Goal: Information Seeking & Learning: Learn about a topic

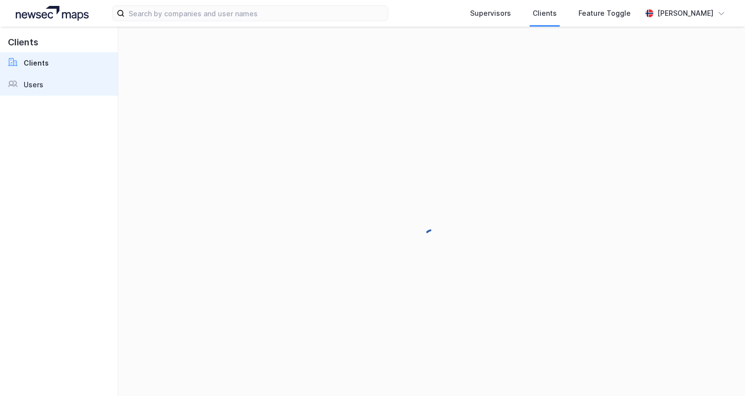
click at [83, 84] on link "Users" at bounding box center [59, 85] width 118 height 22
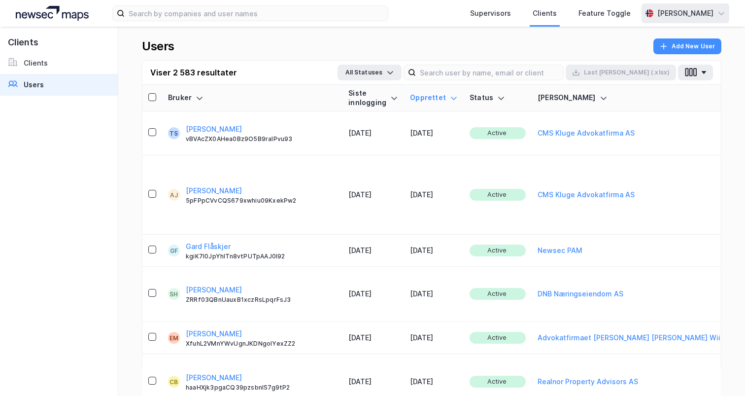
click at [686, 19] on div "[PERSON_NAME]" at bounding box center [686, 13] width 88 height 20
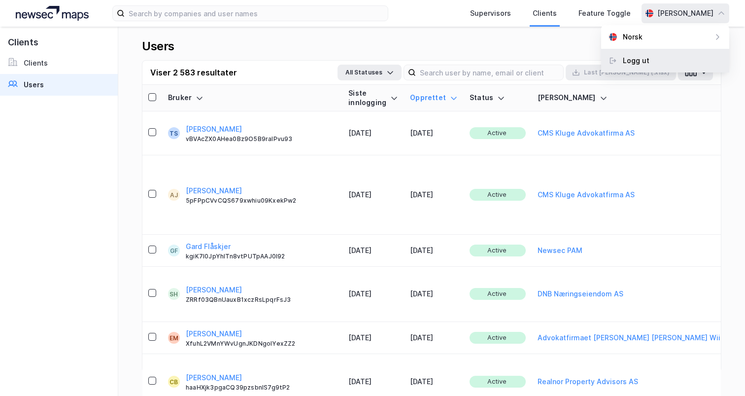
click at [660, 70] on div "Logg ut" at bounding box center [665, 61] width 128 height 24
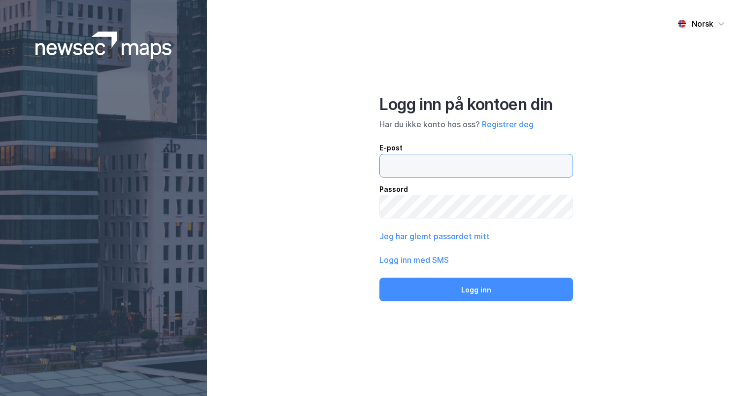
click at [439, 163] on input "email" at bounding box center [476, 165] width 193 height 23
type input "[PERSON_NAME][EMAIL_ADDRESS][DOMAIN_NAME]"
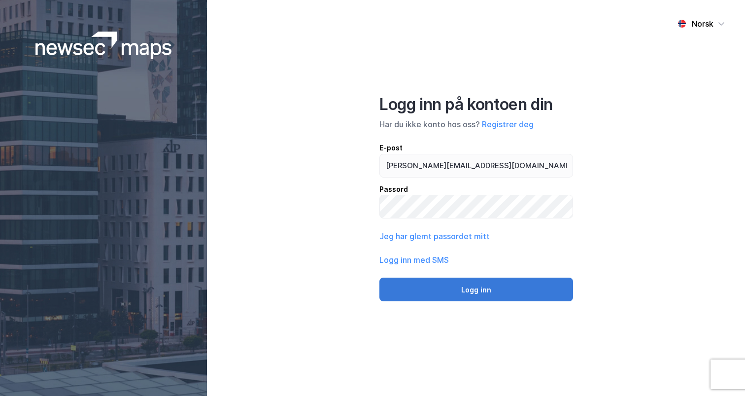
click at [470, 287] on button "Logg inn" at bounding box center [477, 290] width 194 height 24
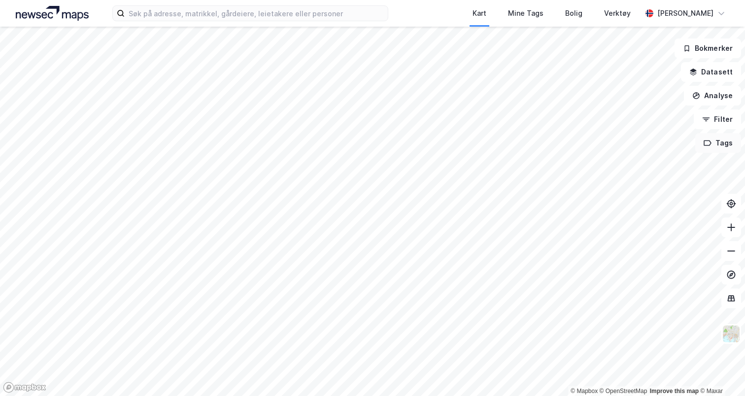
click at [717, 144] on button "Tags" at bounding box center [719, 143] width 46 height 20
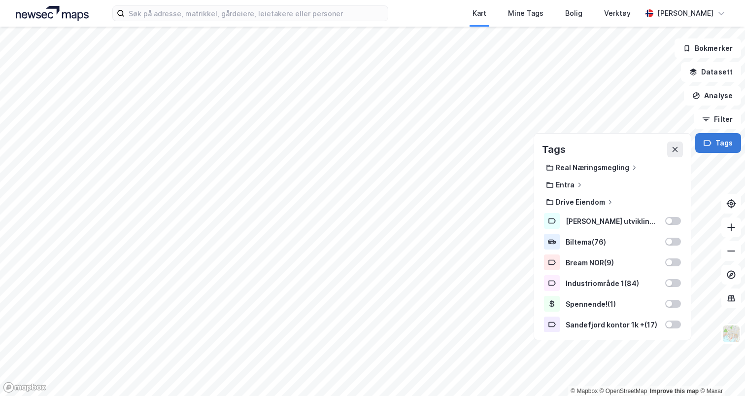
click at [717, 144] on button "Tags" at bounding box center [719, 143] width 46 height 20
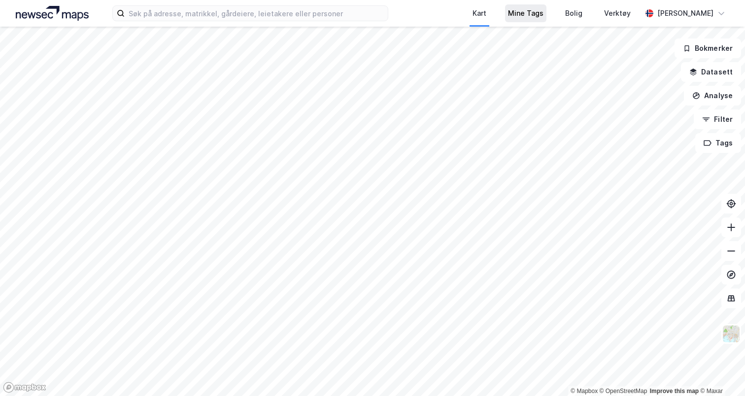
click at [527, 13] on div "Mine Tags" at bounding box center [525, 13] width 35 height 12
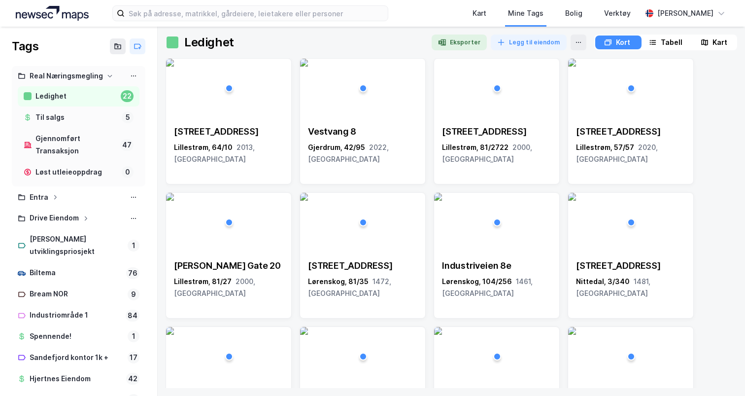
scroll to position [8, 0]
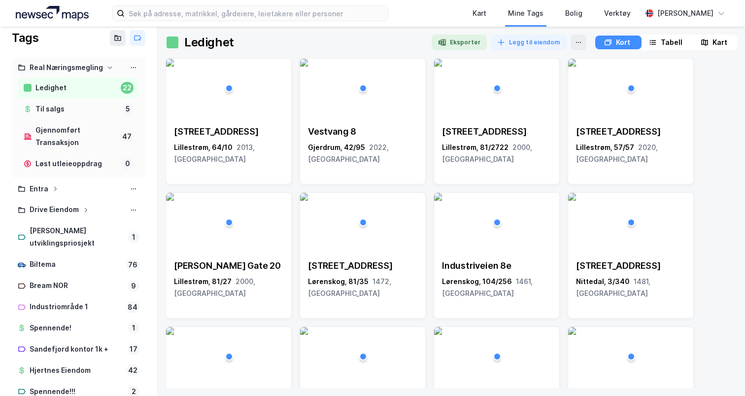
click at [79, 69] on div "Real Næringsmegling" at bounding box center [66, 68] width 73 height 12
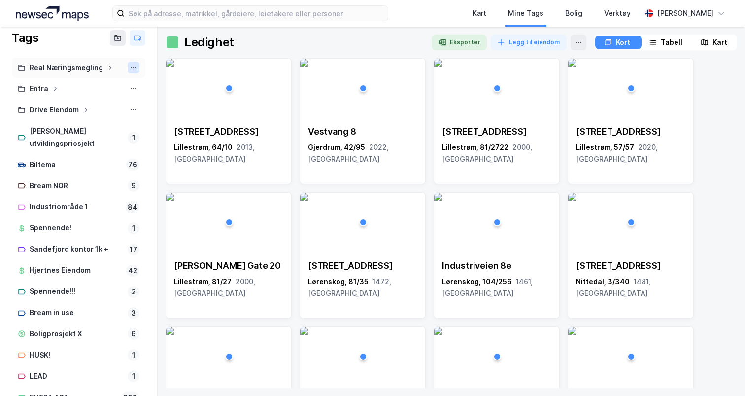
click at [134, 65] on icon at bounding box center [134, 68] width 8 height 8
click at [106, 101] on div "Slett mappe" at bounding box center [90, 99] width 99 height 16
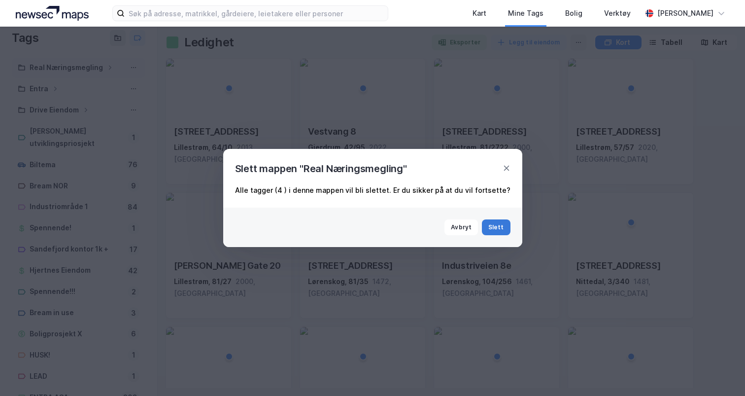
click at [492, 224] on button "Slett" at bounding box center [496, 227] width 29 height 16
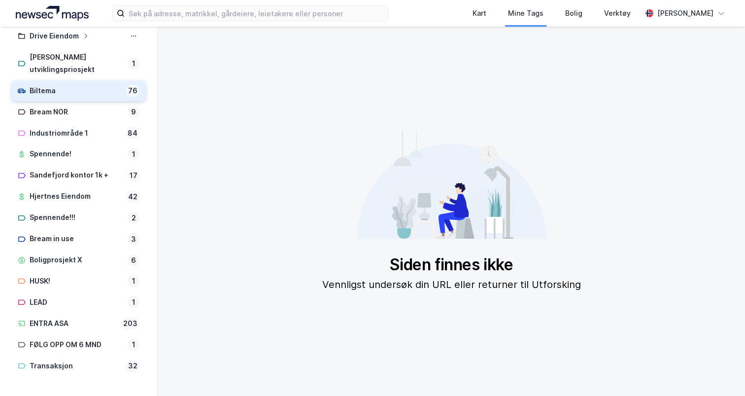
scroll to position [0, 0]
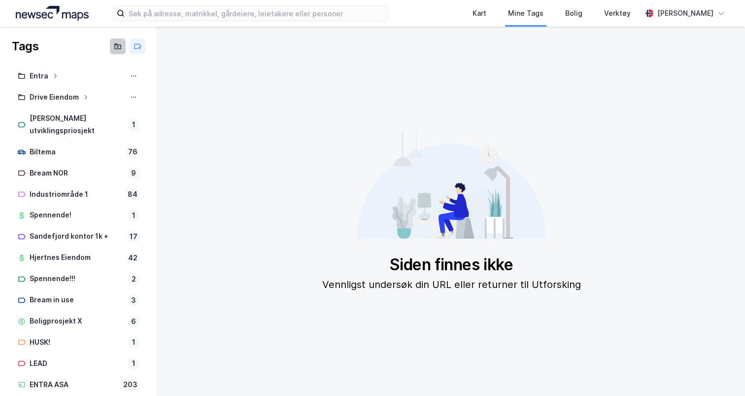
click at [125, 45] on button at bounding box center [118, 46] width 16 height 16
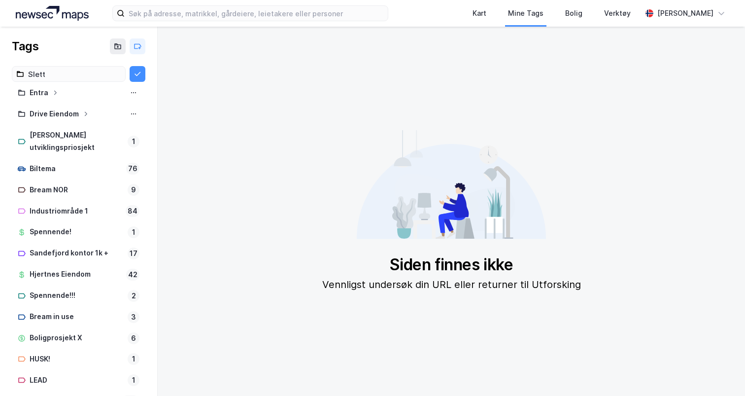
type input "Slett"
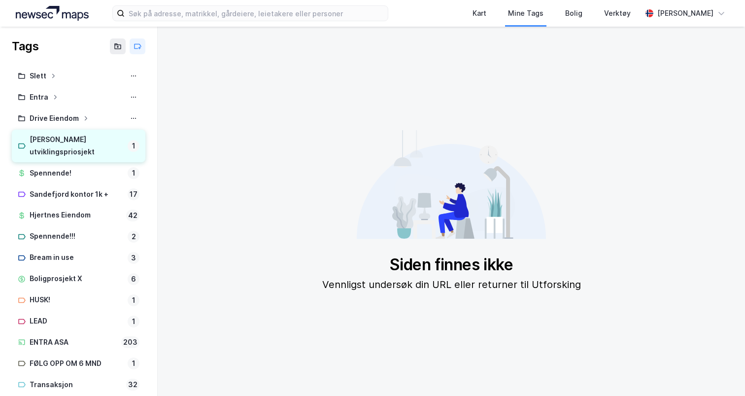
click at [48, 146] on div "Mulig utviklingspriosjekt 1" at bounding box center [79, 146] width 134 height 33
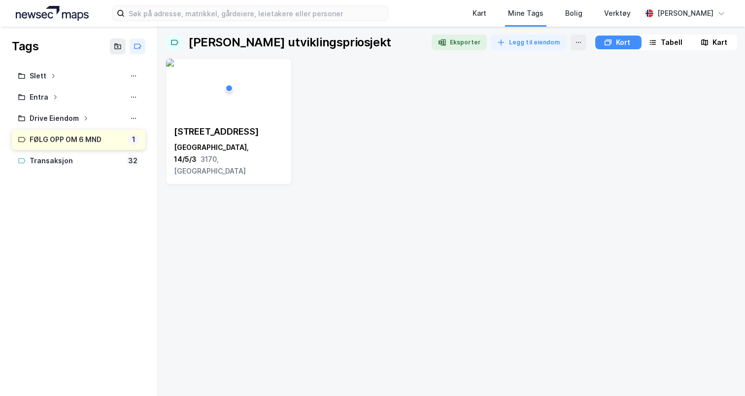
click at [55, 141] on div "FØLG OPP OM 6 MND" at bounding box center [77, 140] width 94 height 12
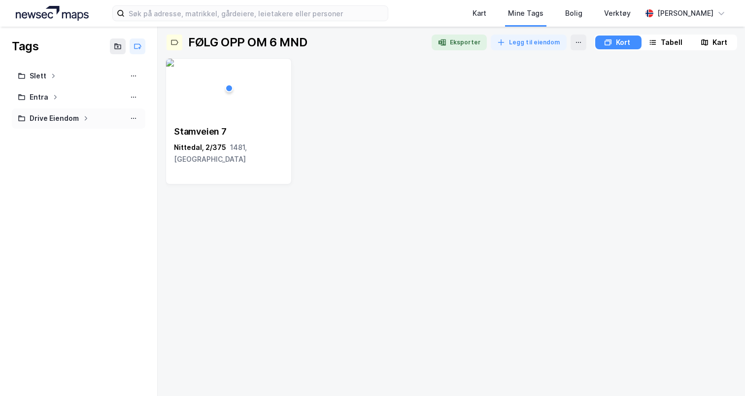
click at [82, 122] on div "Drive Eiendom" at bounding box center [79, 118] width 122 height 12
click at [128, 119] on button at bounding box center [134, 118] width 12 height 12
click at [119, 151] on div "Slett mappe" at bounding box center [90, 150] width 99 height 16
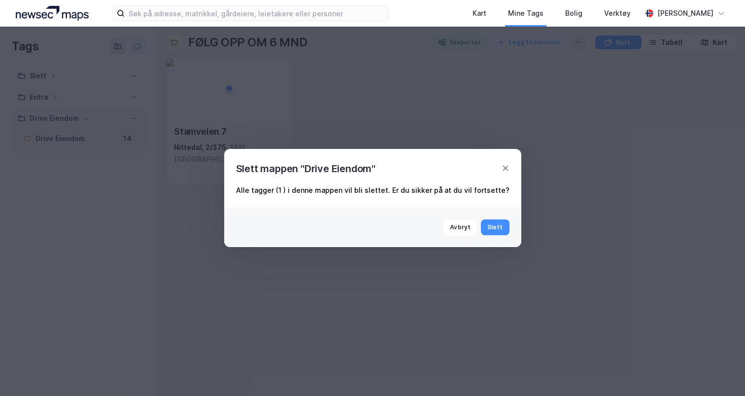
click at [503, 227] on div "Avbryt Slett" at bounding box center [372, 227] width 297 height 39
click at [493, 227] on button "Slett" at bounding box center [495, 227] width 29 height 16
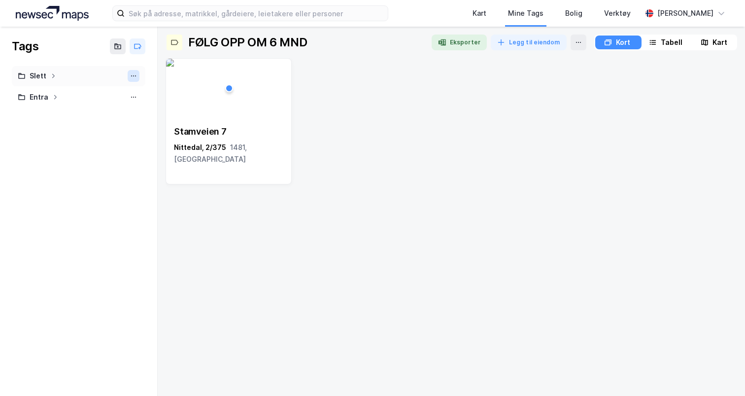
click at [129, 76] on button at bounding box center [134, 76] width 12 height 12
click at [107, 111] on div "Slett mappe" at bounding box center [90, 108] width 99 height 16
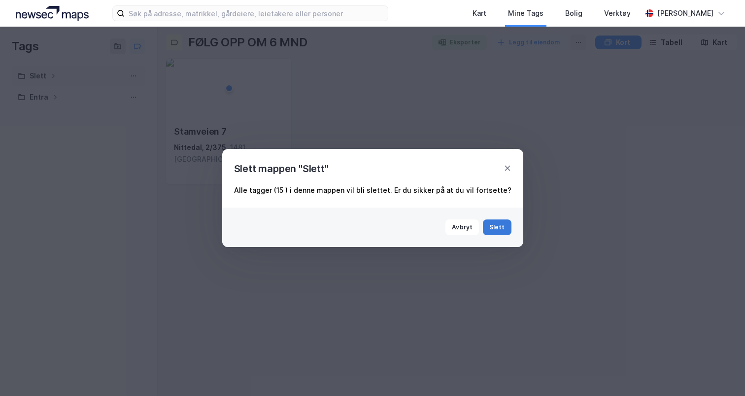
click at [484, 225] on button "Slett" at bounding box center [497, 227] width 29 height 16
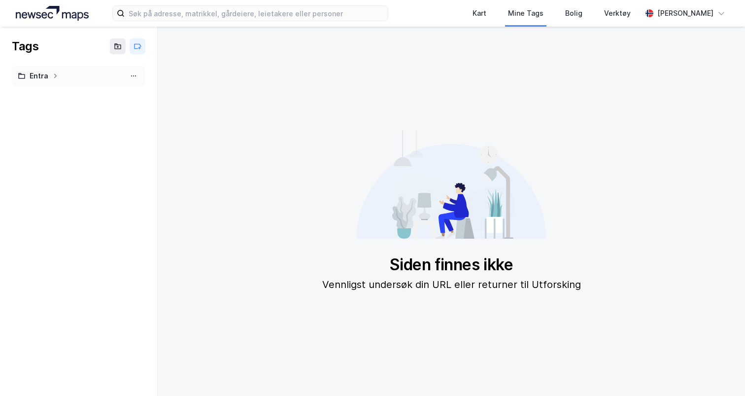
click at [90, 70] on div "Entra" at bounding box center [79, 76] width 122 height 12
click at [85, 75] on div "Entra" at bounding box center [79, 76] width 122 height 12
click at [47, 82] on div "Entra" at bounding box center [79, 76] width 134 height 20
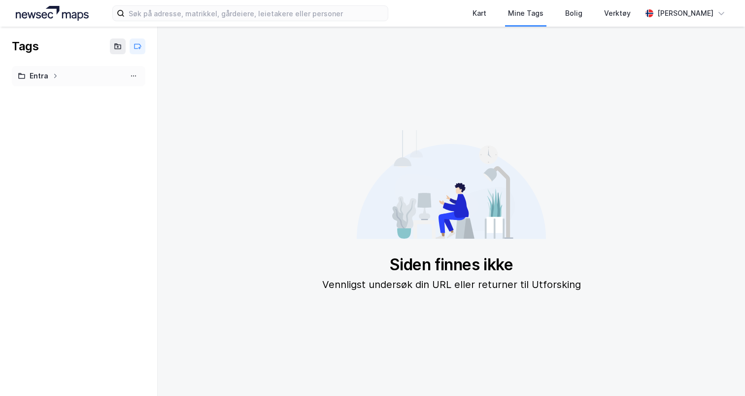
click at [46, 78] on div "Entra" at bounding box center [39, 76] width 19 height 12
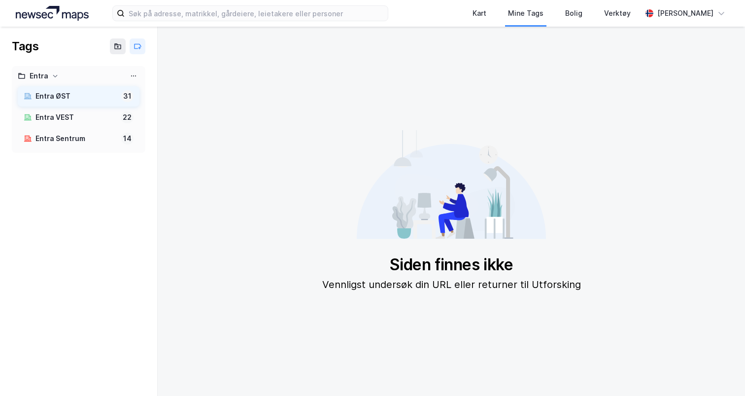
click at [45, 96] on div "Entra ØST" at bounding box center [76, 96] width 82 height 12
click at [51, 120] on div "Entra VEST" at bounding box center [75, 117] width 81 height 12
click at [51, 106] on div "Entra ØST 31" at bounding box center [79, 96] width 122 height 20
click at [55, 25] on div "Kart Mine Tags Bolig Verktøy Andreas Vestadmin" at bounding box center [372, 13] width 745 height 27
click at [55, 16] on img at bounding box center [52, 13] width 73 height 15
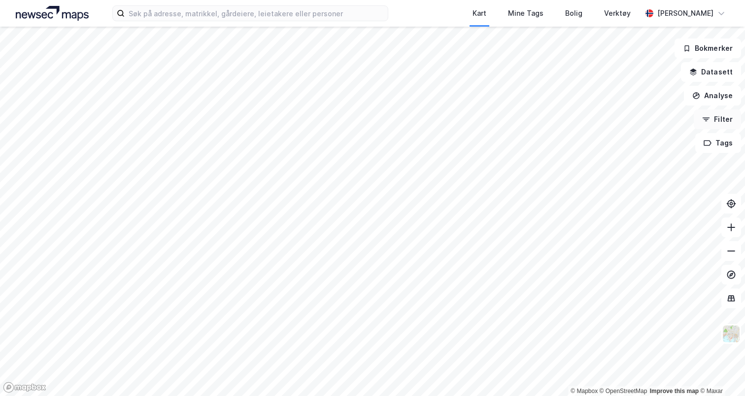
click at [723, 121] on button "Filter" at bounding box center [717, 119] width 47 height 20
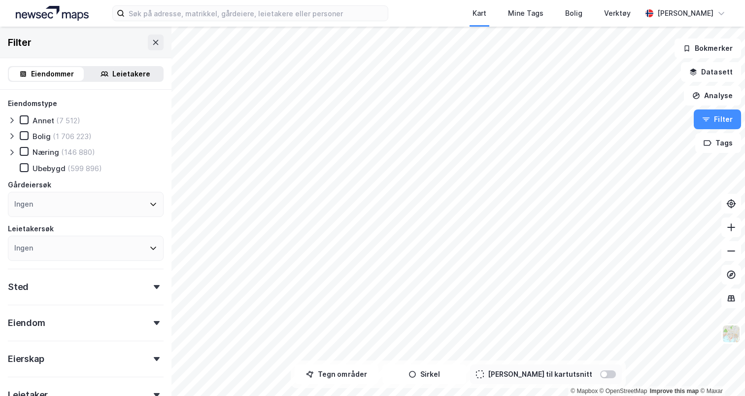
click at [123, 75] on div "Leietakere" at bounding box center [131, 74] width 38 height 12
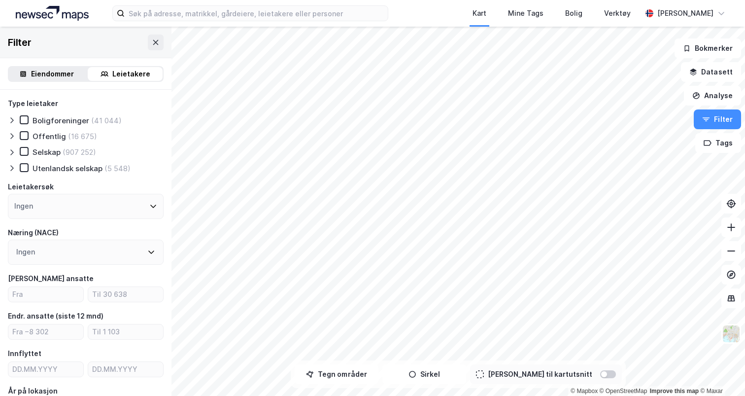
click at [77, 207] on div "Ingen" at bounding box center [86, 206] width 156 height 25
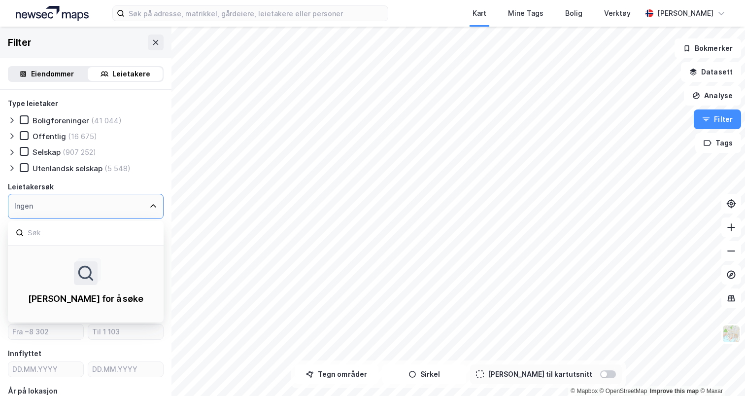
click at [77, 207] on div "Ingen" at bounding box center [86, 206] width 156 height 25
click at [136, 184] on div "Leietakersøk" at bounding box center [86, 187] width 156 height 12
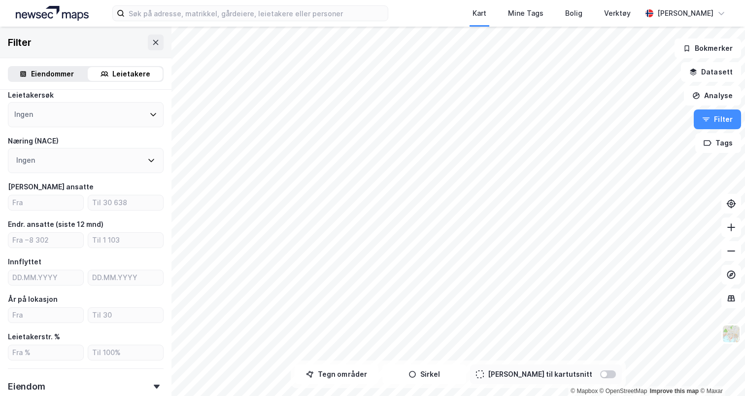
scroll to position [90, 0]
click at [96, 161] on div "Ingen" at bounding box center [86, 161] width 156 height 25
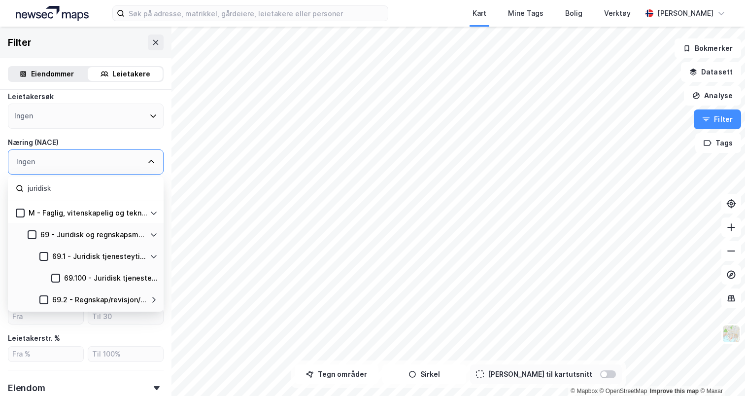
scroll to position [89, 0]
type input "juridisk"
click at [41, 257] on icon at bounding box center [43, 256] width 5 height 3
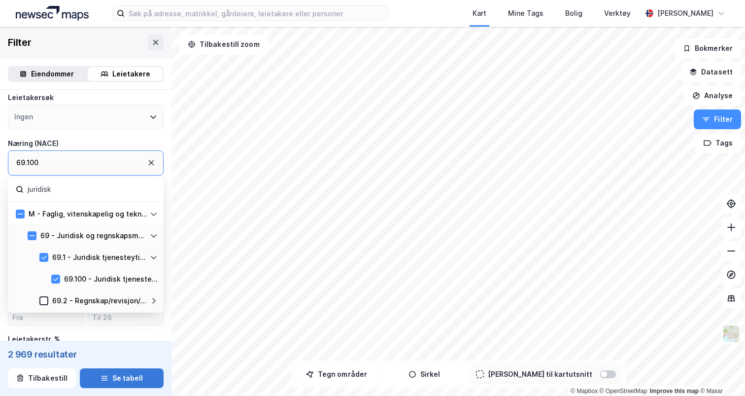
click at [139, 384] on button "Se tabell" at bounding box center [122, 378] width 84 height 20
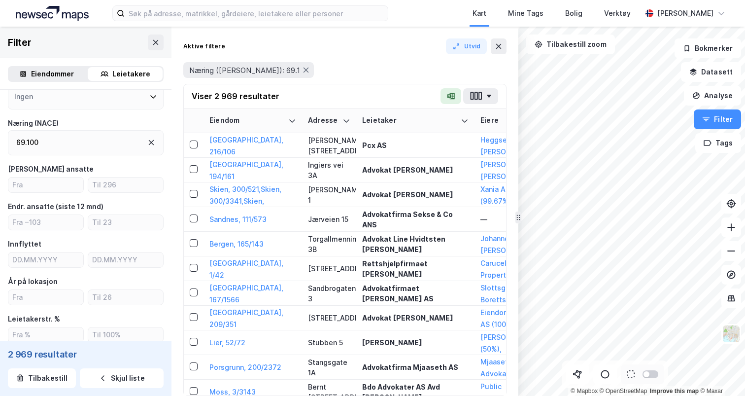
scroll to position [110, 0]
click at [483, 98] on button "button" at bounding box center [480, 96] width 35 height 16
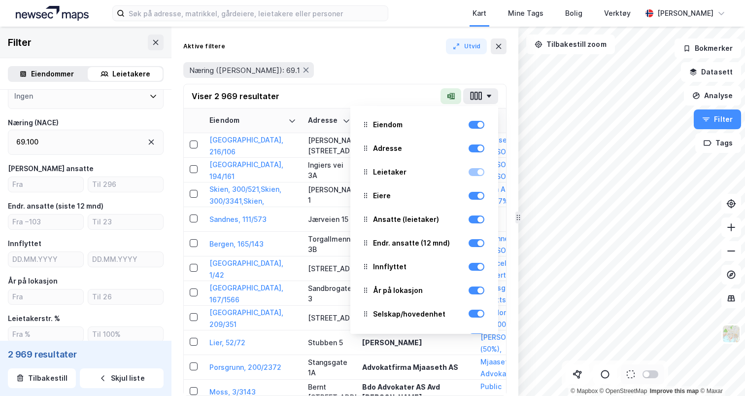
click at [478, 180] on div "Leietaker" at bounding box center [424, 172] width 132 height 22
click at [478, 176] on div at bounding box center [477, 172] width 16 height 12
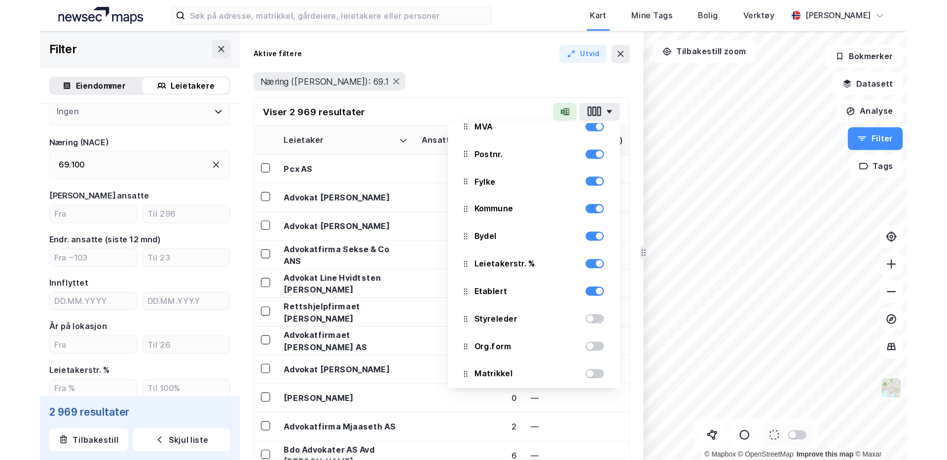
scroll to position [542, 0]
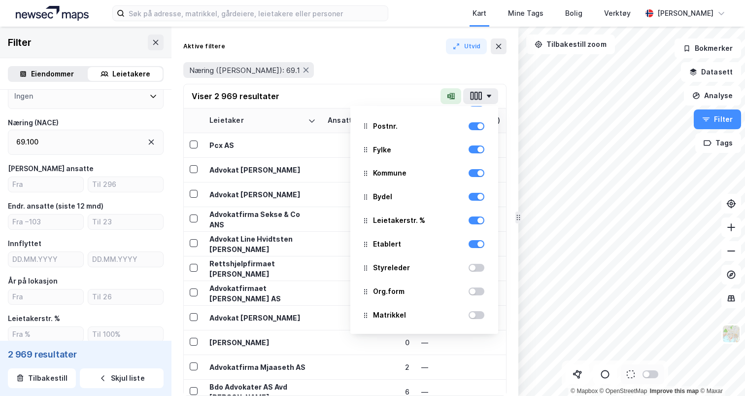
click at [479, 272] on div at bounding box center [477, 268] width 16 height 12
click at [478, 267] on div at bounding box center [477, 268] width 16 height 8
click at [476, 290] on div at bounding box center [477, 291] width 16 height 8
click at [476, 311] on div at bounding box center [477, 315] width 16 height 8
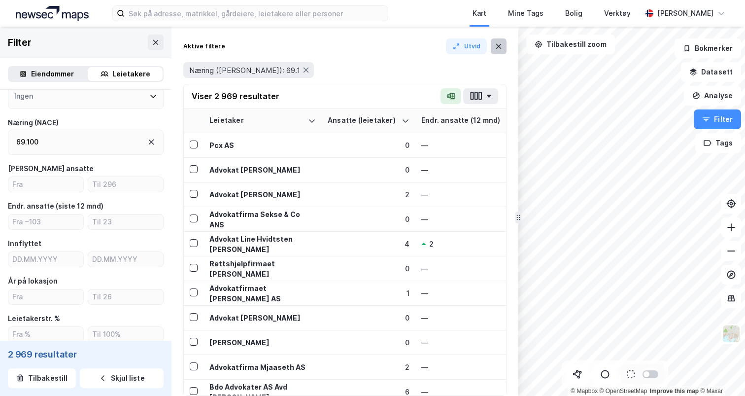
click at [496, 45] on icon at bounding box center [499, 46] width 8 height 8
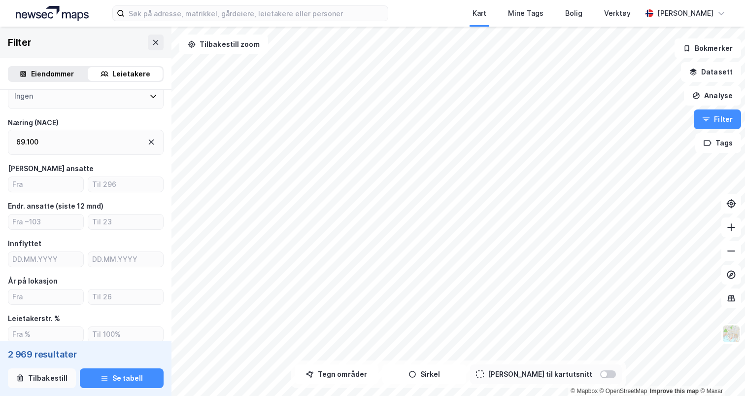
click at [54, 371] on button "Tilbakestill" at bounding box center [42, 378] width 68 height 20
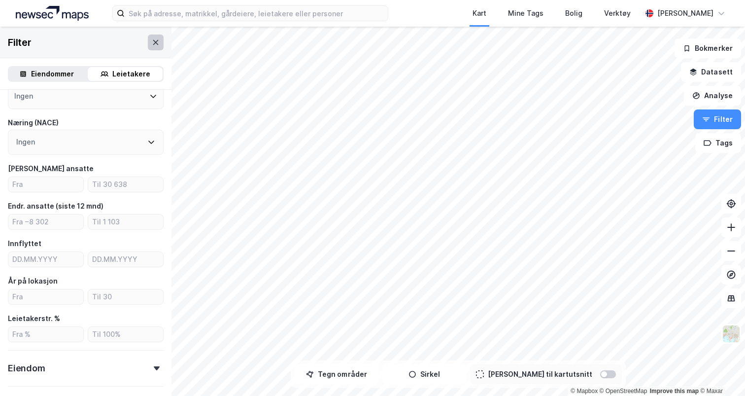
click at [159, 47] on button at bounding box center [156, 43] width 16 height 16
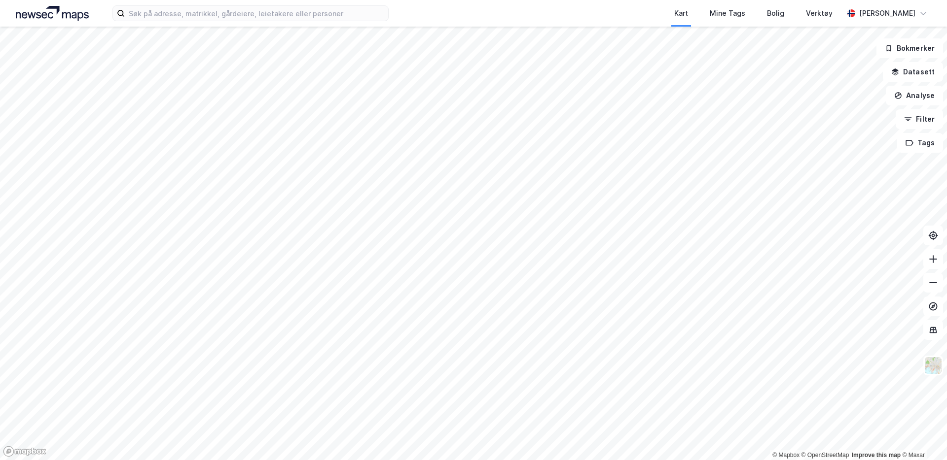
click at [745, 25] on div "Kart Mine Tags Bolig Verktøy Andreas Vestadmin" at bounding box center [473, 13] width 947 height 27
click at [745, 16] on div "[PERSON_NAME]" at bounding box center [887, 13] width 56 height 12
click at [745, 55] on div "Åpne Supervisor portalen" at bounding box center [867, 61] width 87 height 12
click at [745, 127] on button "Filter" at bounding box center [918, 119] width 47 height 20
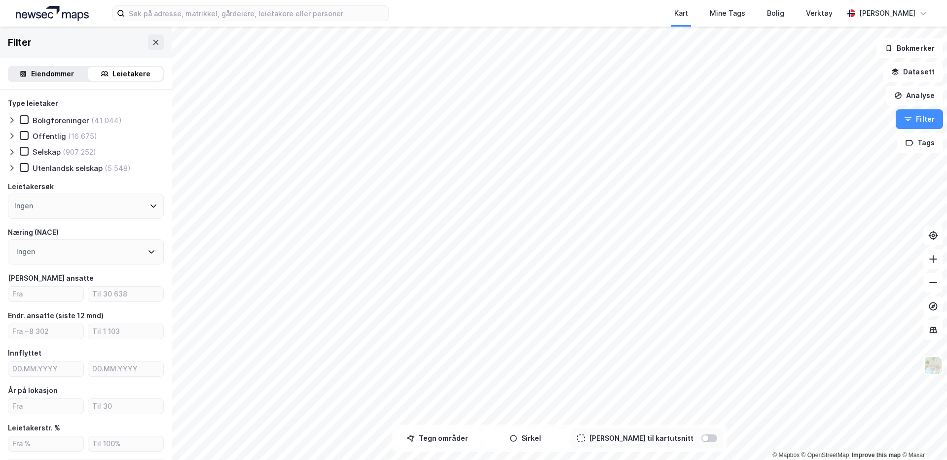
scroll to position [1, 0]
click at [552, 395] on button "Sirkel" at bounding box center [525, 439] width 84 height 20
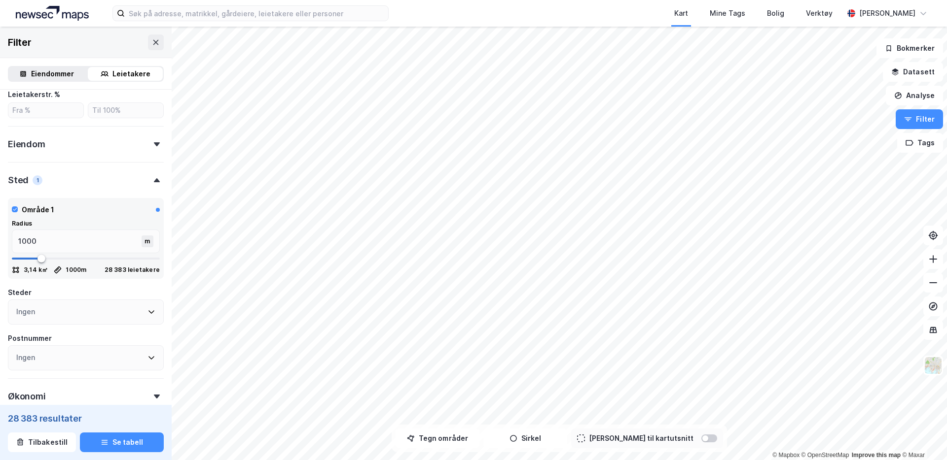
scroll to position [337, 0]
click at [136, 395] on button "Se tabell" at bounding box center [122, 443] width 84 height 20
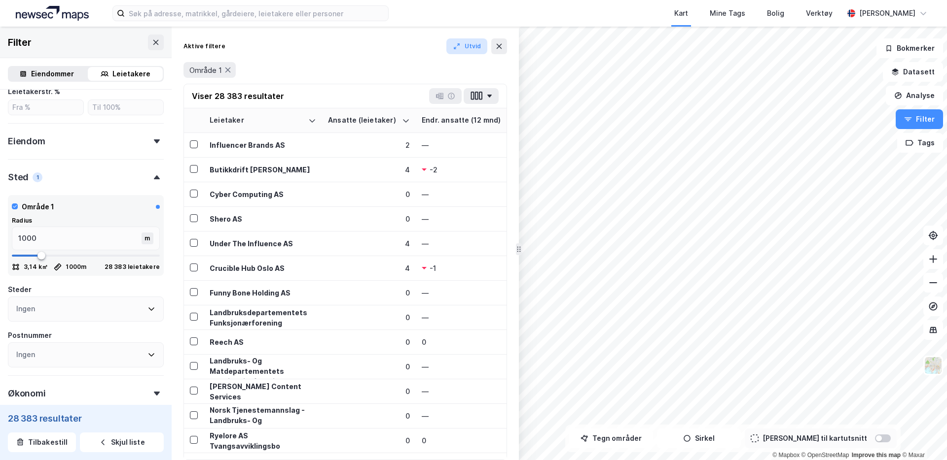
click at [466, 46] on button "Utvid" at bounding box center [466, 46] width 41 height 16
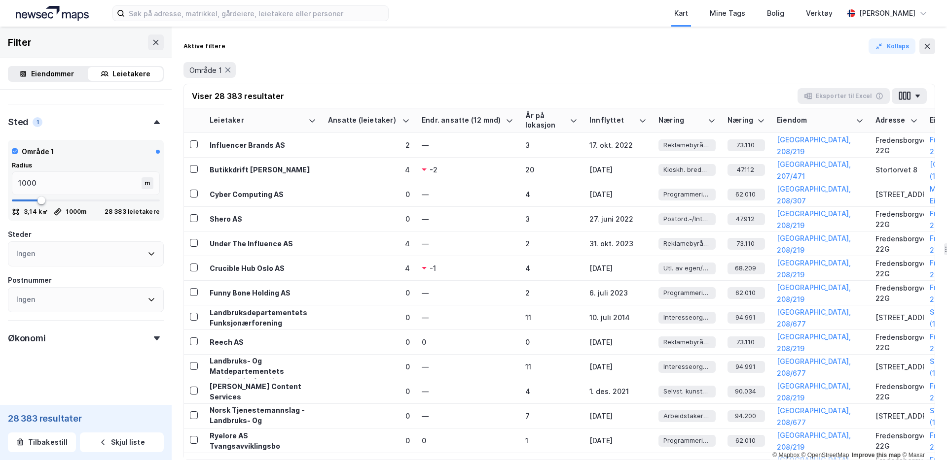
click at [106, 337] on div "Økonomi" at bounding box center [86, 334] width 156 height 28
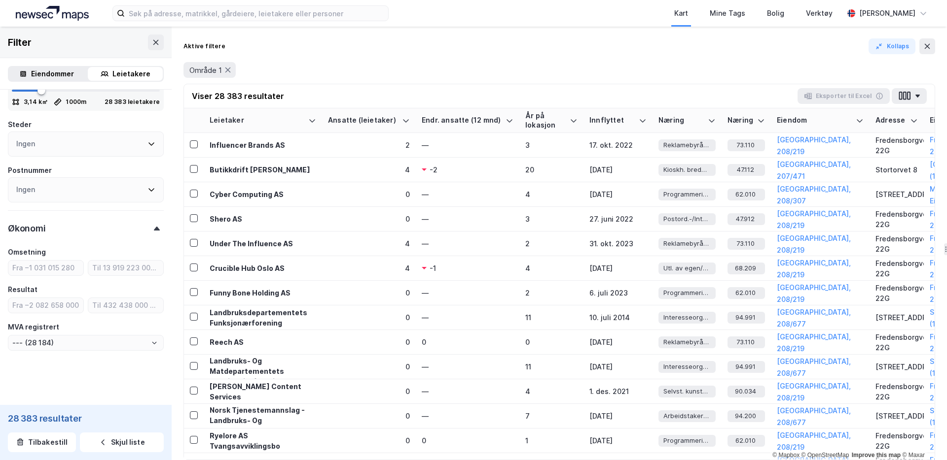
scroll to position [502, 0]
click at [43, 269] on input "number" at bounding box center [45, 267] width 75 height 15
type input "10000"
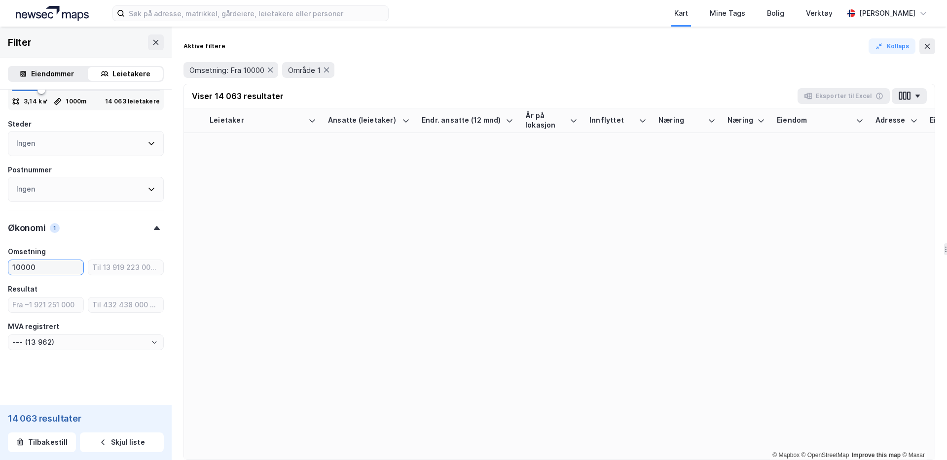
type input "--- (13 962)"
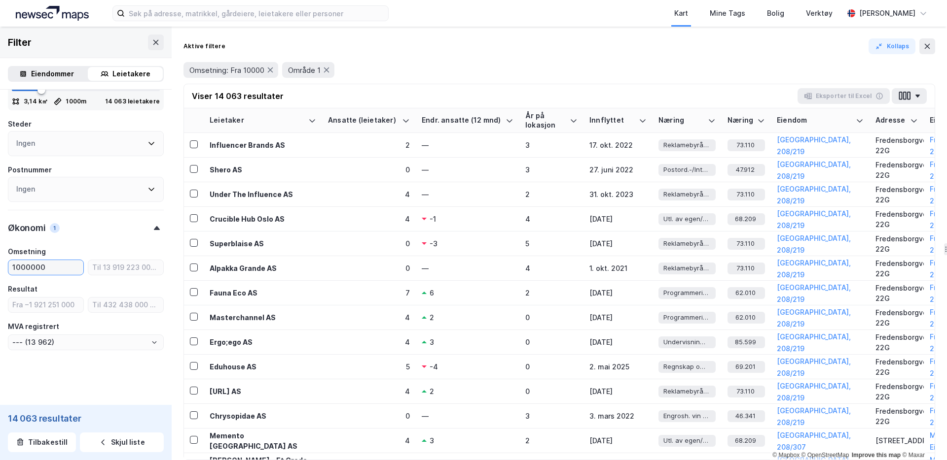
type input "1000000"
type input "--- (11 468)"
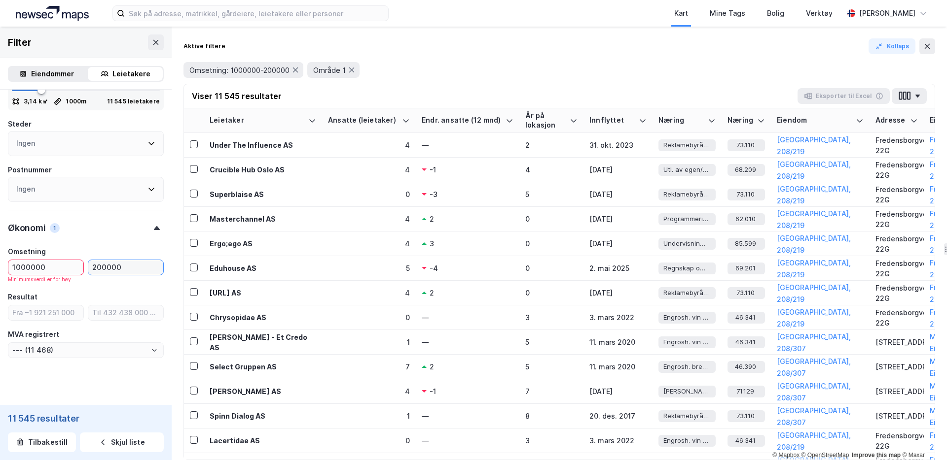
type input "2000000"
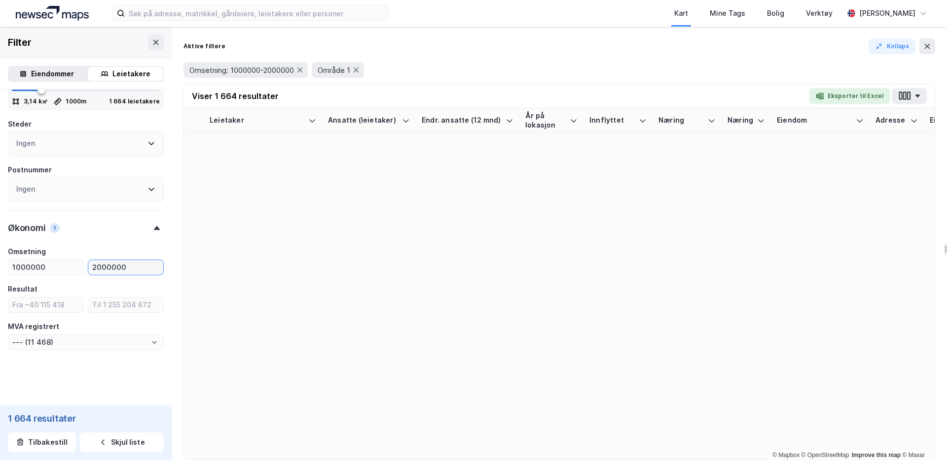
type input "--- (1 650)"
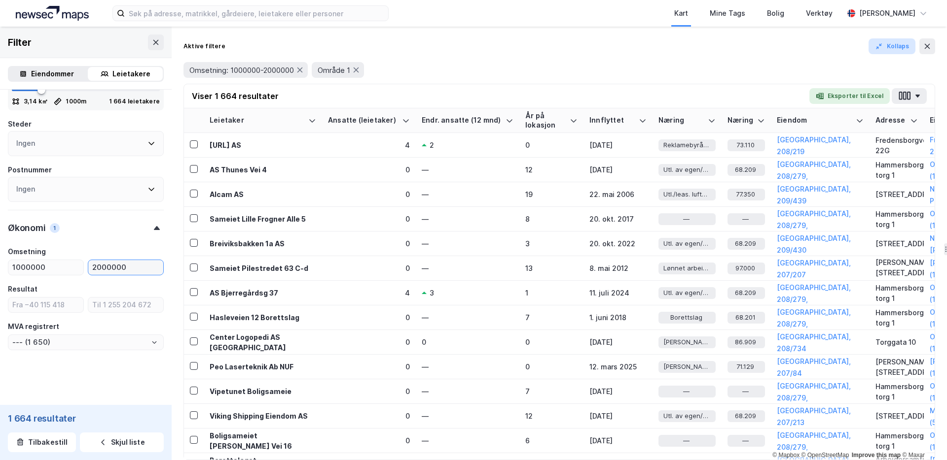
type input "2000000"
click at [745, 45] on button "Kollaps" at bounding box center [891, 46] width 47 height 16
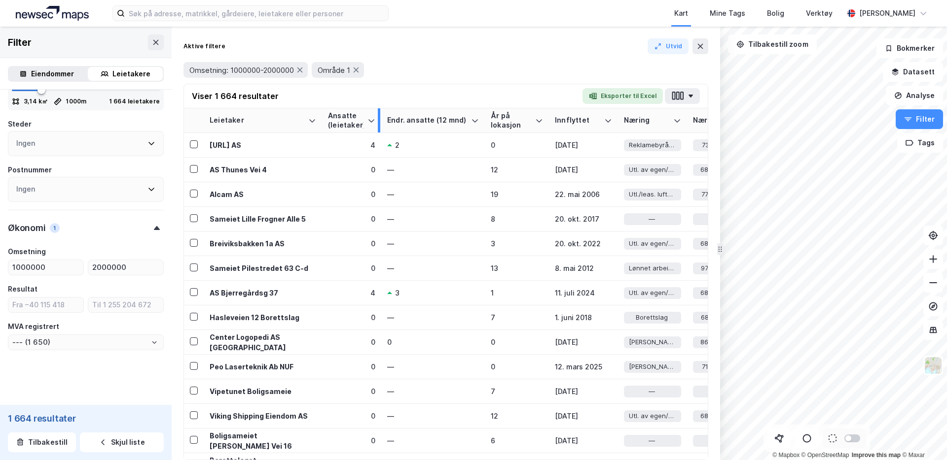
drag, startPoint x: 413, startPoint y: 118, endPoint x: 378, endPoint y: 118, distance: 34.5
click at [378, 118] on div at bounding box center [379, 120] width 2 height 24
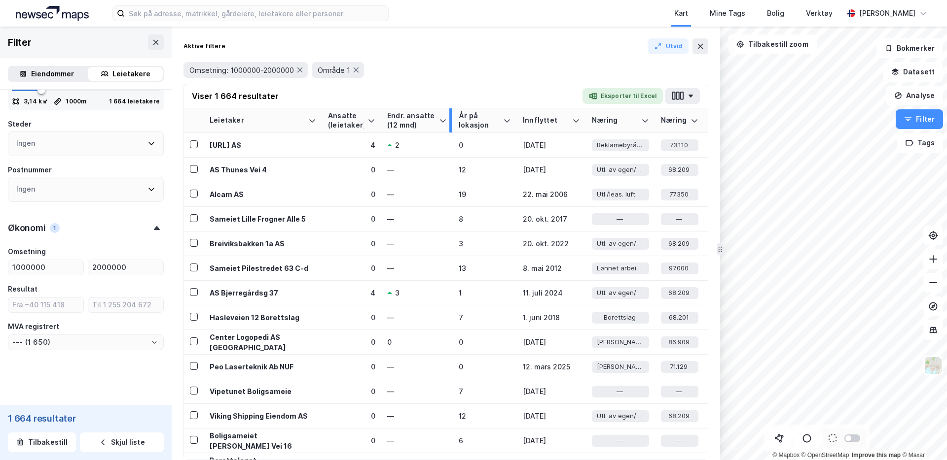
drag, startPoint x: 482, startPoint y: 114, endPoint x: 450, endPoint y: 116, distance: 32.1
click at [450, 116] on div at bounding box center [450, 120] width 2 height 24
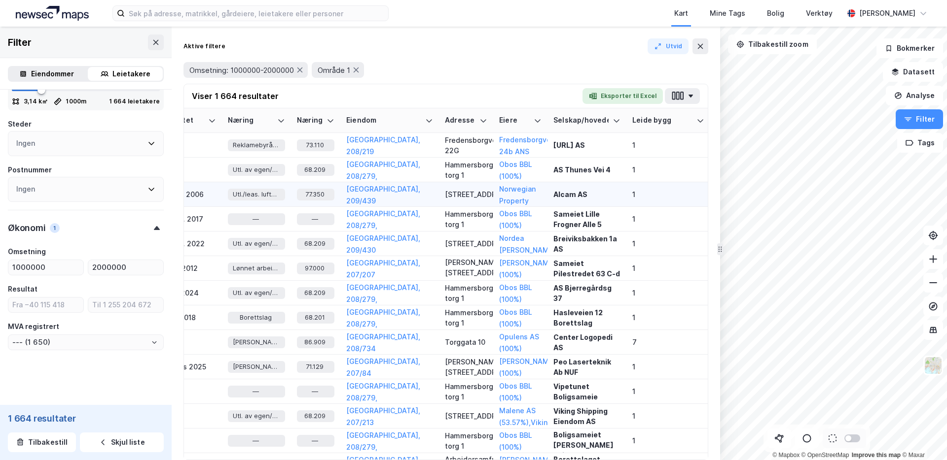
scroll to position [0, 365]
click at [695, 91] on button "button" at bounding box center [682, 96] width 35 height 16
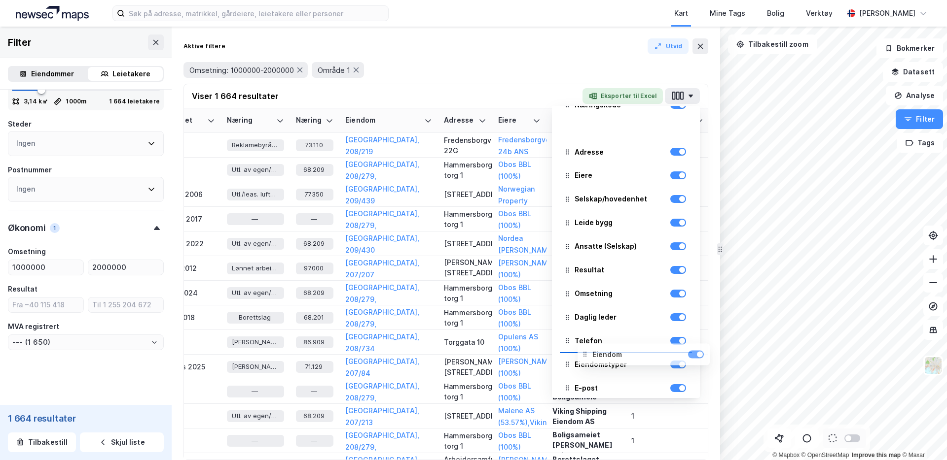
scroll to position [190, 0]
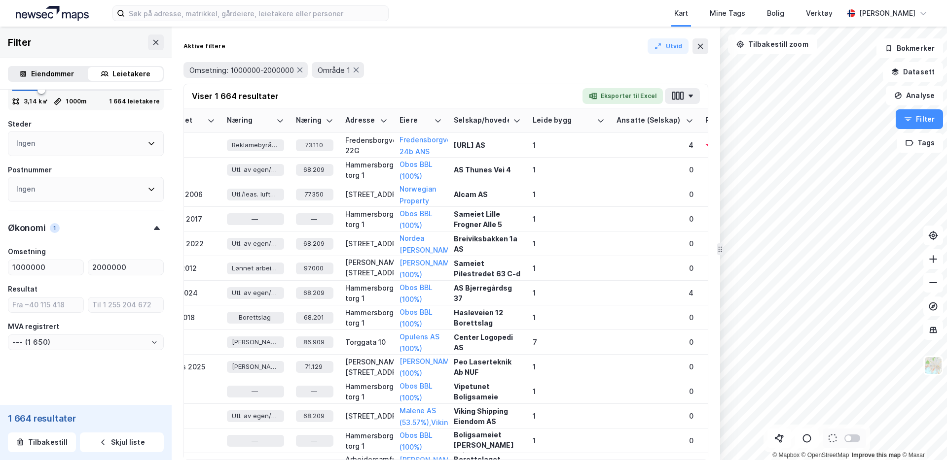
click at [485, 73] on div "Omsetning: 1000000-2000000 Område 1" at bounding box center [445, 70] width 525 height 16
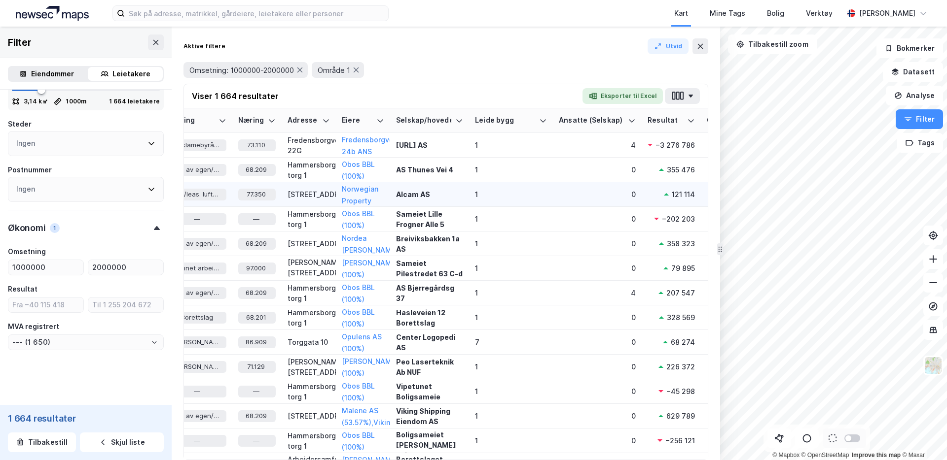
scroll to position [0, 475]
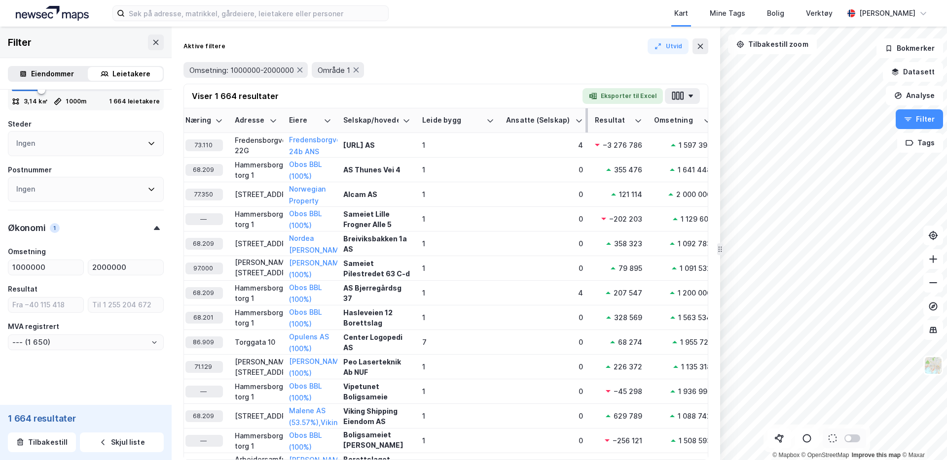
click at [583, 117] on th "Ansatte (Selskap)" at bounding box center [544, 120] width 89 height 25
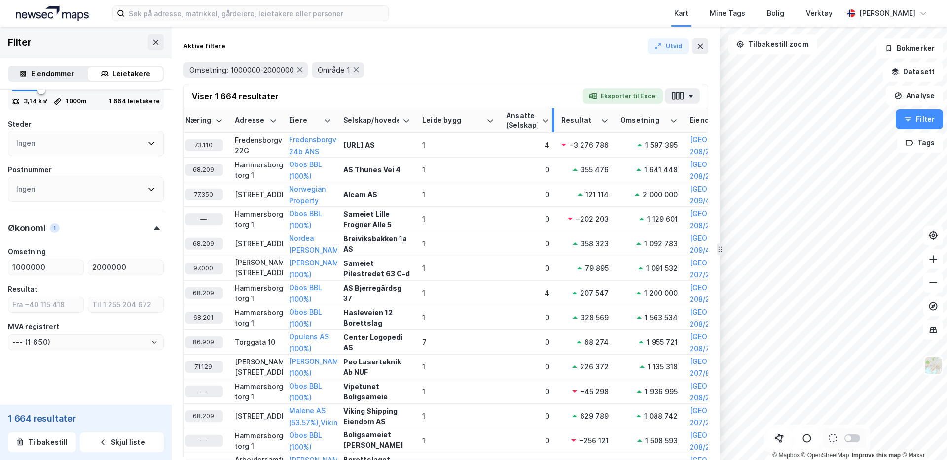
drag, startPoint x: 586, startPoint y: 117, endPoint x: 553, endPoint y: 120, distance: 33.7
click at [553, 120] on div at bounding box center [553, 120] width 2 height 24
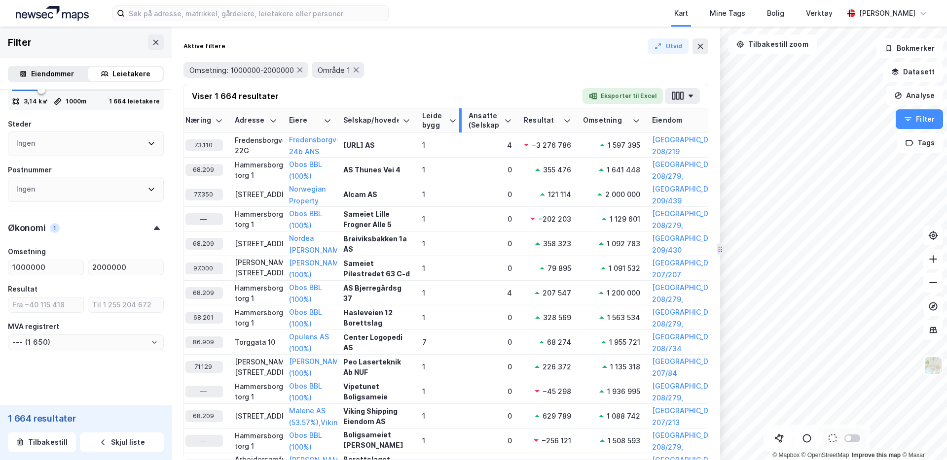
drag, startPoint x: 497, startPoint y: 113, endPoint x: 459, endPoint y: 114, distance: 37.5
click at [459, 114] on div at bounding box center [460, 120] width 2 height 24
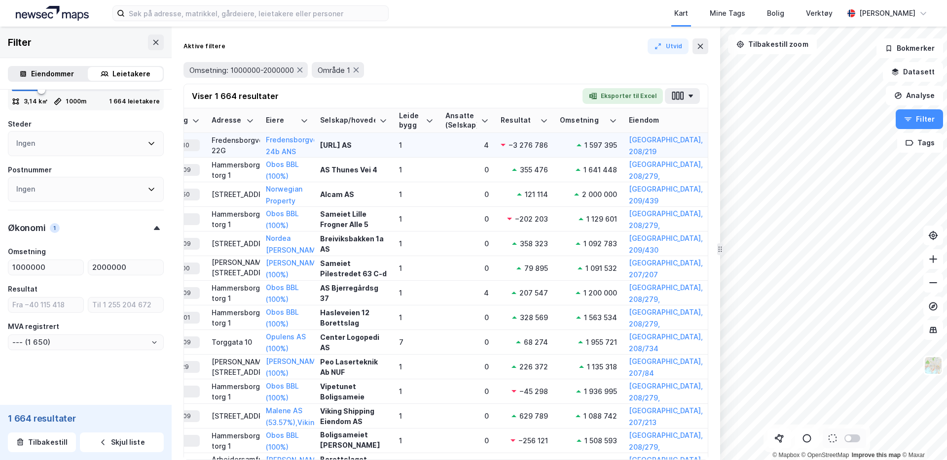
scroll to position [0, 499]
click at [687, 92] on button "button" at bounding box center [682, 96] width 35 height 16
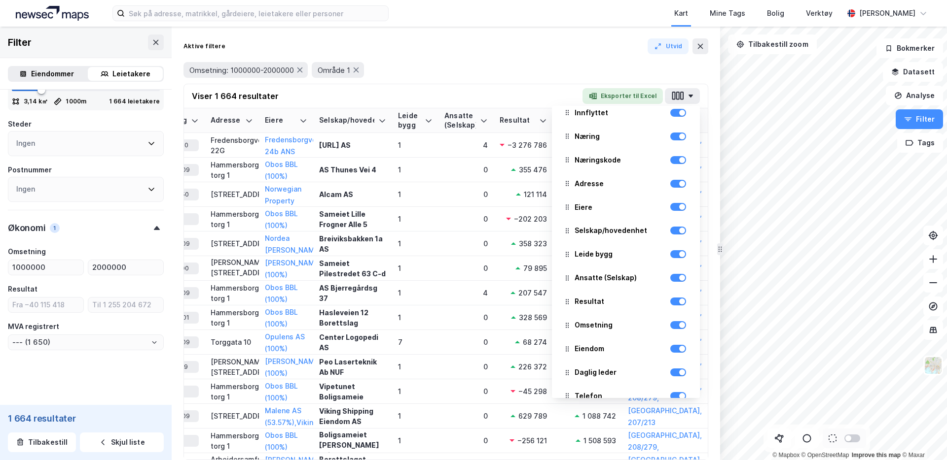
scroll to position [126, 0]
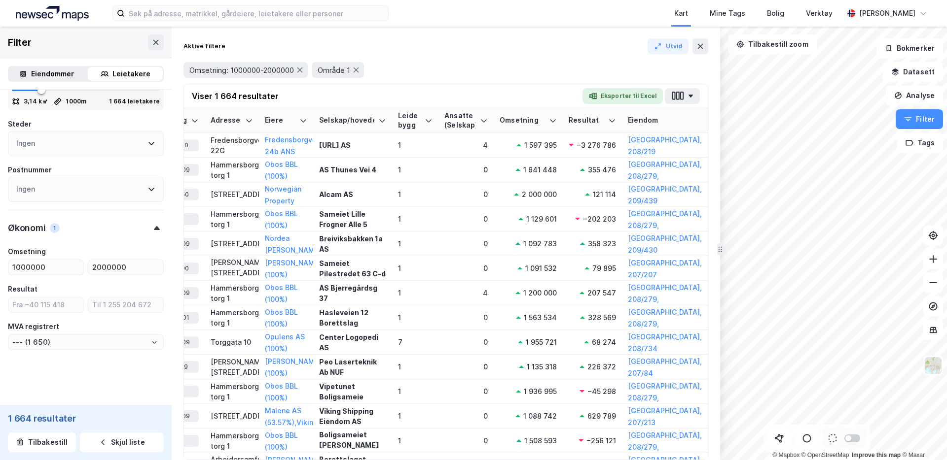
click at [523, 84] on div "Viser 1 664 resultater Eksporter til Excel Leietaker Ansatte (leietaker) Endr. …" at bounding box center [445, 272] width 525 height 377
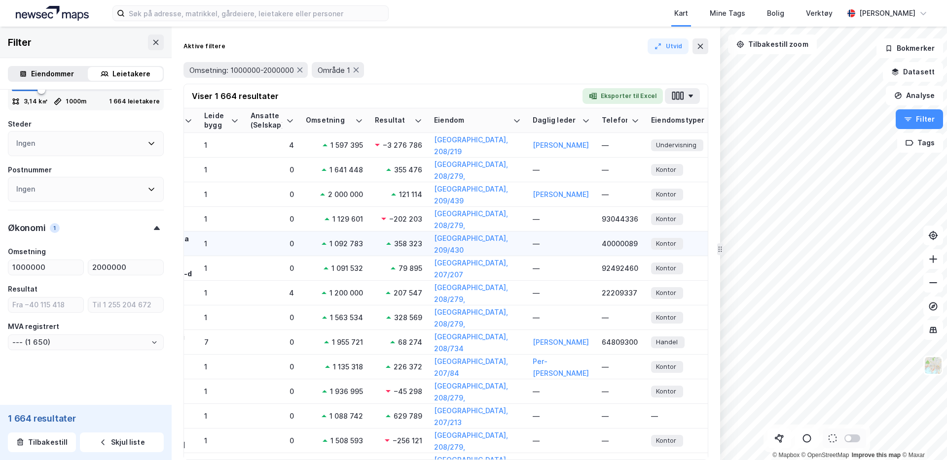
scroll to position [0, 696]
click at [688, 94] on button "button" at bounding box center [682, 96] width 35 height 16
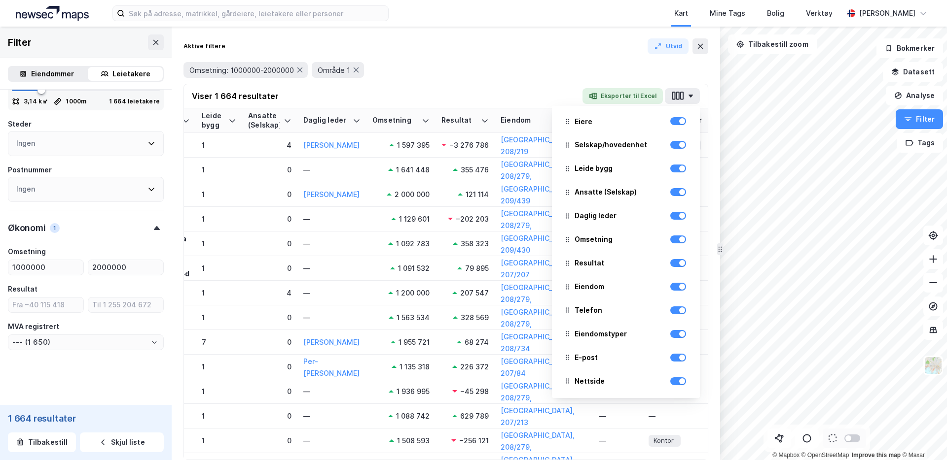
scroll to position [193, 0]
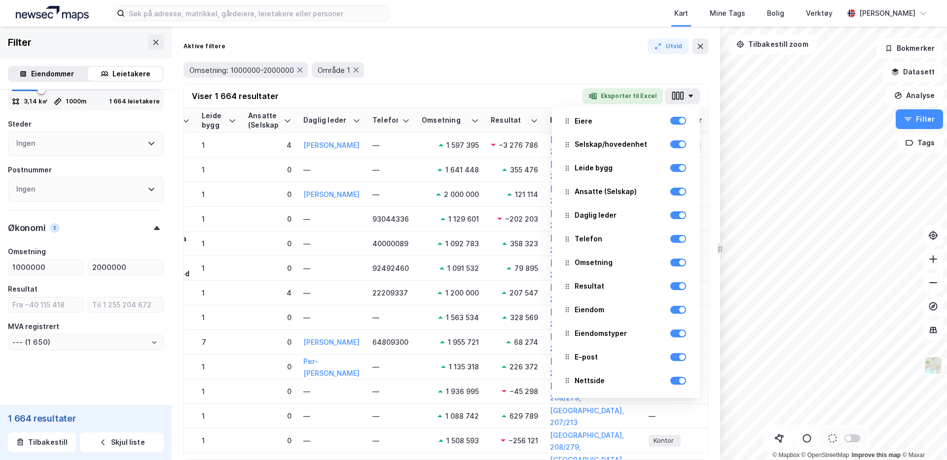
click at [498, 37] on div "Aktive filtere Utvid Omsetning: 1000000-2000000 Område 1 Viser 1 664 resultater…" at bounding box center [446, 244] width 548 height 434
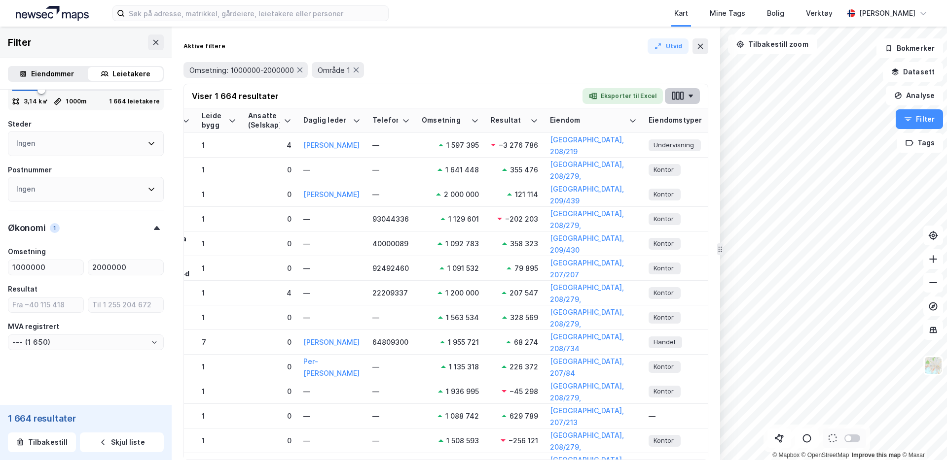
click at [678, 100] on icon "button" at bounding box center [677, 96] width 13 height 10
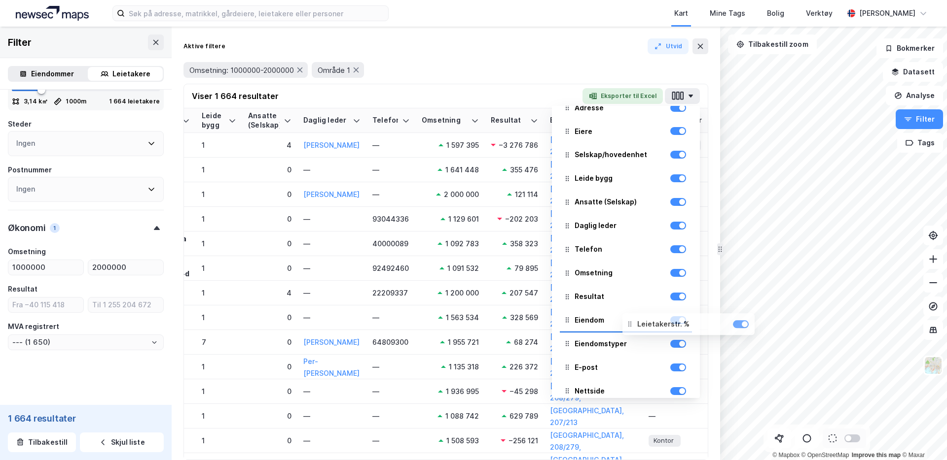
scroll to position [185, 0]
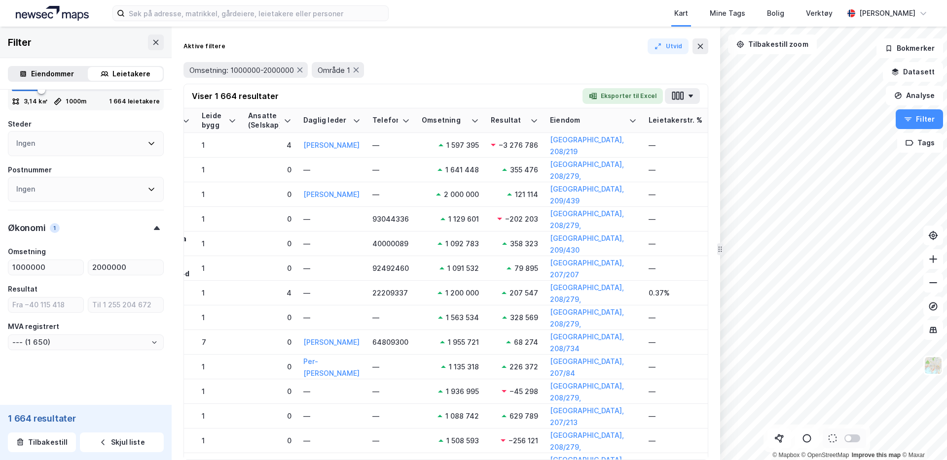
click at [575, 7] on div "Kart Mine Tags Bolig Verktøy" at bounding box center [639, 13] width 407 height 27
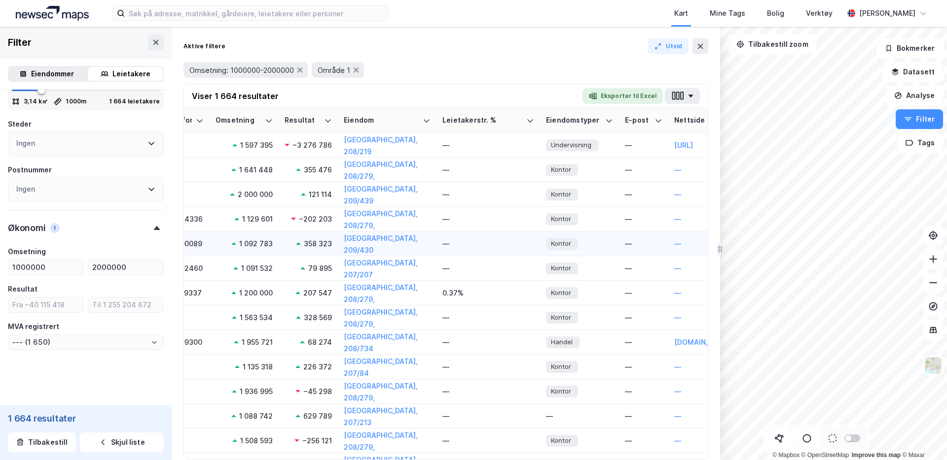
scroll to position [0, 901]
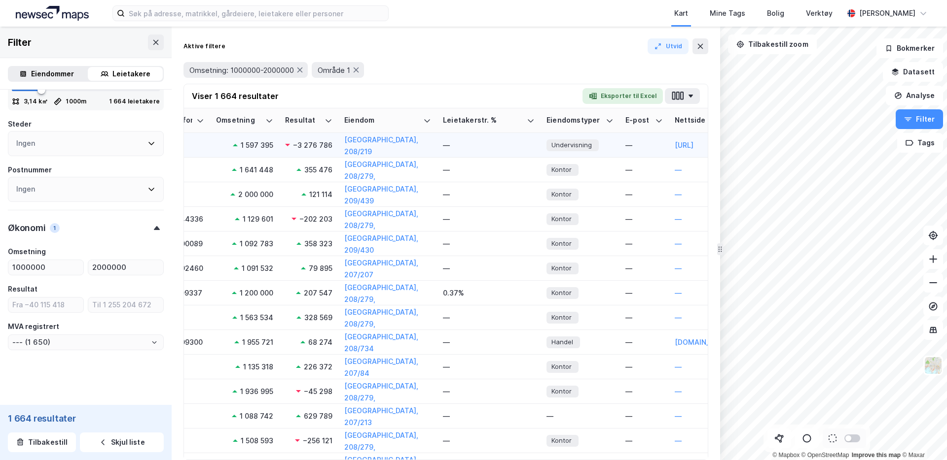
click at [467, 147] on div "—" at bounding box center [489, 145] width 92 height 10
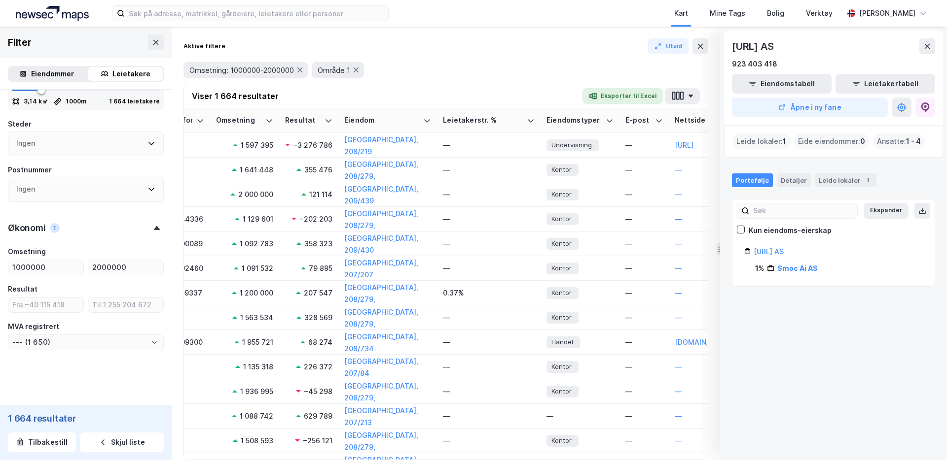
click at [745, 48] on icon at bounding box center [927, 46] width 8 height 8
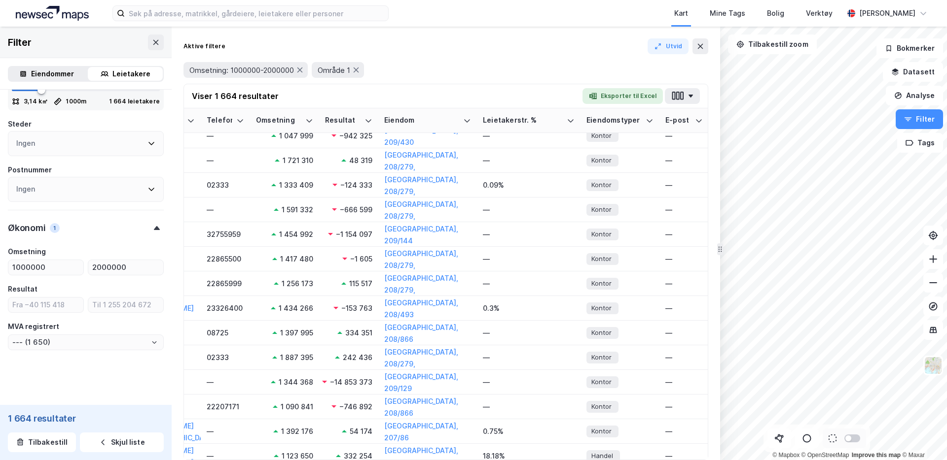
scroll to position [453, 861]
click at [696, 100] on button "button" at bounding box center [682, 96] width 35 height 16
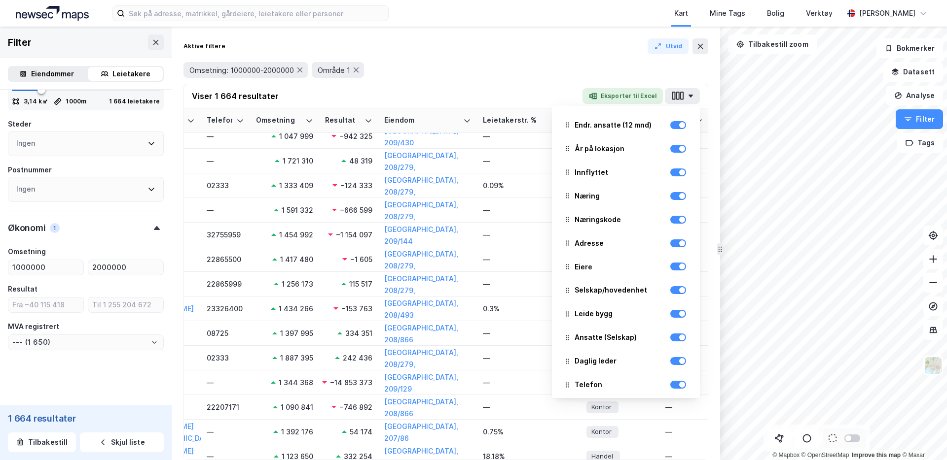
scroll to position [0, 0]
click at [533, 81] on div "Omsetning: 1000000-2000000 Område 1" at bounding box center [445, 70] width 525 height 28
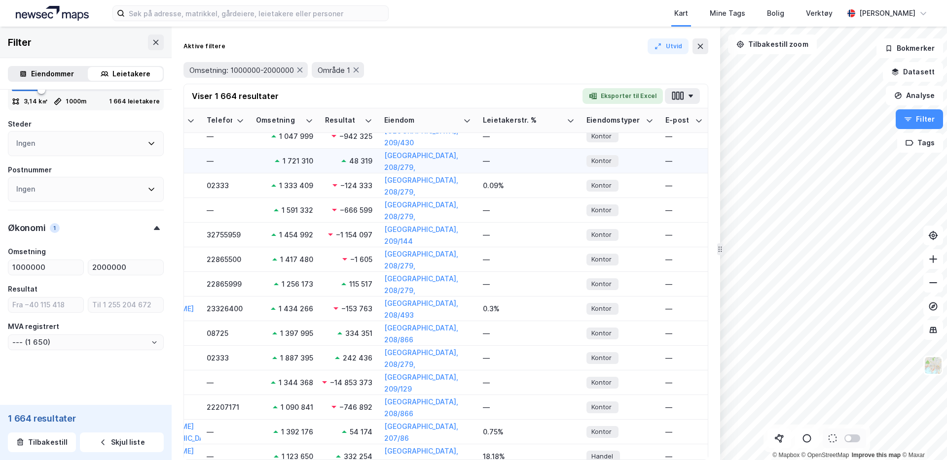
scroll to position [0, 861]
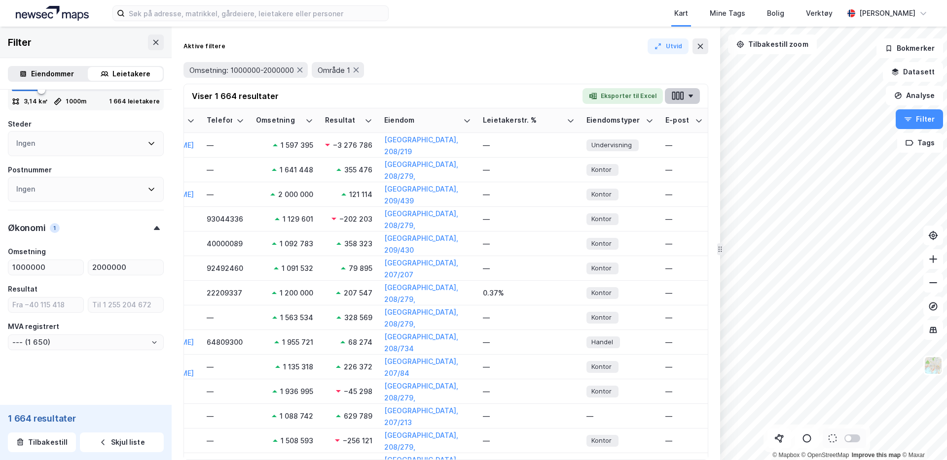
click at [690, 96] on icon "button" at bounding box center [690, 96] width 4 height 3
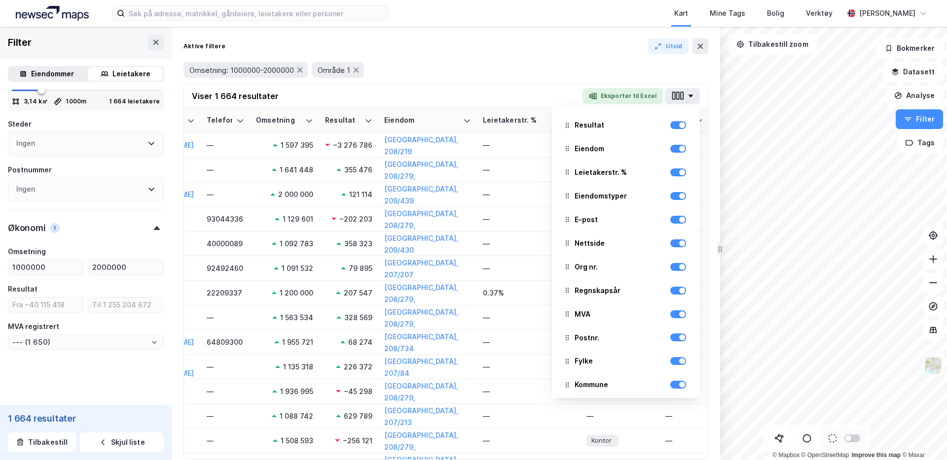
scroll to position [351, 0]
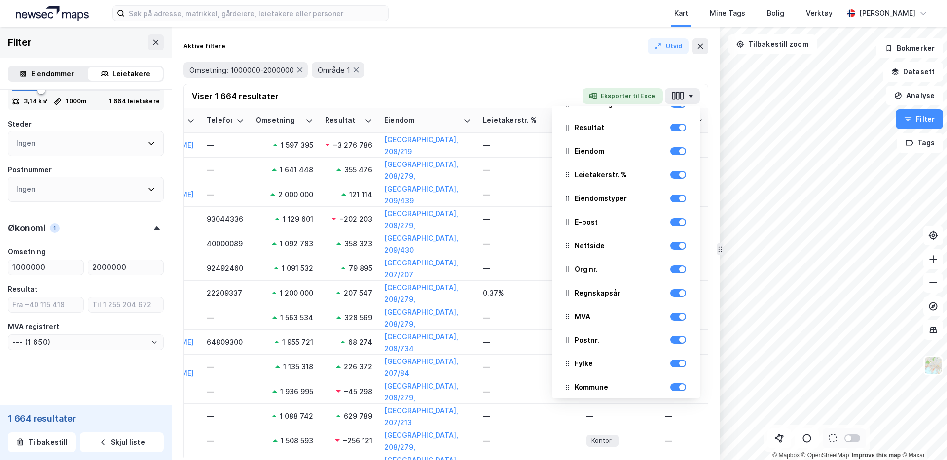
click at [676, 179] on div at bounding box center [678, 175] width 16 height 12
click at [677, 176] on div at bounding box center [678, 175] width 16 height 8
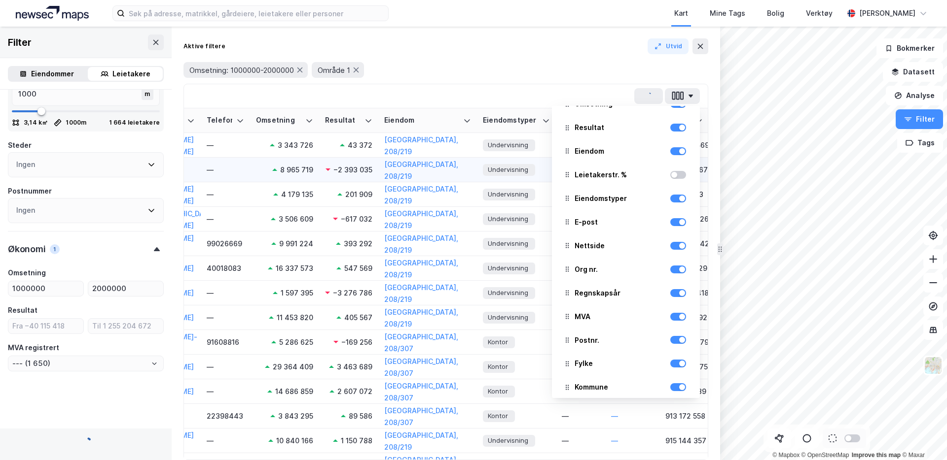
scroll to position [502, 0]
type input "--- (11 468)"
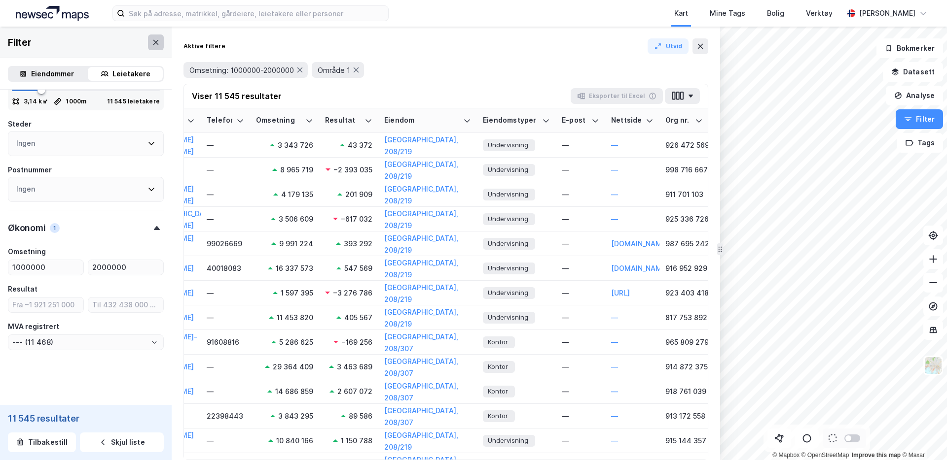
click at [158, 45] on icon at bounding box center [156, 42] width 8 height 8
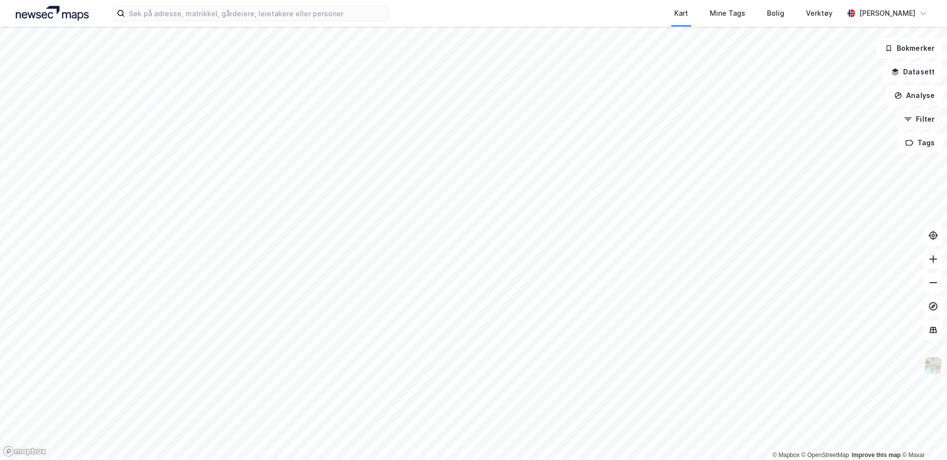
click at [745, 121] on button "Filter" at bounding box center [918, 119] width 47 height 20
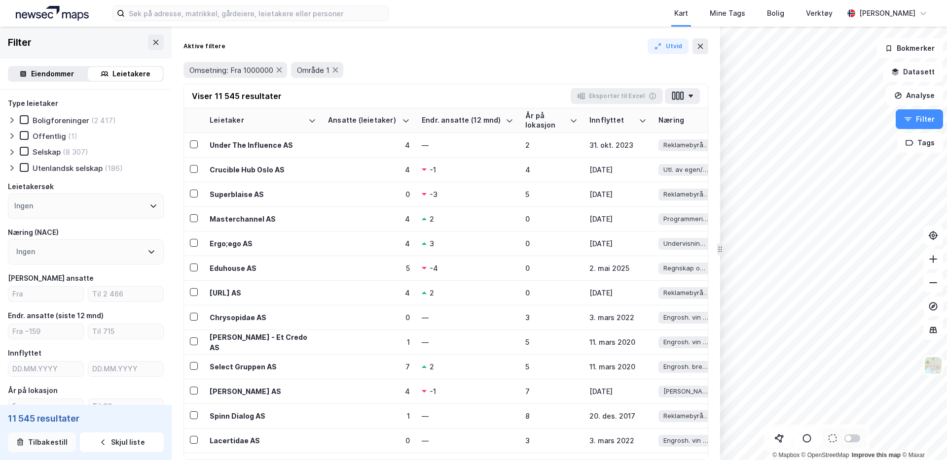
click at [50, 395] on button "Tilbakestill" at bounding box center [42, 443] width 68 height 20
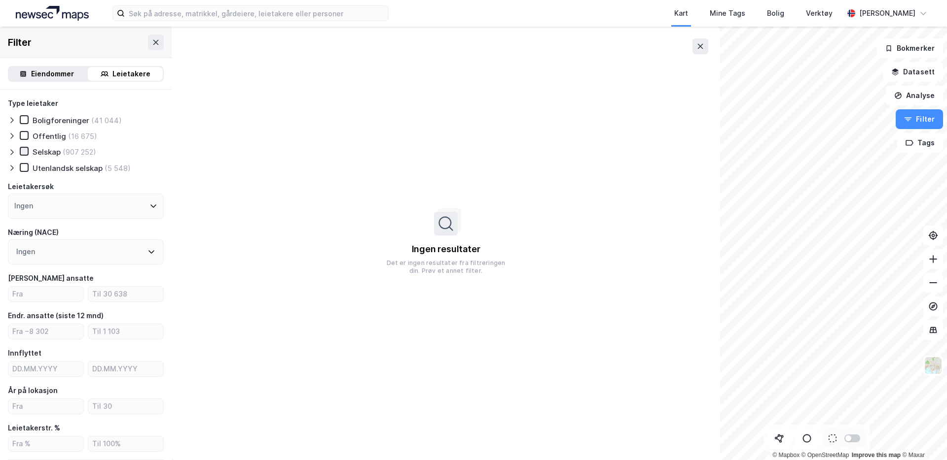
click at [20, 149] on div at bounding box center [24, 151] width 9 height 9
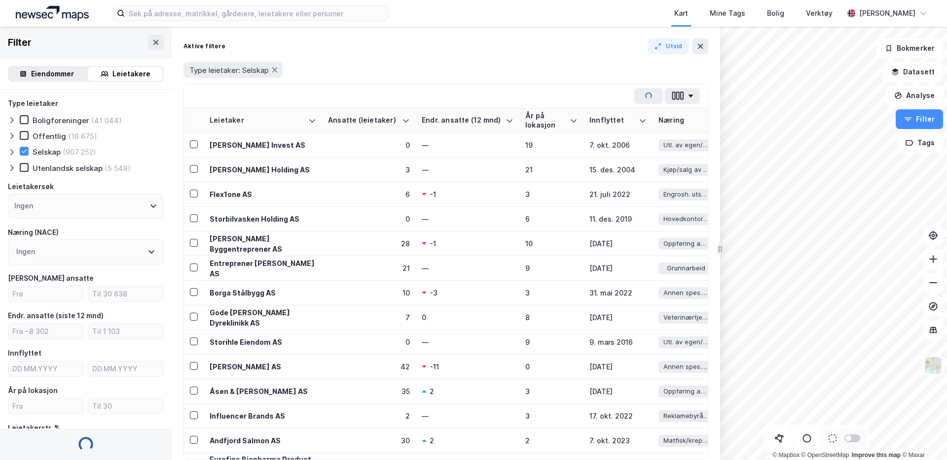
click at [12, 153] on icon at bounding box center [12, 152] width 8 height 8
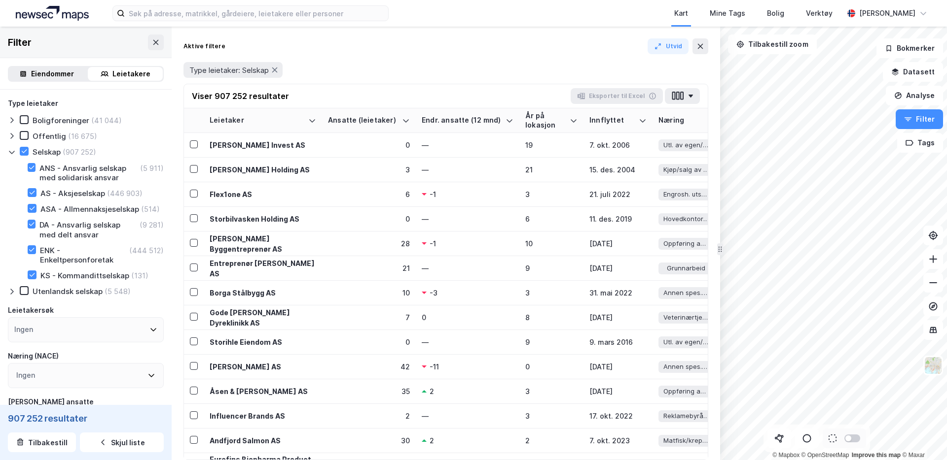
click at [29, 153] on div "Selskap (907 252)" at bounding box center [58, 152] width 76 height 10
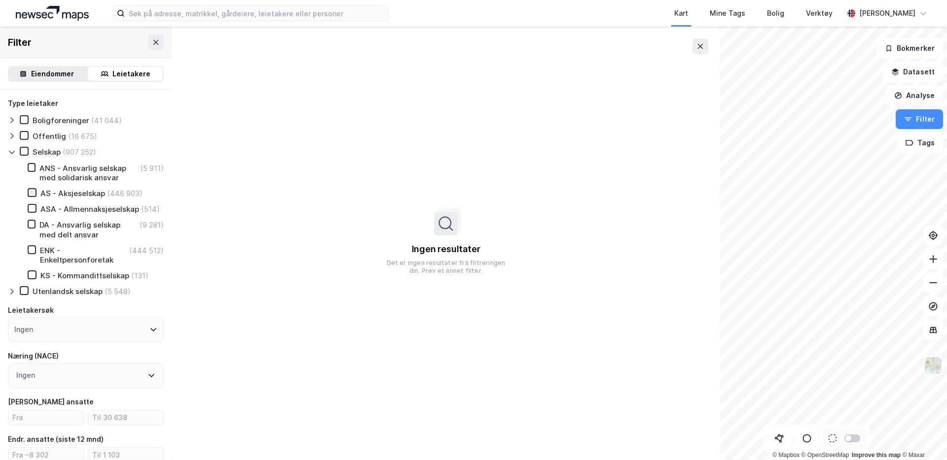
click at [31, 192] on icon at bounding box center [32, 192] width 7 height 7
type input "--- (442 154)"
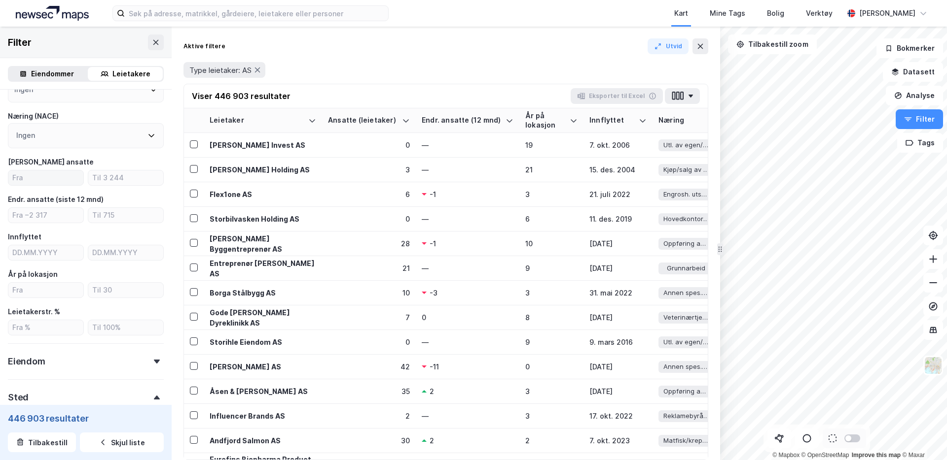
scroll to position [240, 0]
click at [55, 183] on input "number" at bounding box center [45, 178] width 75 height 15
type input "560"
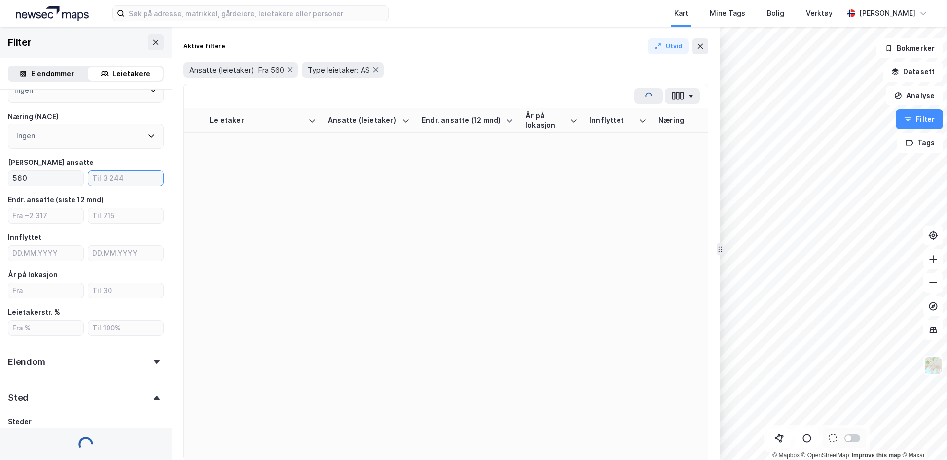
type input "--- (177)"
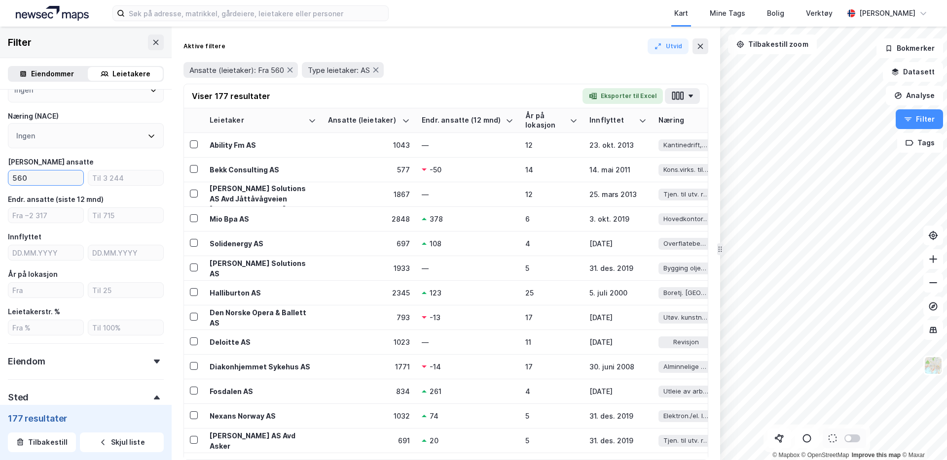
click at [62, 181] on input "560" at bounding box center [45, 178] width 75 height 15
type input "50"
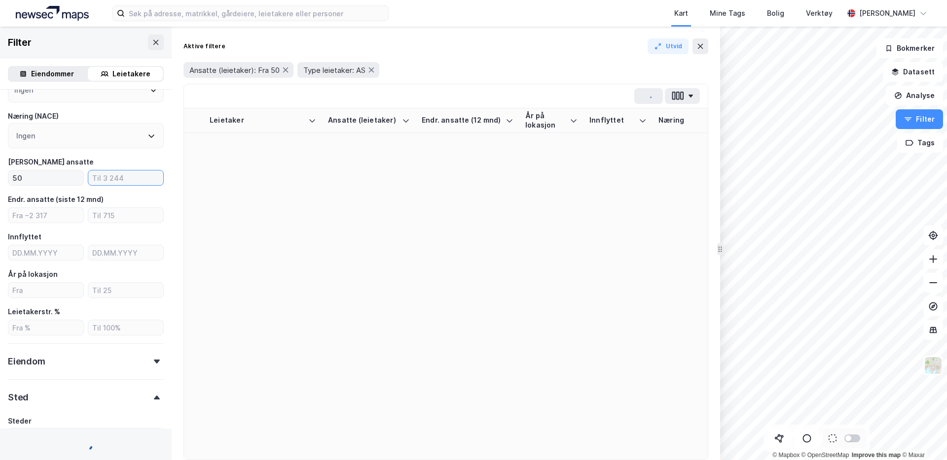
type input "--- (6 424)"
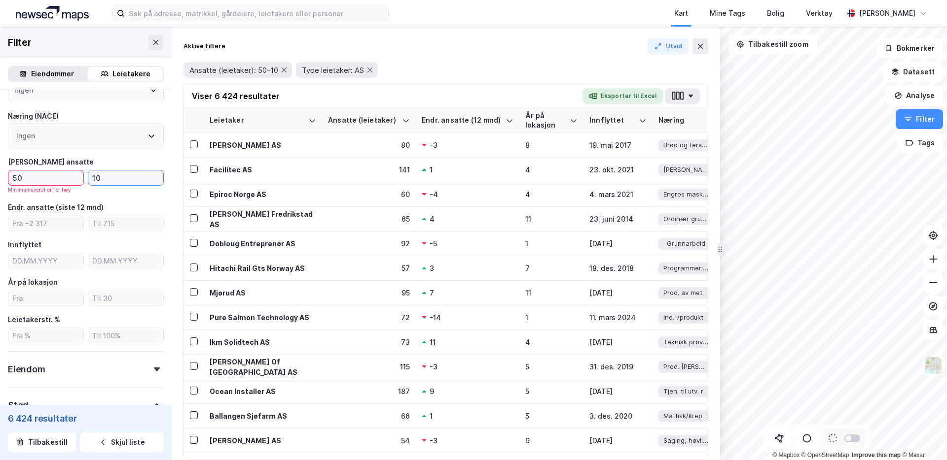
type input "100"
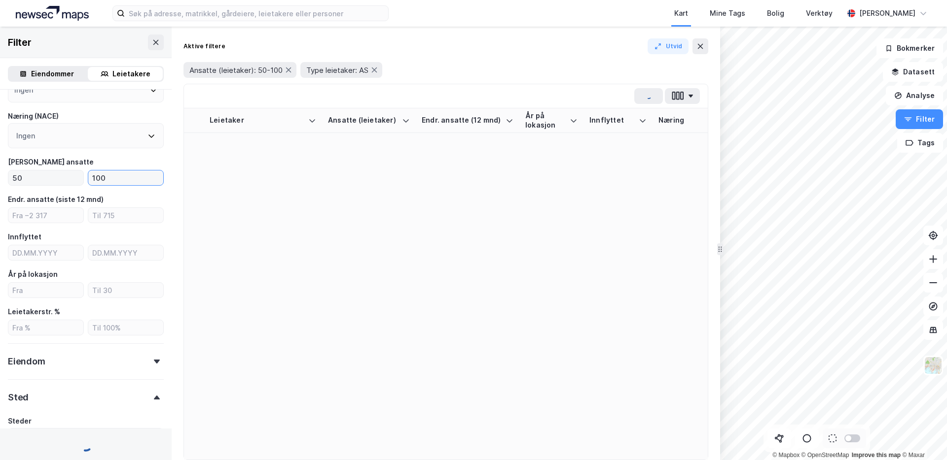
type input "--- (4 109)"
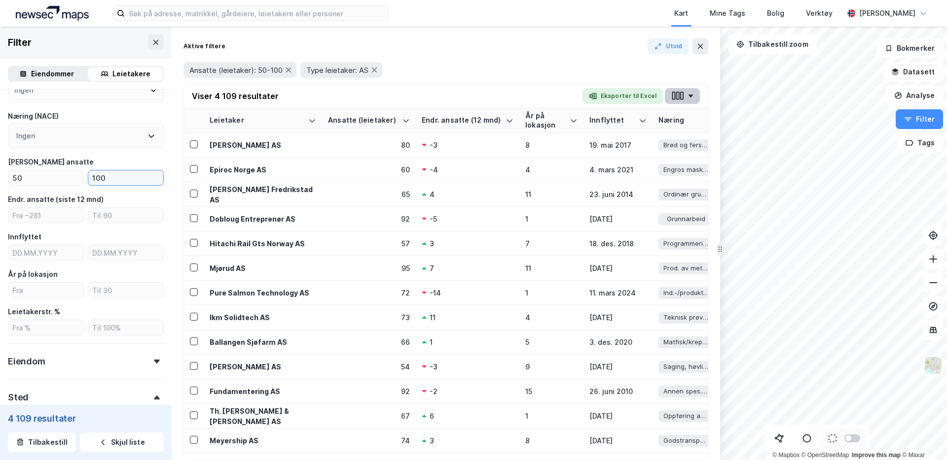
type input "100"
click at [690, 97] on icon "button" at bounding box center [690, 96] width 4 height 3
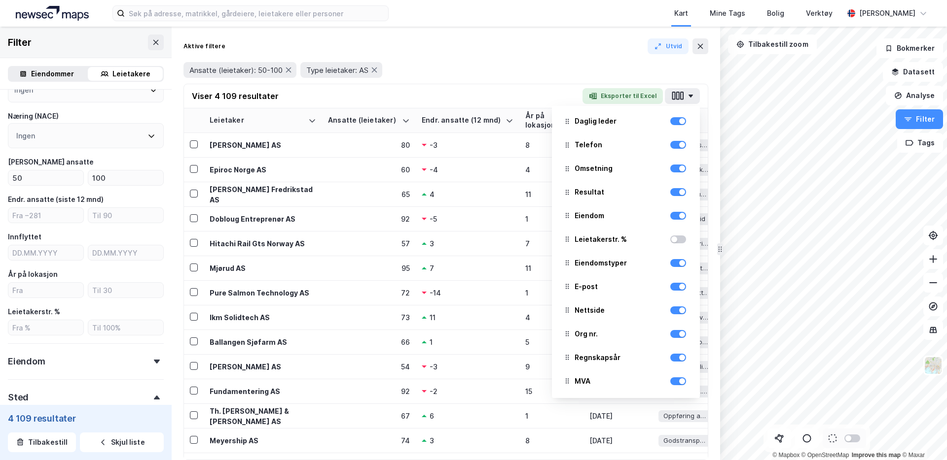
scroll to position [322, 0]
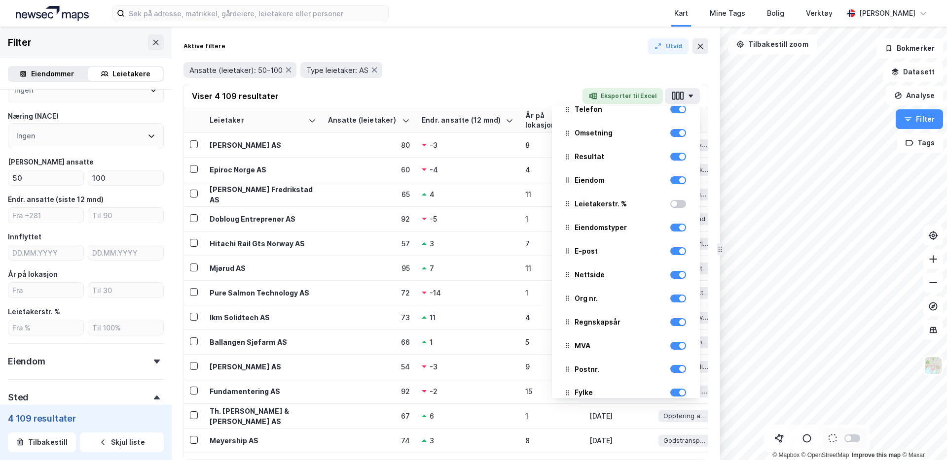
click at [681, 207] on div at bounding box center [678, 204] width 16 height 8
click at [745, 395] on icon at bounding box center [779, 439] width 10 height 10
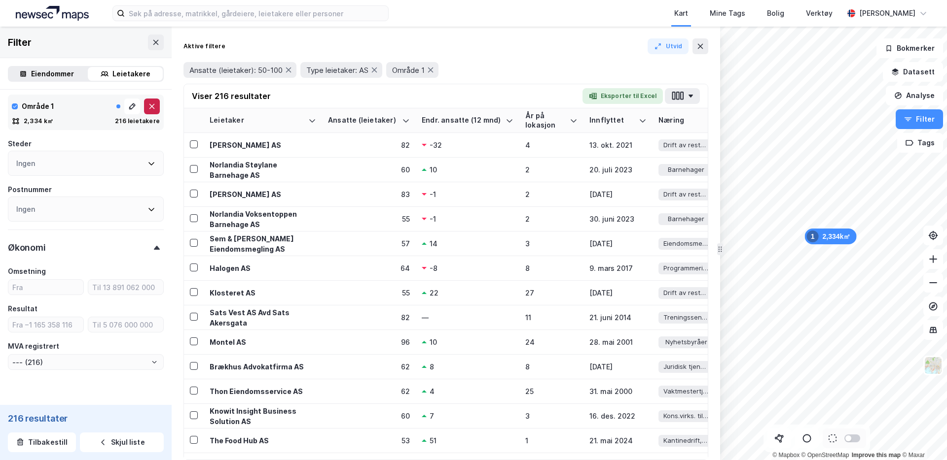
click at [148, 105] on icon at bounding box center [152, 107] width 8 height 8
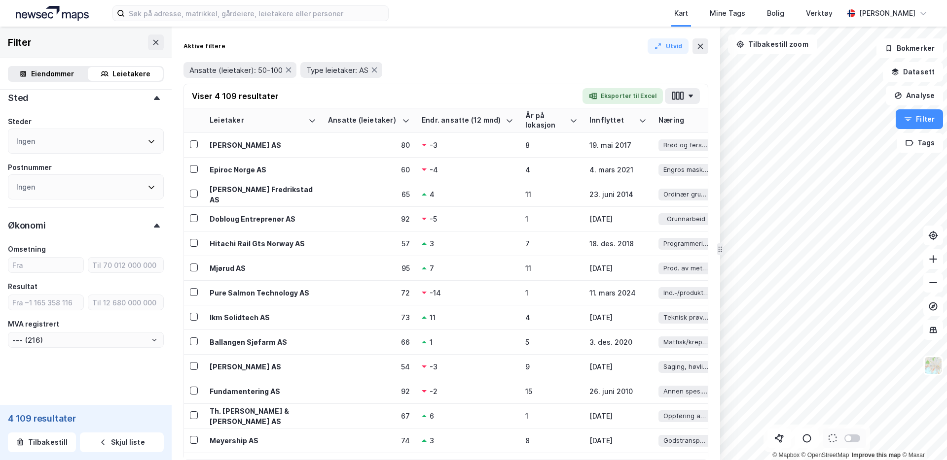
type input "--- (4 109)"
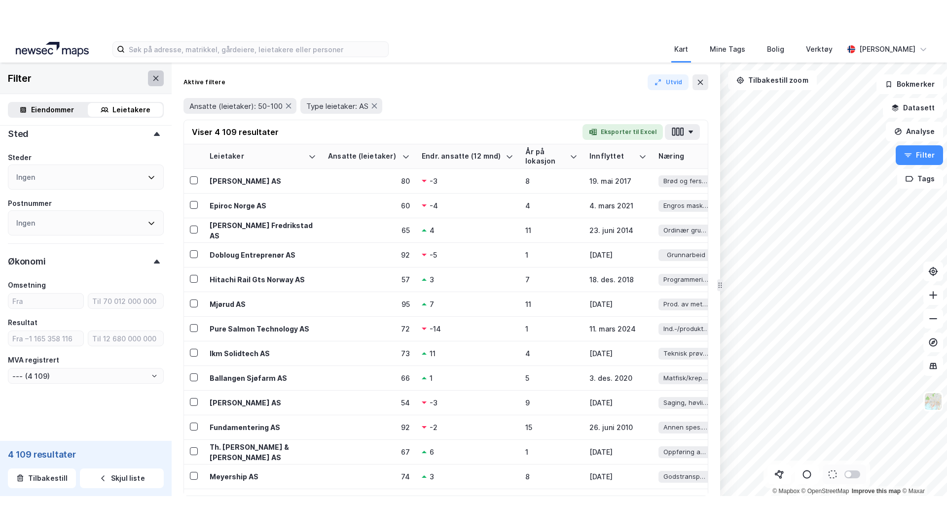
scroll to position [530, 0]
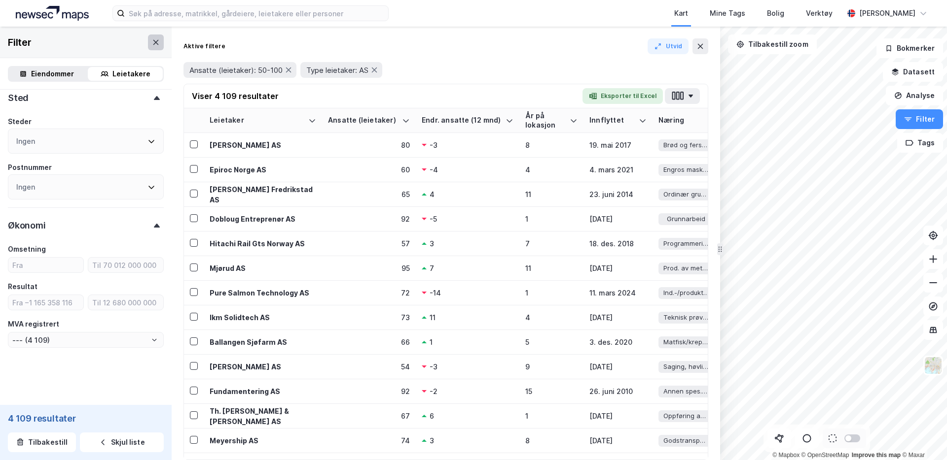
click at [156, 40] on icon at bounding box center [156, 42] width 8 height 8
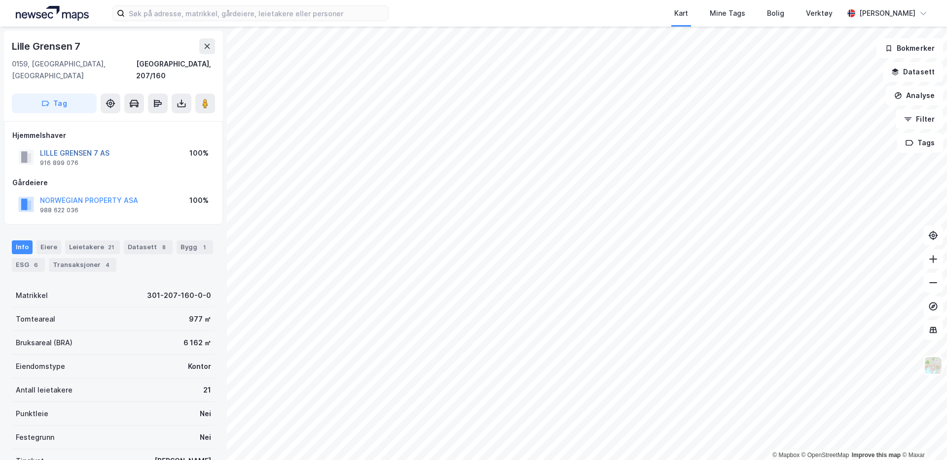
click at [0, 0] on button "LILLE GRENSEN 7 AS" at bounding box center [0, 0] width 0 height 0
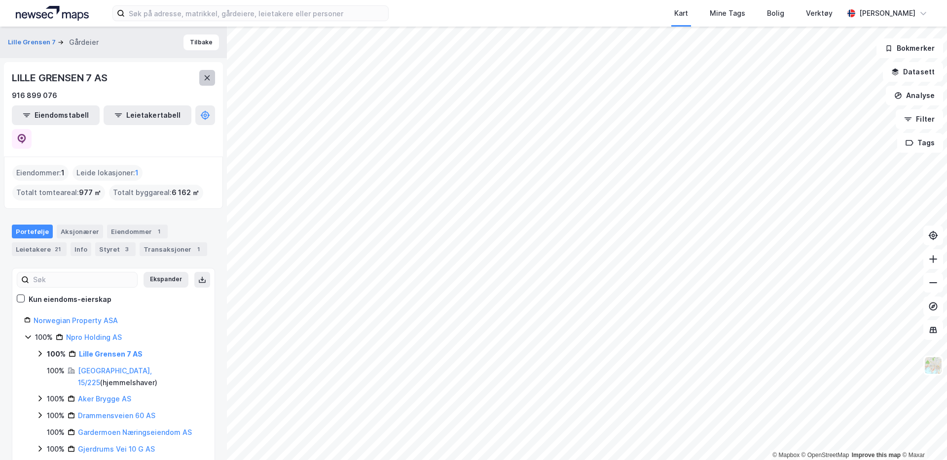
click at [207, 78] on icon at bounding box center [207, 78] width 8 height 8
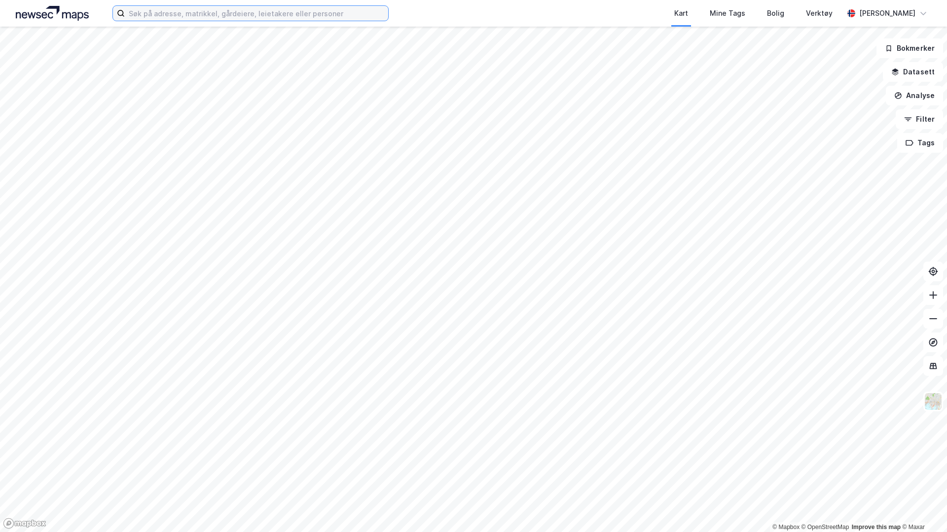
click at [185, 14] on input at bounding box center [256, 13] width 263 height 15
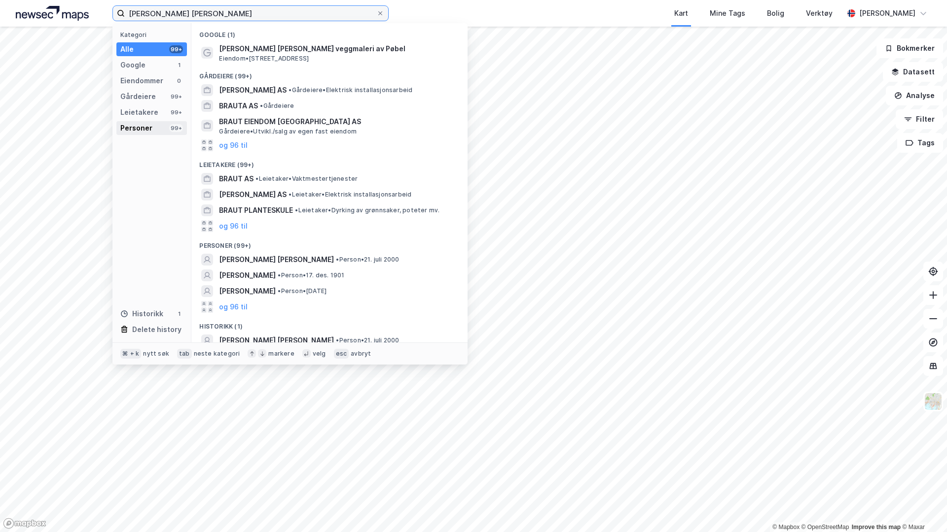
type input "erling braut haaland"
click at [146, 127] on div "Personer" at bounding box center [136, 128] width 32 height 12
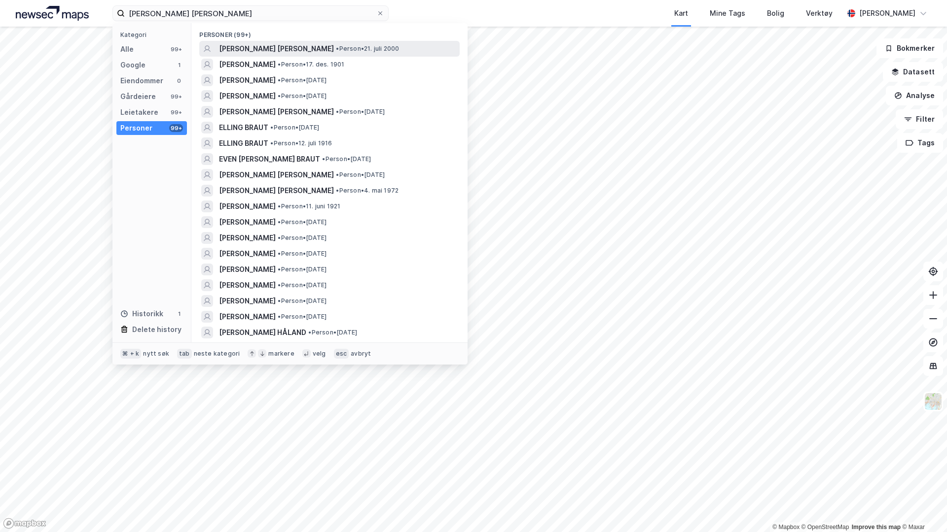
click at [253, 45] on span "ERLING BRAUT HAALAND" at bounding box center [276, 49] width 115 height 12
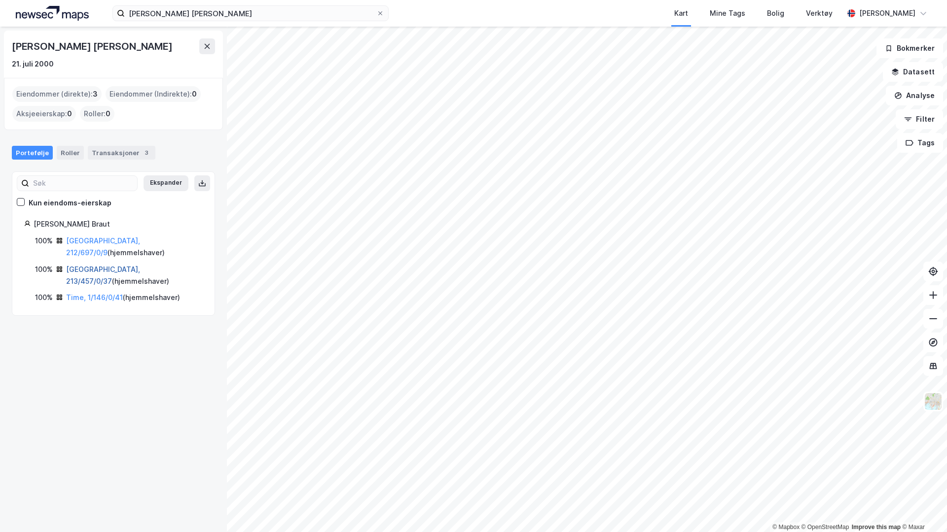
click at [90, 265] on link "Oslo, 213/457/0/37" at bounding box center [103, 275] width 74 height 20
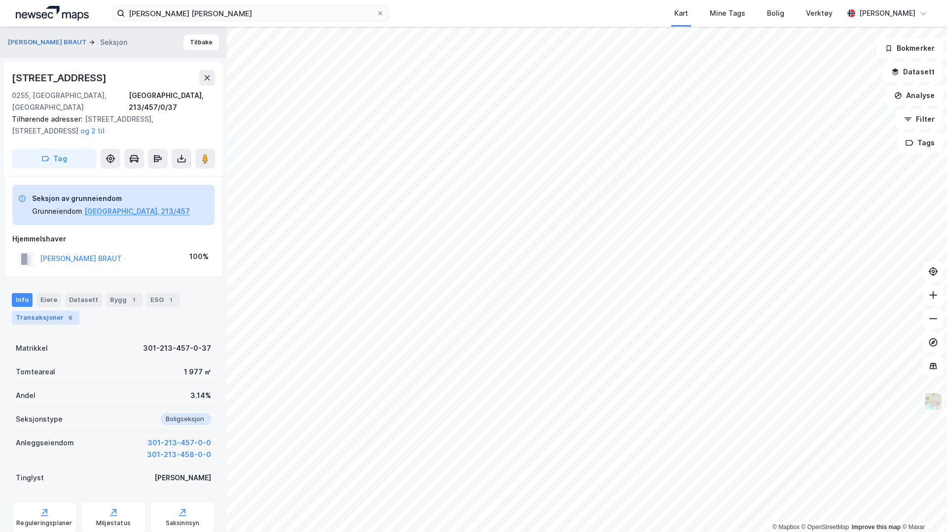
click at [54, 311] on div "Transaksjoner 6" at bounding box center [46, 318] width 68 height 14
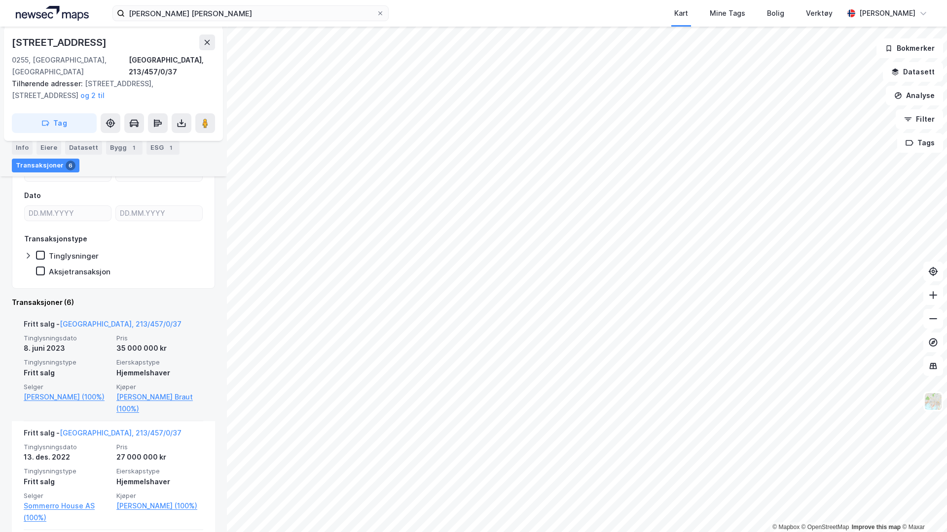
scroll to position [200, 0]
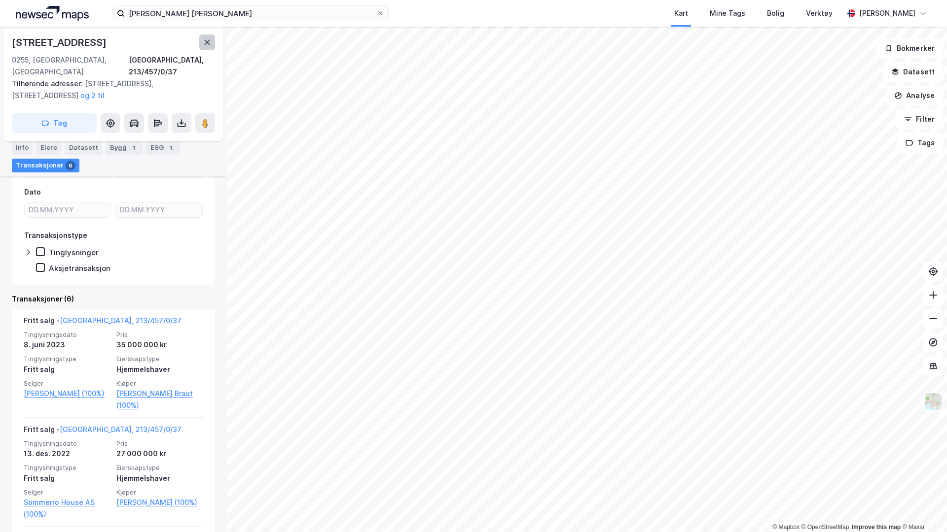
click at [208, 41] on icon at bounding box center [207, 42] width 5 height 5
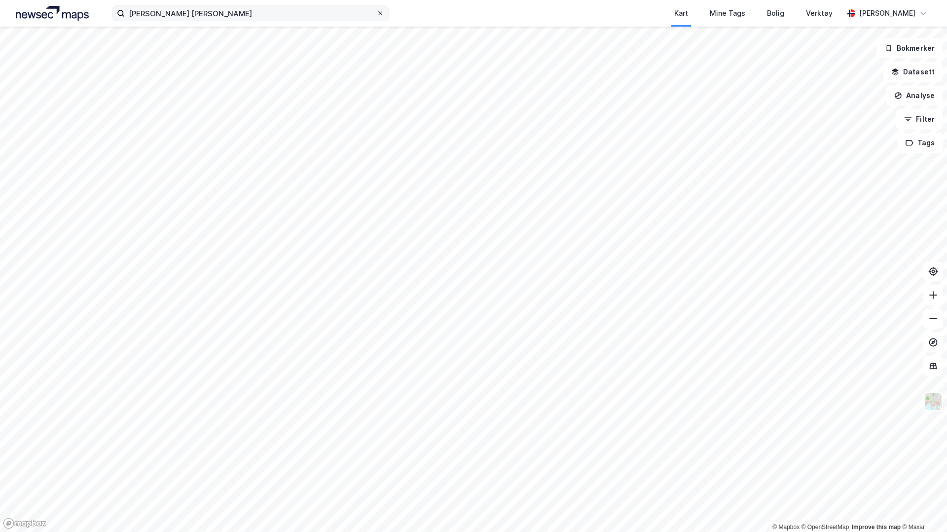
click at [380, 10] on icon at bounding box center [380, 13] width 6 height 6
click at [376, 10] on input "erling braut haaland" at bounding box center [250, 13] width 251 height 15
click at [72, 16] on img at bounding box center [52, 13] width 73 height 15
click at [745, 121] on button "Filter" at bounding box center [918, 119] width 47 height 20
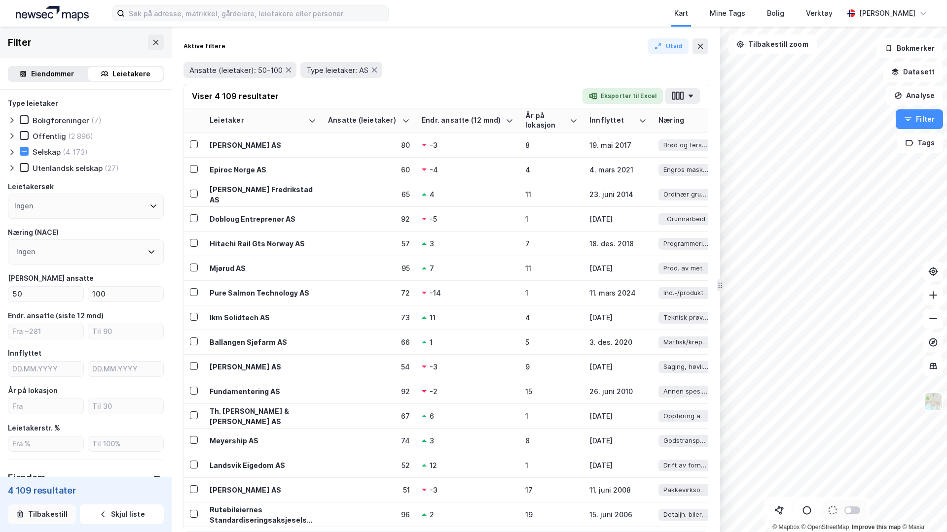
click at [31, 395] on button "Tilbakestill" at bounding box center [42, 515] width 68 height 20
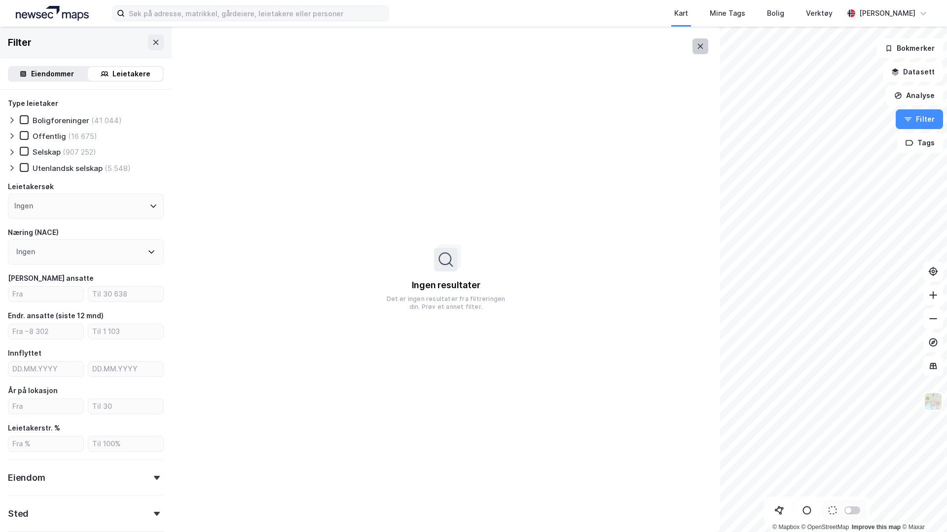
click at [699, 46] on icon at bounding box center [700, 46] width 8 height 8
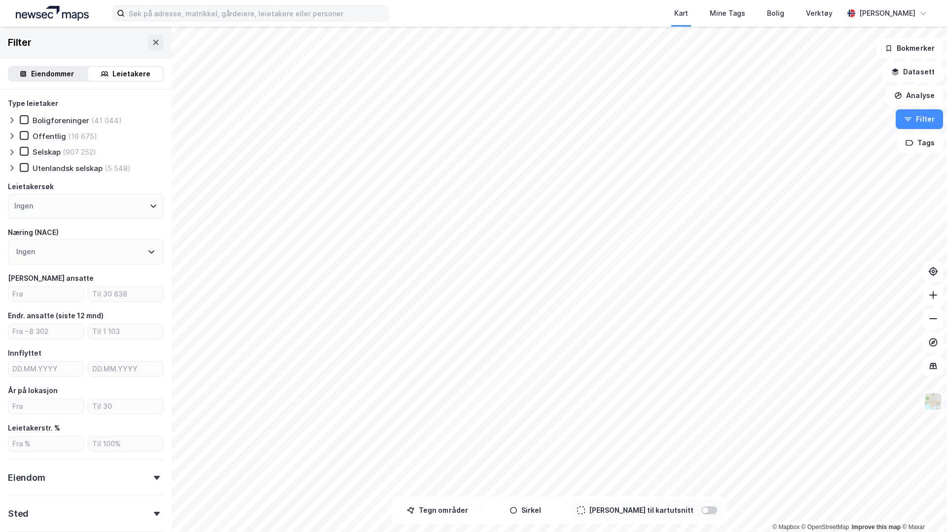
click at [162, 50] on div "Filter" at bounding box center [86, 43] width 172 height 32
click at [153, 46] on button at bounding box center [156, 43] width 16 height 16
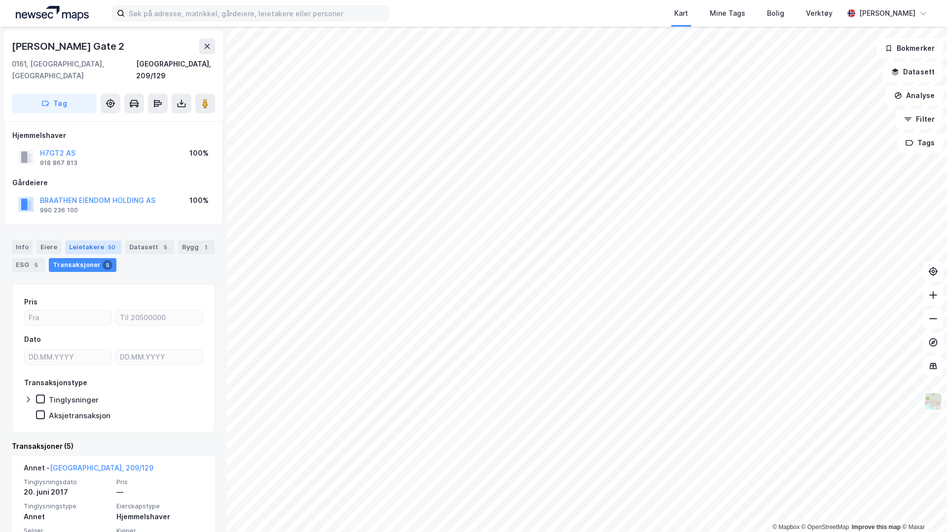
click at [98, 241] on div "Leietakere 50" at bounding box center [93, 248] width 56 height 14
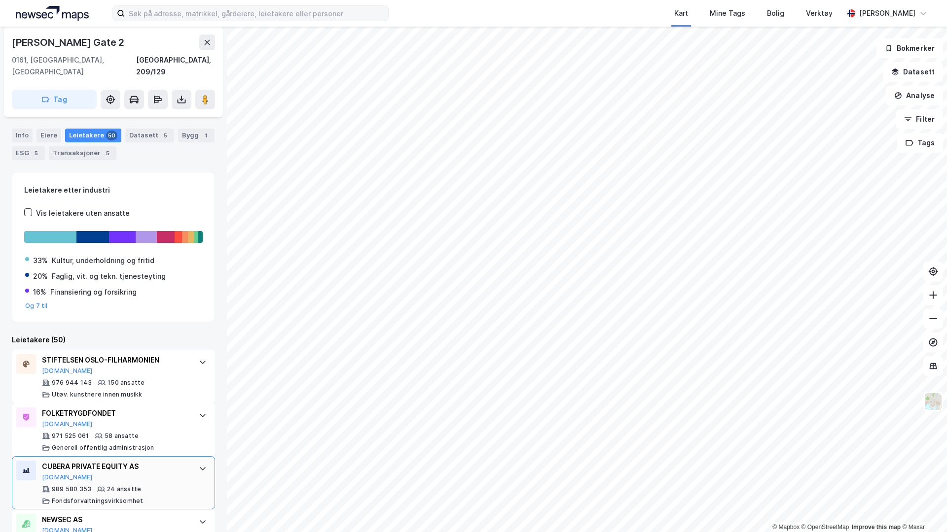
scroll to position [50, 0]
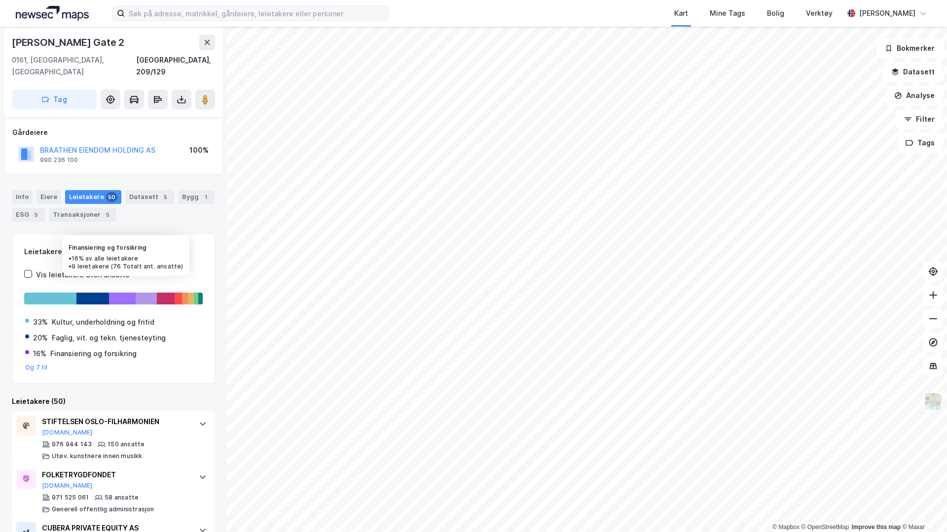
click at [122, 293] on div at bounding box center [122, 299] width 27 height 12
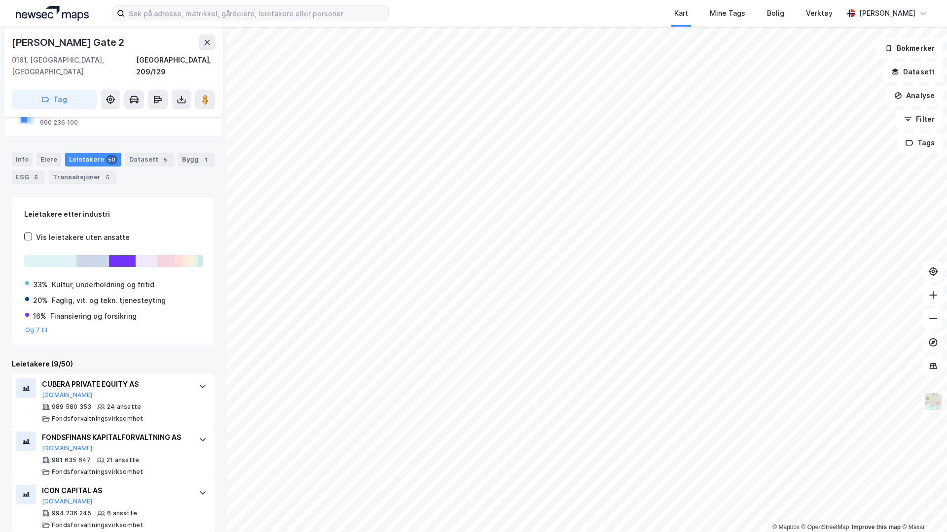
scroll to position [90, 0]
drag, startPoint x: 48, startPoint y: 351, endPoint x: 80, endPoint y: 351, distance: 31.6
click at [80, 356] on div "Leietakere (9/50)" at bounding box center [113, 362] width 203 height 12
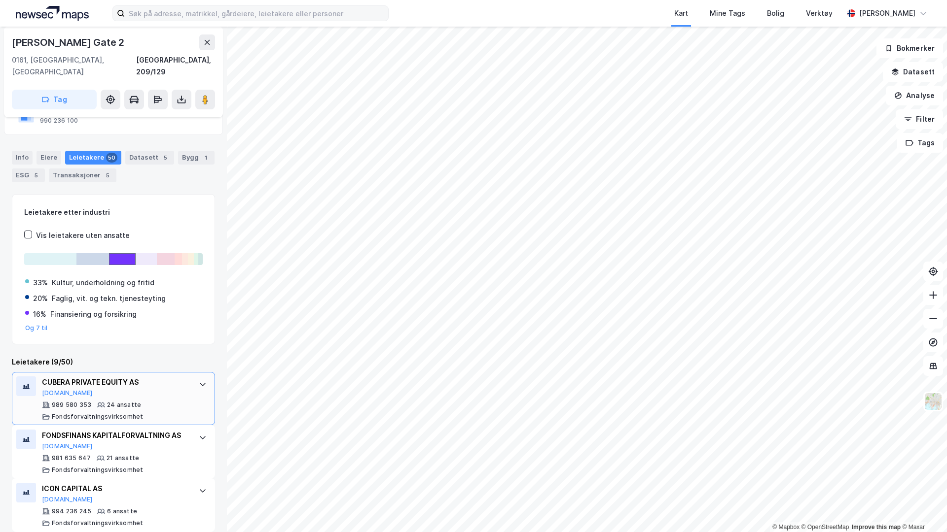
click at [196, 377] on div at bounding box center [203, 385] width 16 height 16
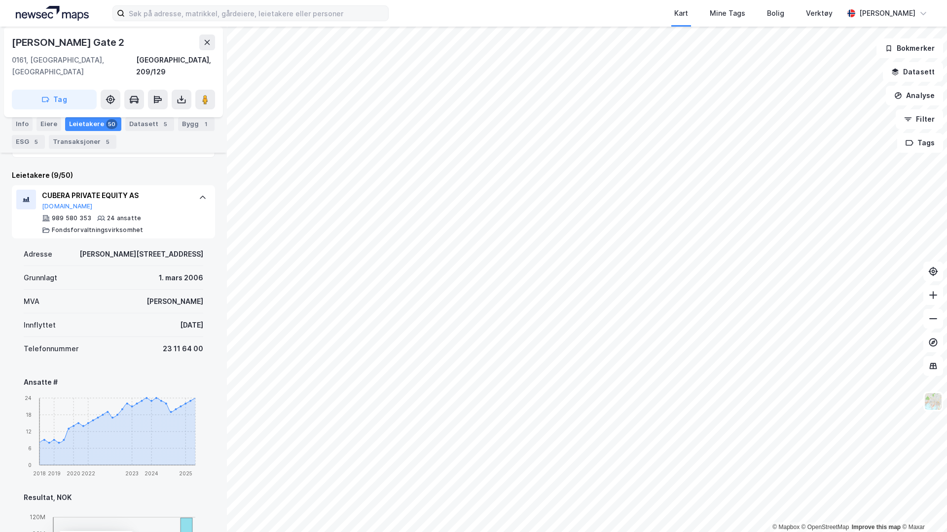
scroll to position [234, 0]
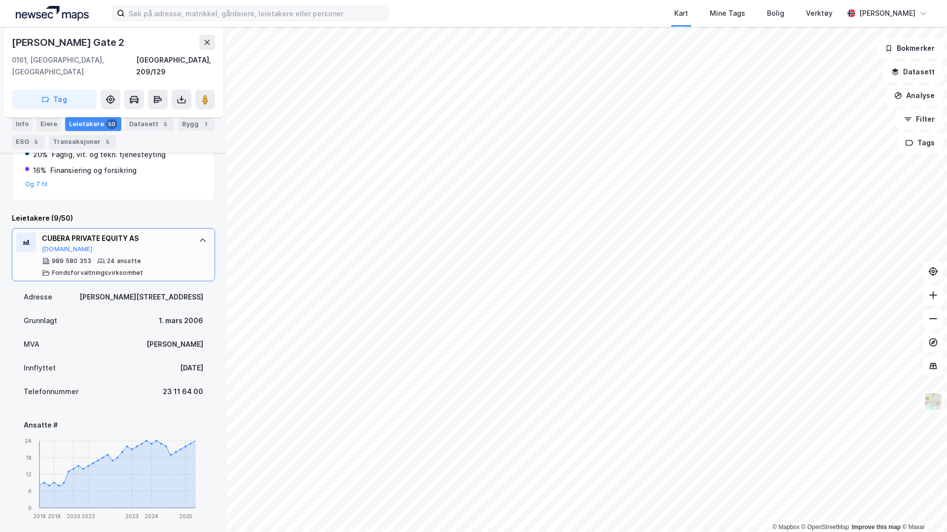
click at [204, 237] on icon at bounding box center [203, 241] width 8 height 8
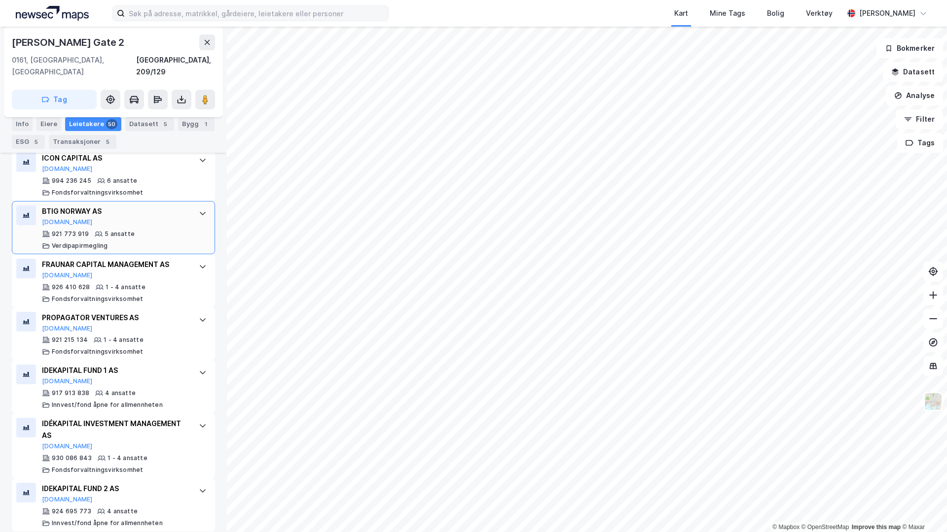
scroll to position [0, 0]
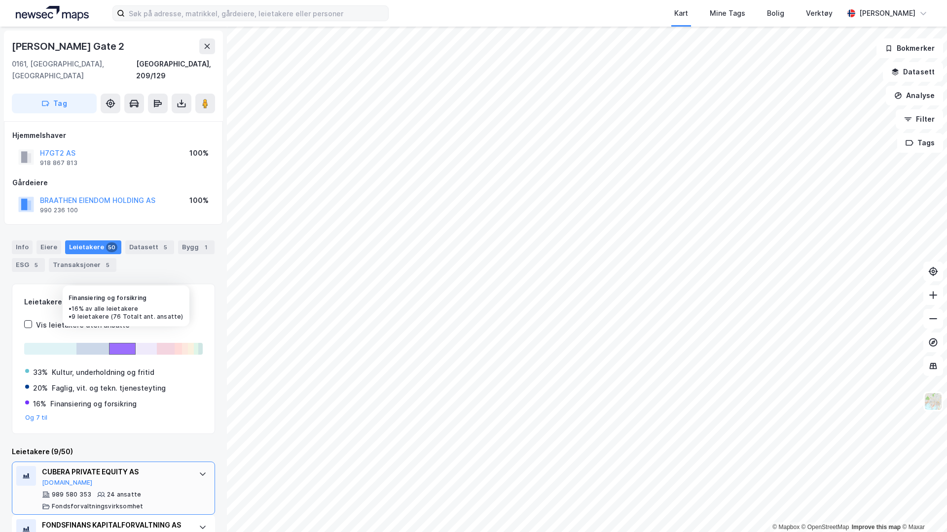
click at [115, 343] on div at bounding box center [122, 349] width 27 height 12
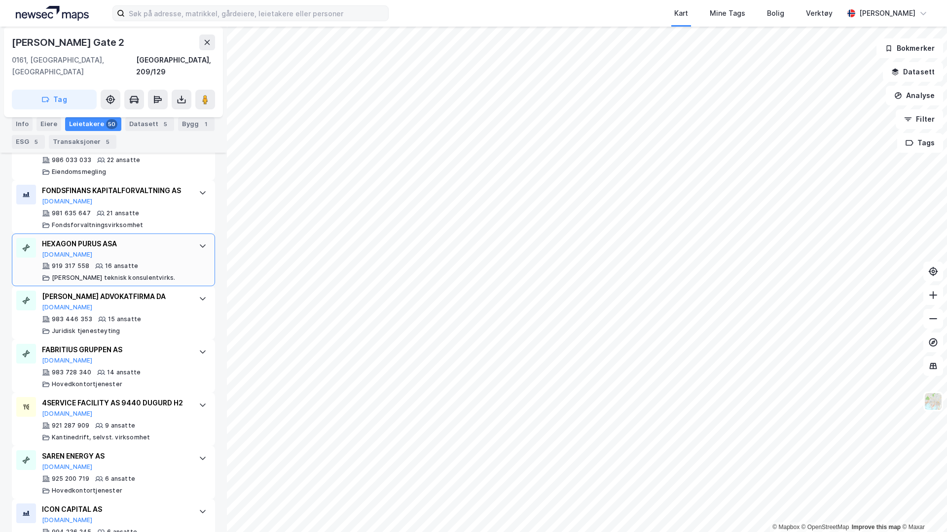
scroll to position [554, 0]
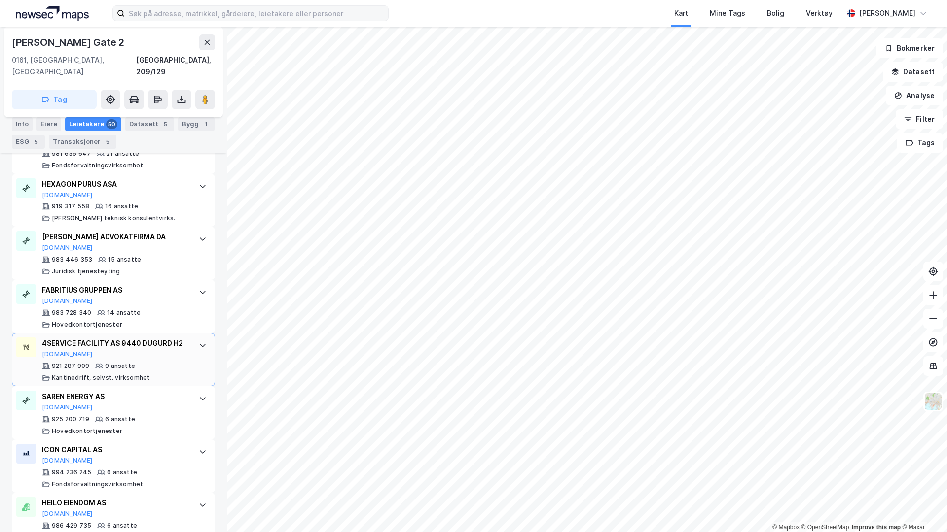
click at [111, 345] on div "4SERVICE FACILITY AS 9440 DUGURD H2 Brreg.no" at bounding box center [115, 348] width 147 height 21
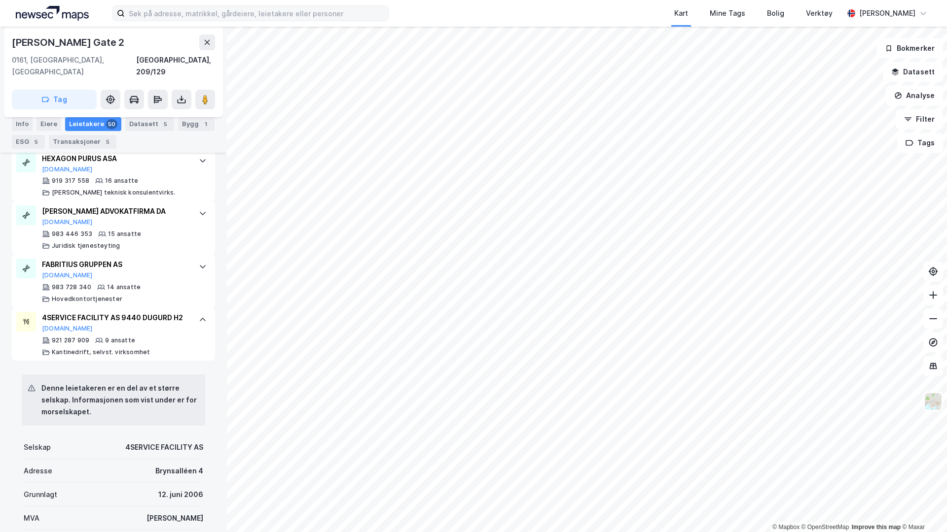
scroll to position [581, 0]
click at [140, 395] on div "4SERVICE FACILITY AS" at bounding box center [164, 447] width 78 height 12
drag, startPoint x: 25, startPoint y: 363, endPoint x: 127, endPoint y: 411, distance: 112.5
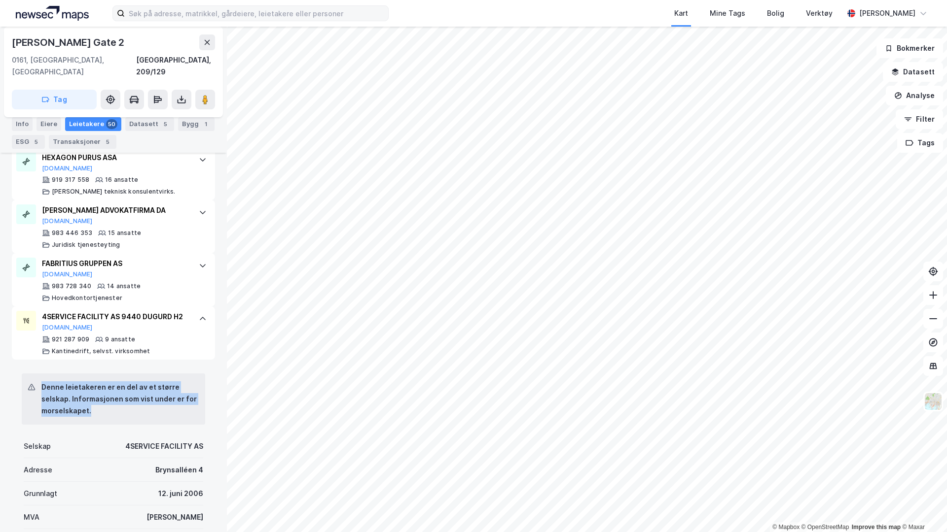
click at [127, 395] on div "Denne leietakeren er en del av et større selskap. Informasjonen som vist under …" at bounding box center [113, 399] width 183 height 51
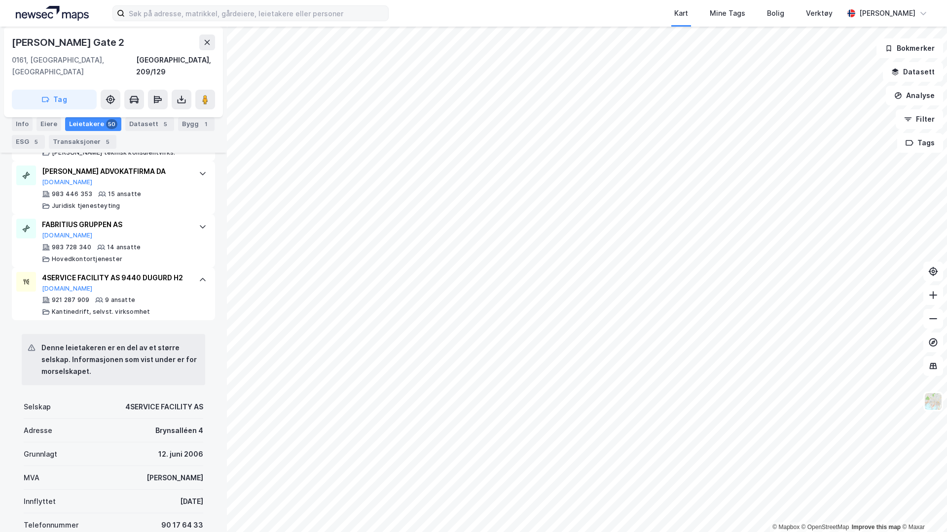
scroll to position [613, 0]
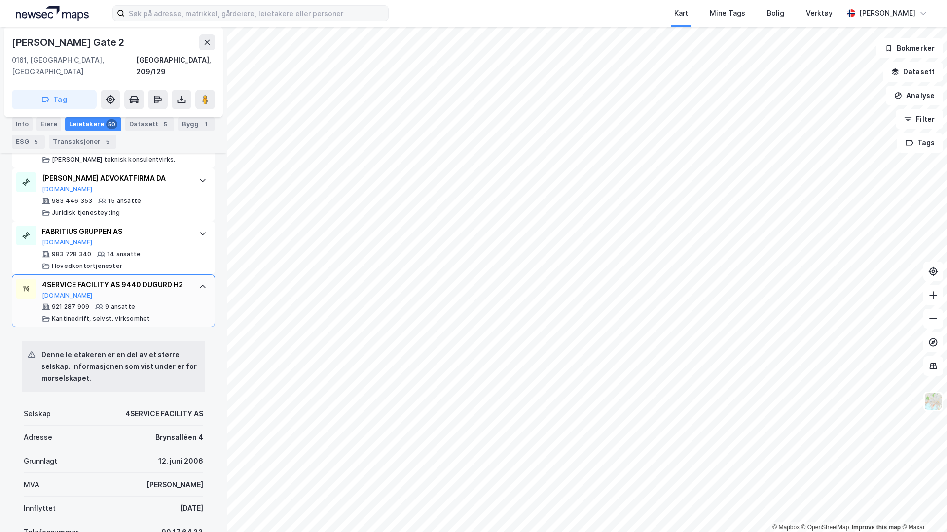
click at [188, 279] on div "4SERVICE FACILITY AS 9440 DUGURD H2" at bounding box center [115, 285] width 147 height 12
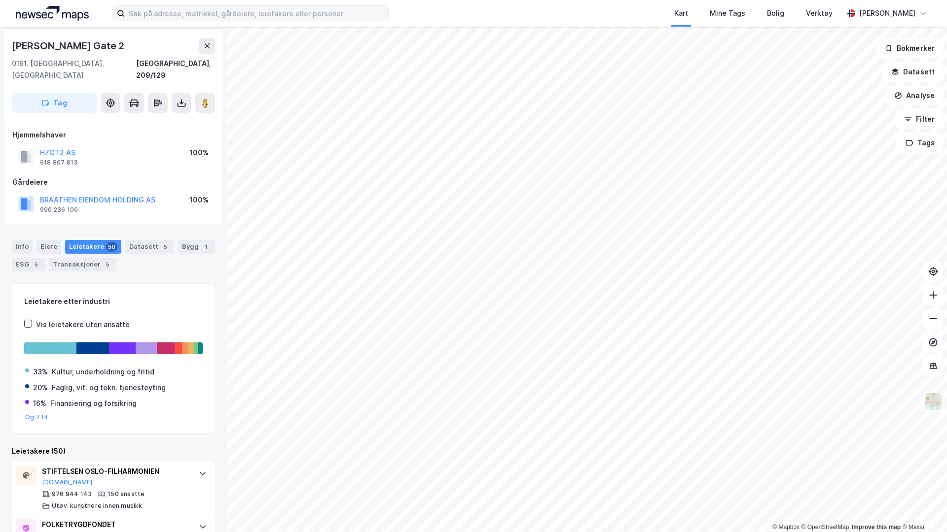
scroll to position [0, 0]
click at [57, 95] on button "Tag" at bounding box center [54, 104] width 85 height 20
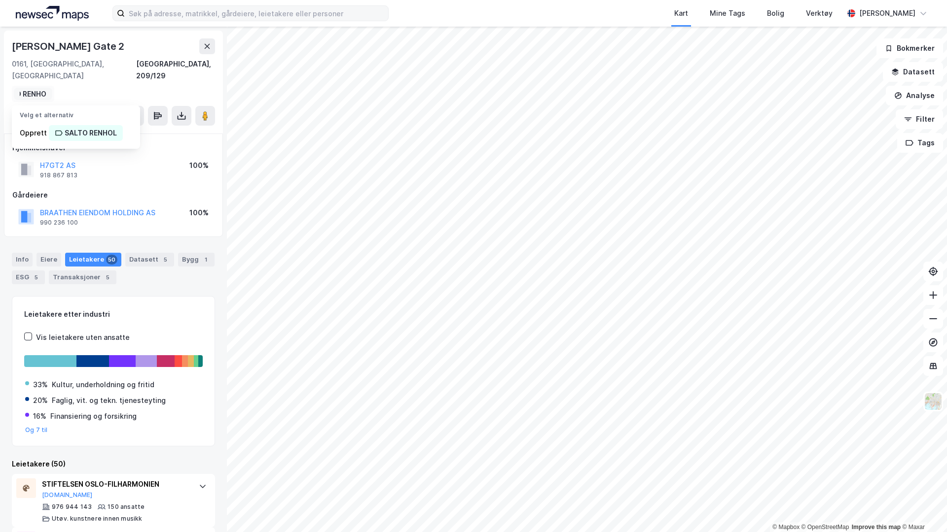
scroll to position [0, 31]
type input "SALTO RENHOLD"
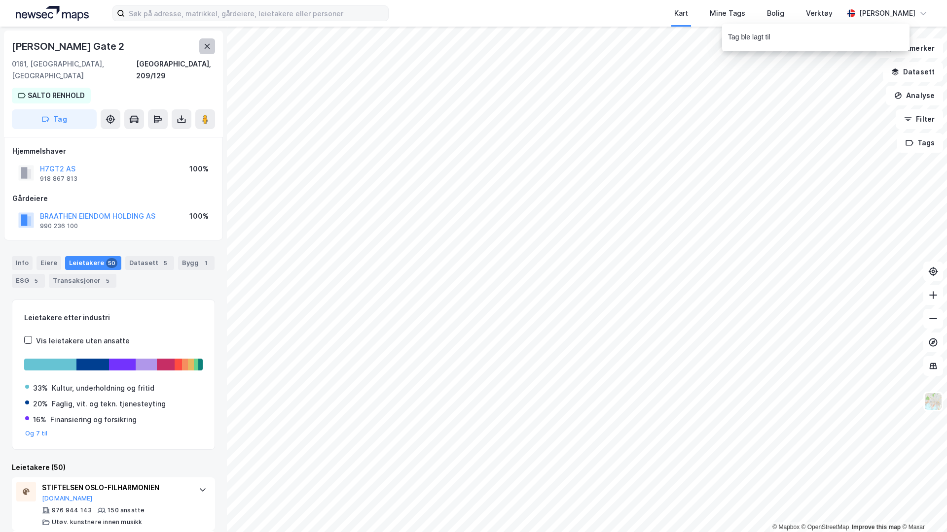
click at [209, 47] on icon at bounding box center [207, 46] width 5 height 5
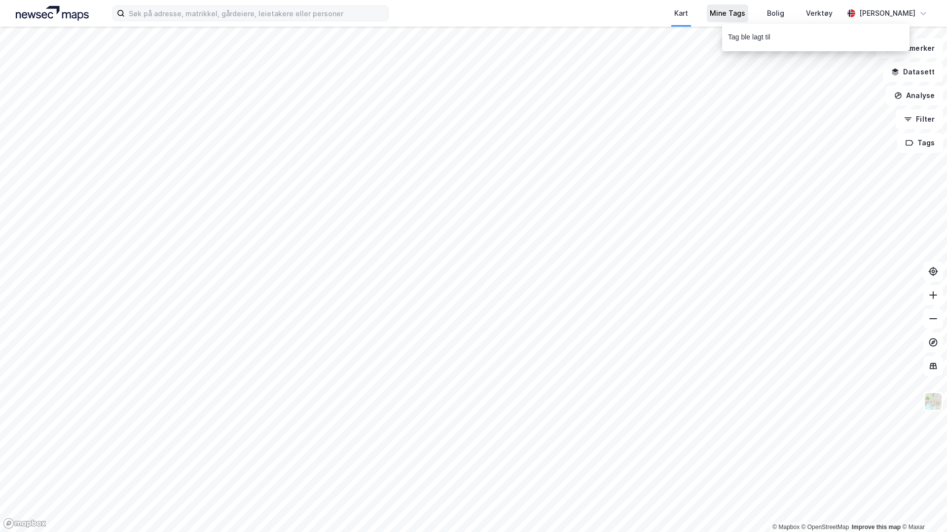
click at [709, 13] on div "Mine Tags" at bounding box center [726, 13] width 35 height 12
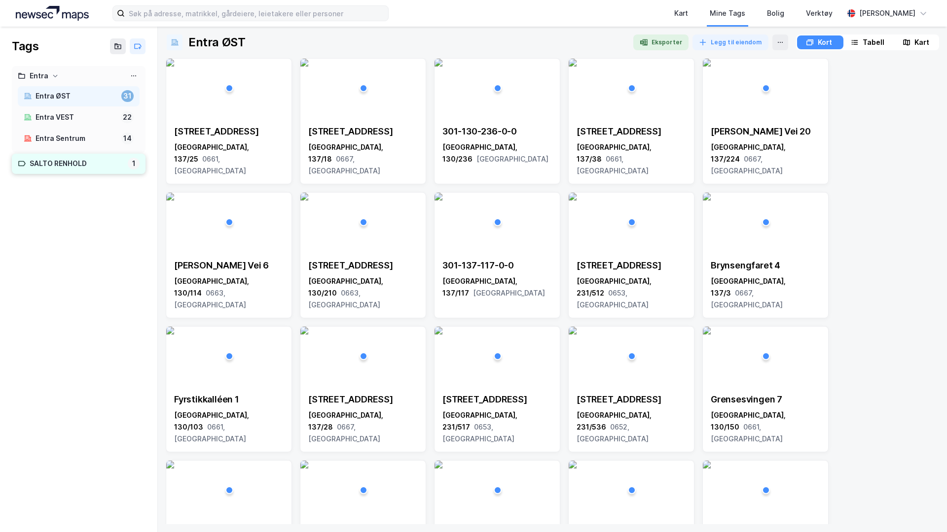
click at [62, 164] on div "SALTO RENHOLD" at bounding box center [77, 164] width 94 height 12
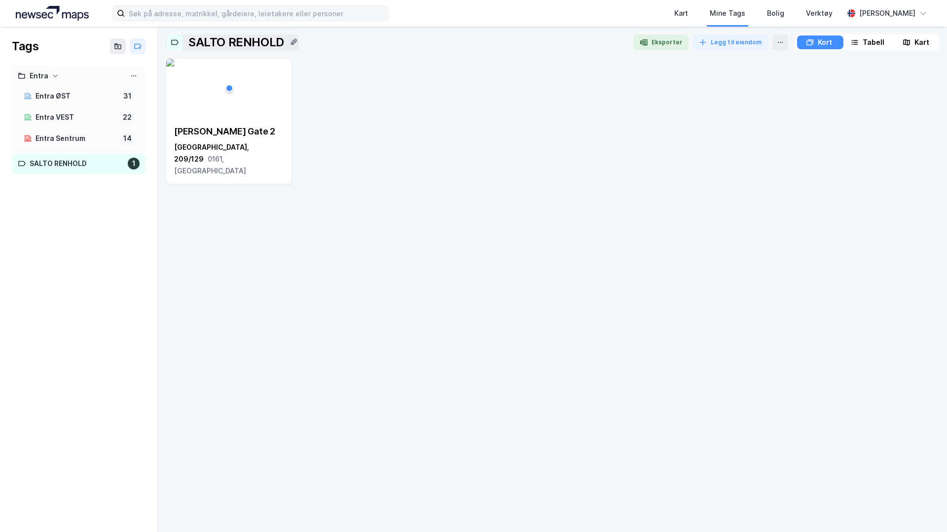
click at [172, 39] on icon at bounding box center [175, 42] width 8 height 8
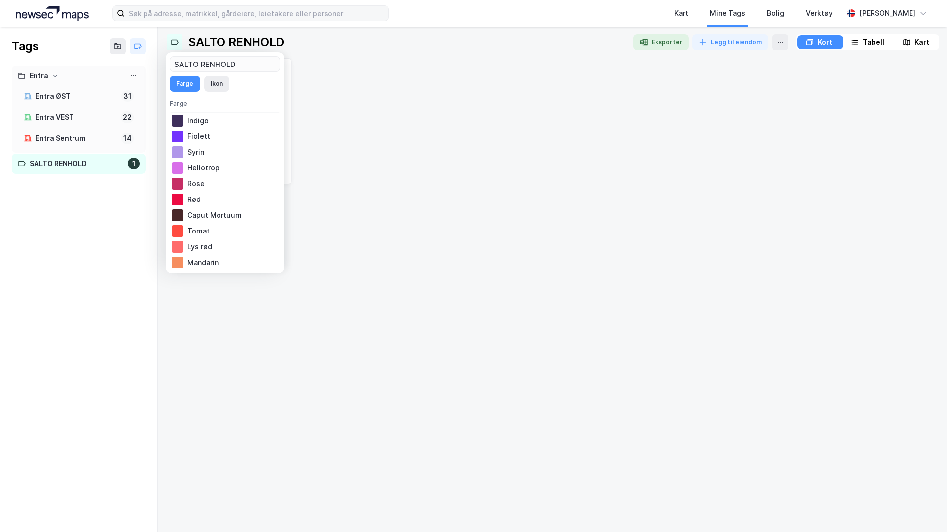
scroll to position [80, 0]
click at [196, 195] on div "Rød" at bounding box center [225, 197] width 110 height 16
click at [214, 83] on button "Ikon" at bounding box center [216, 84] width 25 height 16
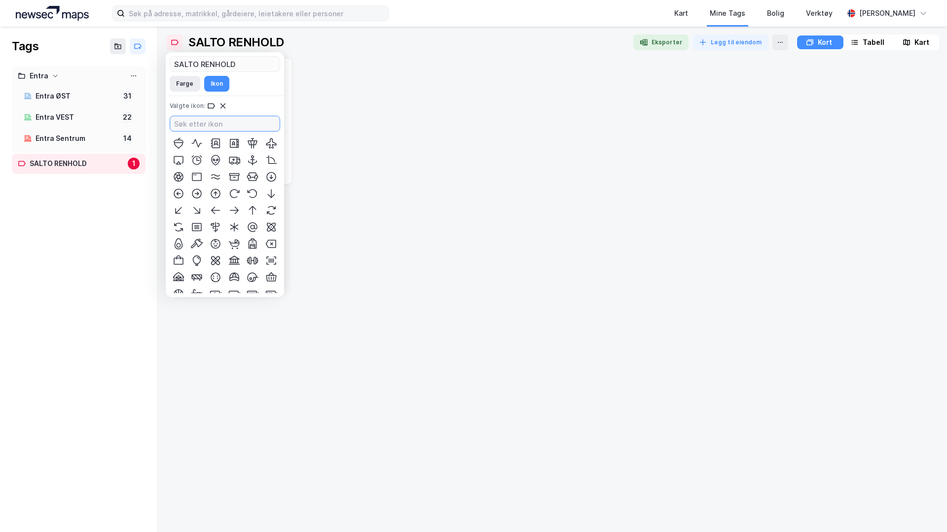
click at [203, 125] on input at bounding box center [224, 123] width 109 height 15
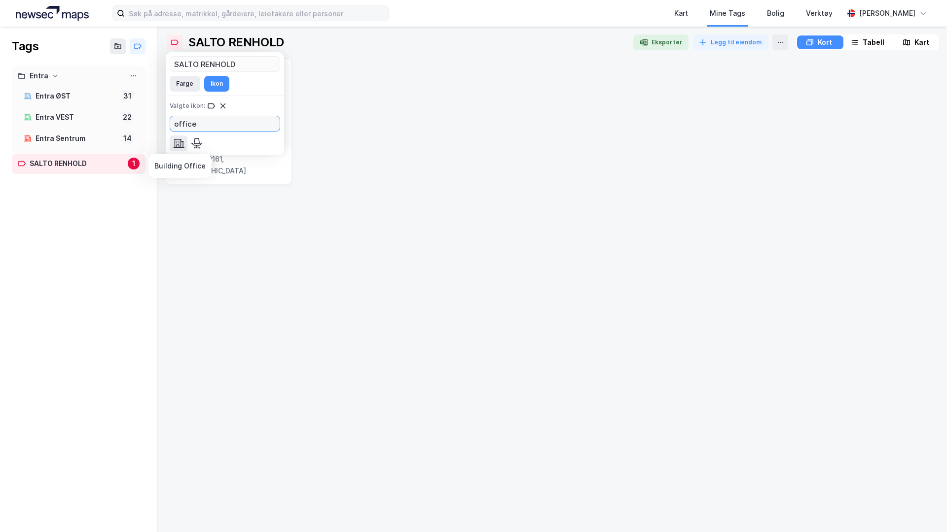
type input "office"
click at [178, 146] on icon at bounding box center [178, 143] width 11 height 9
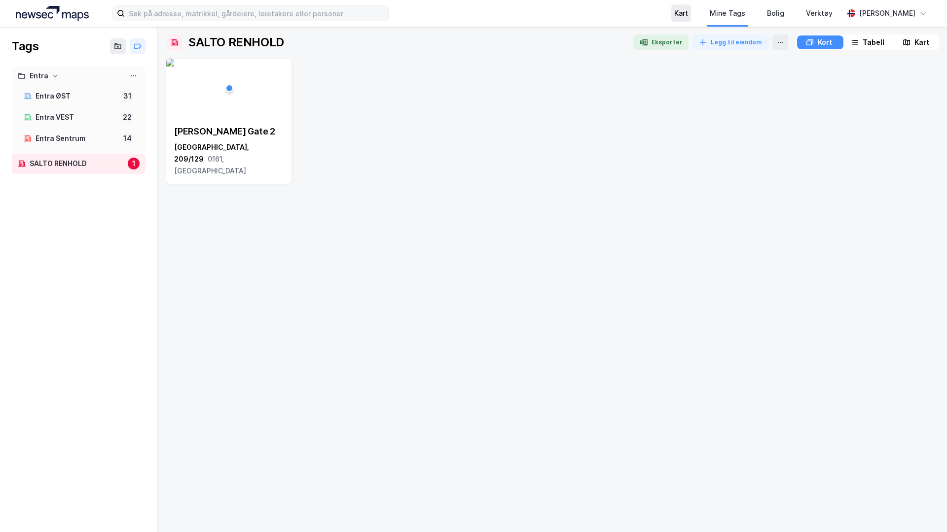
click at [671, 16] on div "Kart" at bounding box center [681, 13] width 20 height 18
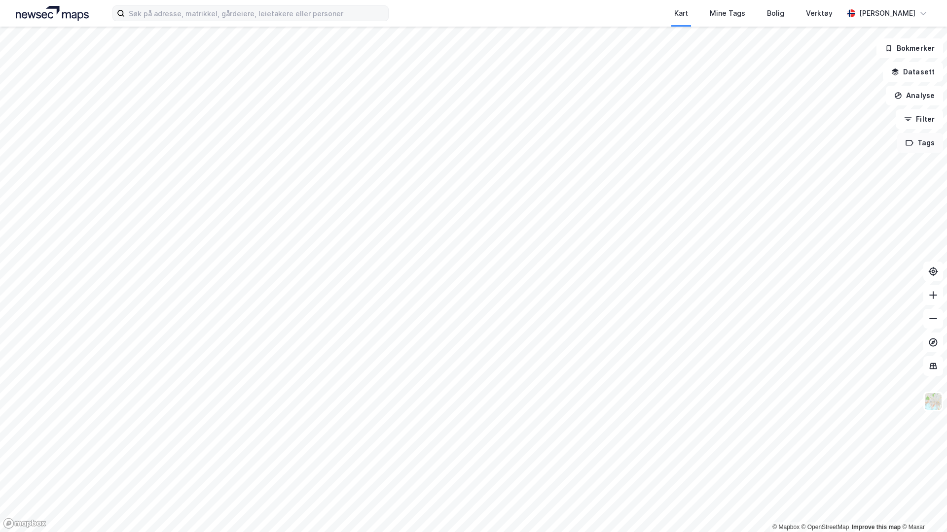
click at [745, 141] on button "Tags" at bounding box center [920, 143] width 46 height 20
click at [745, 187] on div at bounding box center [875, 186] width 16 height 8
drag, startPoint x: 820, startPoint y: 192, endPoint x: 436, endPoint y: 295, distance: 397.7
click at [436, 295] on div "Map marker" at bounding box center [429, 297] width 15 height 15
click at [745, 184] on div at bounding box center [875, 186] width 16 height 8
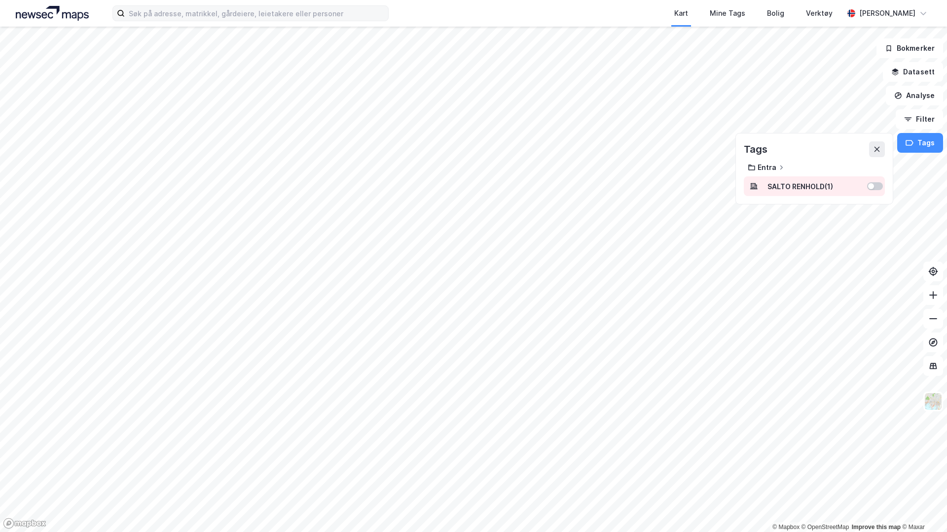
click at [745, 184] on div at bounding box center [875, 186] width 16 height 8
click at [745, 166] on icon at bounding box center [781, 168] width 6 height 6
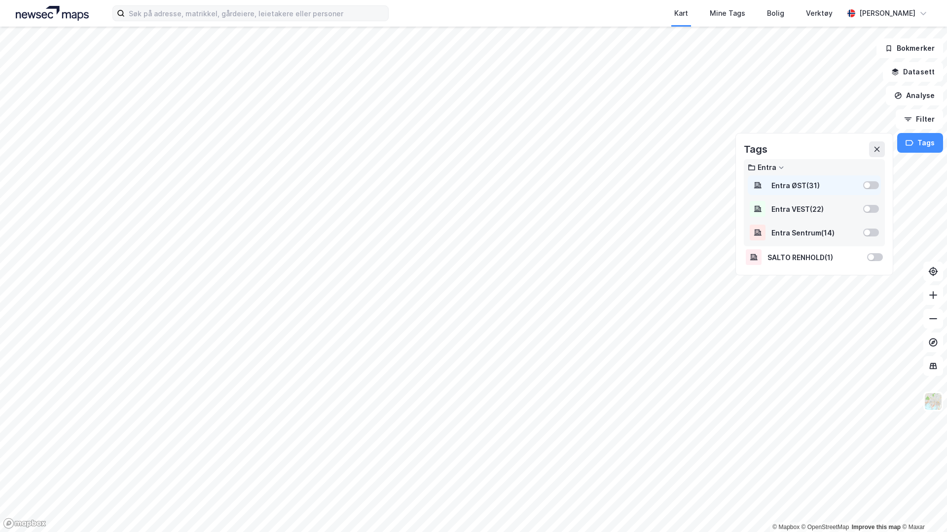
click at [745, 184] on div at bounding box center [871, 185] width 16 height 8
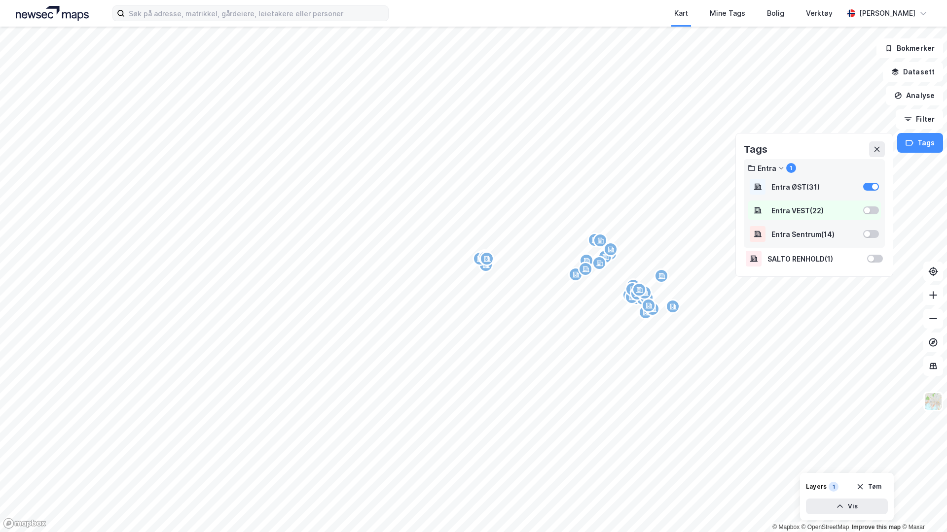
click at [745, 208] on div at bounding box center [871, 211] width 16 height 8
click at [745, 233] on div at bounding box center [871, 234] width 16 height 8
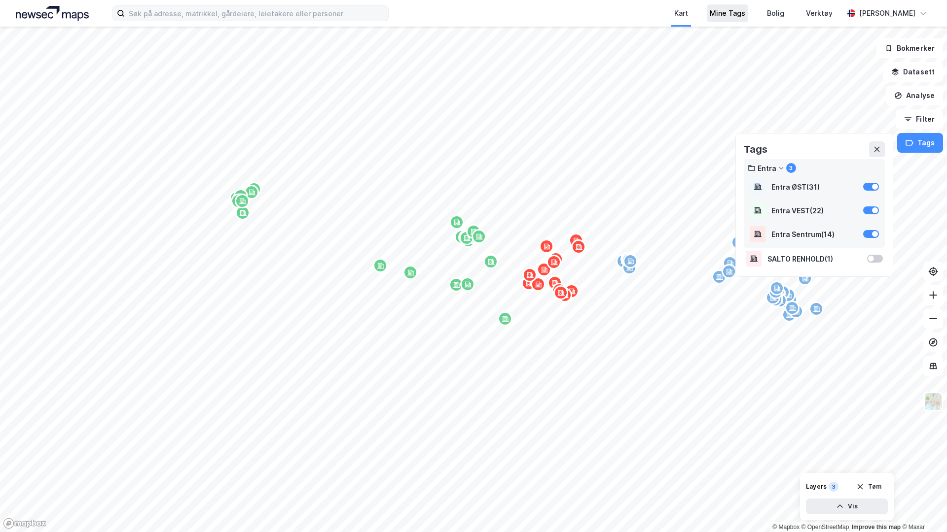
click at [720, 19] on div "Mine Tags" at bounding box center [726, 13] width 41 height 18
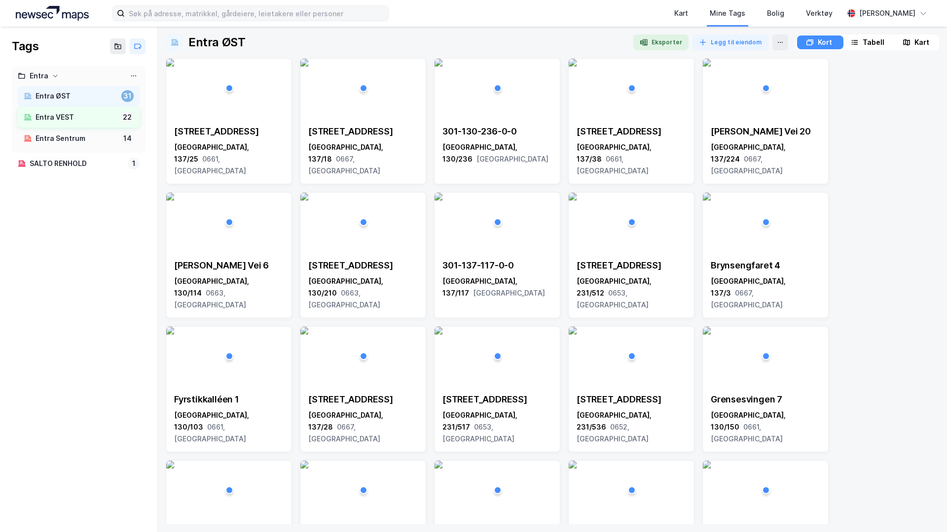
click at [73, 117] on div "Entra VEST" at bounding box center [75, 117] width 81 height 12
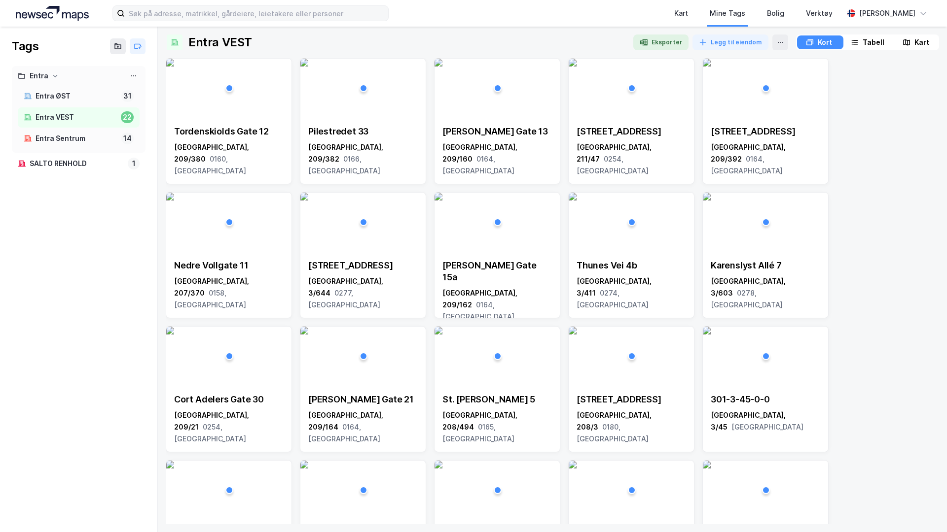
click at [745, 47] on div "Tabell" at bounding box center [867, 42] width 44 height 14
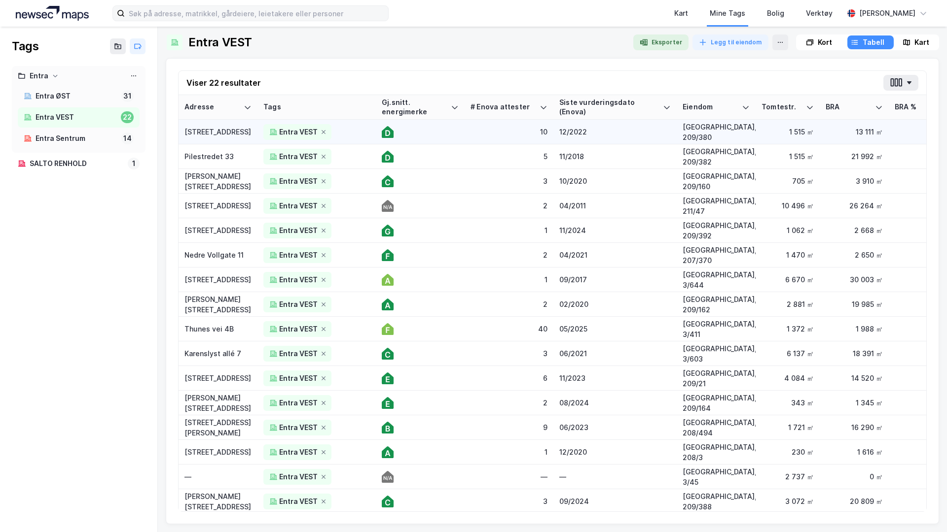
click at [217, 131] on div "Tordenskiolds gate 12" at bounding box center [217, 132] width 67 height 10
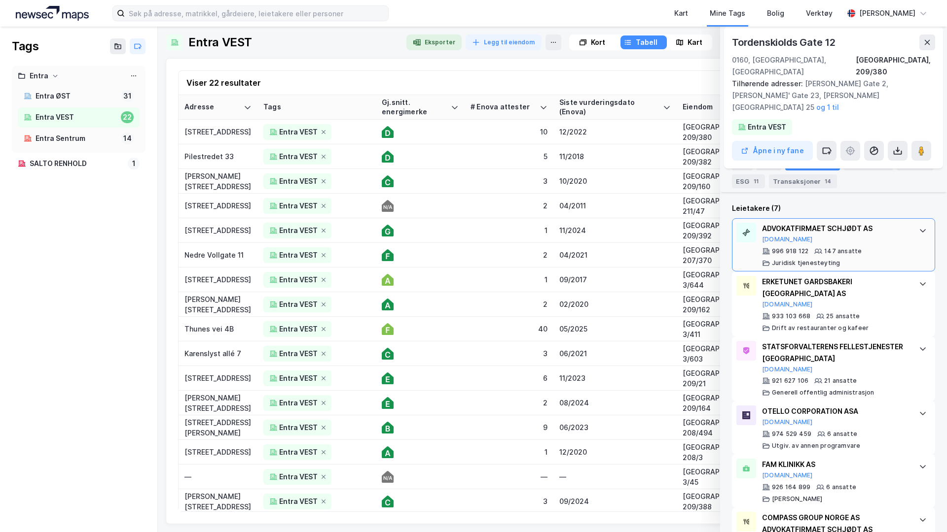
scroll to position [294, 0]
click at [745, 223] on div "ADVOKATFIRMAET SCHJØDT AS" at bounding box center [835, 229] width 147 height 12
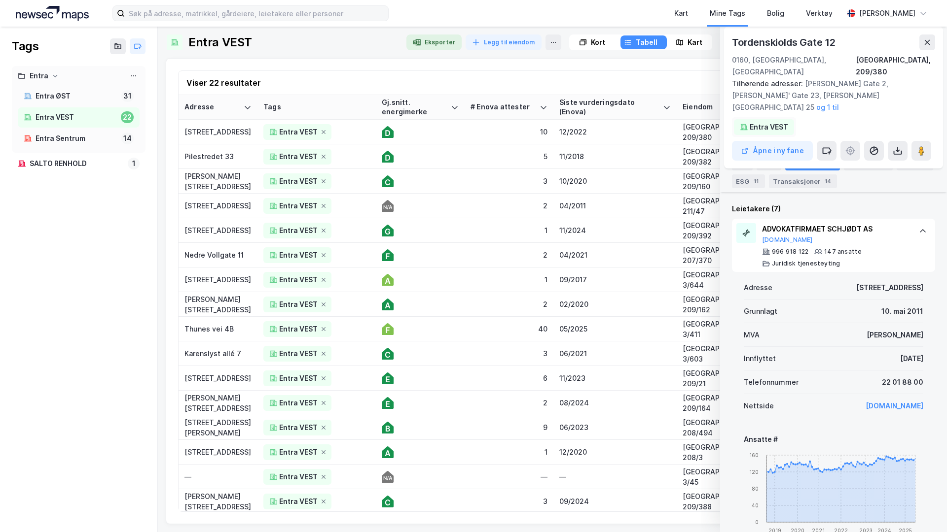
click at [745, 121] on div "Entra VEST" at bounding box center [768, 127] width 38 height 12
click at [745, 124] on icon at bounding box center [794, 127] width 6 height 6
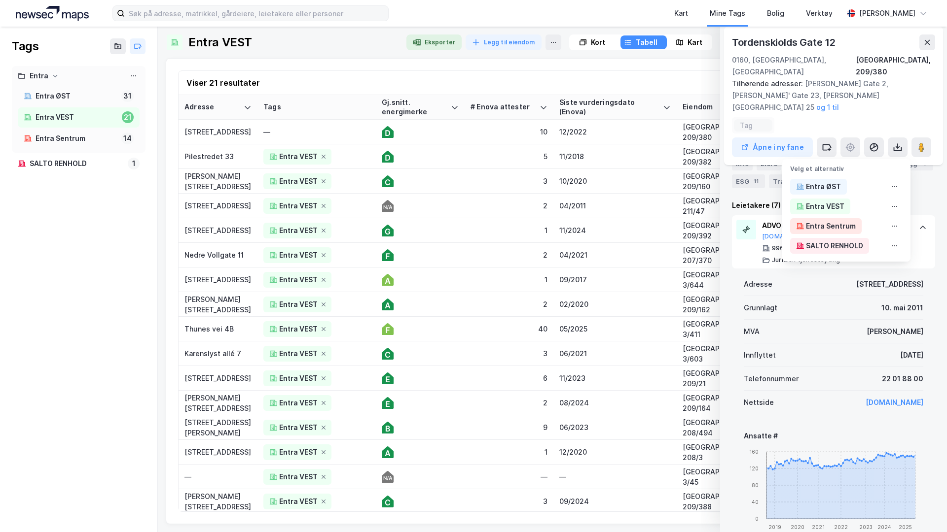
scroll to position [291, 0]
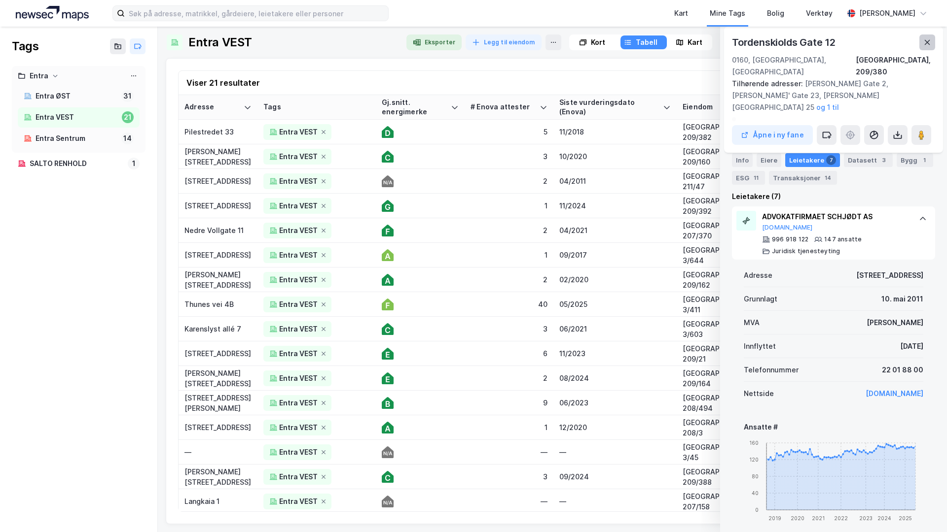
click at [745, 45] on button at bounding box center [927, 43] width 16 height 16
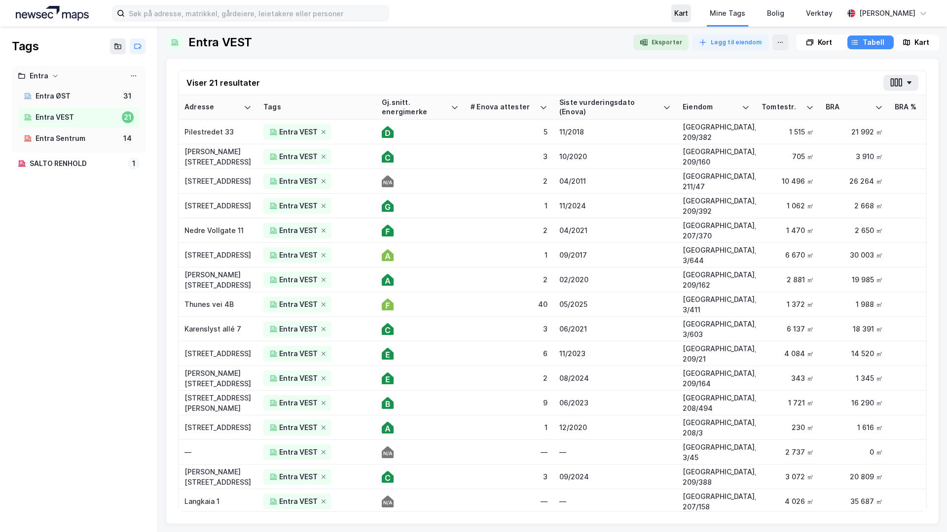
click at [674, 15] on div "Kart" at bounding box center [681, 13] width 14 height 12
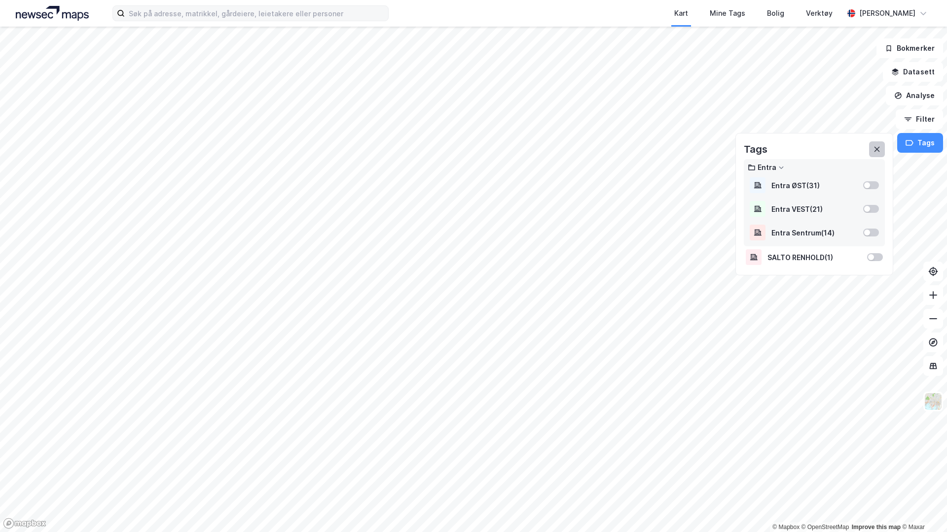
click at [745, 146] on icon at bounding box center [877, 149] width 8 height 8
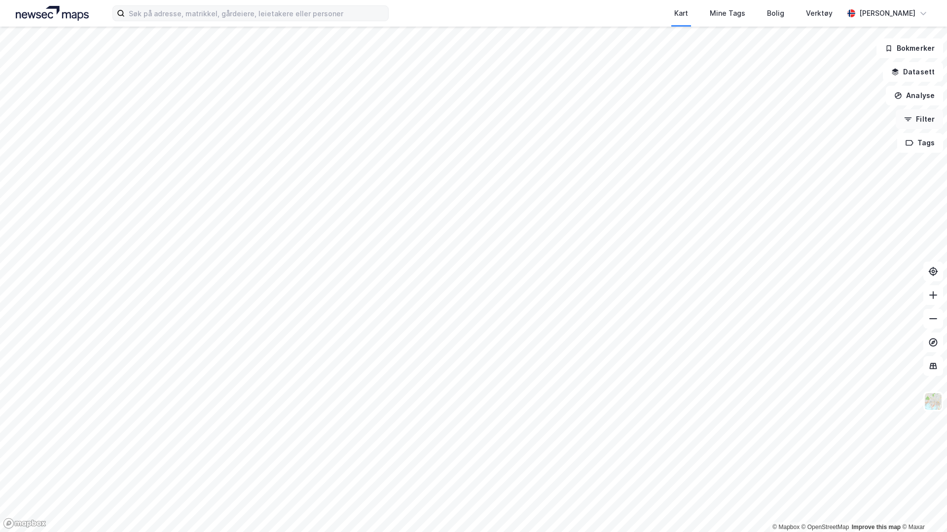
click at [745, 120] on button "Filter" at bounding box center [918, 119] width 47 height 20
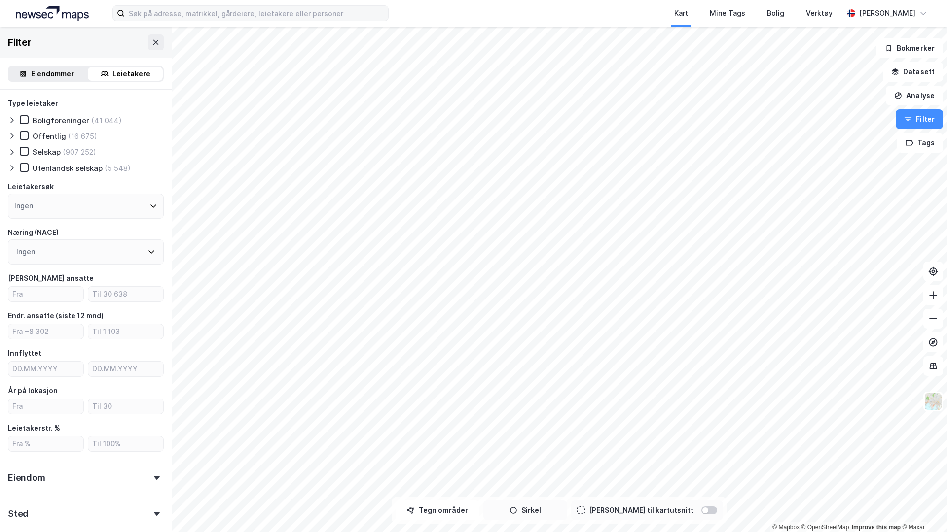
click at [517, 395] on icon "button" at bounding box center [513, 511] width 8 height 8
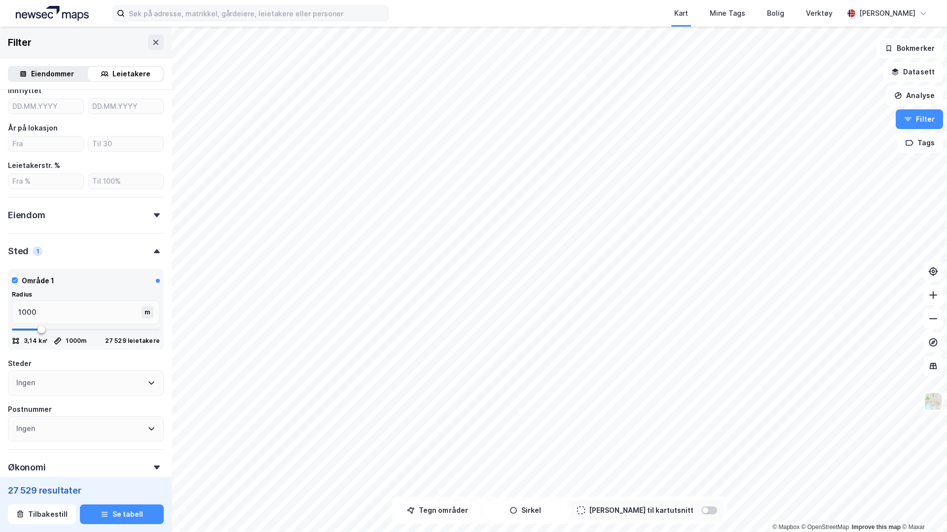
scroll to position [265, 0]
type input "1051"
type input "1067"
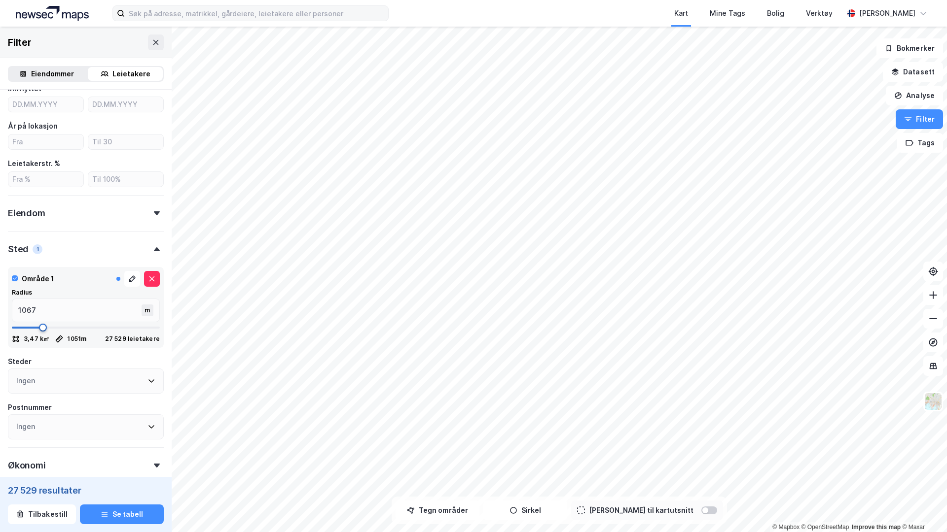
type input "1084"
type input "1101"
type input "1134"
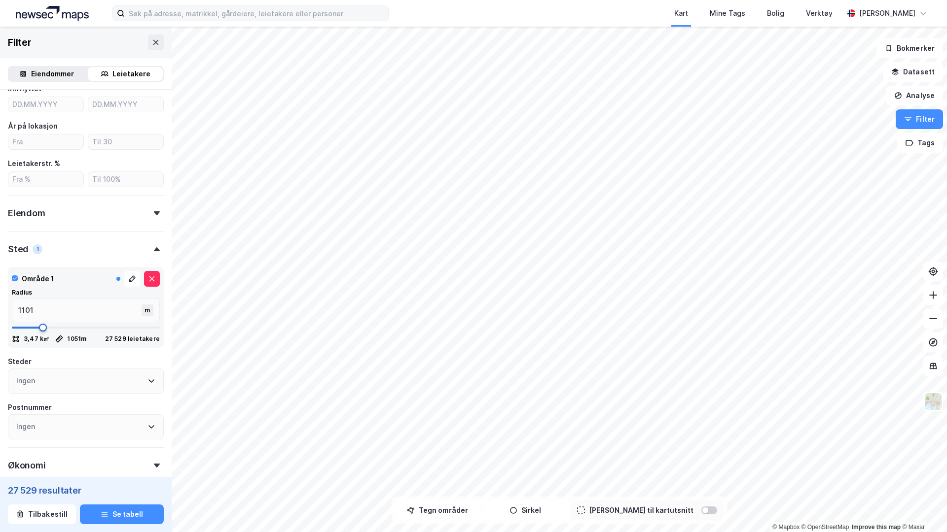
type input "1134"
type input "1151"
type input "1184"
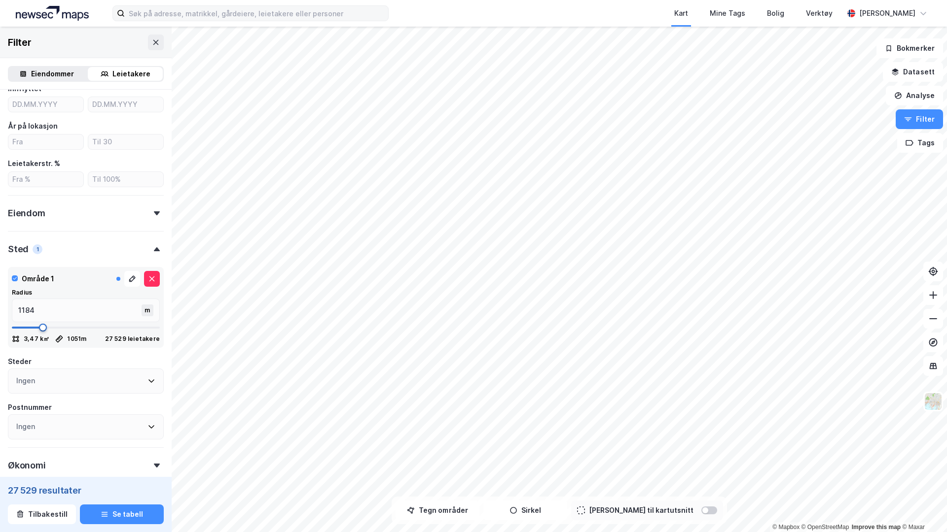
type input "1201"
type input "1217"
type input "1234"
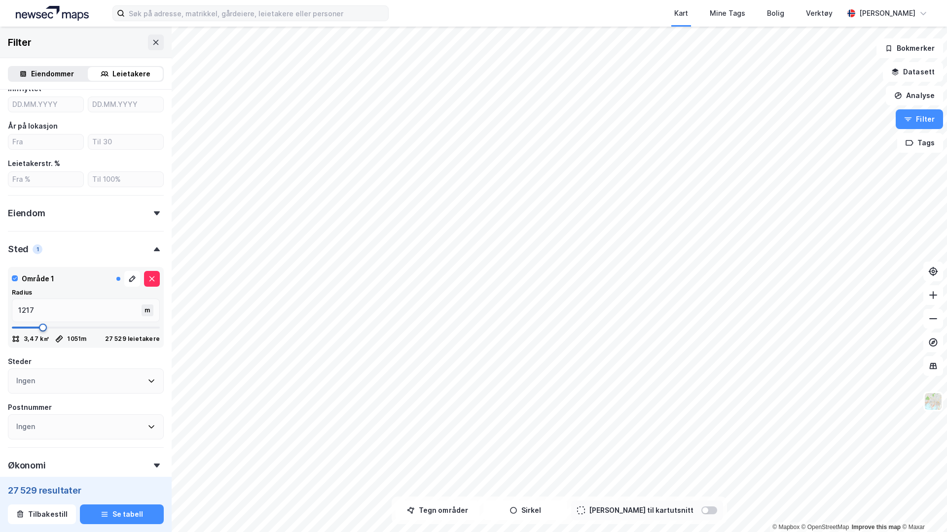
type input "1234"
type input "1251"
type input "1267"
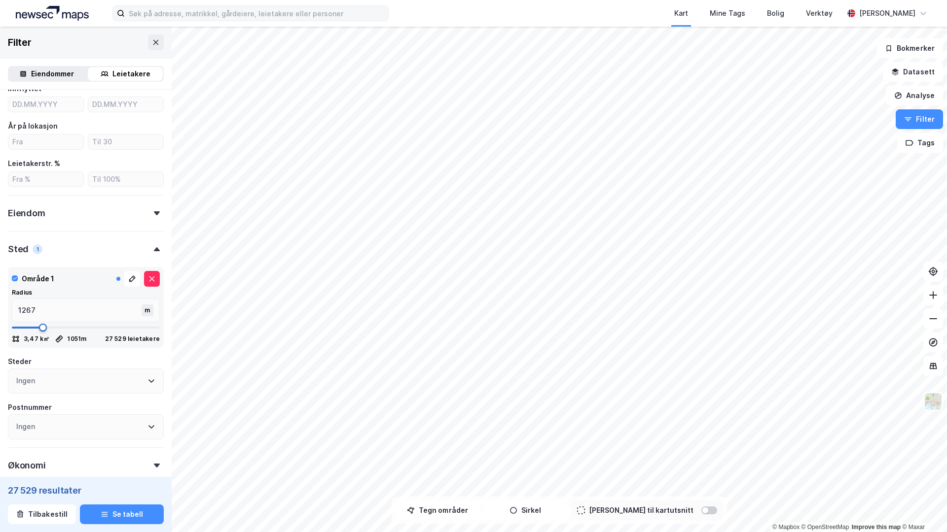
type input "1284"
type input "1301"
type input "1317"
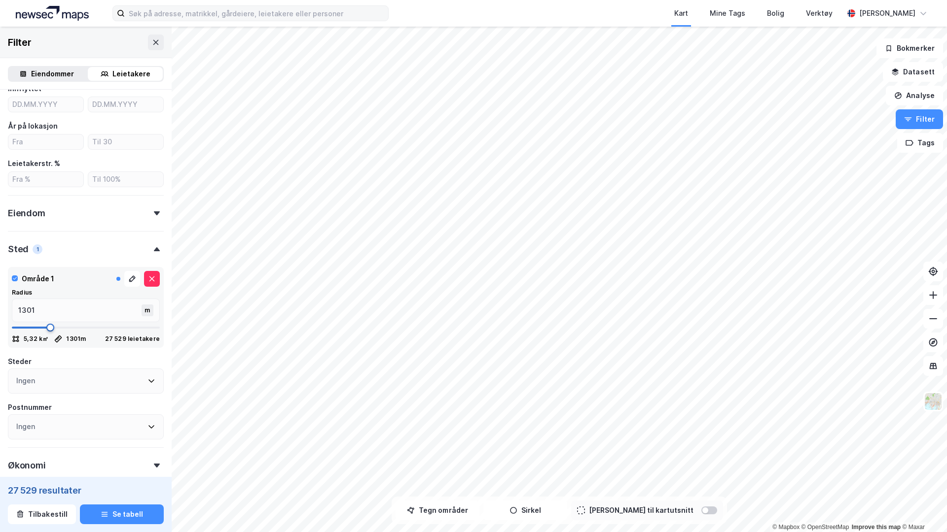
type input "1317"
type input "1334"
type input "1351"
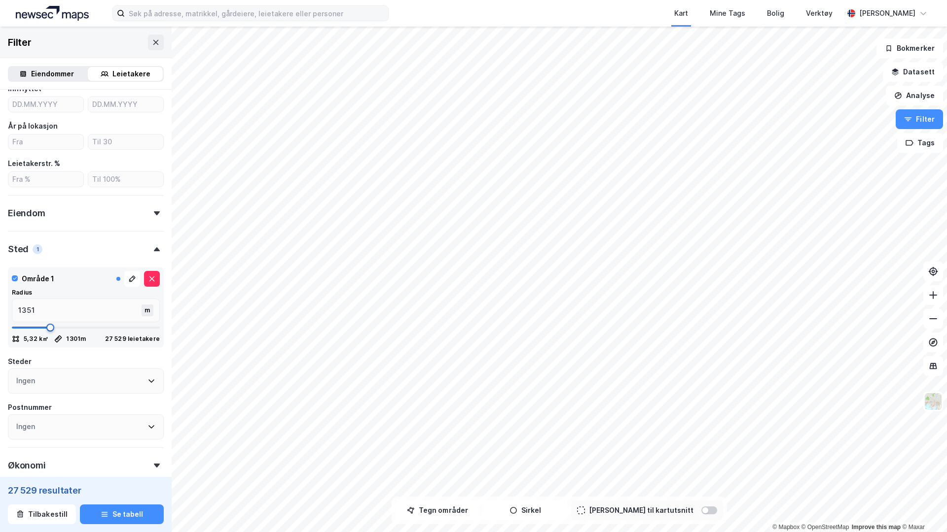
type input "1367"
type input "1384"
type input "1417"
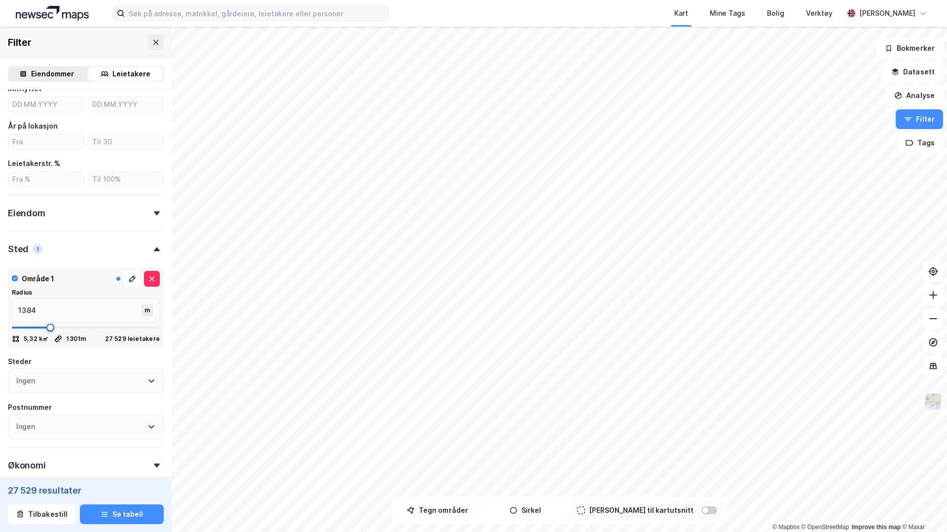
type input "1417"
type input "1434"
type input "1451"
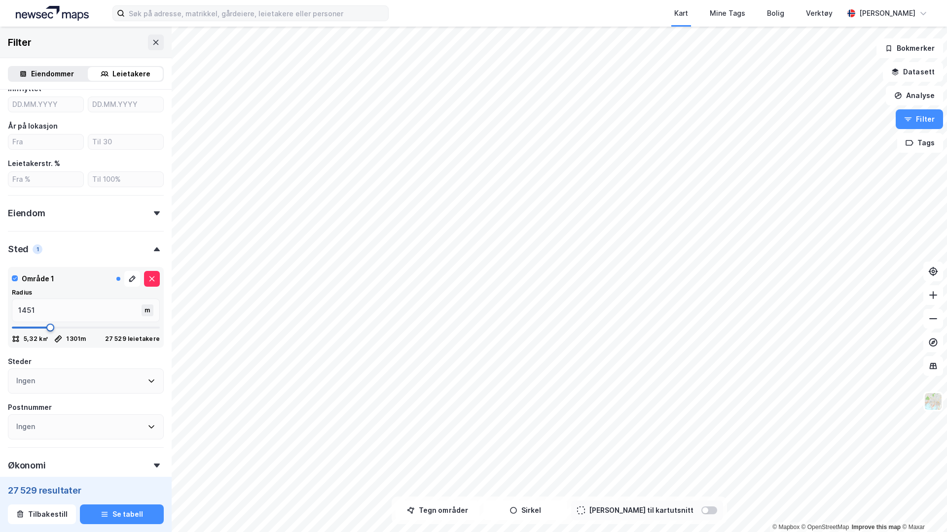
type input "1484"
type input "1501"
type input "1534"
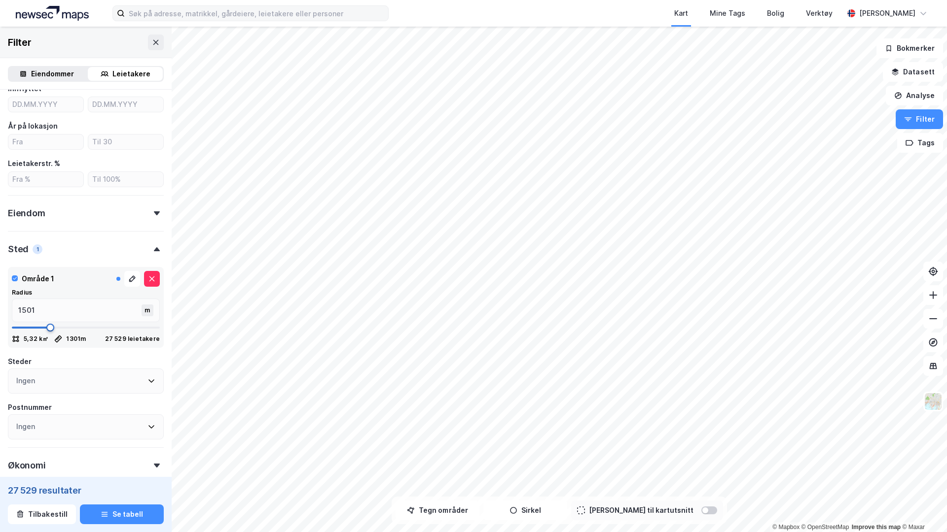
type input "1534"
type input "1551"
type input "1584"
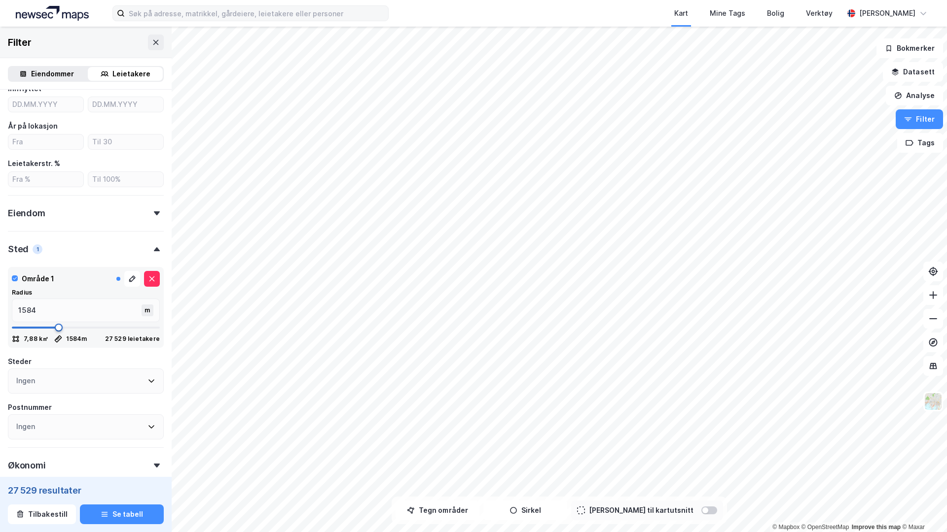
type input "1601"
type input "1634"
type input "1667"
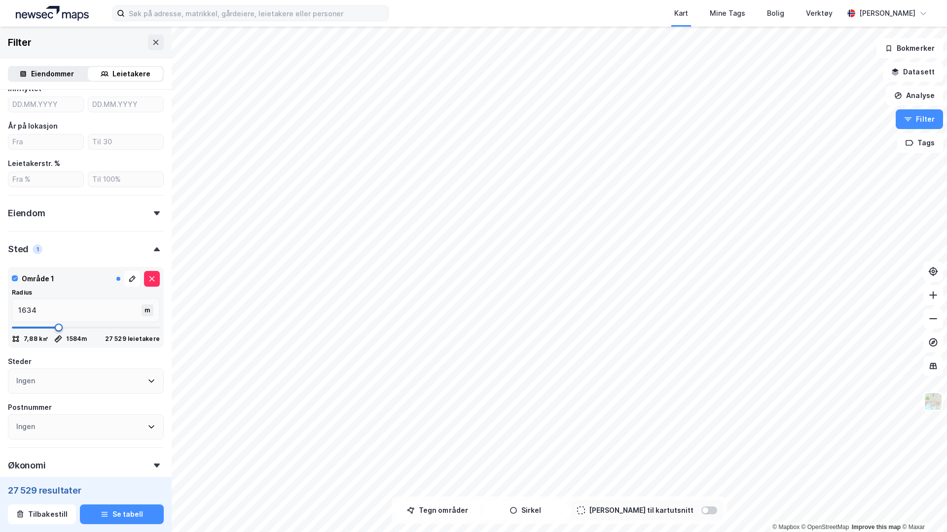
type input "1667"
type input "1684"
type input "1717"
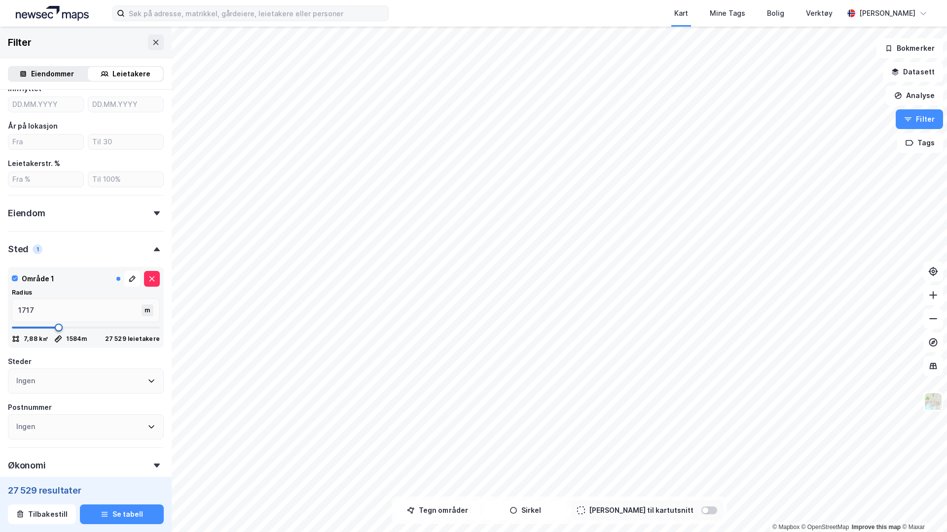
type input "1751"
type input "1784"
type input "1801"
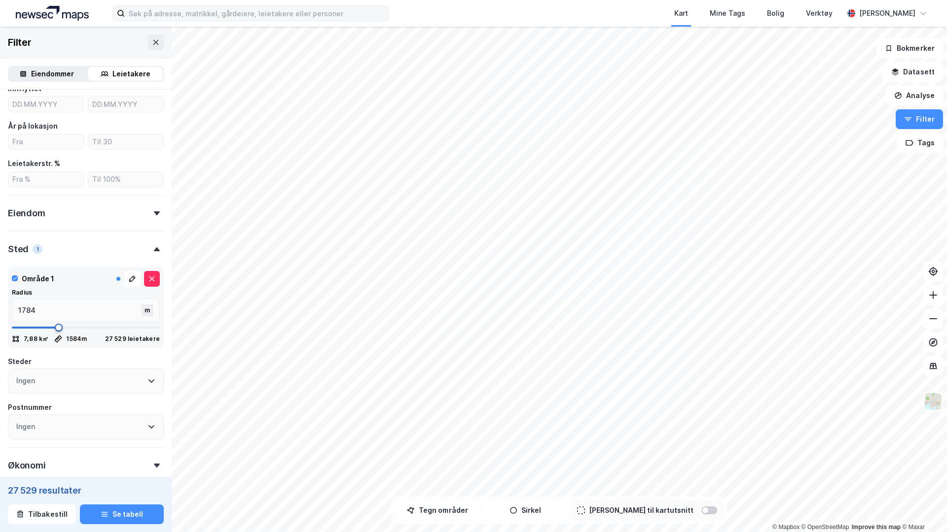
type input "1801"
type input "1817"
type input "1834"
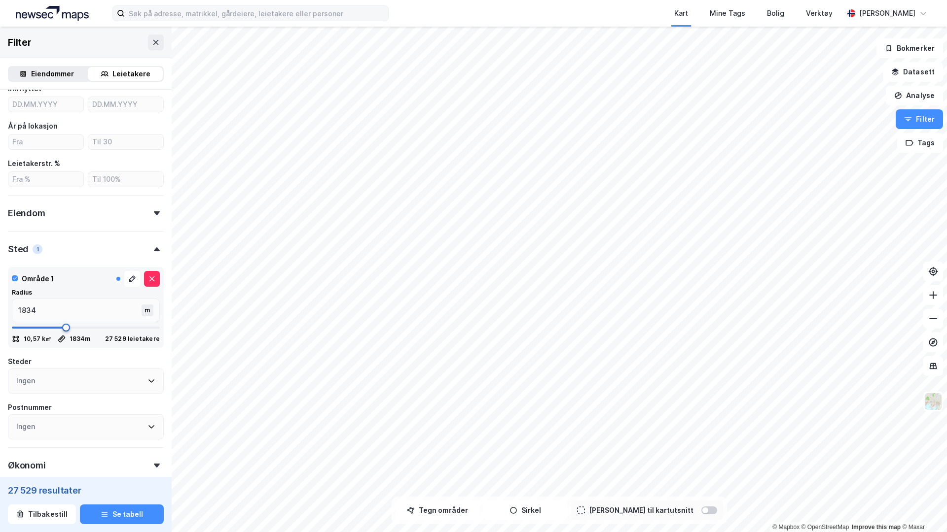
type input "1851"
type input "1867"
type input "1884"
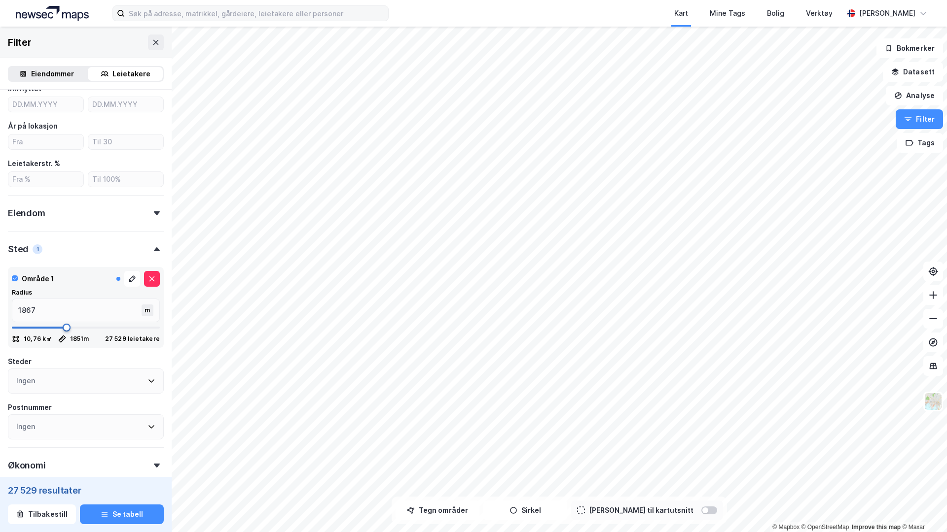
type input "1884"
type input "1901"
type input "1917"
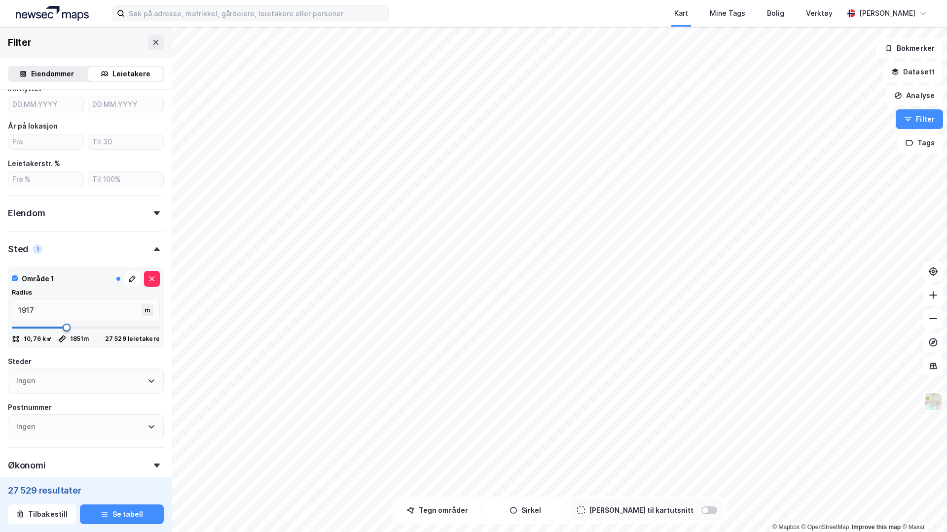
type input "1934"
type input "1951"
type input "1967"
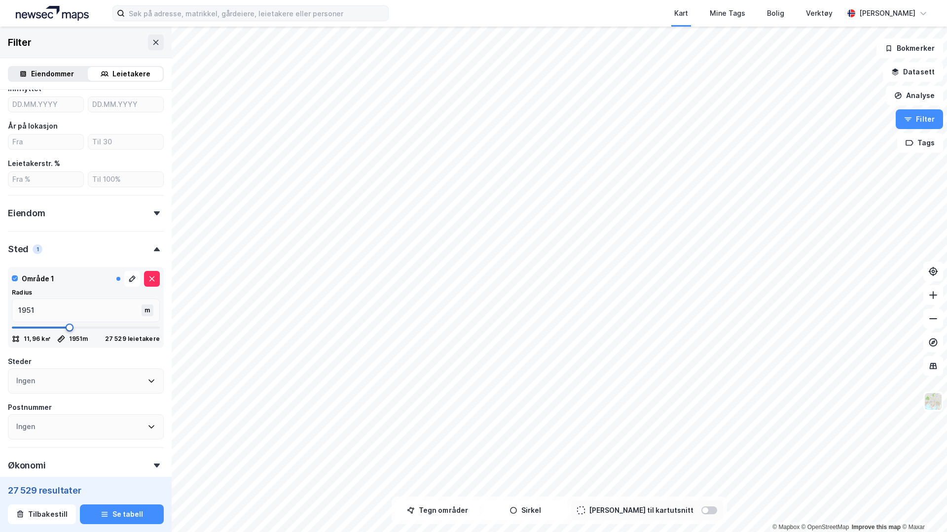
type input "1967"
type input "1984"
drag, startPoint x: 43, startPoint y: 326, endPoint x: 70, endPoint y: 325, distance: 27.6
click at [70, 325] on span at bounding box center [70, 328] width 8 height 8
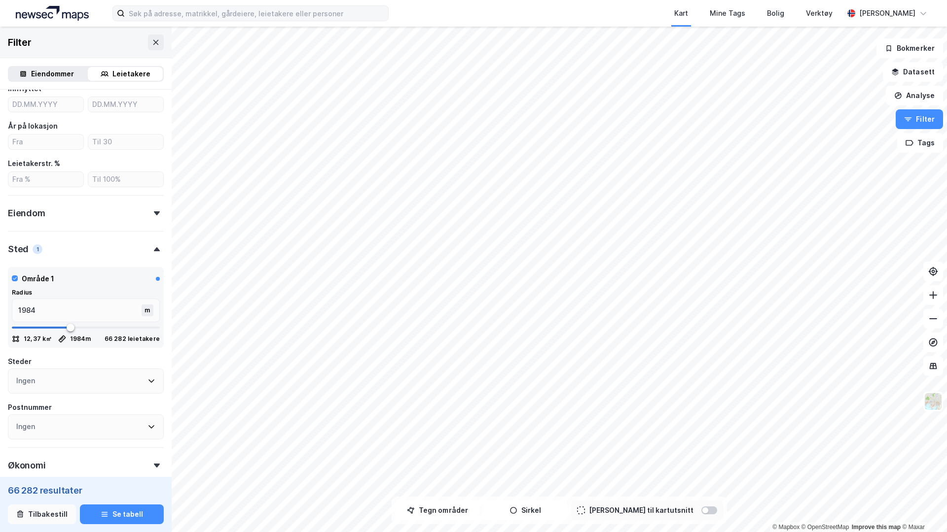
click at [46, 395] on button "Tilbakestill" at bounding box center [42, 515] width 68 height 20
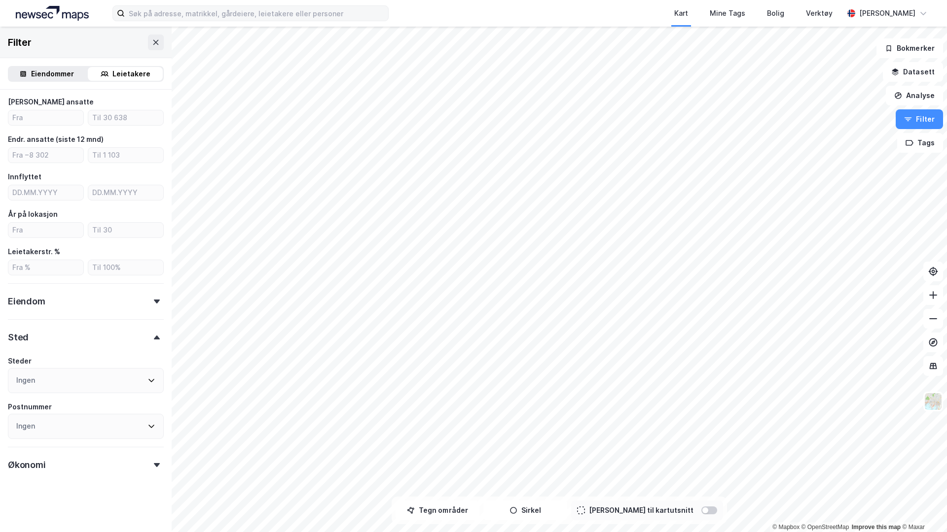
scroll to position [176, 0]
click at [439, 395] on button "Tegn områder" at bounding box center [437, 511] width 84 height 20
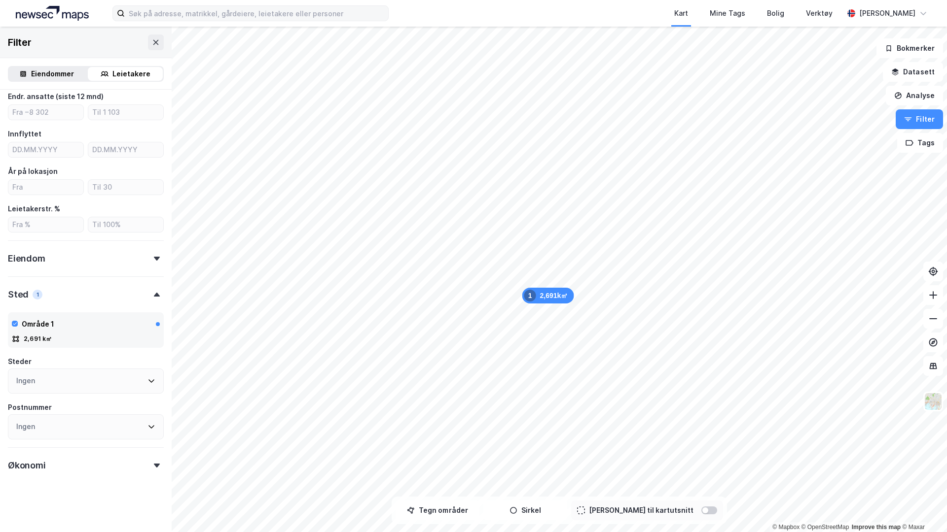
scroll to position [231, 0]
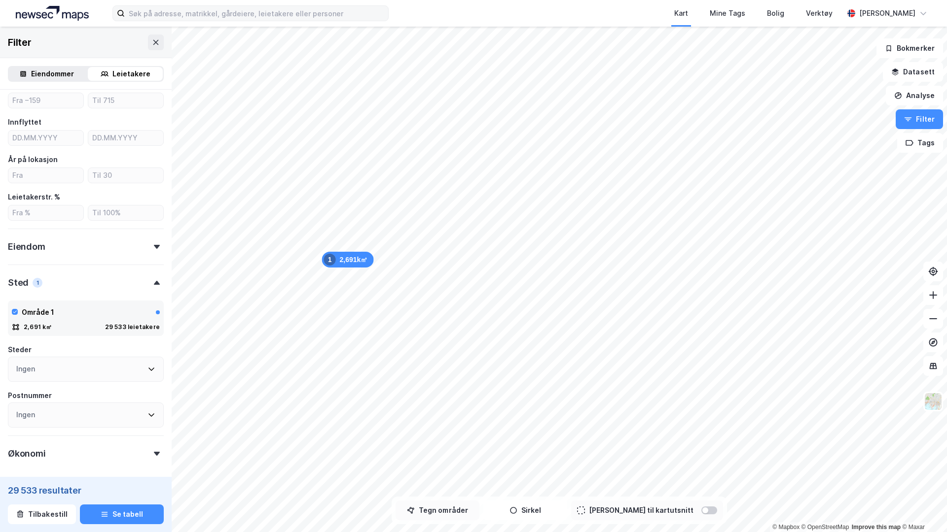
click at [457, 395] on button "Tegn områder" at bounding box center [437, 511] width 84 height 20
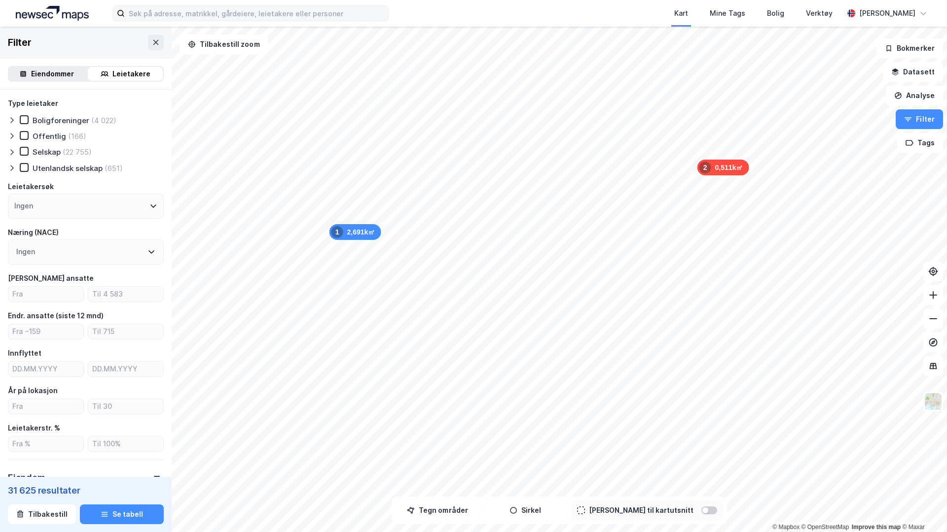
click at [14, 148] on icon at bounding box center [12, 152] width 8 height 8
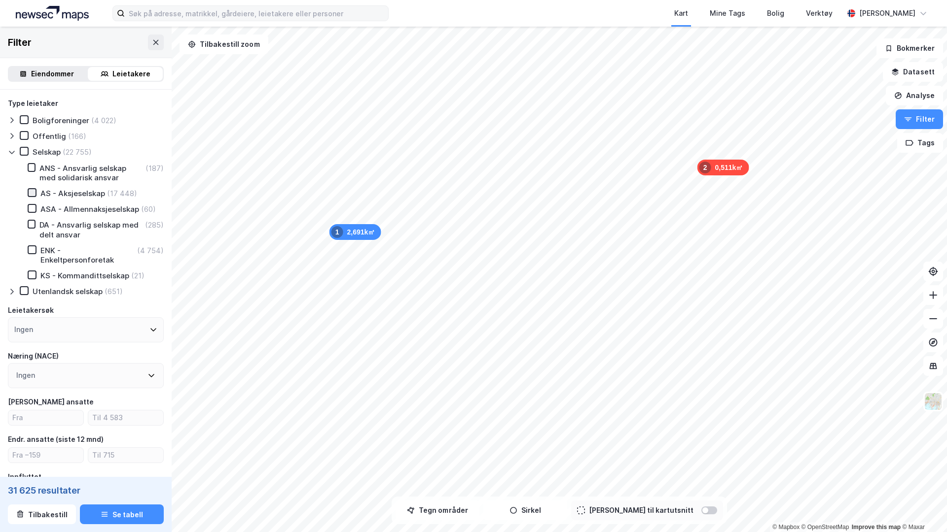
click at [32, 193] on icon at bounding box center [32, 192] width 7 height 7
click at [12, 136] on icon at bounding box center [12, 136] width 8 height 8
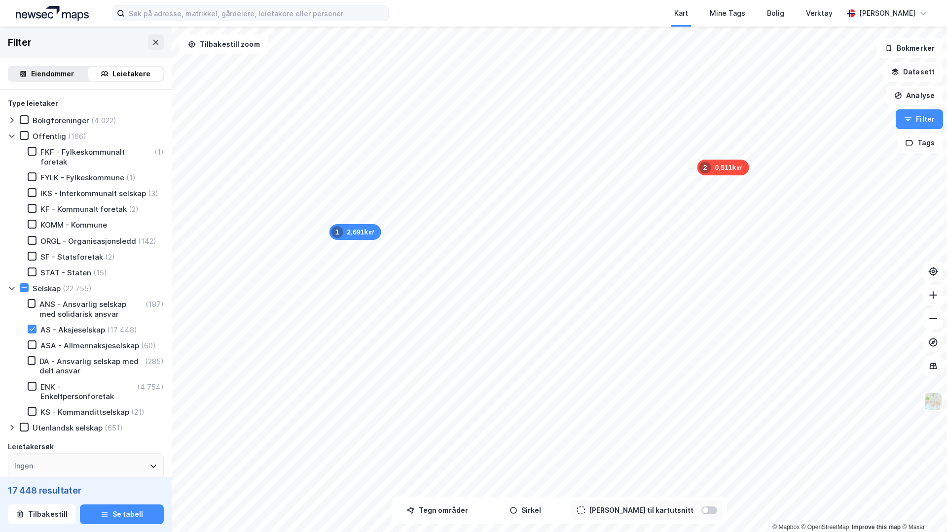
click at [13, 138] on icon at bounding box center [12, 136] width 8 height 8
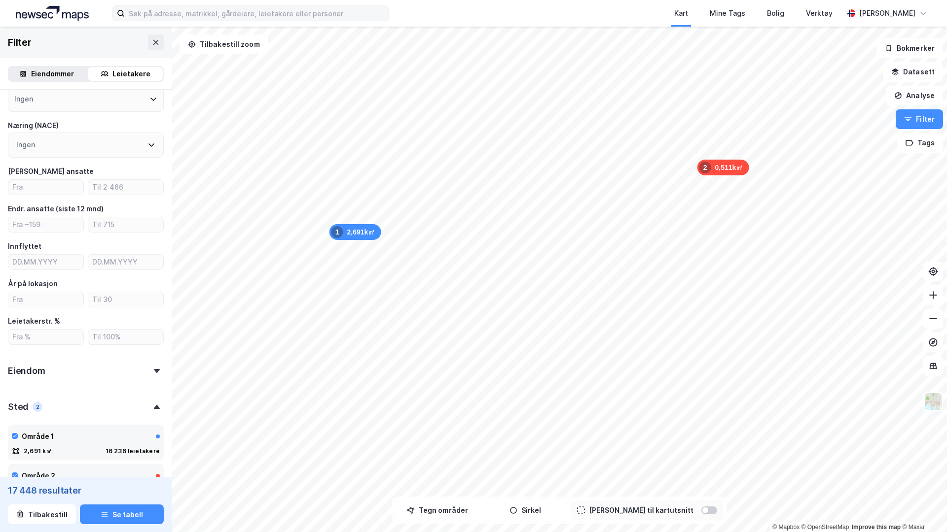
click at [106, 366] on div "Eiendom" at bounding box center [86, 367] width 156 height 28
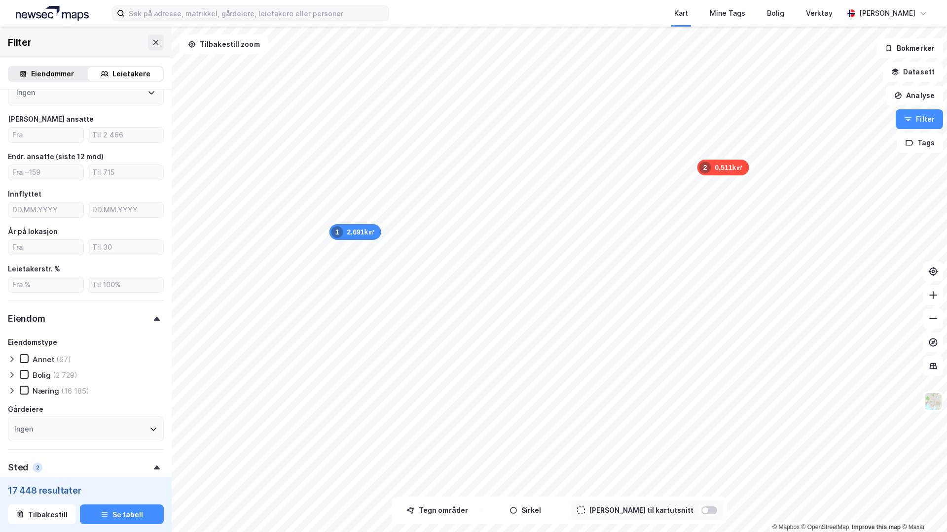
scroll to position [284, 0]
click at [8, 386] on icon at bounding box center [12, 390] width 8 height 8
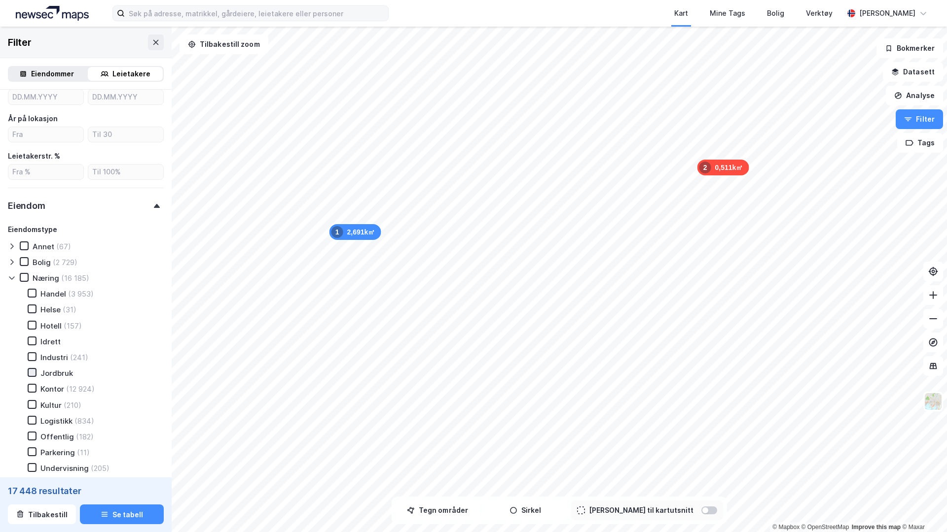
scroll to position [400, 0]
click at [31, 381] on icon at bounding box center [32, 384] width 7 height 7
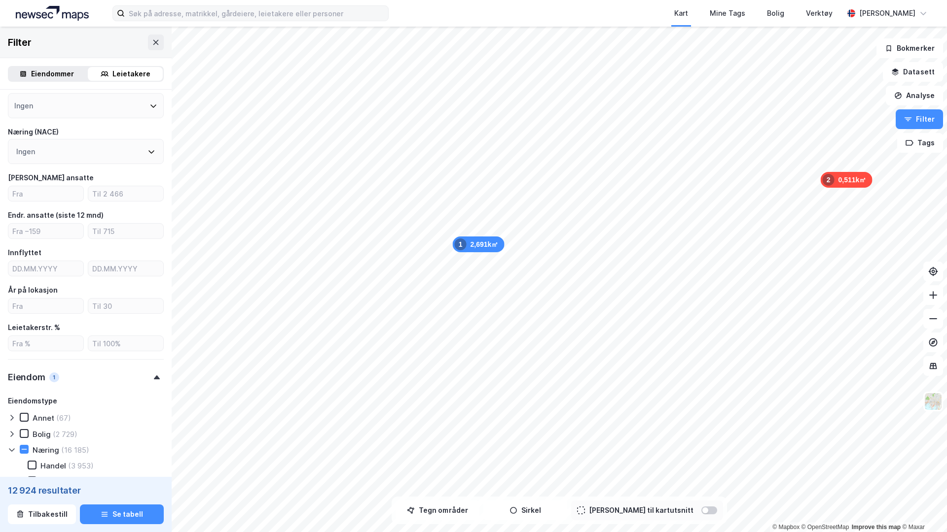
scroll to position [212, 0]
click at [50, 200] on input "number" at bounding box center [45, 195] width 75 height 15
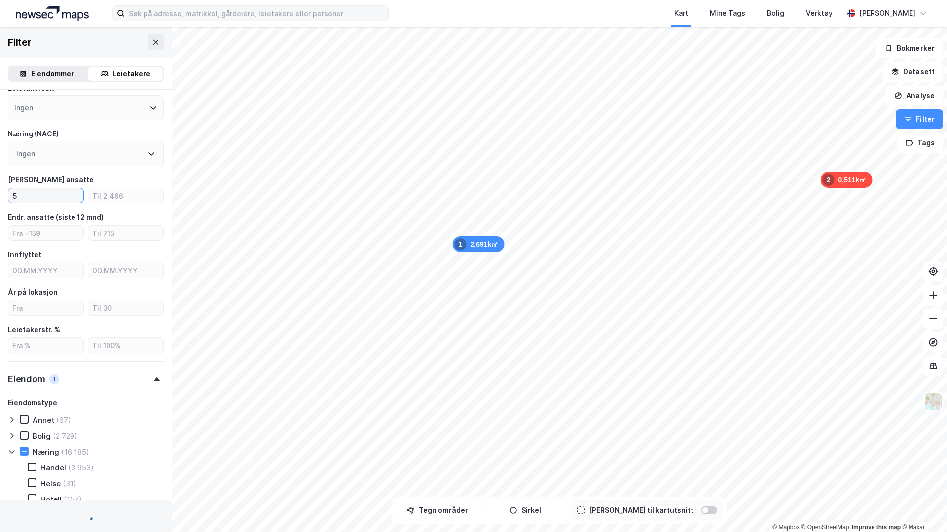
type input "5"
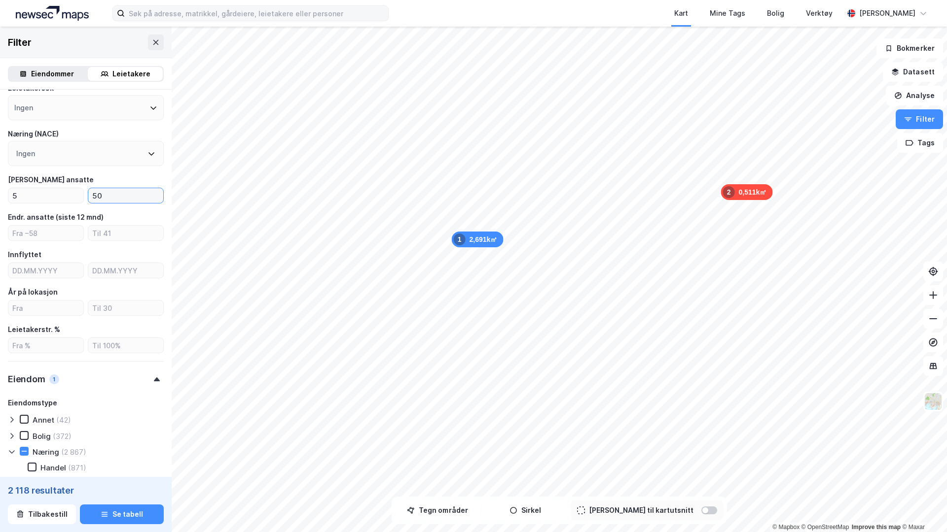
type input "50"
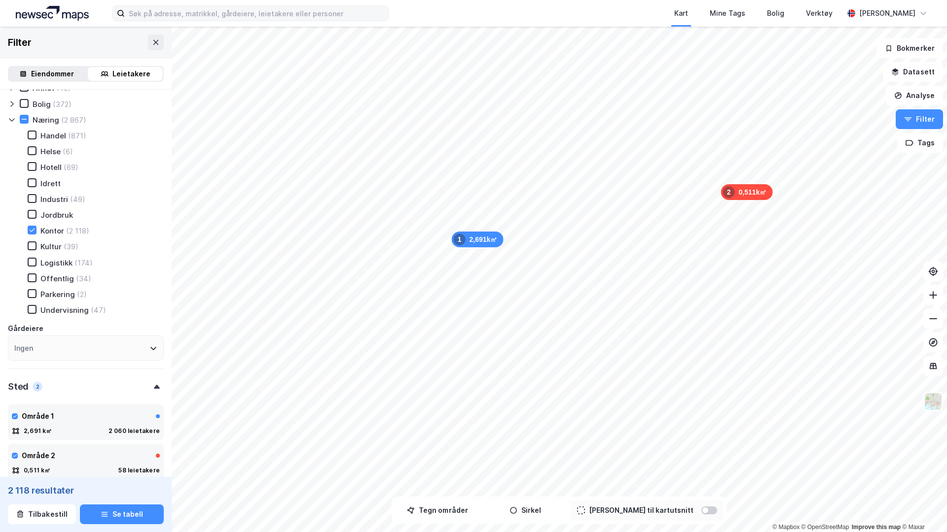
scroll to position [732, 0]
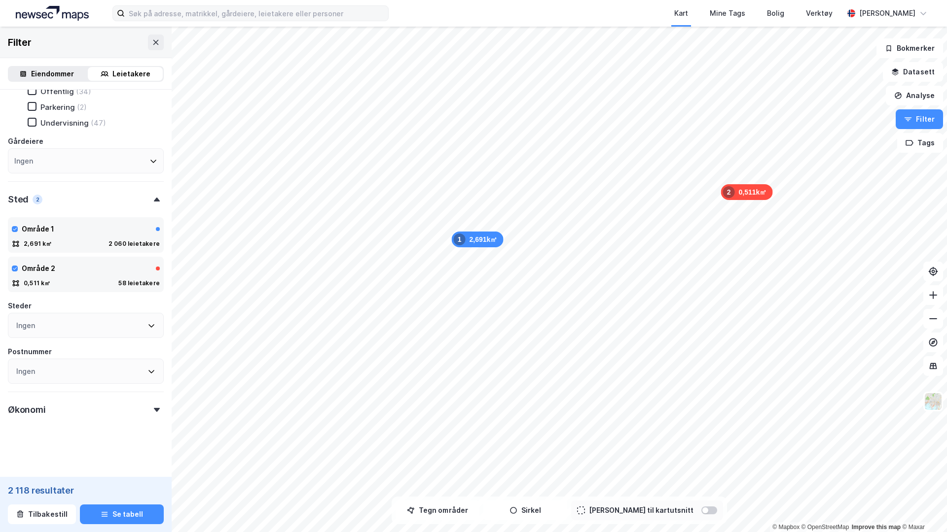
click at [59, 395] on div "Økonomi" at bounding box center [86, 406] width 156 height 28
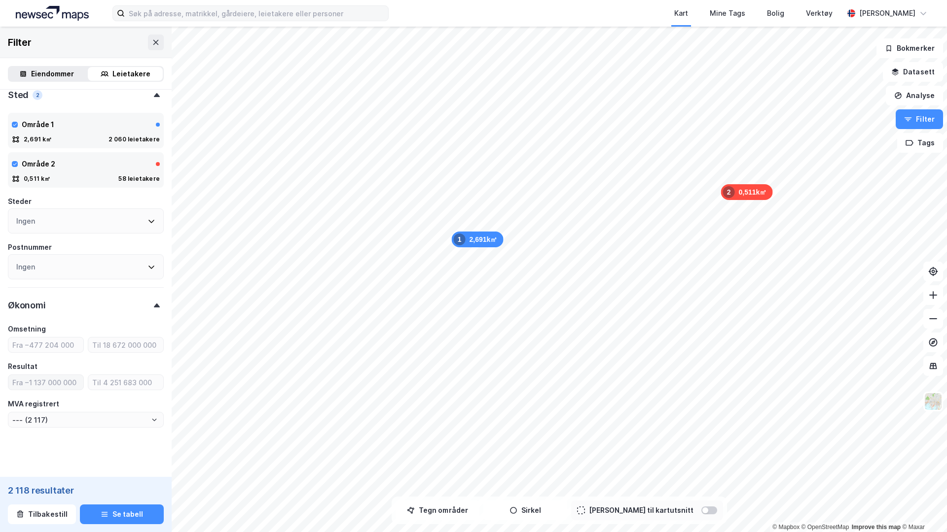
scroll to position [834, 0]
click at [52, 346] on input "number" at bounding box center [45, 347] width 75 height 15
type input "10"
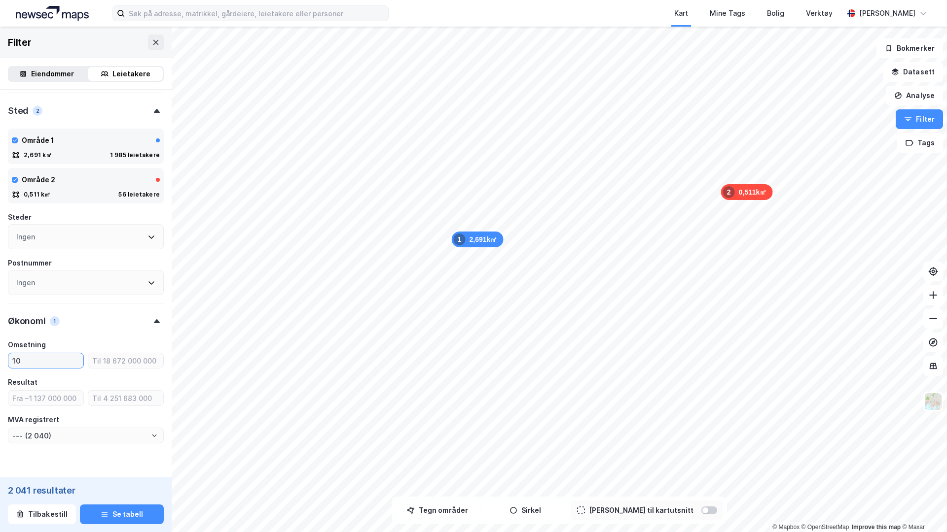
type input "--- (2 040)"
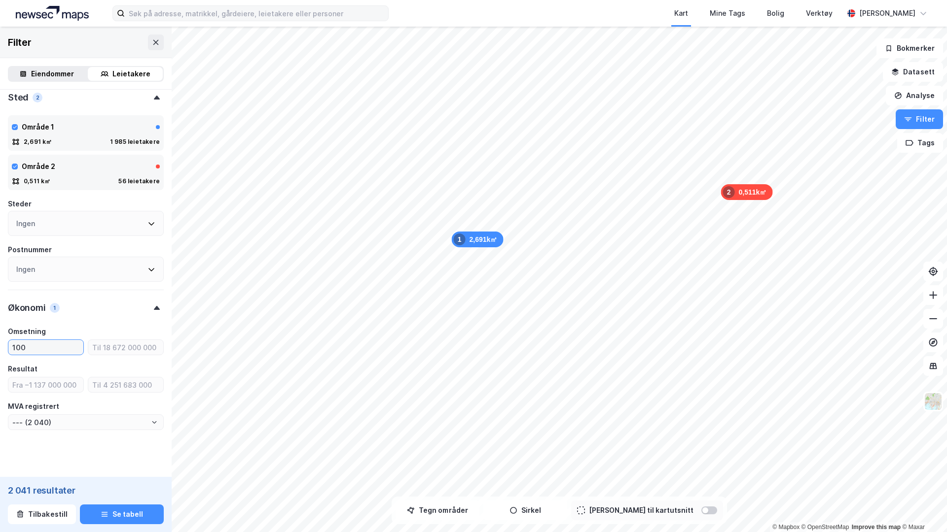
type input "1000"
type input "--- (2 039)"
type input "1000000"
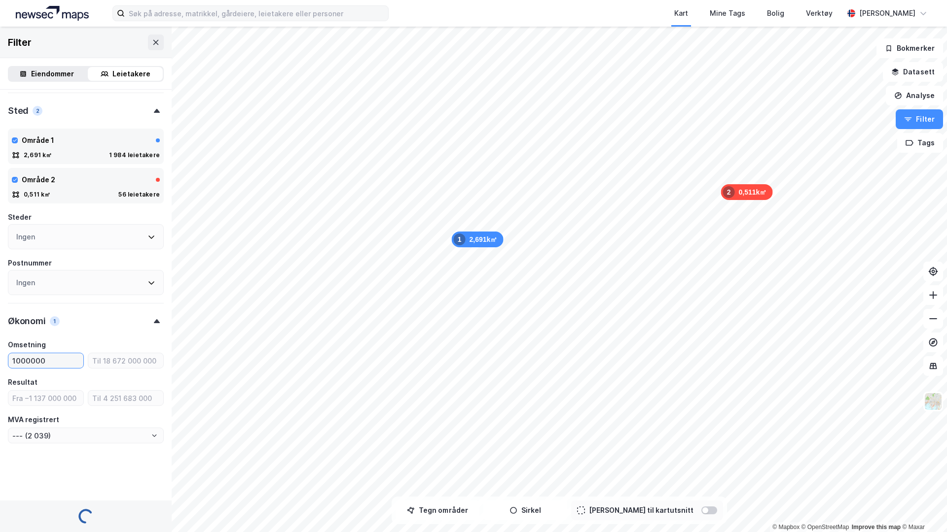
type input "--- (2 006)"
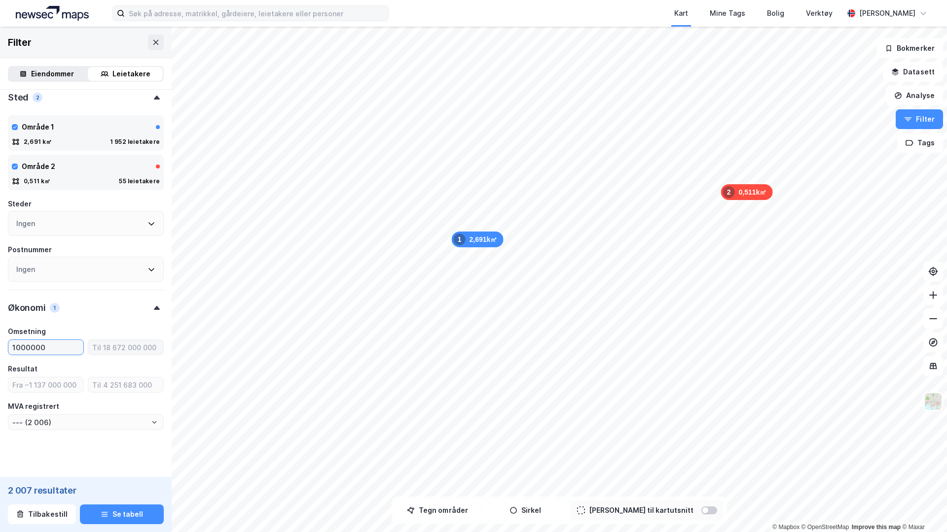
type input "1000000"
click at [107, 351] on input "number" at bounding box center [125, 347] width 75 height 15
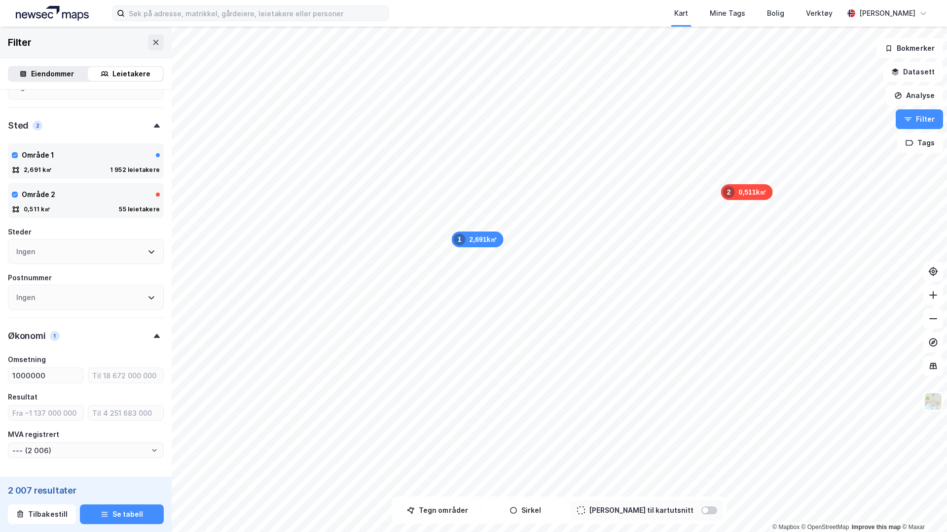
scroll to position [803, 0]
click at [99, 395] on input "--- (2 006)" at bounding box center [85, 454] width 155 height 15
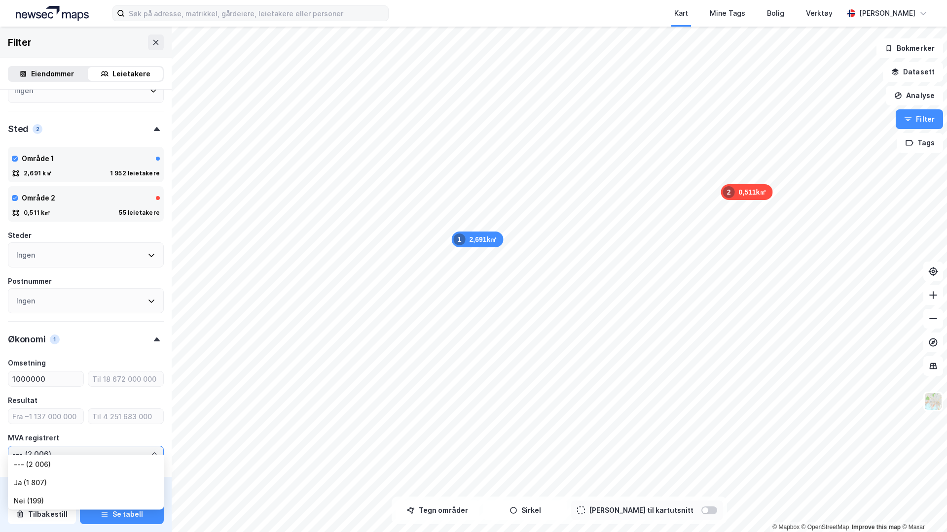
scroll to position [844, 0]
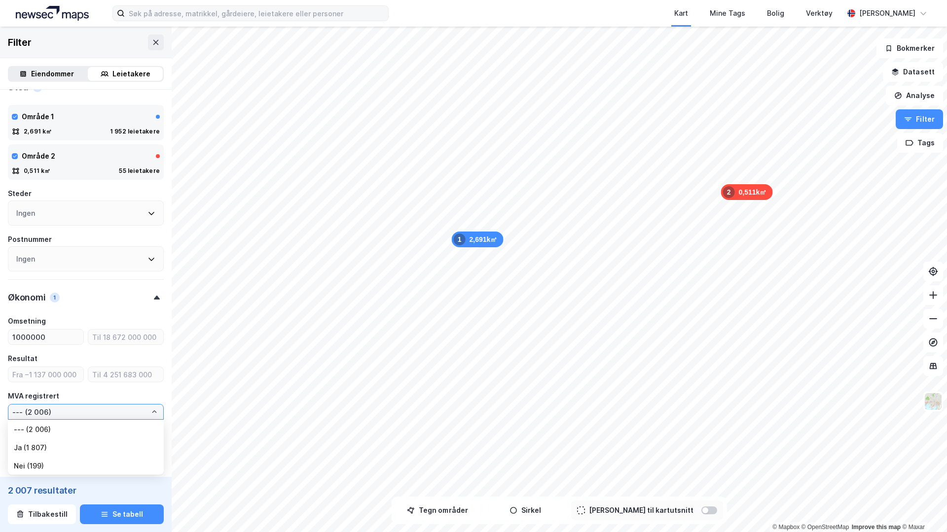
click at [32, 395] on li "Ja (1 807)" at bounding box center [86, 448] width 156 height 18
type input "Ja (1 807)"
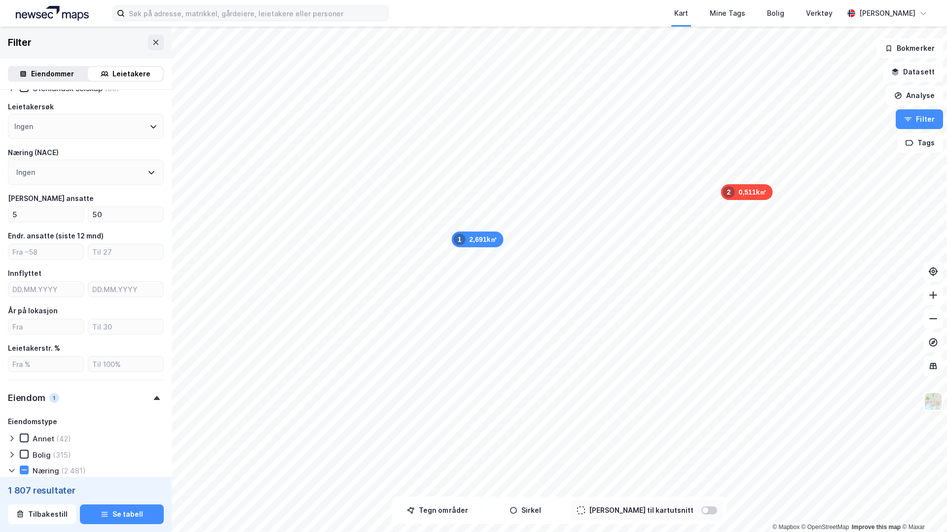
scroll to position [187, 0]
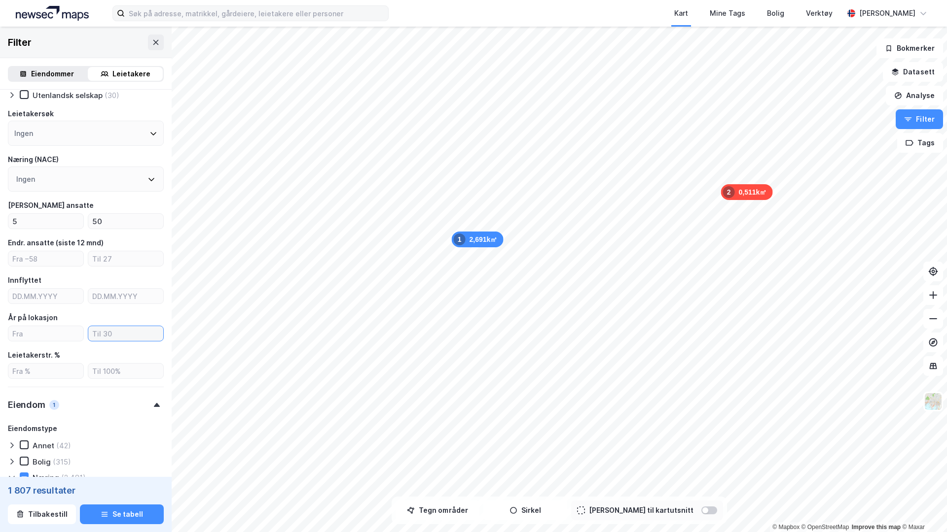
click at [133, 337] on input "number" at bounding box center [125, 333] width 75 height 15
type input "2"
type input "Ja (440)"
type input "2"
click at [118, 395] on button "Se tabell" at bounding box center [122, 515] width 84 height 20
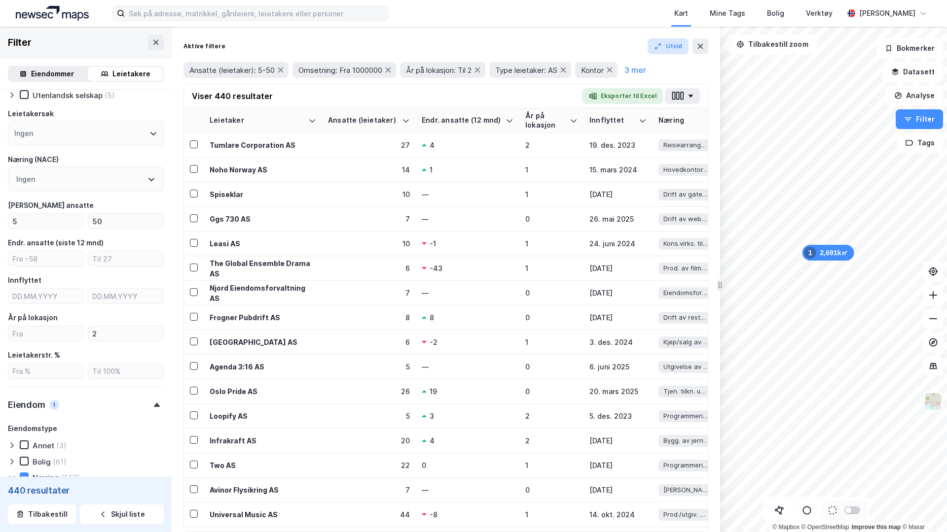
click at [667, 47] on button "Utvid" at bounding box center [667, 46] width 41 height 16
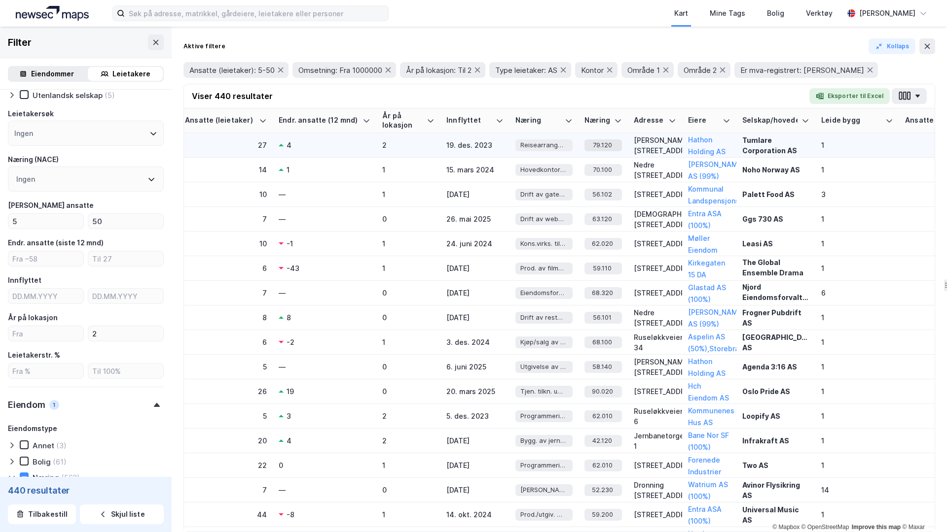
scroll to position [0, 198]
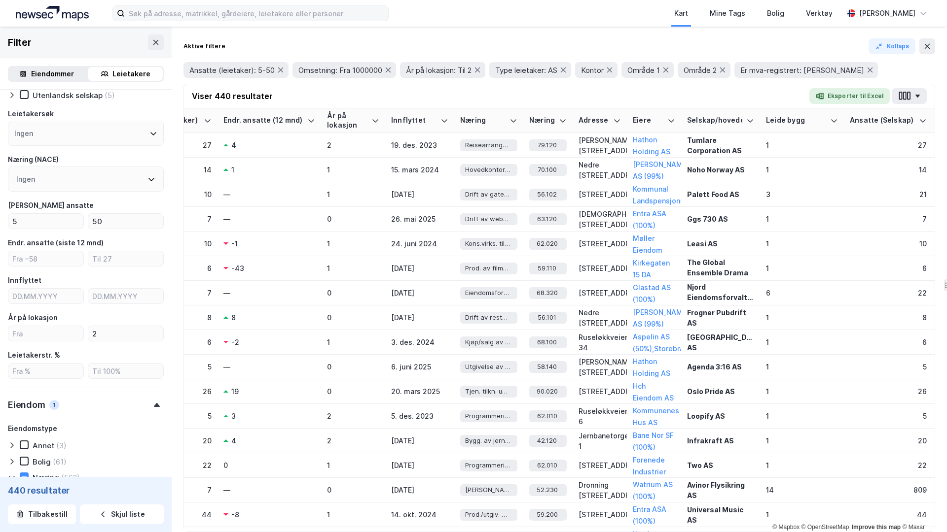
click at [69, 181] on div "Ingen" at bounding box center [86, 179] width 156 height 25
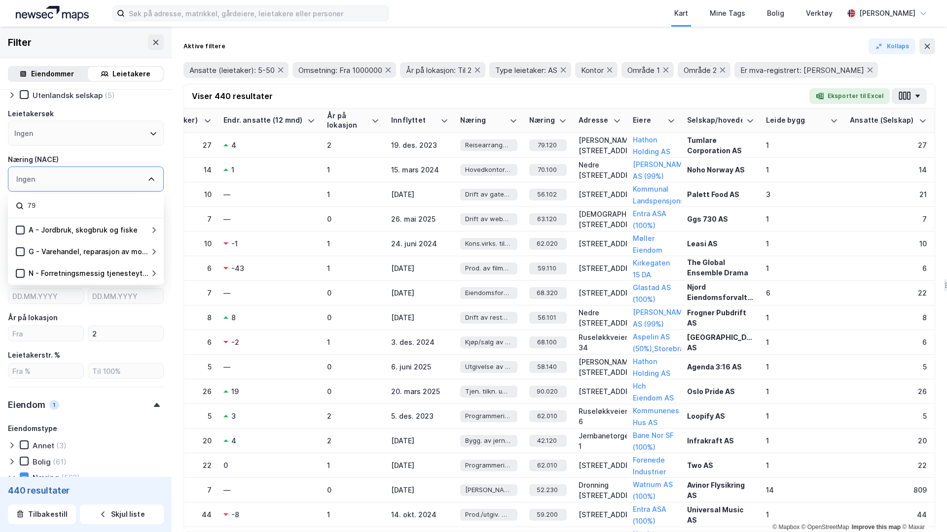
type input "7"
type input "h"
type input "juridisk"
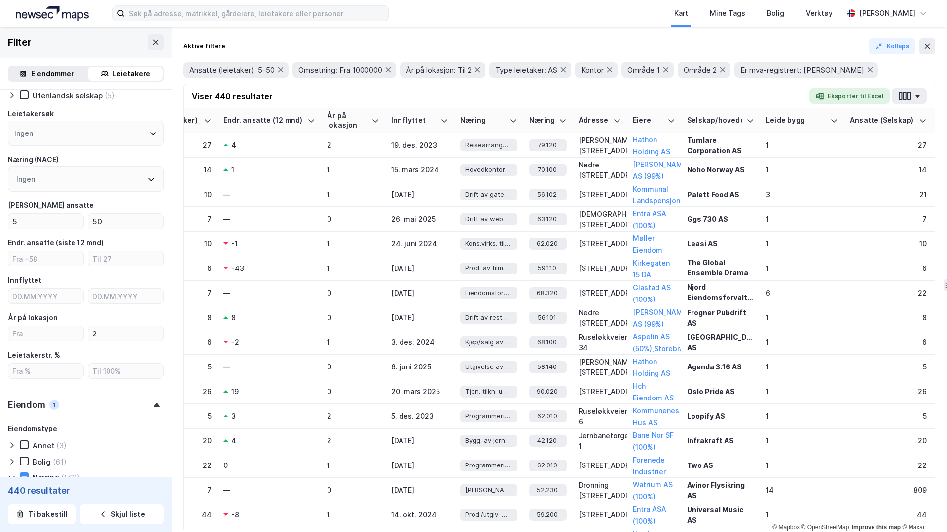
click at [495, 102] on div "Viser 440 resultater Eksporter til Excel" at bounding box center [559, 96] width 750 height 24
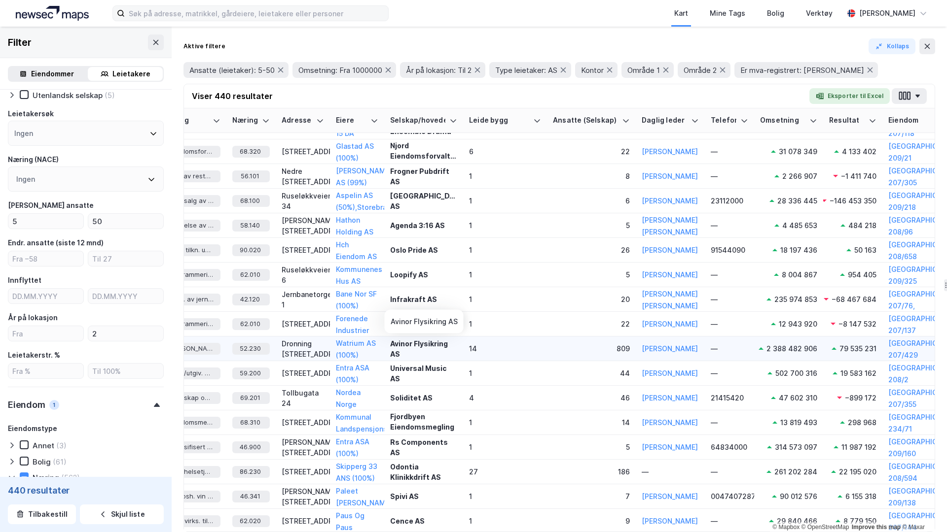
scroll to position [141, 492]
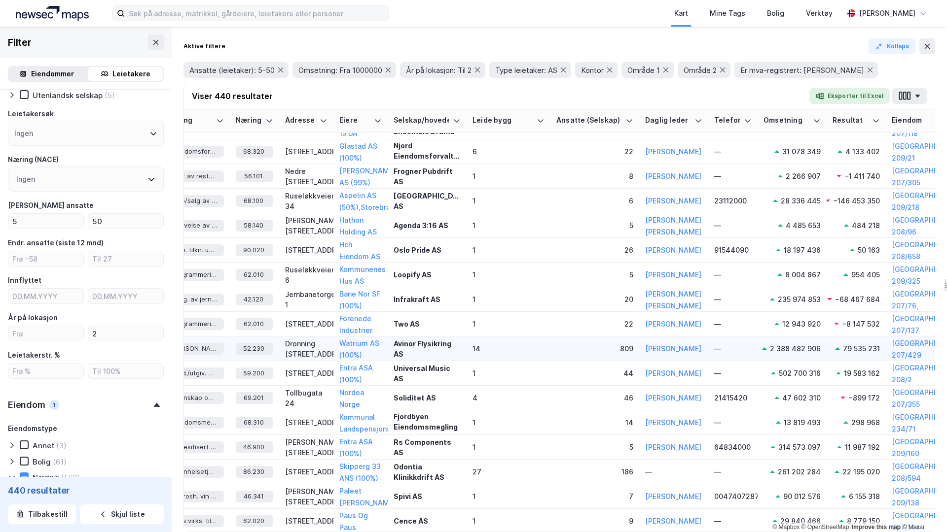
click at [416, 345] on div "Avinor Flysikring AS" at bounding box center [426, 349] width 67 height 21
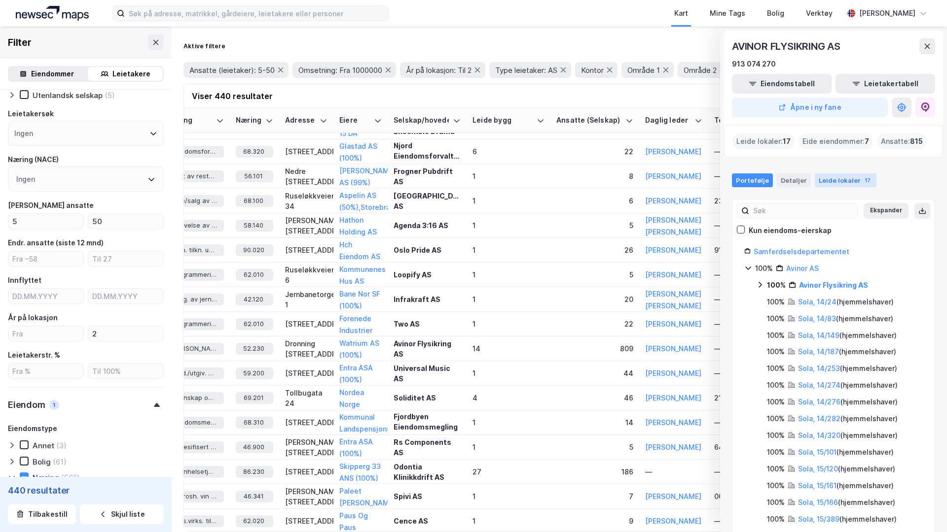
click at [745, 184] on div "Leide lokaler 17" at bounding box center [845, 181] width 62 height 14
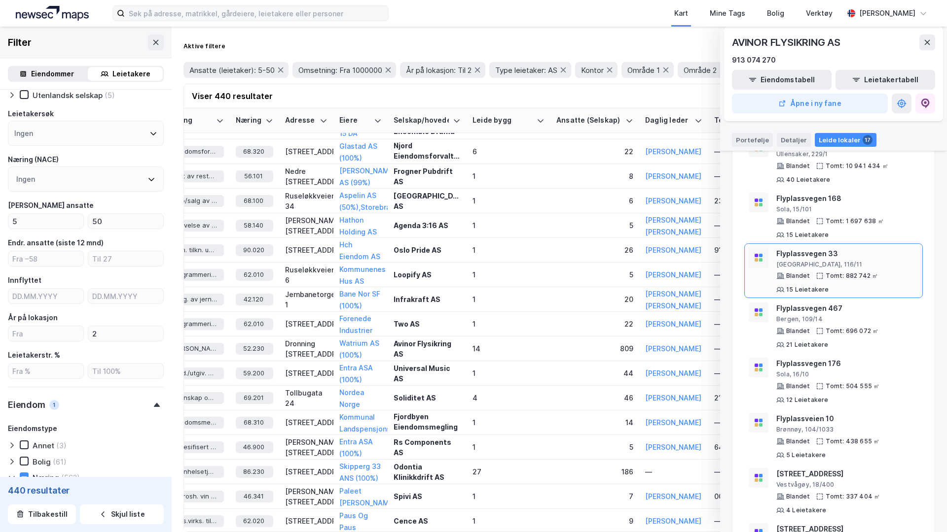
scroll to position [101, 0]
click at [745, 47] on div "AVINOR FLYSIKRING AS" at bounding box center [833, 43] width 203 height 16
click at [745, 40] on button at bounding box center [927, 43] width 16 height 16
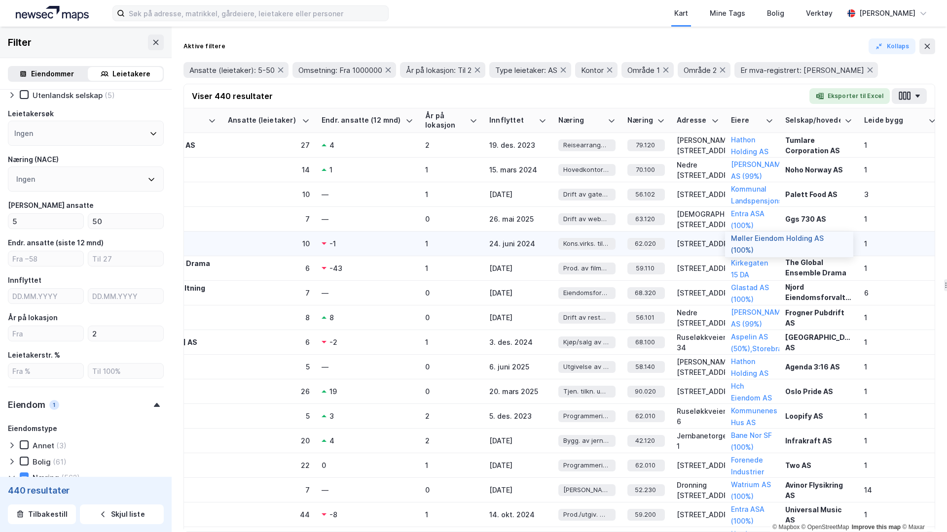
scroll to position [0, 0]
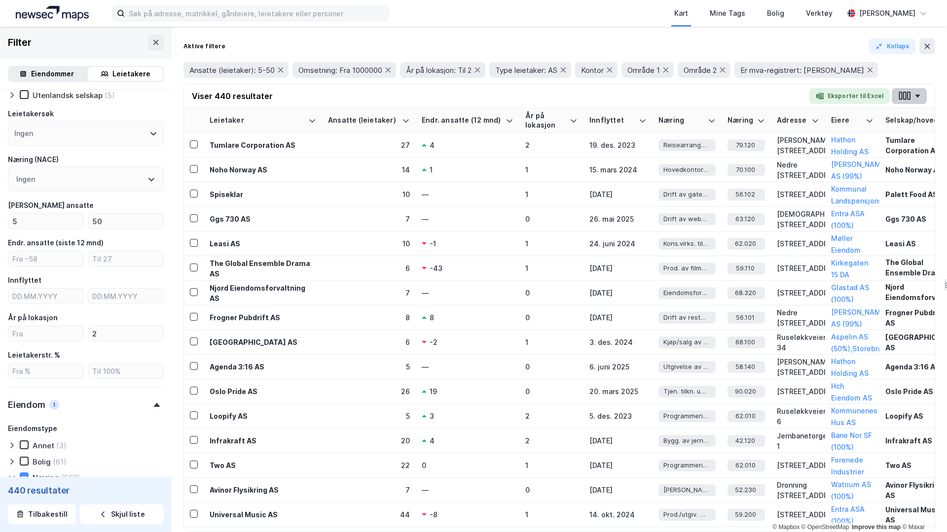
click at [745, 92] on button "button" at bounding box center [908, 96] width 35 height 16
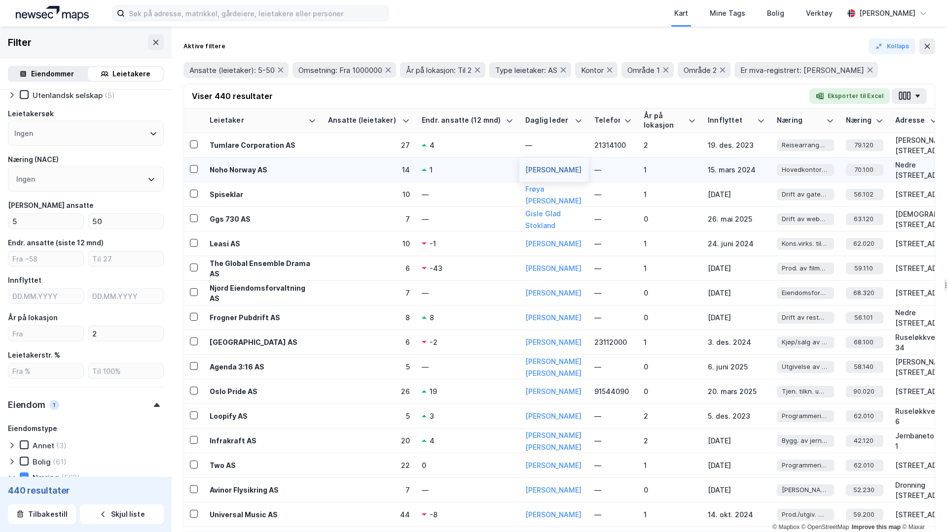
click at [0, 0] on button "Karl-henning Fahlstrøm Svendsen" at bounding box center [0, 0] width 0 height 0
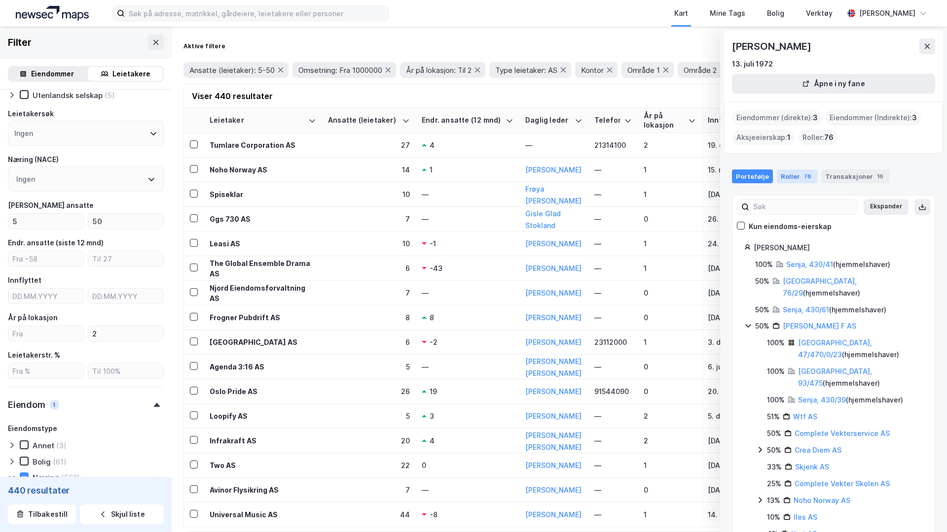
click at [745, 181] on div "Roller 76" at bounding box center [796, 177] width 40 height 14
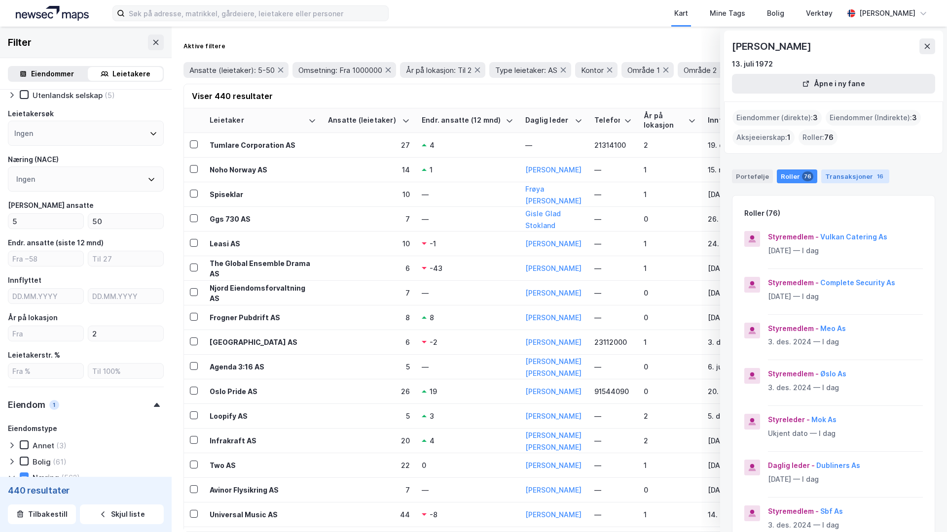
click at [745, 175] on div "Transaksjoner 16" at bounding box center [855, 177] width 68 height 14
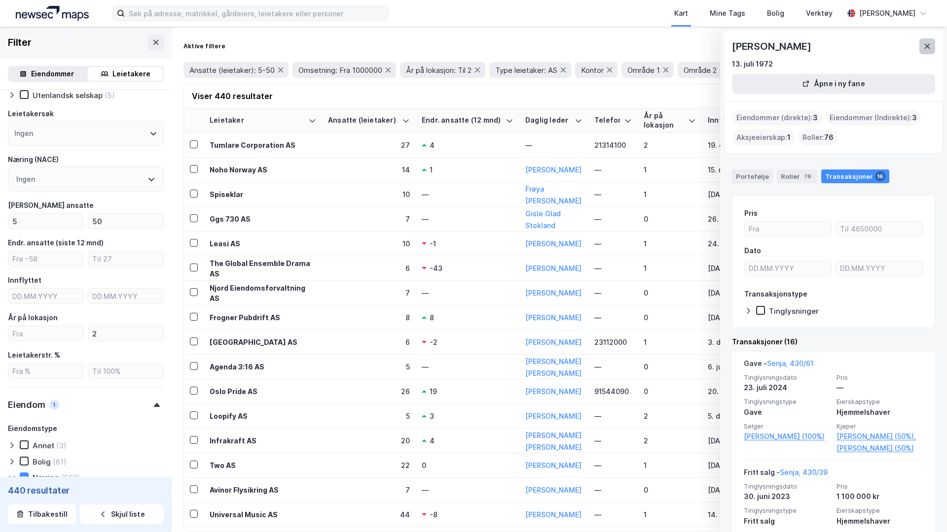
click at [745, 49] on icon at bounding box center [927, 46] width 8 height 8
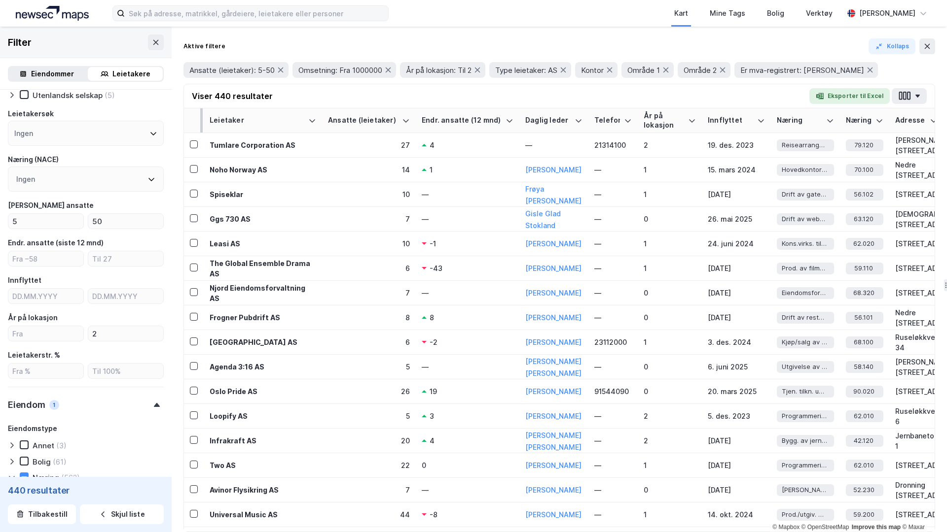
click at [198, 117] on th at bounding box center [194, 120] width 20 height 25
click at [193, 118] on th at bounding box center [194, 120] width 20 height 25
click at [191, 122] on th at bounding box center [194, 120] width 20 height 25
click at [194, 143] on icon at bounding box center [193, 144] width 7 height 7
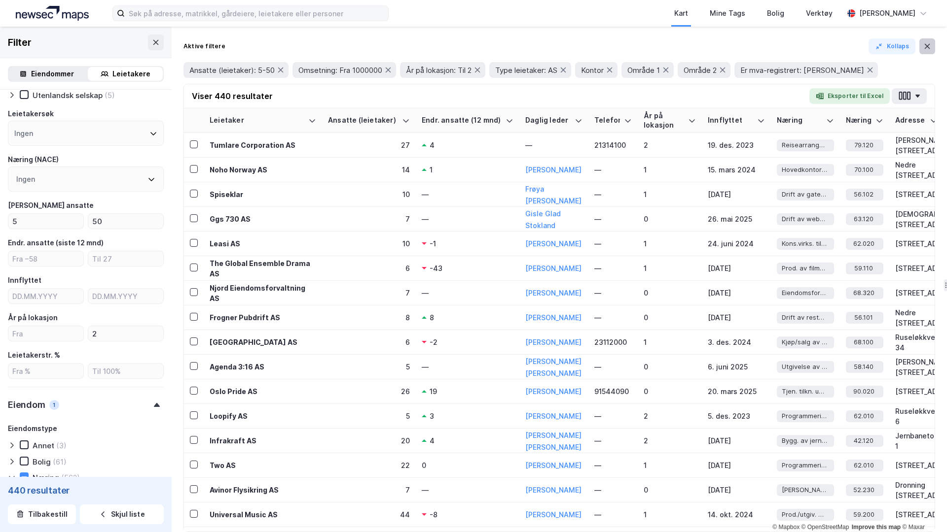
click at [745, 52] on button at bounding box center [927, 46] width 16 height 16
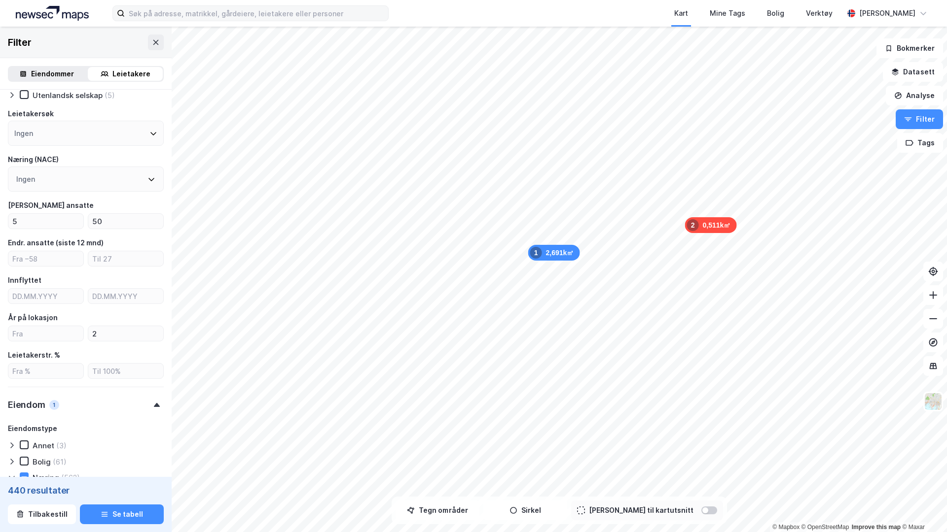
click at [59, 72] on div "Eiendommer" at bounding box center [52, 74] width 43 height 12
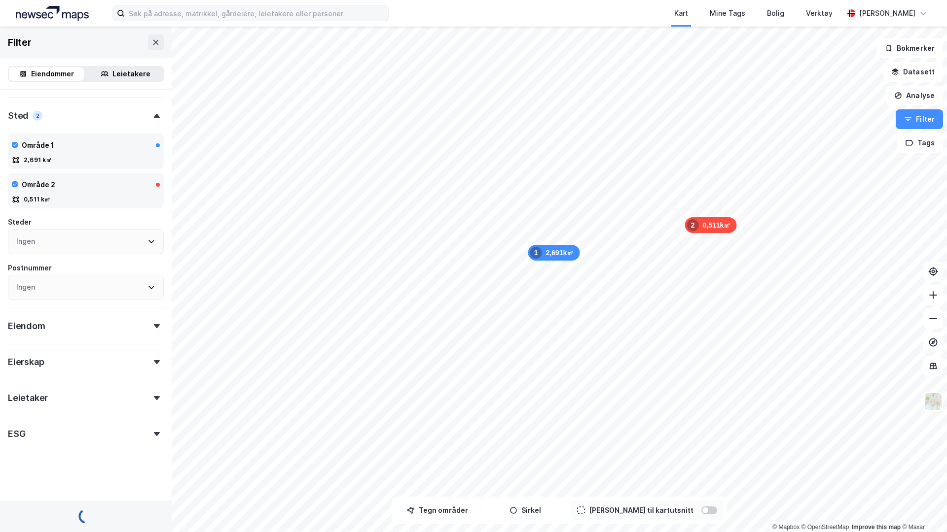
scroll to position [187, 0]
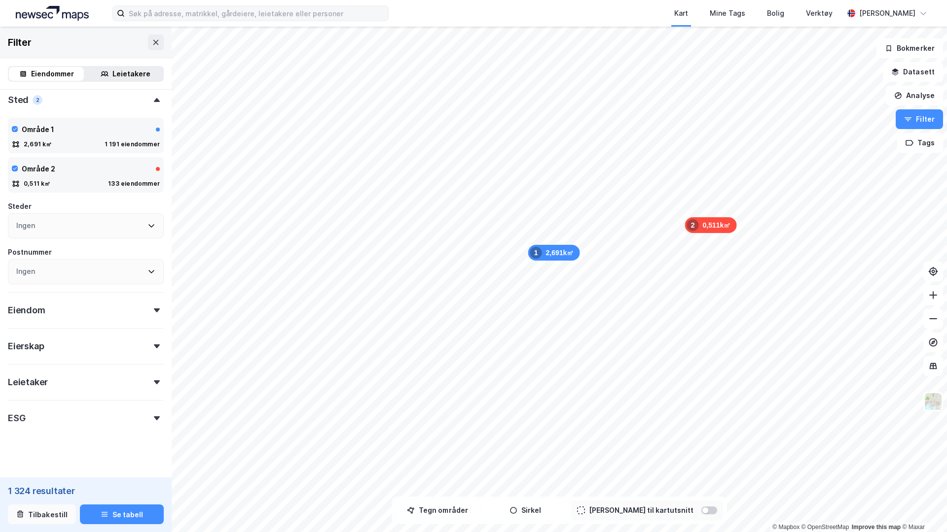
click at [56, 395] on button "Tilbakestill" at bounding box center [42, 515] width 68 height 20
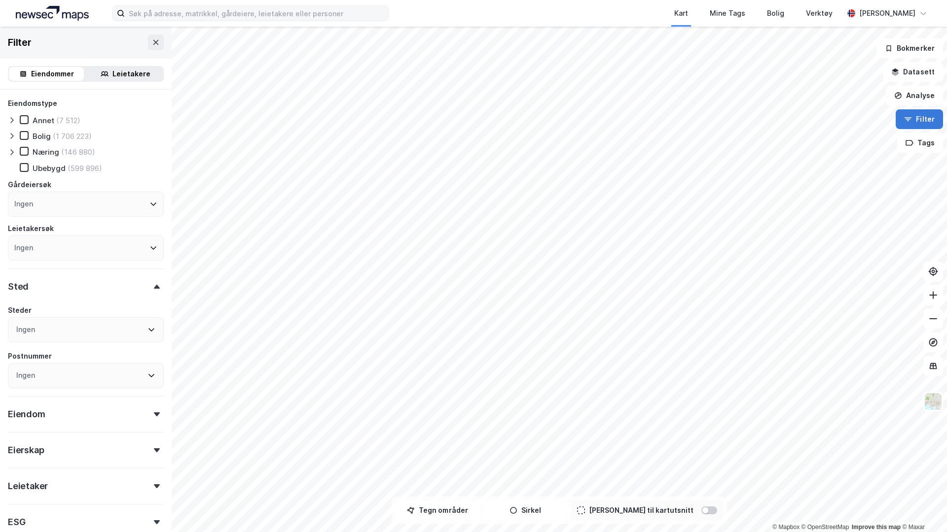
click at [745, 118] on button "Filter" at bounding box center [918, 119] width 47 height 20
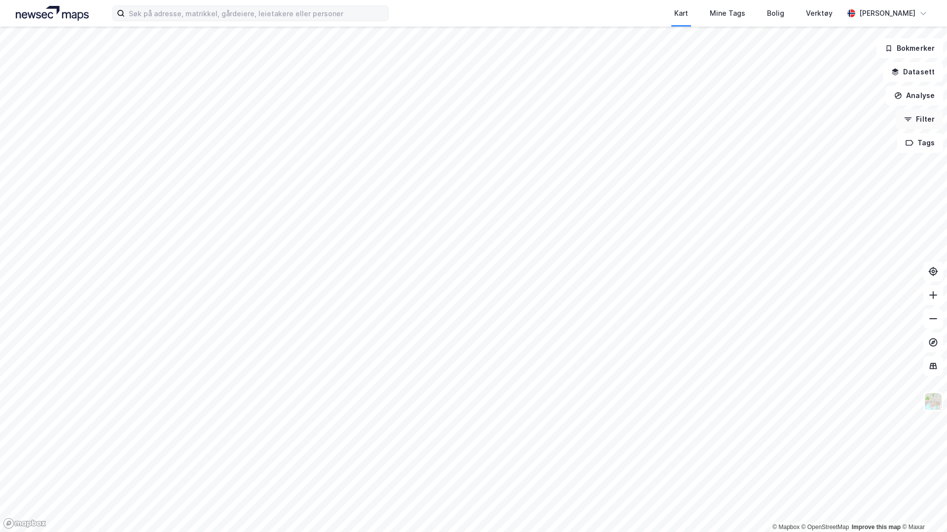
click at [745, 118] on button "Filter" at bounding box center [918, 119] width 47 height 20
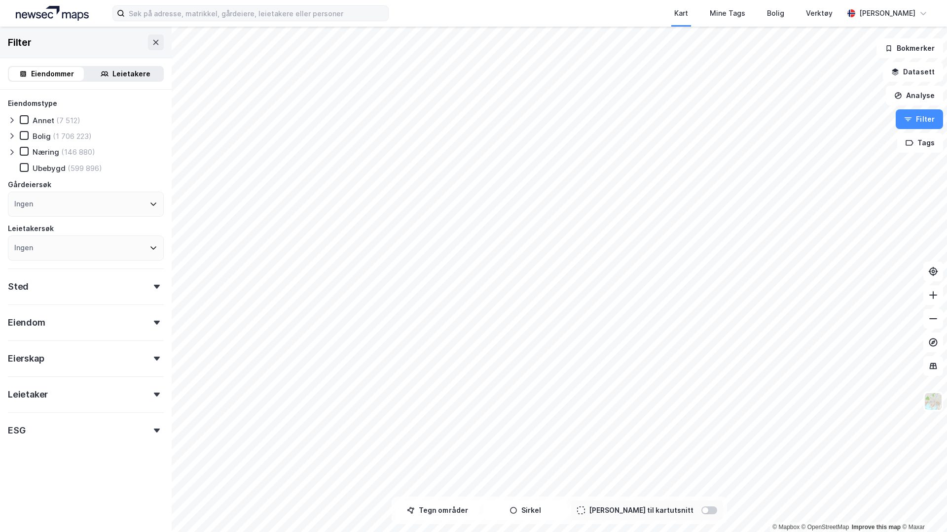
click at [15, 149] on icon at bounding box center [12, 152] width 8 height 8
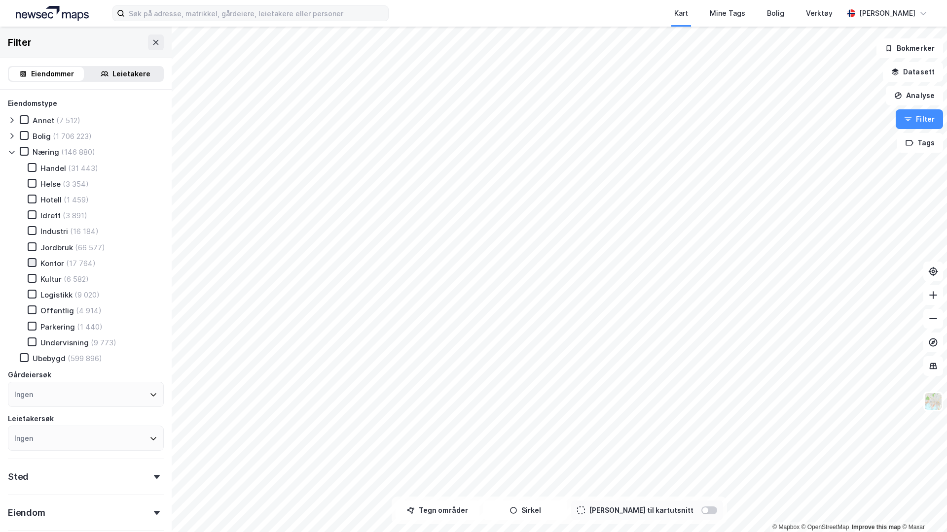
click at [35, 265] on div at bounding box center [32, 262] width 9 height 9
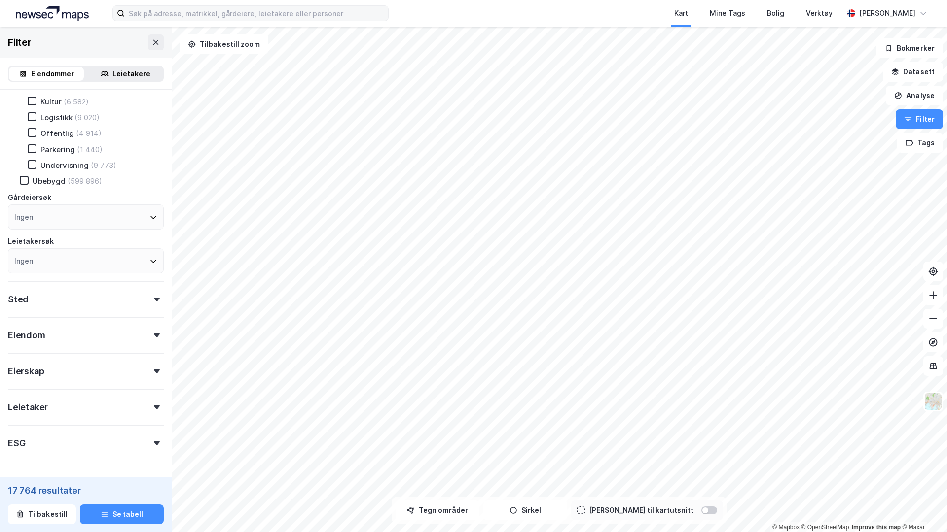
scroll to position [198, 0]
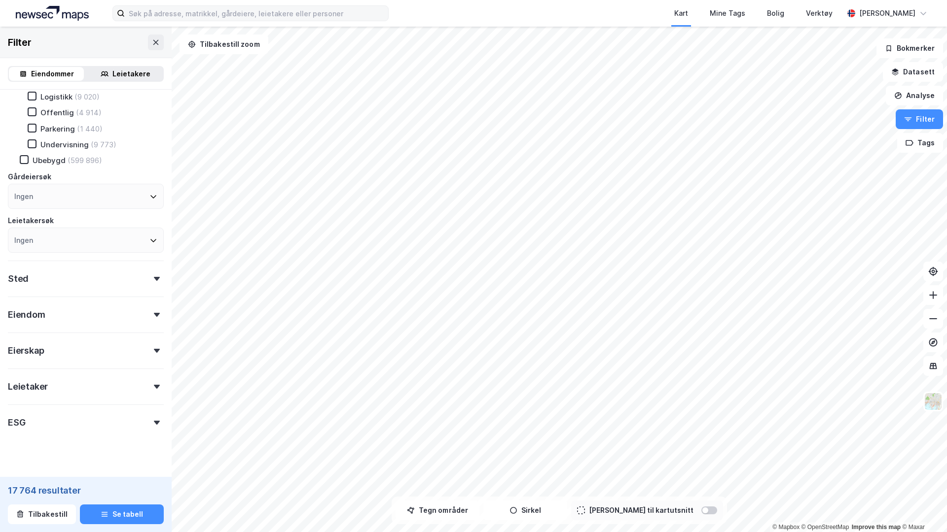
click at [66, 383] on div "Leietaker" at bounding box center [86, 383] width 156 height 28
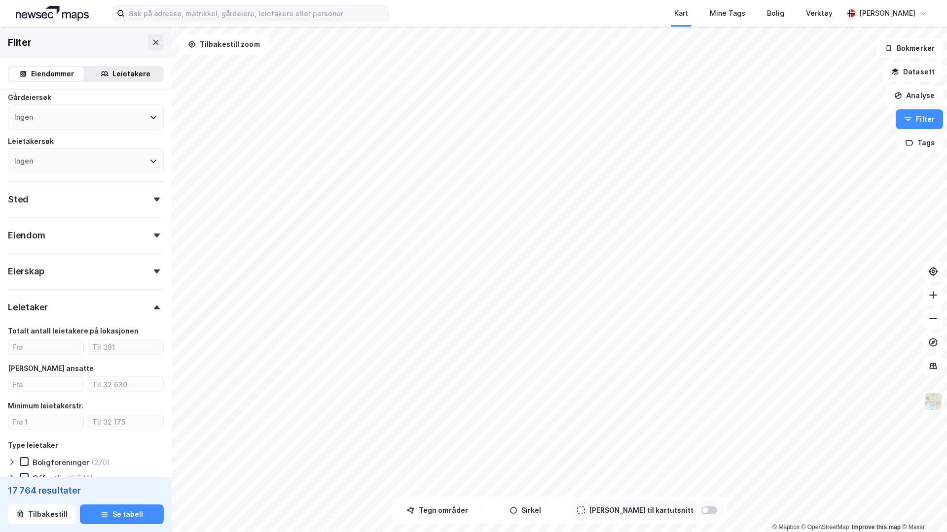
scroll to position [279, 0]
click at [53, 345] on input "number" at bounding box center [45, 346] width 75 height 15
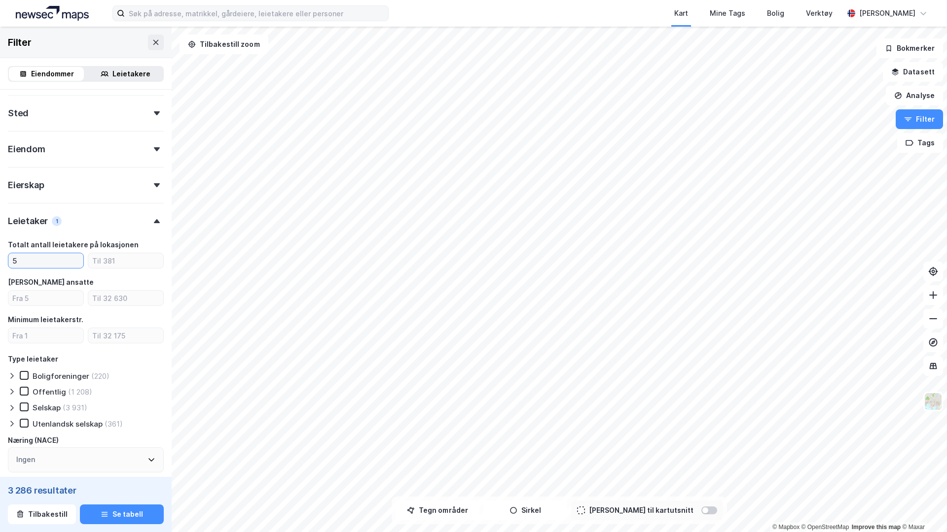
scroll to position [452, 0]
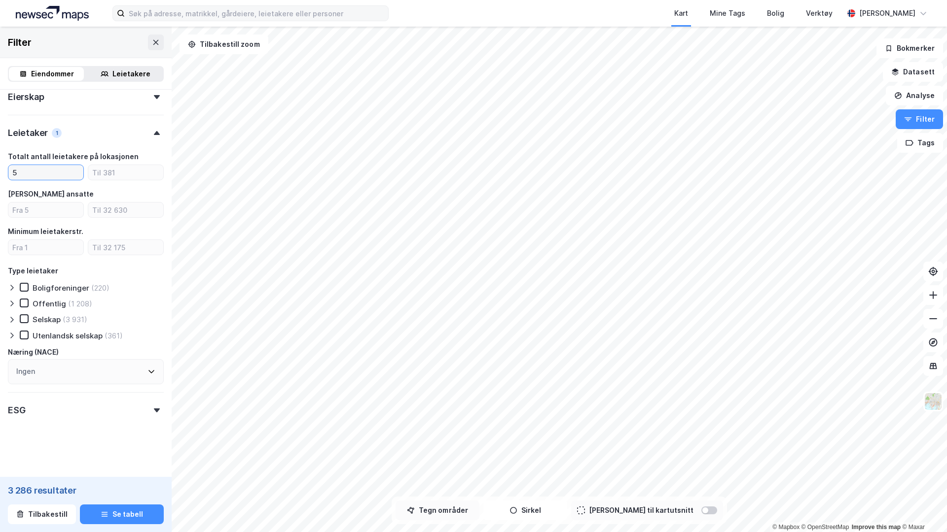
type input "5"
click at [479, 395] on button "Tegn områder" at bounding box center [437, 511] width 84 height 20
click at [674, 351] on div "163,8m" at bounding box center [674, 348] width 14 height 32
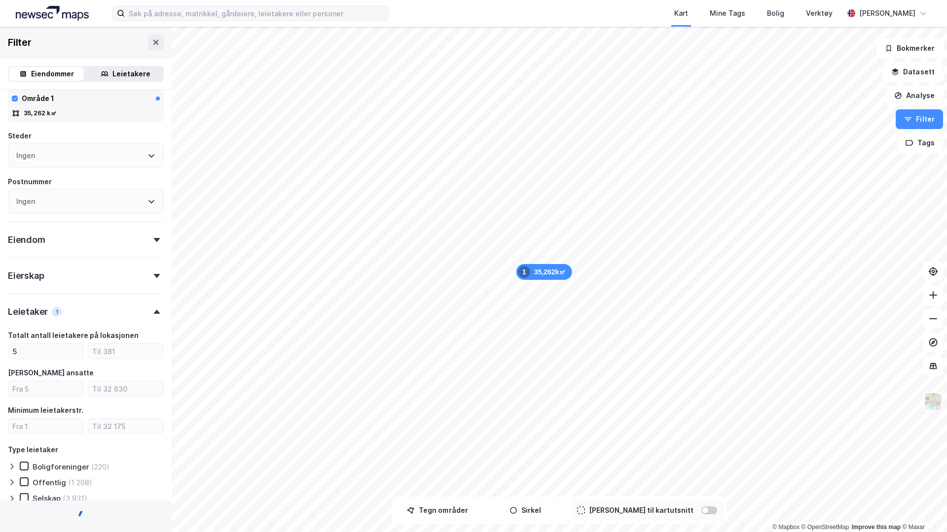
scroll to position [400, 0]
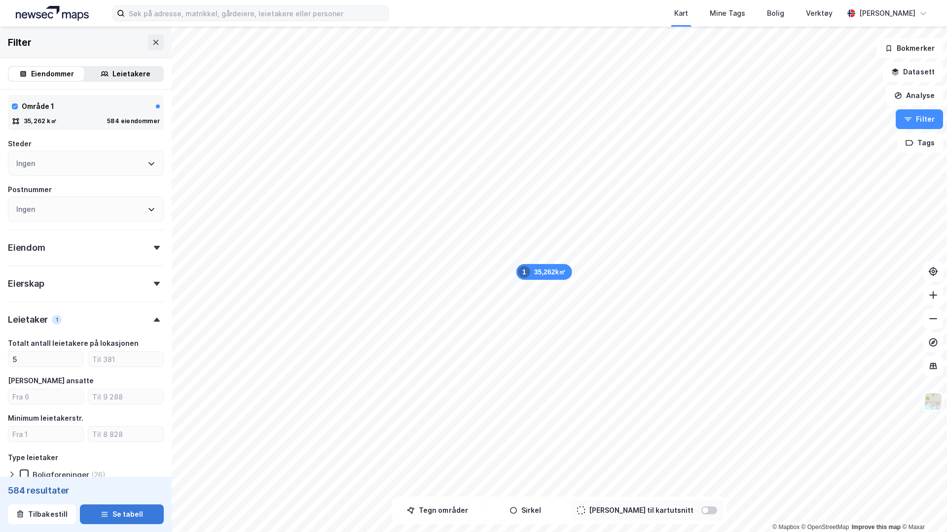
click at [117, 395] on button "Se tabell" at bounding box center [122, 515] width 84 height 20
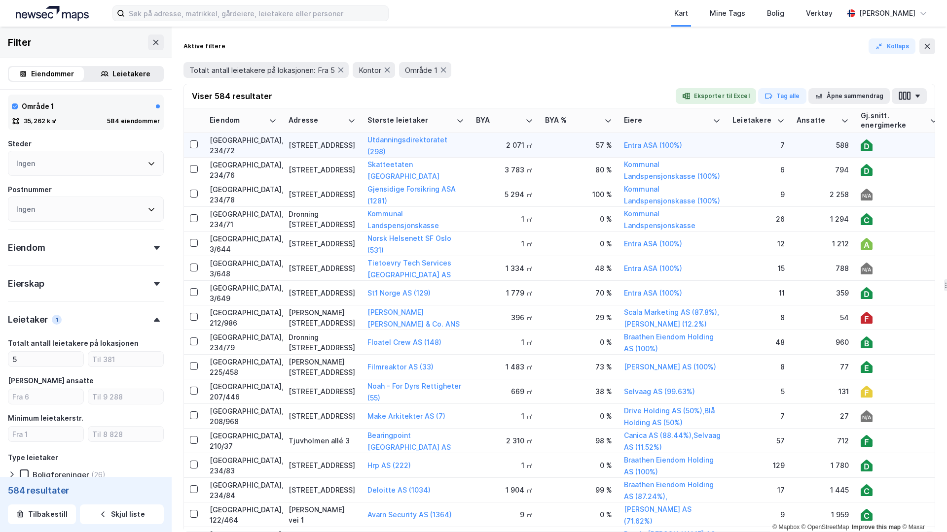
click at [291, 142] on div "Schweigaards gate 15B" at bounding box center [321, 145] width 67 height 10
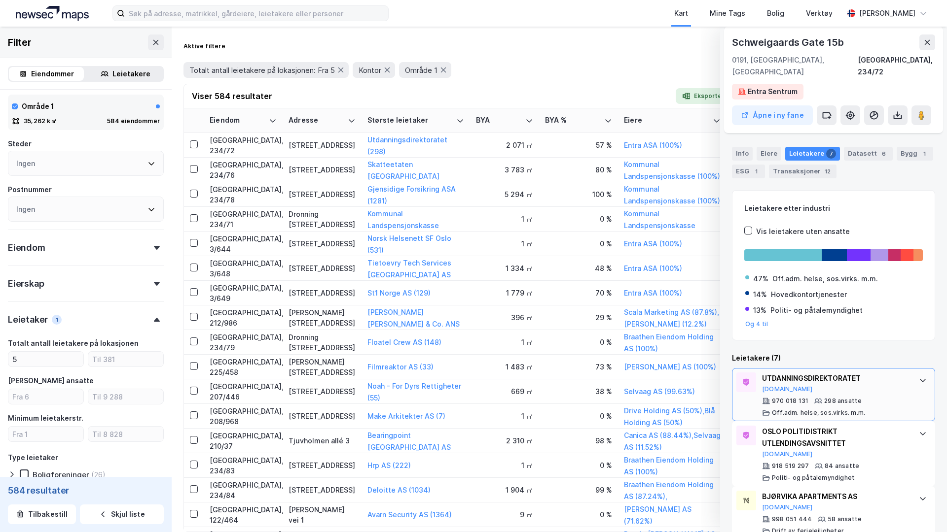
scroll to position [146, 0]
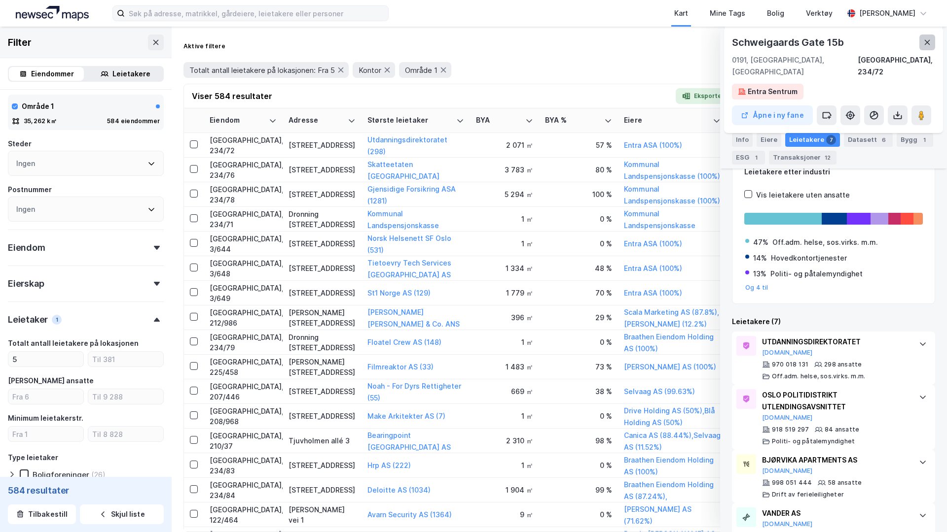
click at [745, 42] on div "Schweigaards Gate 15b 0191, Oslo, Oslo Oslo, 234/72 Entra Sentrum Åpne i ny fane" at bounding box center [833, 80] width 219 height 106
click at [745, 42] on icon at bounding box center [927, 42] width 8 height 8
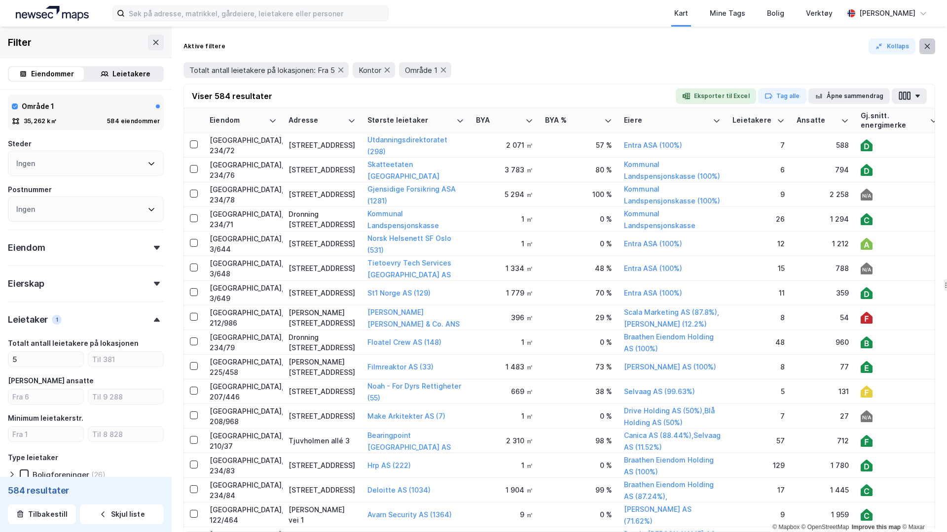
click at [745, 50] on button at bounding box center [927, 46] width 16 height 16
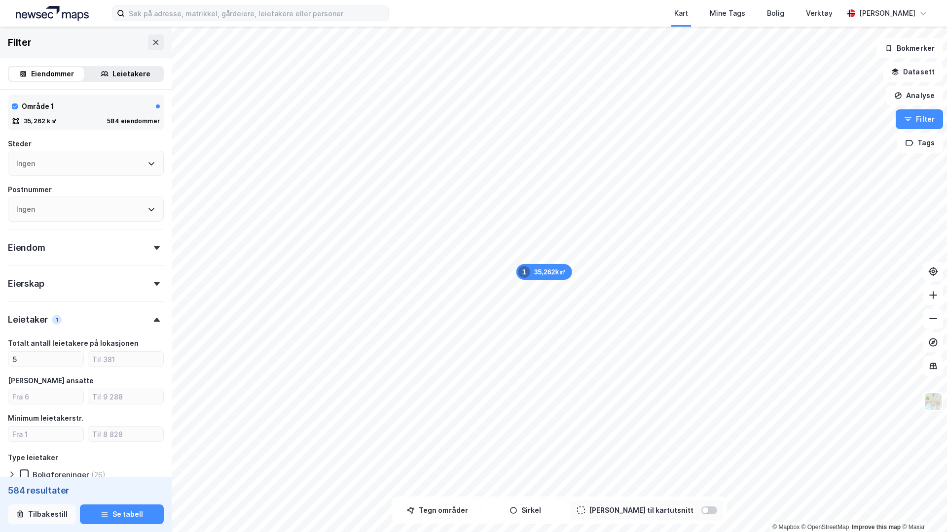
click at [55, 395] on button "Tilbakestill" at bounding box center [42, 515] width 68 height 20
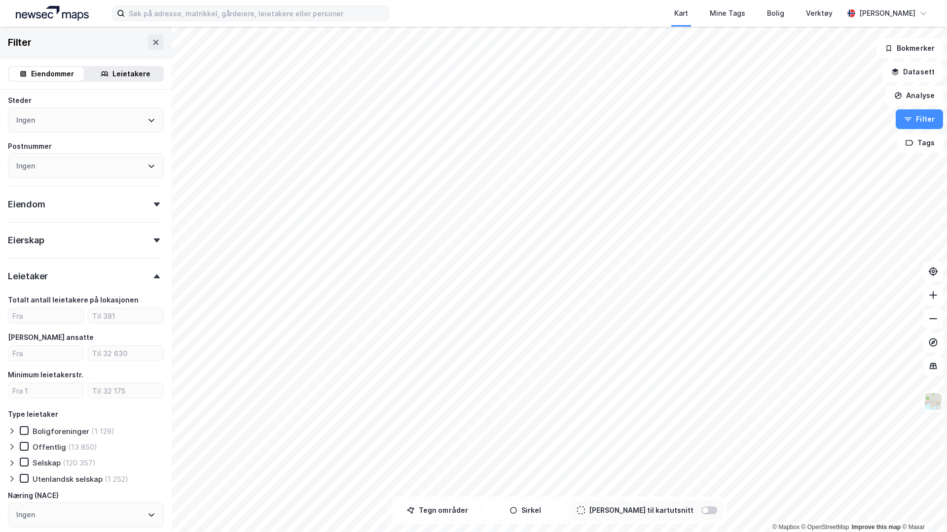
click at [117, 73] on div "Leietakere" at bounding box center [131, 74] width 38 height 12
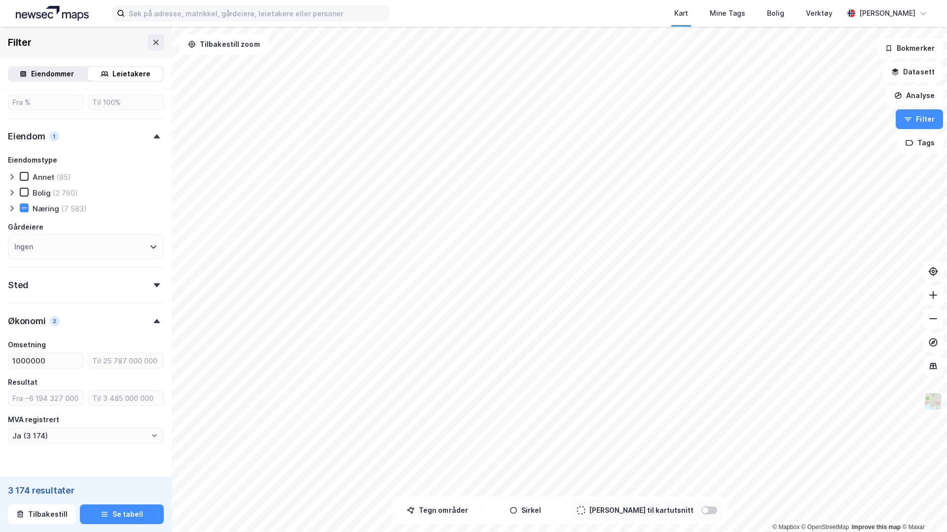
type input "Ja (3 174)"
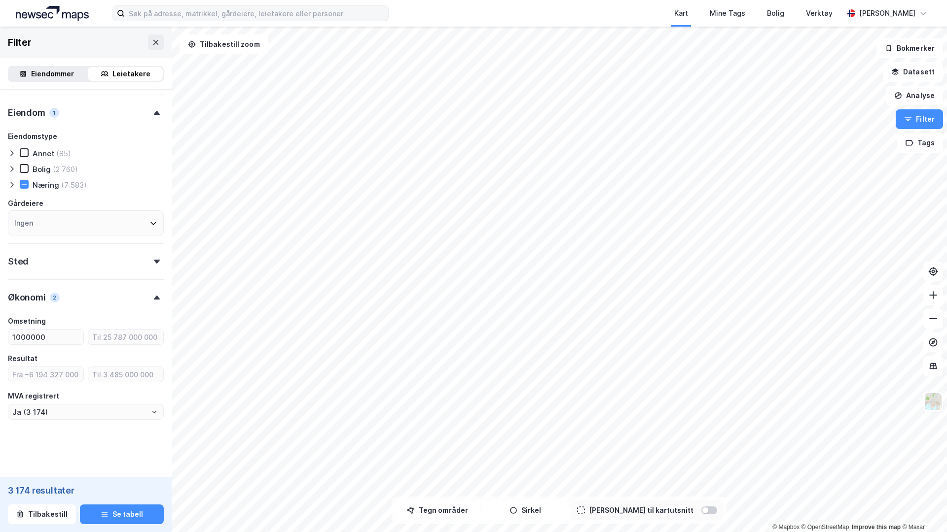
click at [90, 271] on div "Sted" at bounding box center [86, 258] width 156 height 28
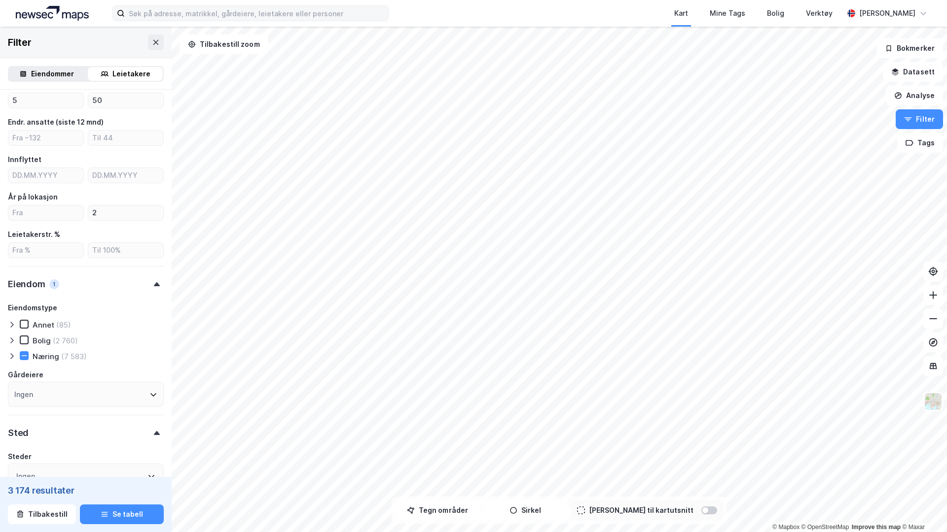
scroll to position [0, 0]
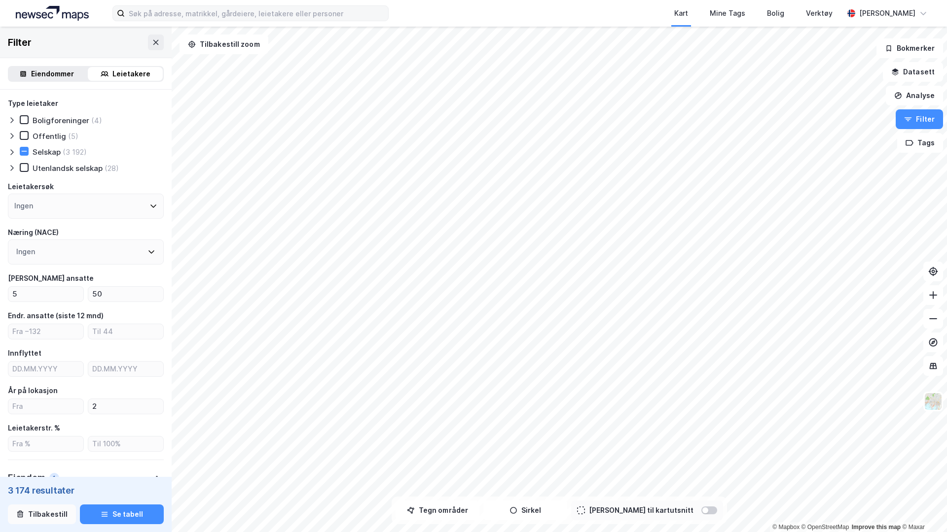
click at [61, 395] on button "Tilbakestill" at bounding box center [42, 515] width 68 height 20
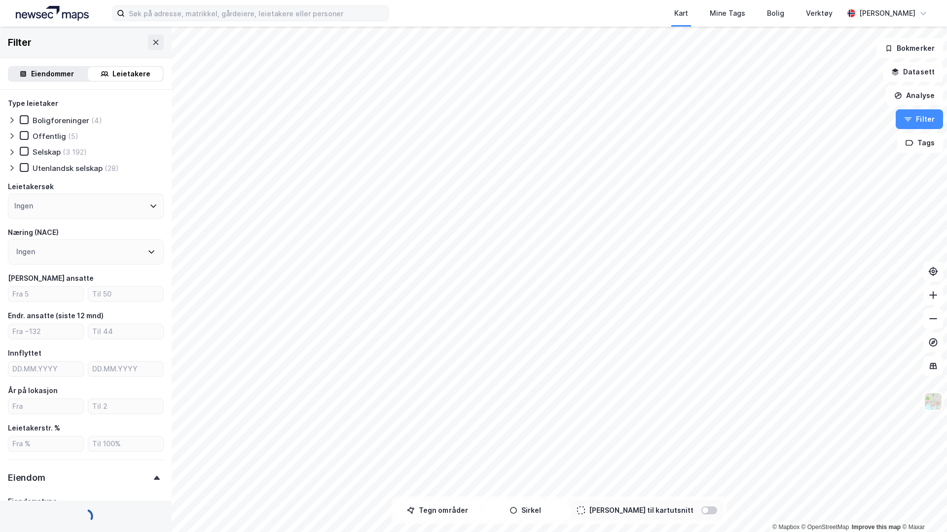
type input "--- (1 099 023)"
click at [157, 44] on icon at bounding box center [156, 42] width 8 height 8
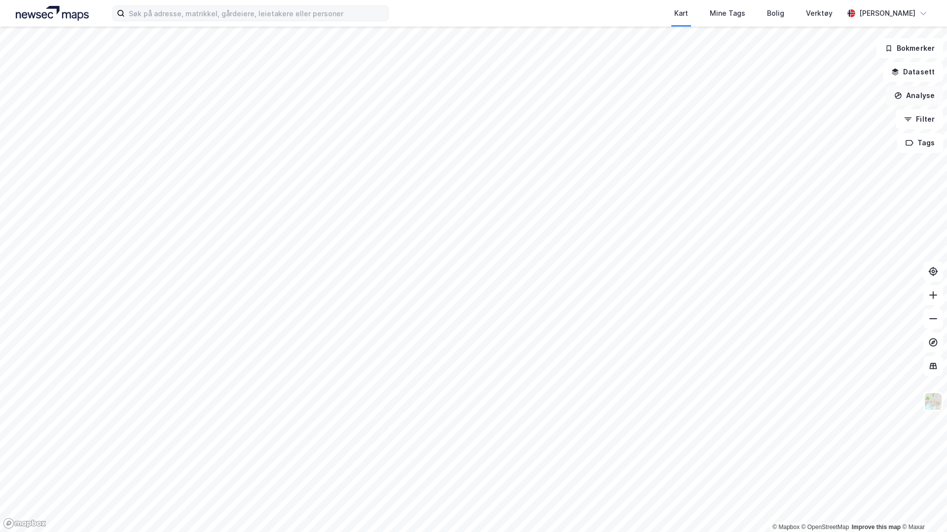
click at [745, 91] on button "Analyse" at bounding box center [913, 96] width 57 height 20
click at [745, 118] on div "Tegn område" at bounding box center [828, 116] width 86 height 8
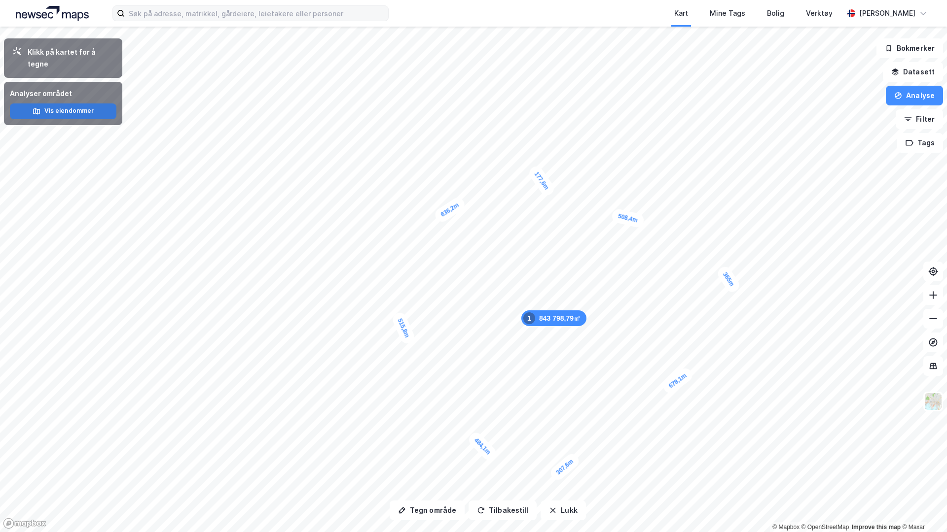
click at [43, 104] on button "Vis eiendommer" at bounding box center [63, 112] width 106 height 16
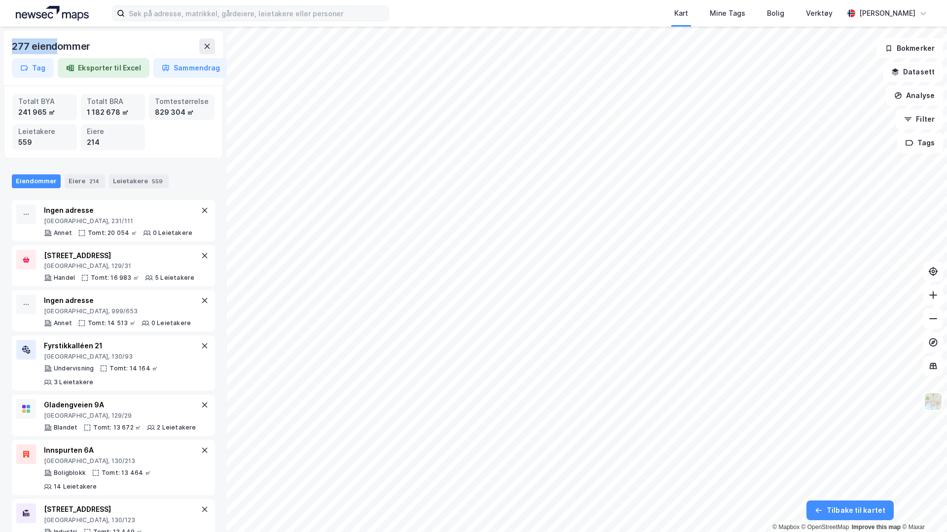
drag, startPoint x: 11, startPoint y: 48, endPoint x: 58, endPoint y: 48, distance: 46.8
click at [58, 48] on div "277 eiendommer Tag Eksporter til Excel Sammendrag" at bounding box center [113, 58] width 219 height 55
click at [132, 172] on div "Eiendommer Eiere 214 Leietakere 559" at bounding box center [113, 178] width 227 height 30
click at [133, 184] on div "Leietakere 559" at bounding box center [139, 182] width 60 height 14
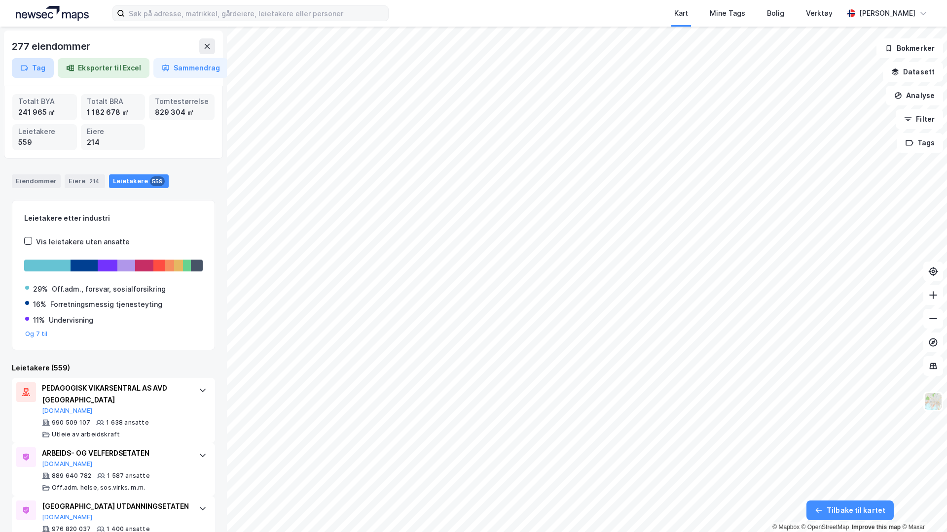
click at [34, 74] on button "Tag" at bounding box center [33, 68] width 42 height 20
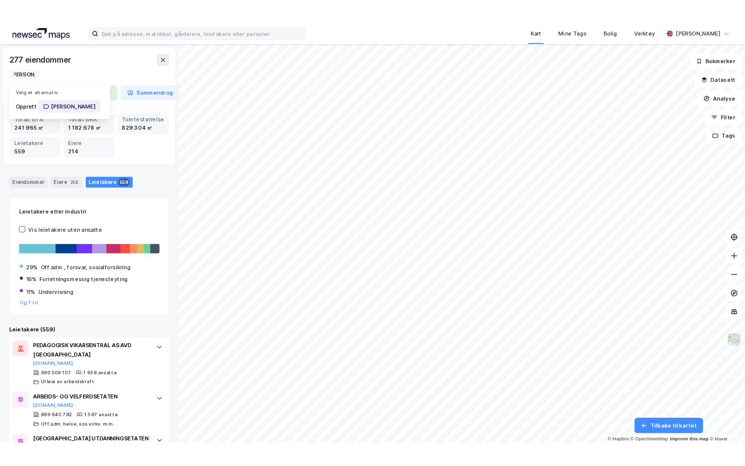
scroll to position [0, 7]
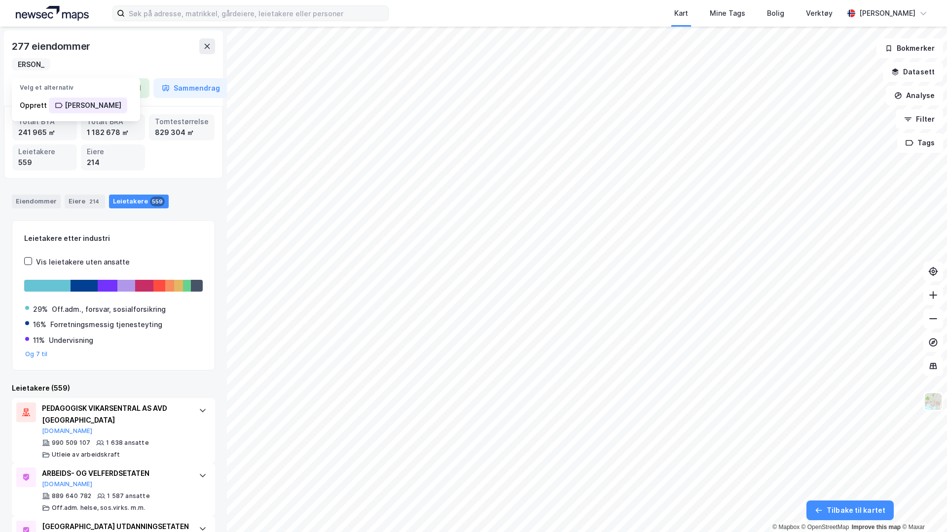
type input "Alexander"
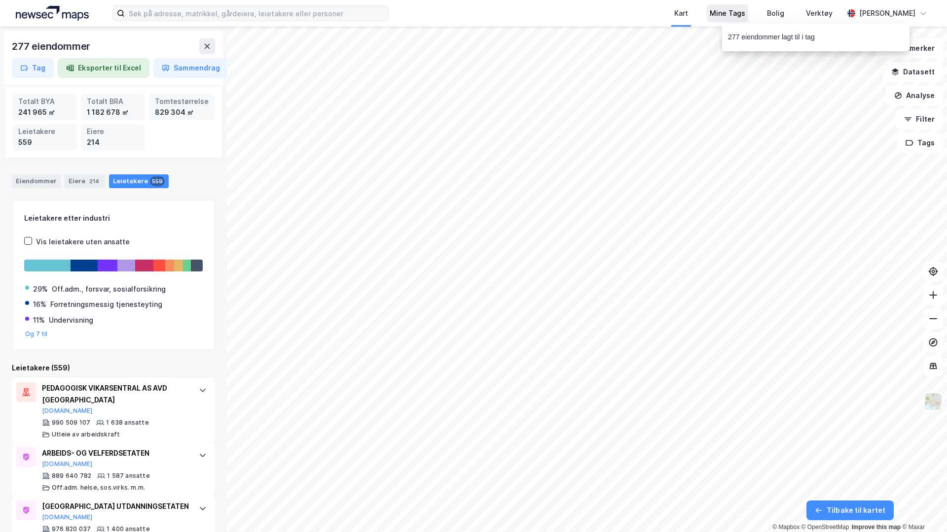
click at [723, 17] on div "Mine Tags" at bounding box center [726, 13] width 35 height 12
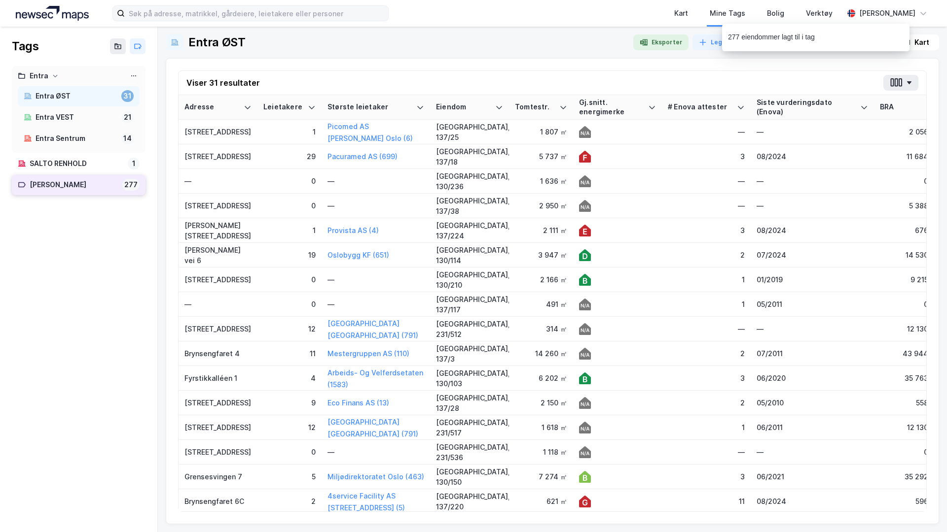
click at [84, 188] on div "Alexander" at bounding box center [74, 185] width 89 height 12
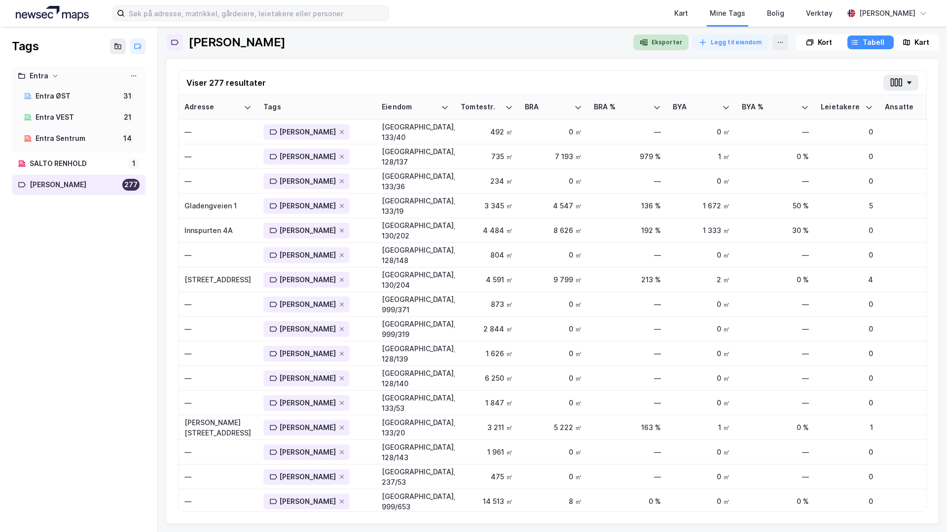
click at [664, 37] on button "Eksporter" at bounding box center [660, 43] width 55 height 16
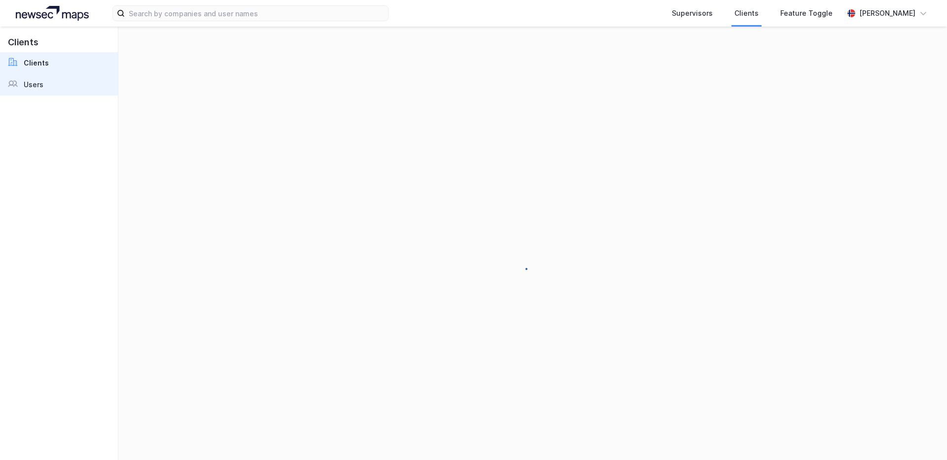
click at [61, 90] on link "Users" at bounding box center [59, 85] width 118 height 22
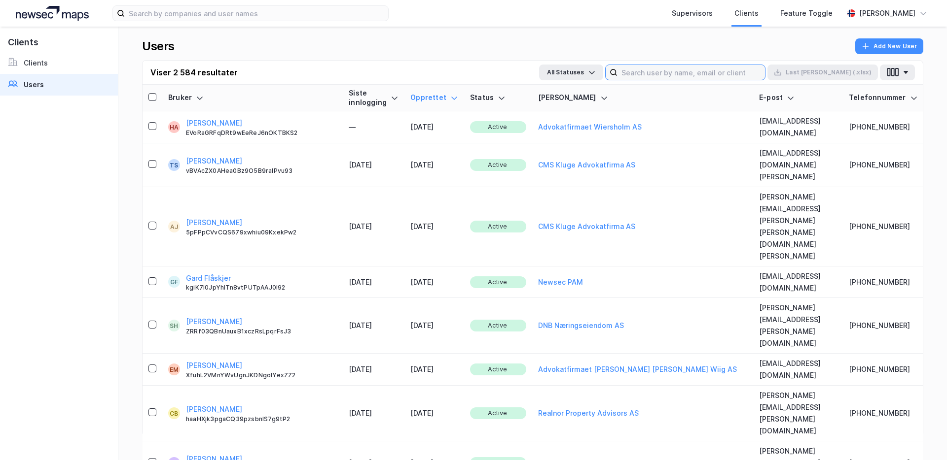
click at [685, 75] on input at bounding box center [690, 72] width 147 height 15
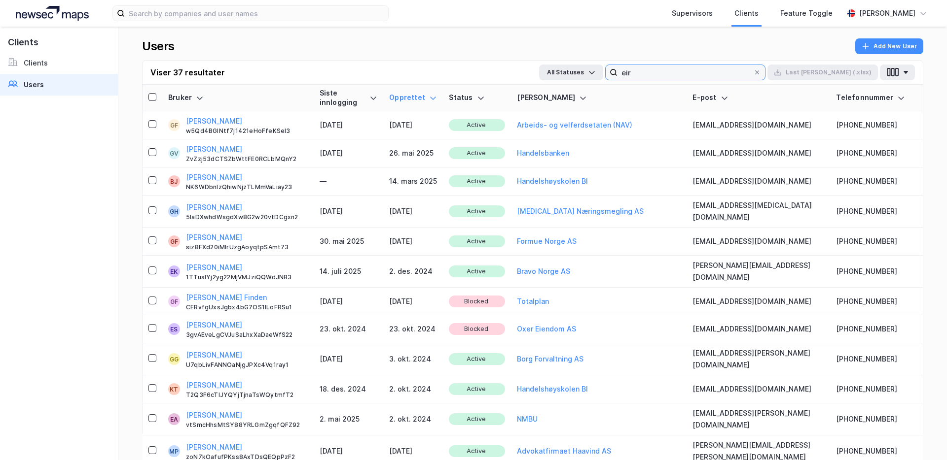
click at [690, 74] on input "eir" at bounding box center [685, 72] width 136 height 15
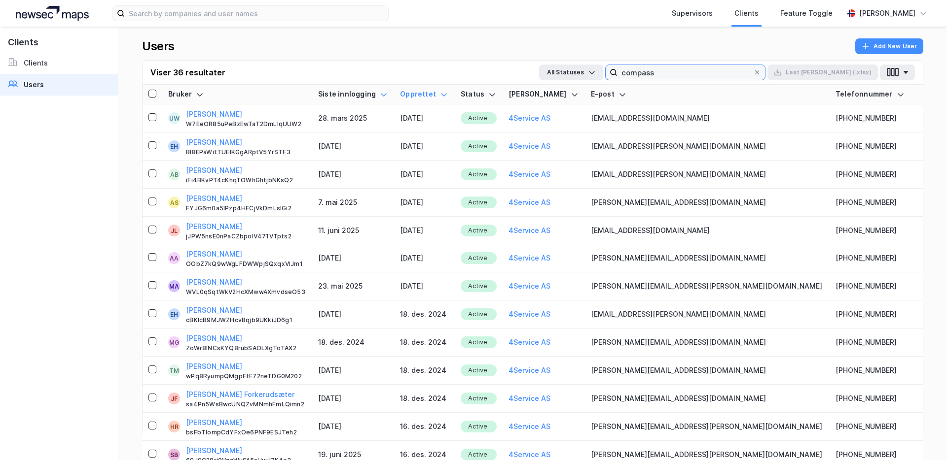
type input "compass"
click at [386, 94] on icon at bounding box center [384, 94] width 6 height 3
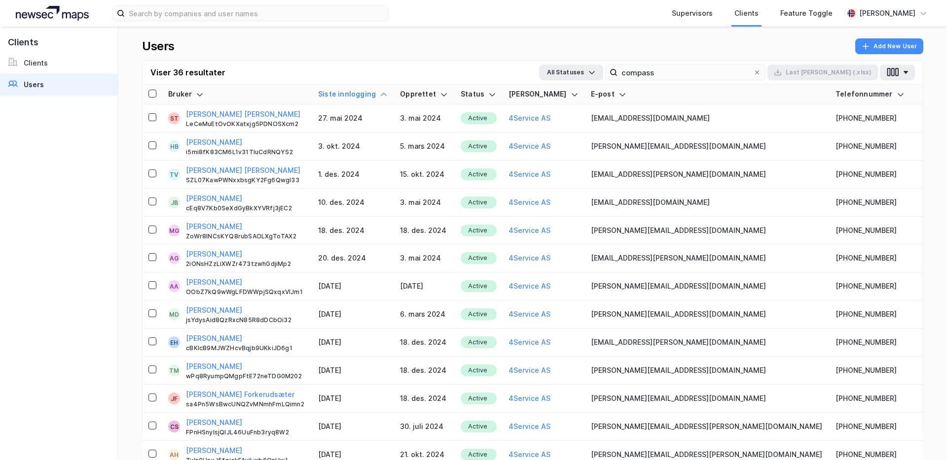
click at [387, 93] on icon at bounding box center [384, 95] width 8 height 8
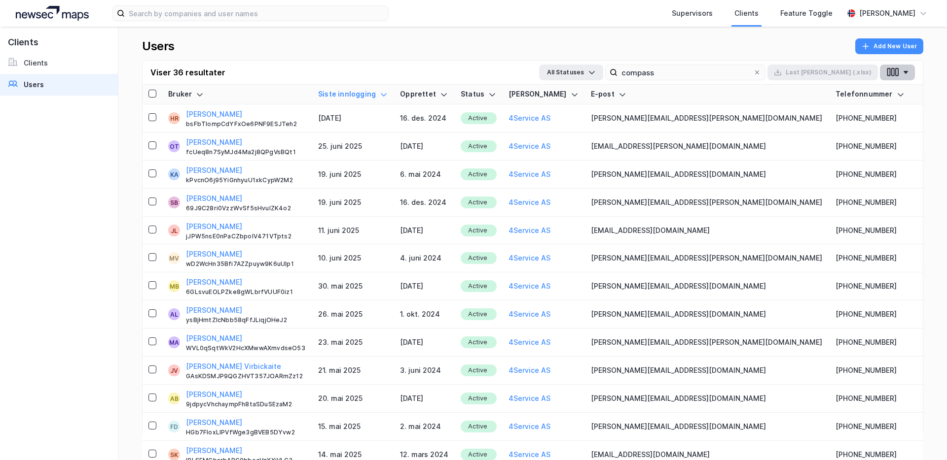
click at [895, 76] on icon "button" at bounding box center [896, 72] width 3 height 8
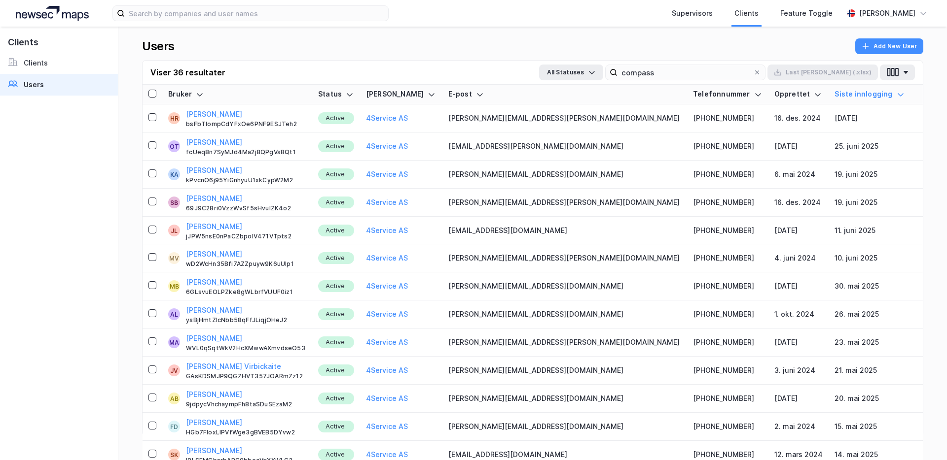
click at [525, 53] on div "Users Add New User" at bounding box center [532, 49] width 781 height 22
click at [64, 65] on link "Clients" at bounding box center [59, 63] width 118 height 22
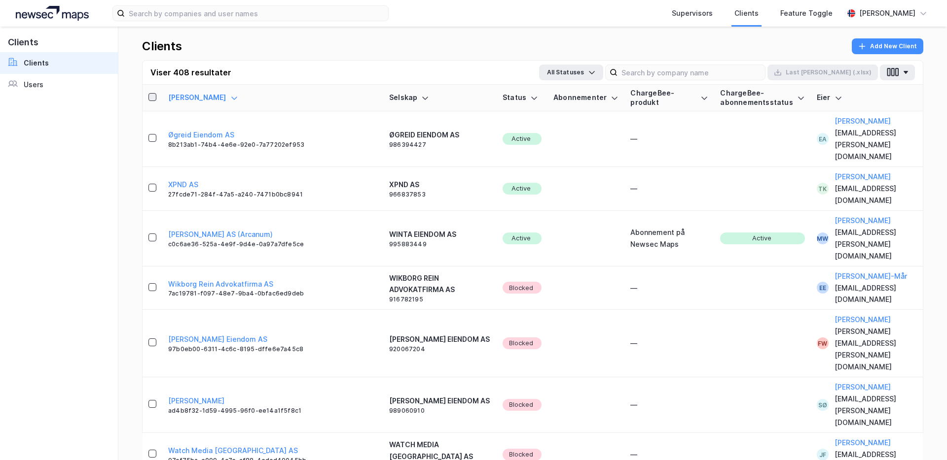
click at [150, 99] on icon at bounding box center [152, 97] width 7 height 7
click at [530, 99] on icon at bounding box center [534, 98] width 8 height 8
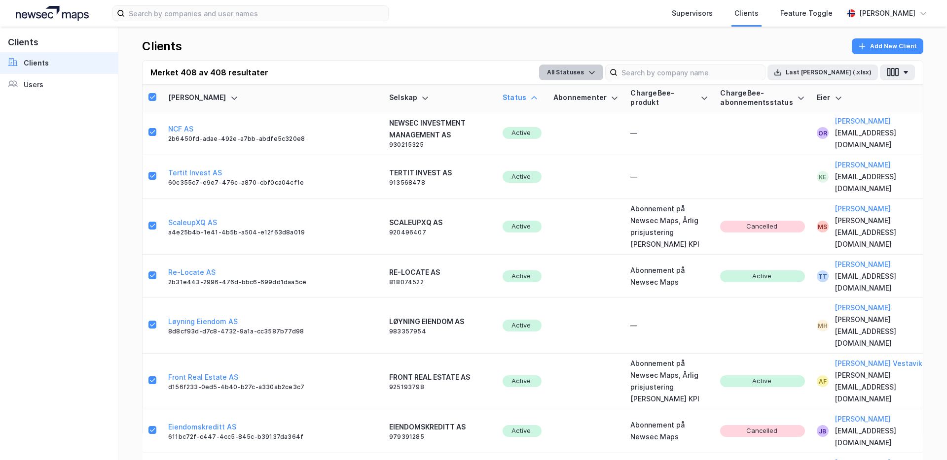
click at [603, 67] on button "All Statuses" at bounding box center [571, 73] width 64 height 16
click at [599, 118] on div "Active" at bounding box center [569, 118] width 61 height 24
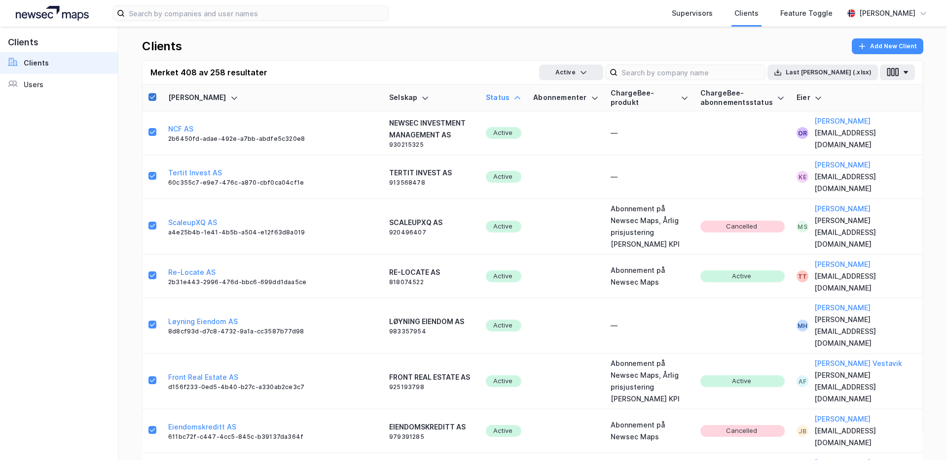
click at [155, 95] on icon at bounding box center [152, 97] width 7 height 7
click at [24, 83] on div "Users" at bounding box center [34, 85] width 20 height 12
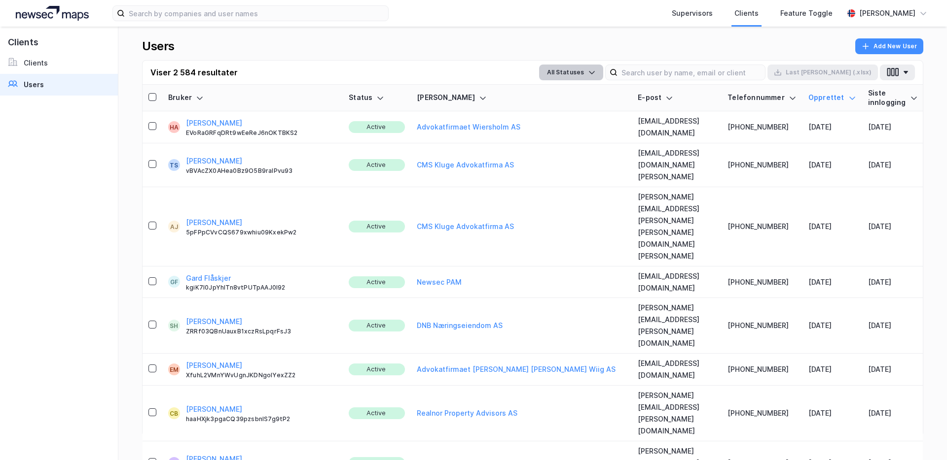
click at [603, 78] on button "All Statuses" at bounding box center [571, 73] width 64 height 16
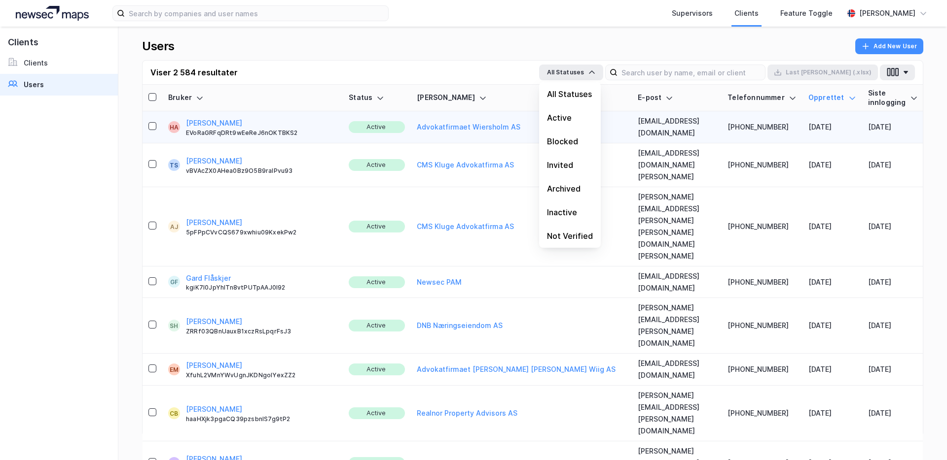
click at [600, 113] on div "Active" at bounding box center [570, 118] width 62 height 24
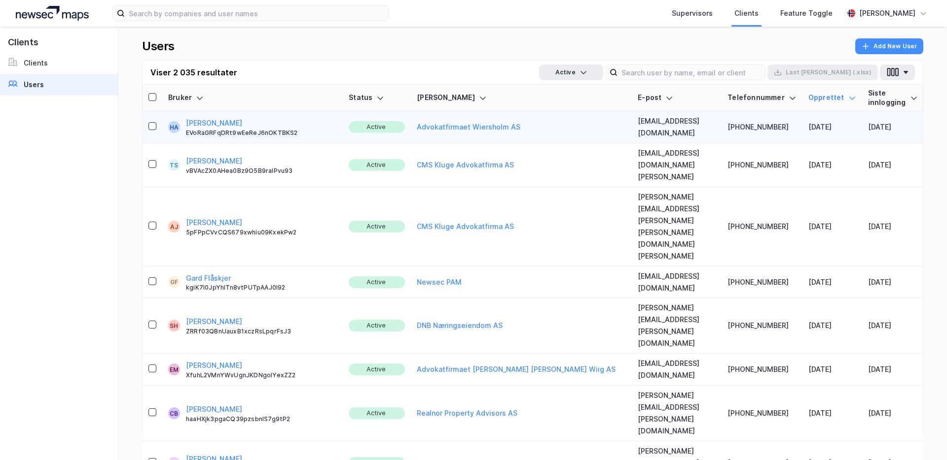
click at [632, 119] on td "[EMAIL_ADDRESS][DOMAIN_NAME]" at bounding box center [677, 127] width 90 height 32
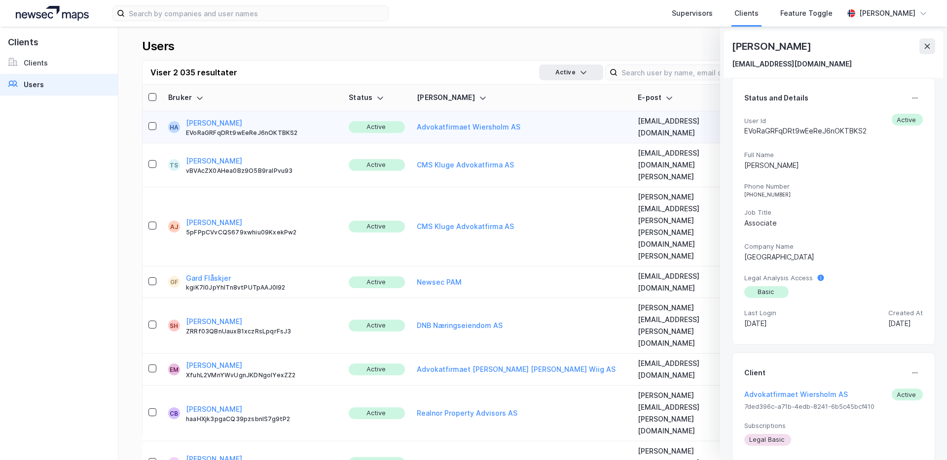
click at [569, 28] on div "Users Add New User Viser 2 035 resultater Active Last ned (.xlsx) Bruker Status…" at bounding box center [532, 244] width 828 height 434
click at [923, 50] on icon at bounding box center [927, 46] width 8 height 8
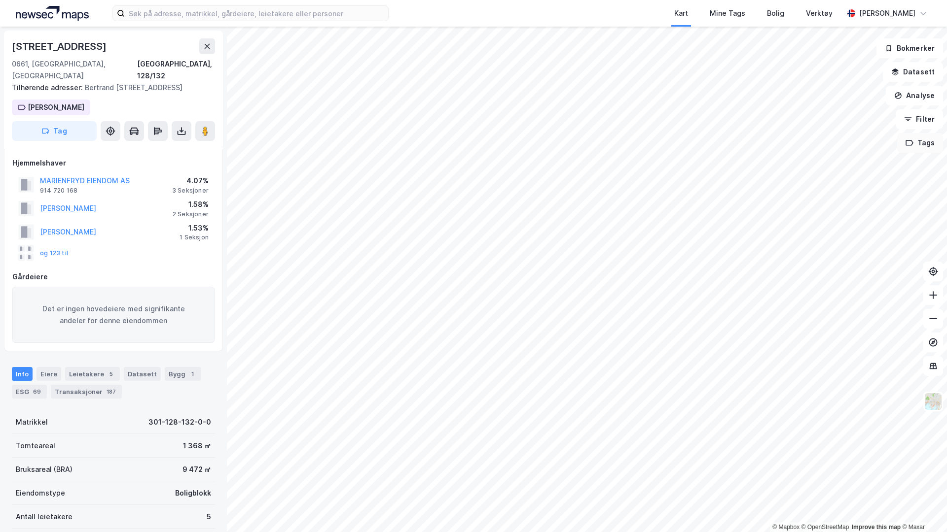
click at [918, 140] on button "Tags" at bounding box center [920, 143] width 46 height 20
click at [872, 205] on div at bounding box center [871, 207] width 6 height 6
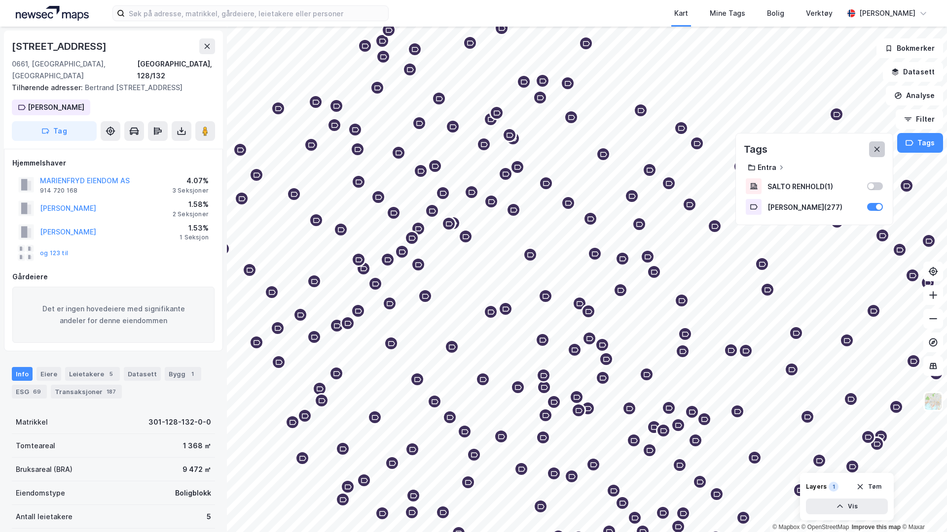
click at [878, 144] on button at bounding box center [877, 149] width 16 height 16
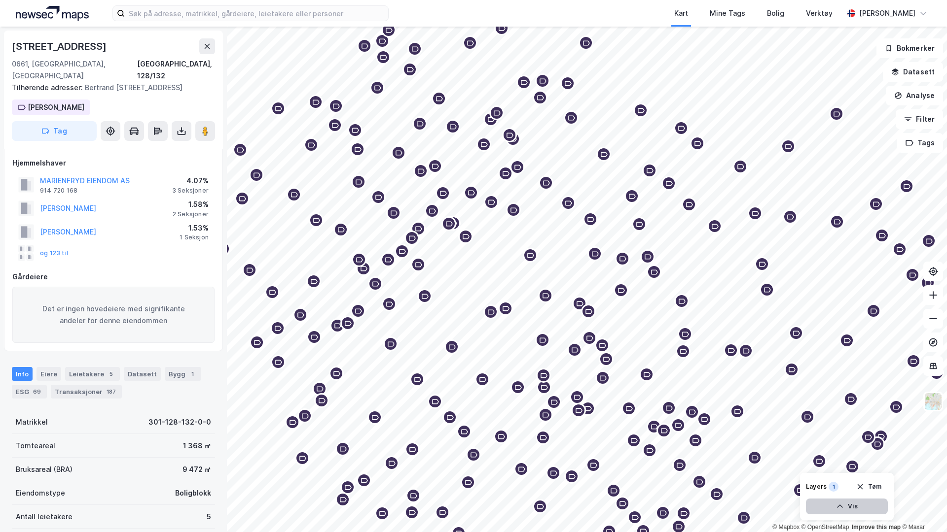
click at [831, 505] on button "Vis" at bounding box center [847, 507] width 82 height 16
click at [846, 479] on button at bounding box center [842, 485] width 16 height 16
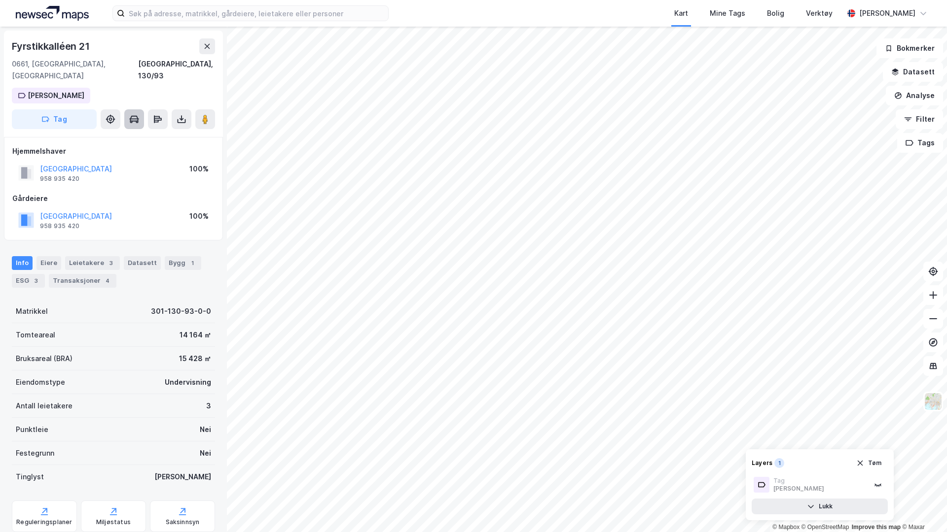
click at [128, 111] on button at bounding box center [134, 119] width 20 height 20
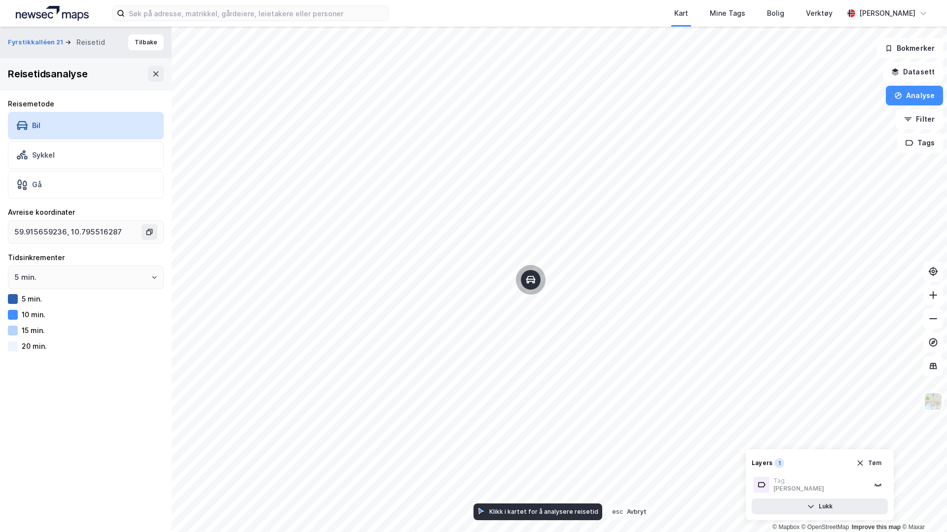
drag, startPoint x: 160, startPoint y: 191, endPoint x: 523, endPoint y: 273, distance: 372.4
click at [523, 273] on div "Map marker" at bounding box center [531, 280] width 20 height 20
click at [110, 285] on input "5 min." at bounding box center [85, 277] width 155 height 23
click at [93, 315] on li "10 min." at bounding box center [86, 317] width 156 height 18
click at [874, 467] on button "Tøm" at bounding box center [868, 464] width 38 height 16
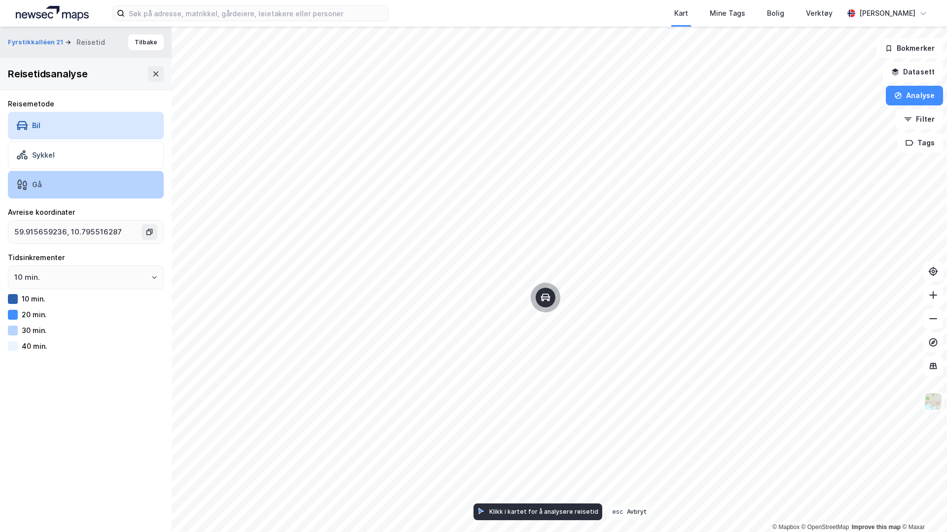
click at [94, 183] on div "Gå" at bounding box center [86, 185] width 156 height 28
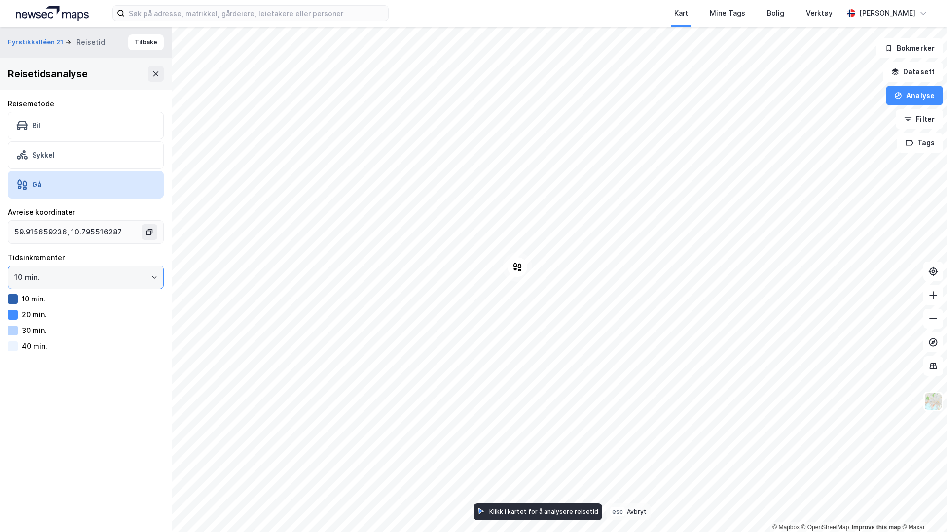
click at [80, 279] on input "10 min." at bounding box center [85, 277] width 155 height 23
click at [53, 328] on li "15 min." at bounding box center [86, 335] width 156 height 18
click at [79, 121] on div "Bil" at bounding box center [86, 126] width 156 height 28
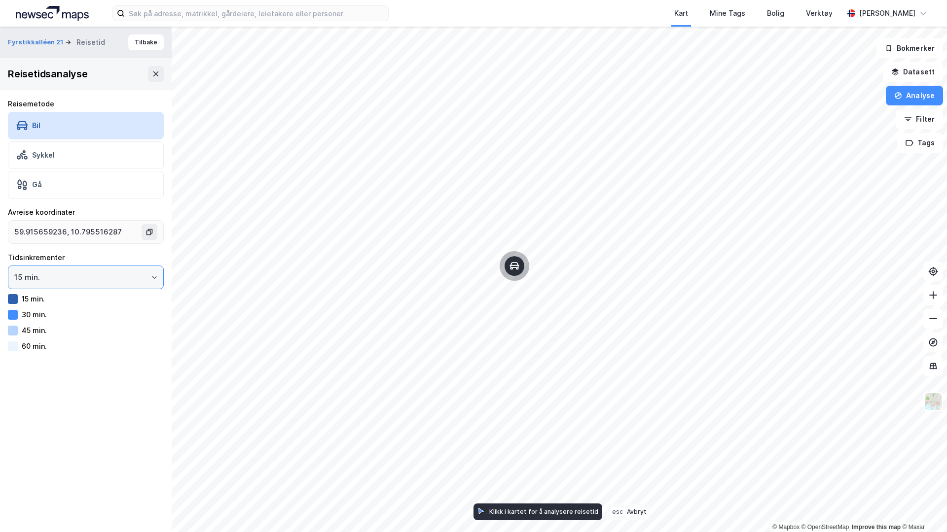
click at [147, 279] on input "15 min." at bounding box center [85, 277] width 155 height 23
click at [80, 300] on li "5 min." at bounding box center [86, 298] width 156 height 18
type input "5 min."
click at [156, 46] on button "Tilbake" at bounding box center [145, 43] width 35 height 16
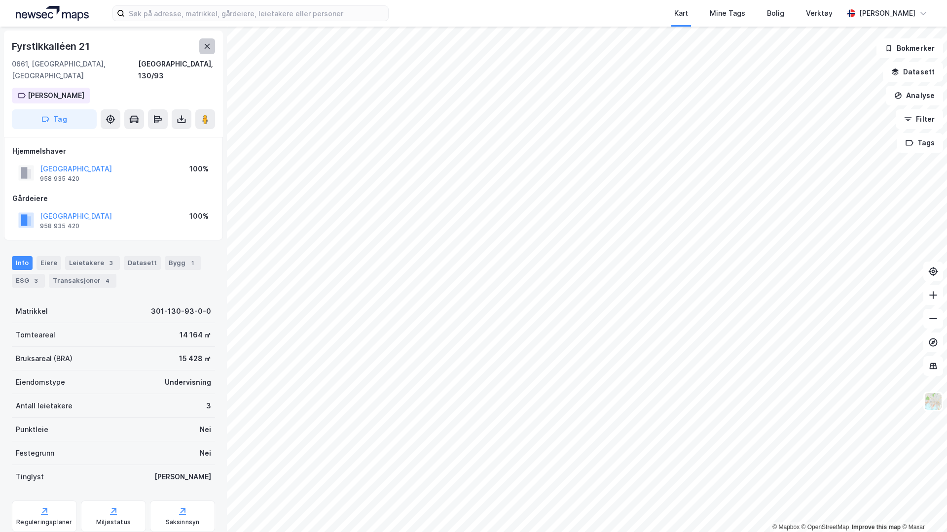
click at [212, 46] on button at bounding box center [207, 46] width 16 height 16
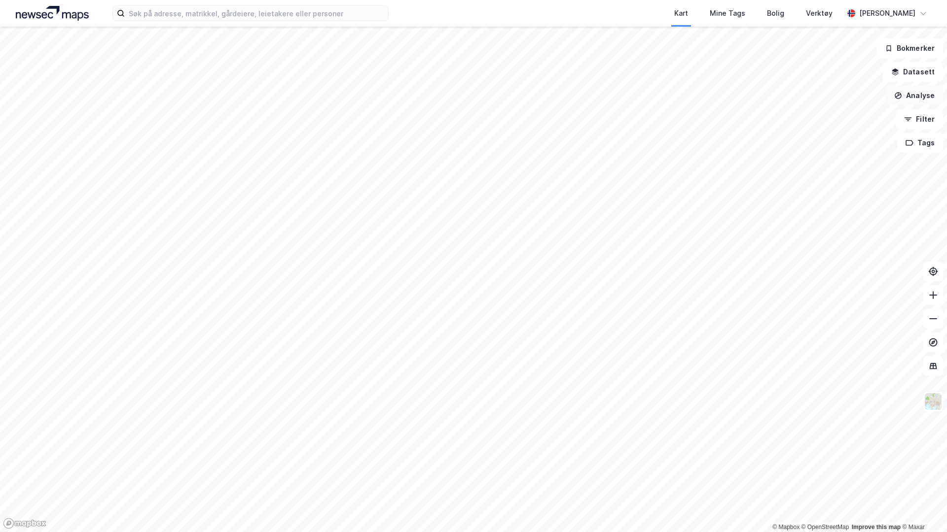
click at [911, 93] on button "Analyse" at bounding box center [913, 96] width 57 height 20
click at [821, 156] on div "Se demografi" at bounding box center [828, 157] width 86 height 8
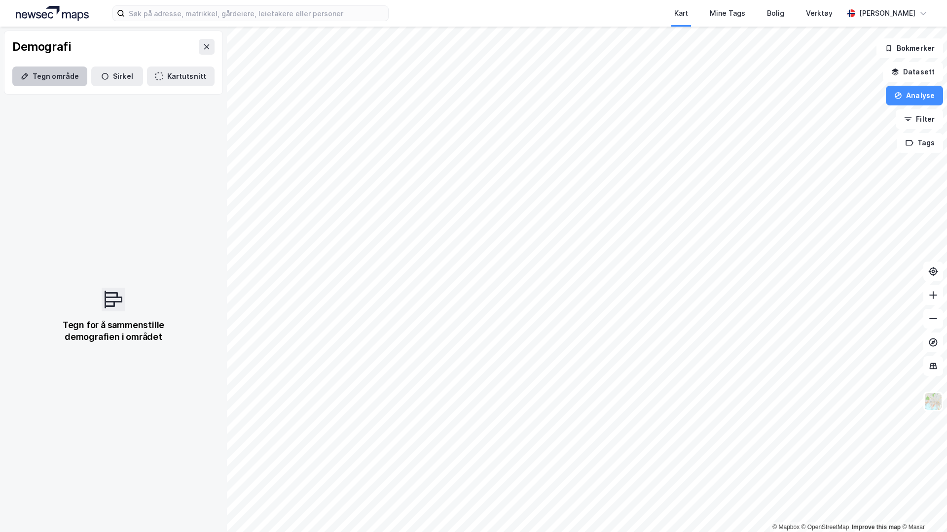
click at [73, 69] on button "Tegn område" at bounding box center [49, 77] width 75 height 20
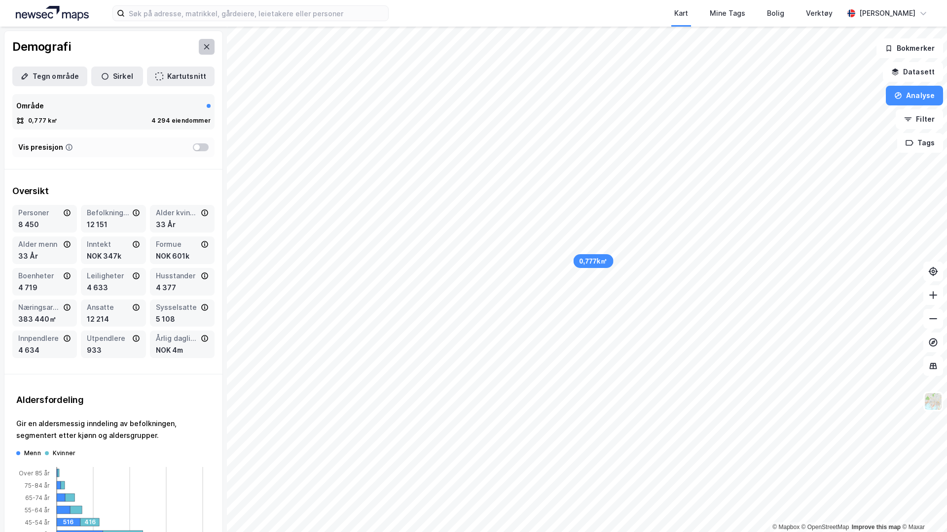
click at [207, 48] on icon at bounding box center [207, 47] width 8 height 8
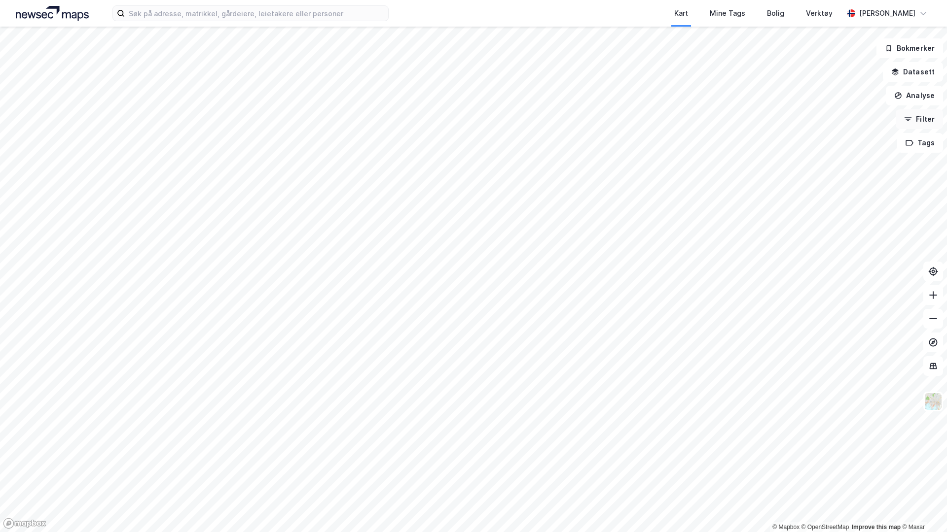
click at [922, 114] on button "Filter" at bounding box center [918, 119] width 47 height 20
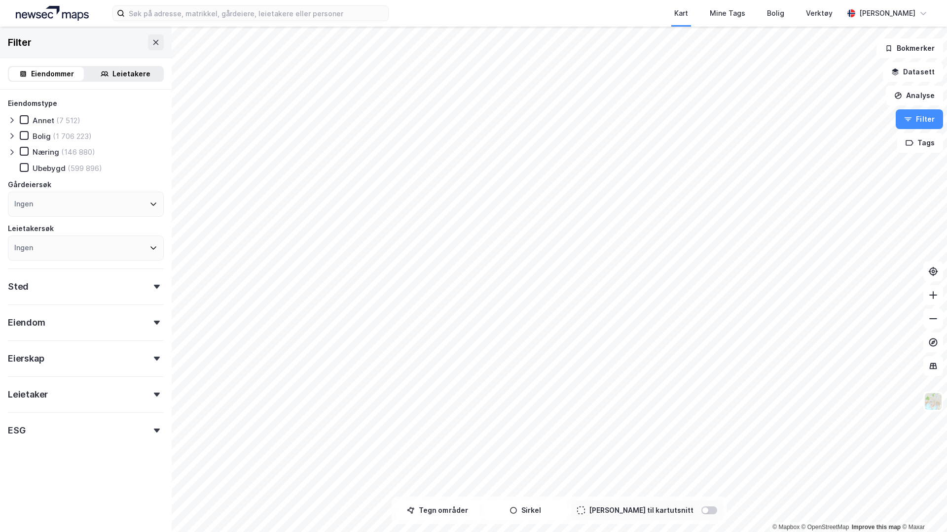
click at [9, 137] on icon at bounding box center [12, 136] width 8 height 8
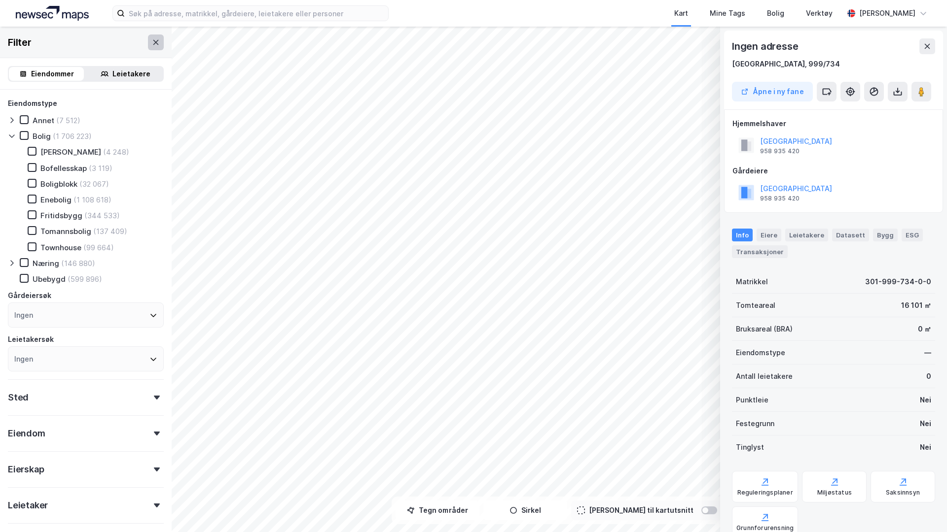
click at [155, 36] on button at bounding box center [156, 43] width 16 height 16
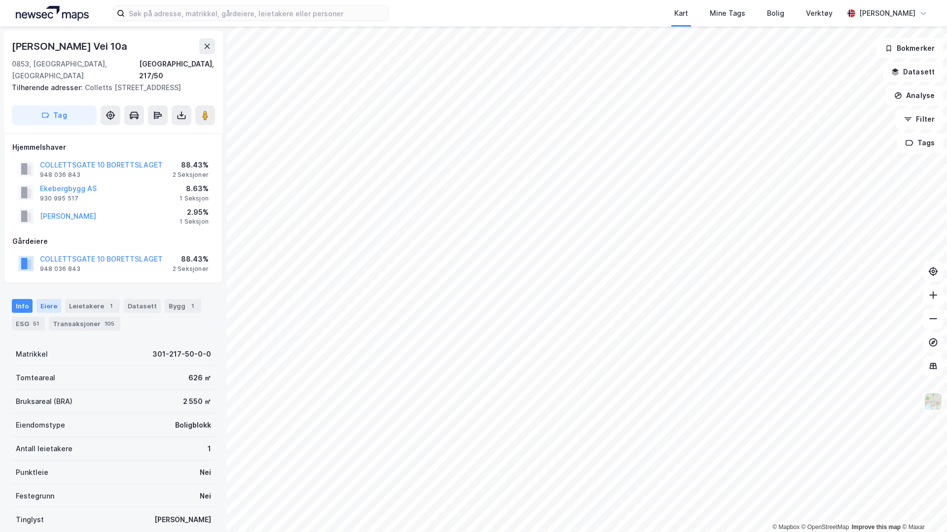
click at [58, 299] on div "Eiere" at bounding box center [48, 306] width 25 height 14
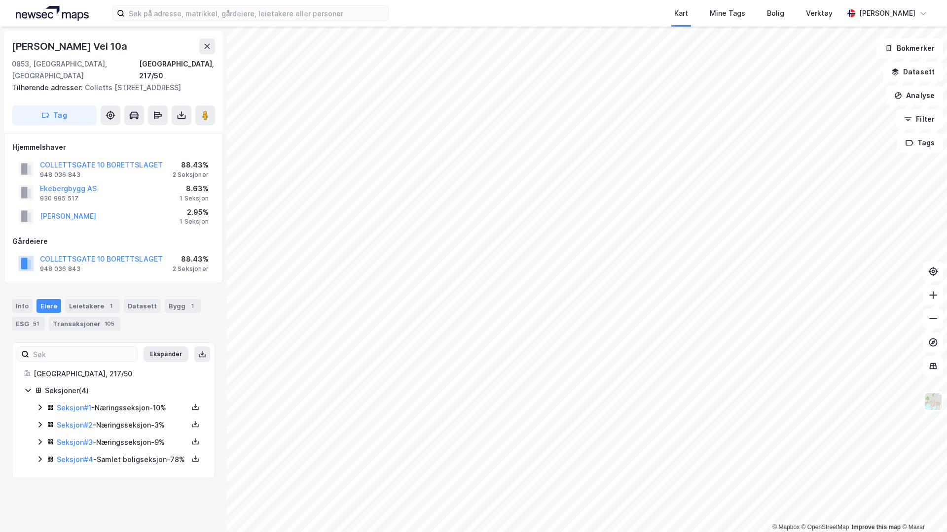
click at [169, 343] on div "Ekspander Oslo, 217/50 Seksjoner ( 4 ) Seksjon # 1 - Næringsseksjon - 10% Seksj…" at bounding box center [113, 411] width 203 height 136
click at [169, 347] on button "Ekspander" at bounding box center [165, 355] width 45 height 16
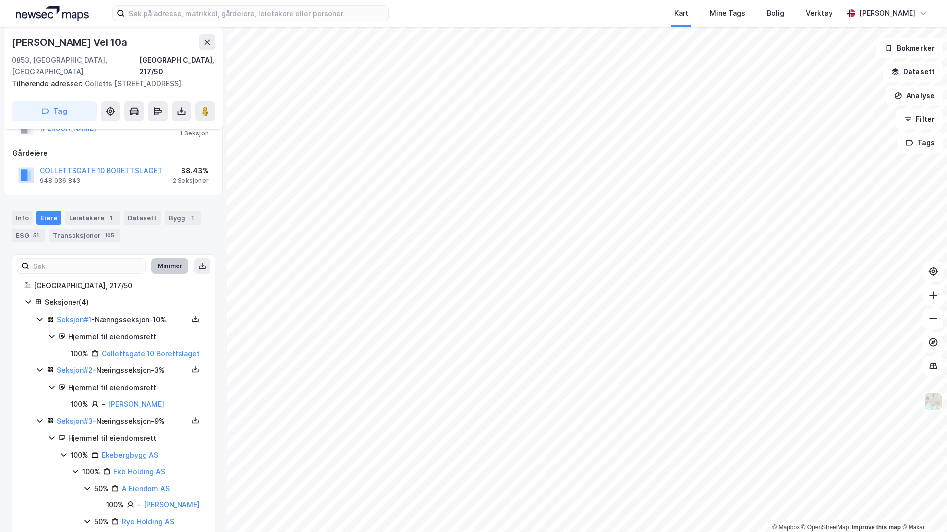
scroll to position [91, 0]
click at [167, 256] on button "Minimer" at bounding box center [169, 264] width 37 height 16
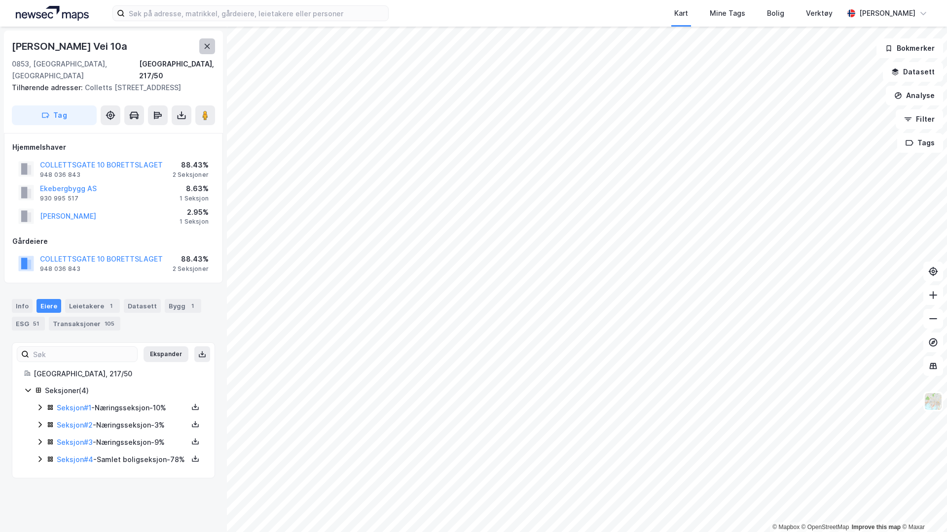
click at [207, 48] on icon at bounding box center [207, 46] width 8 height 8
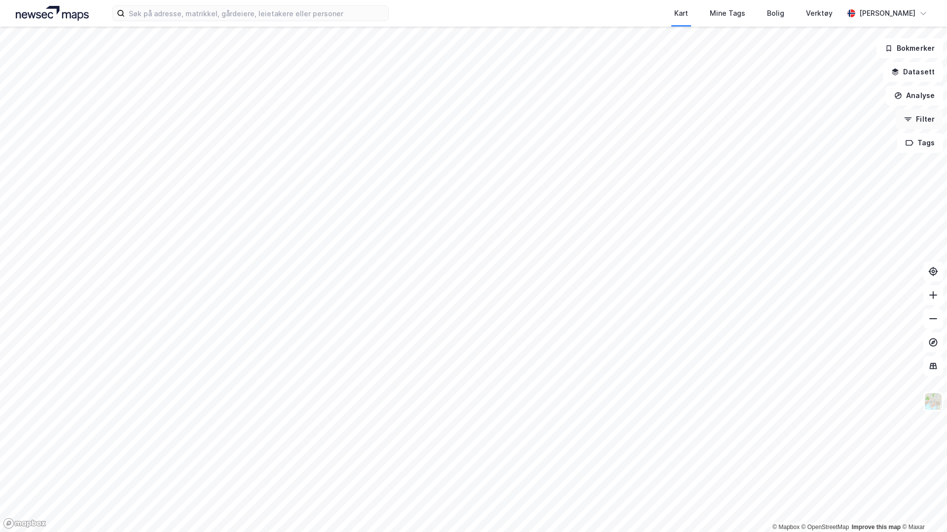
click at [934, 117] on button "Filter" at bounding box center [918, 119] width 47 height 20
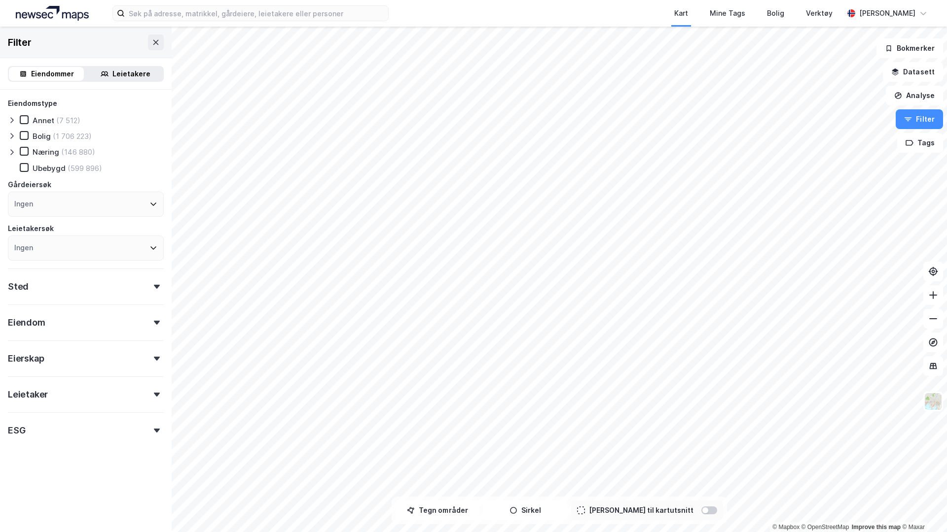
click at [136, 76] on div "Leietakere" at bounding box center [131, 74] width 38 height 12
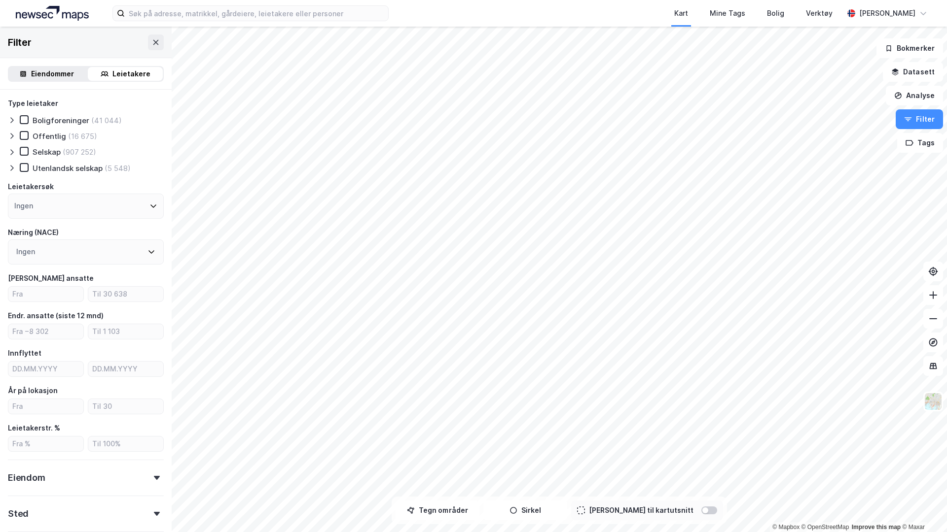
click at [13, 153] on icon at bounding box center [12, 152] width 8 height 8
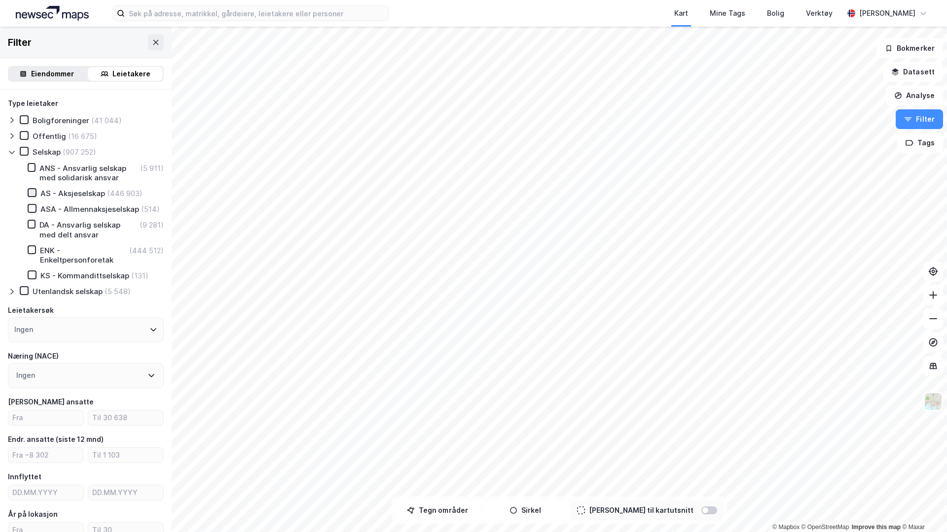
click at [34, 195] on icon at bounding box center [32, 192] width 7 height 7
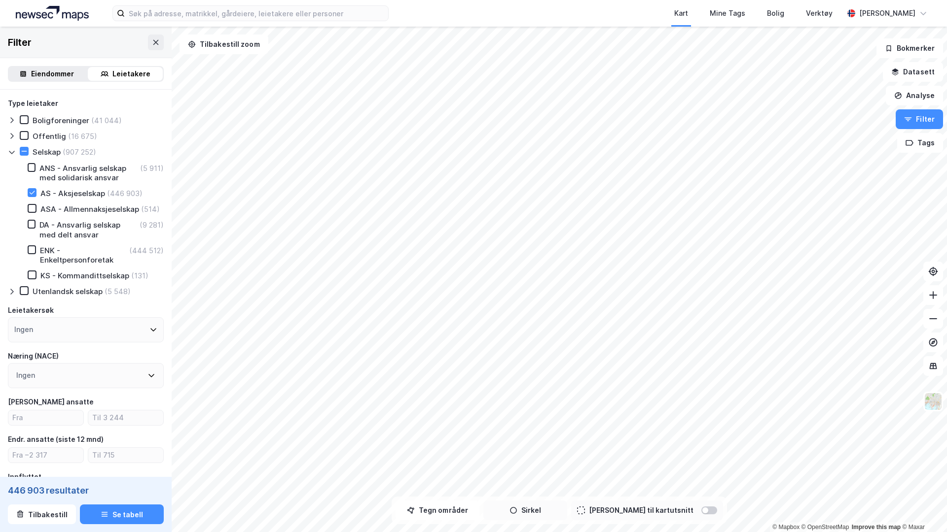
click at [555, 509] on button "Sirkel" at bounding box center [525, 511] width 84 height 20
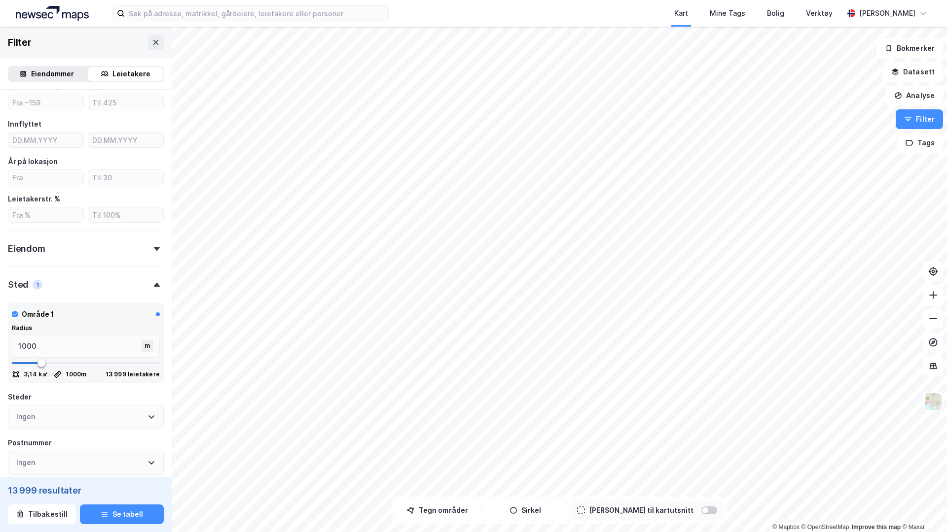
scroll to position [239, 0]
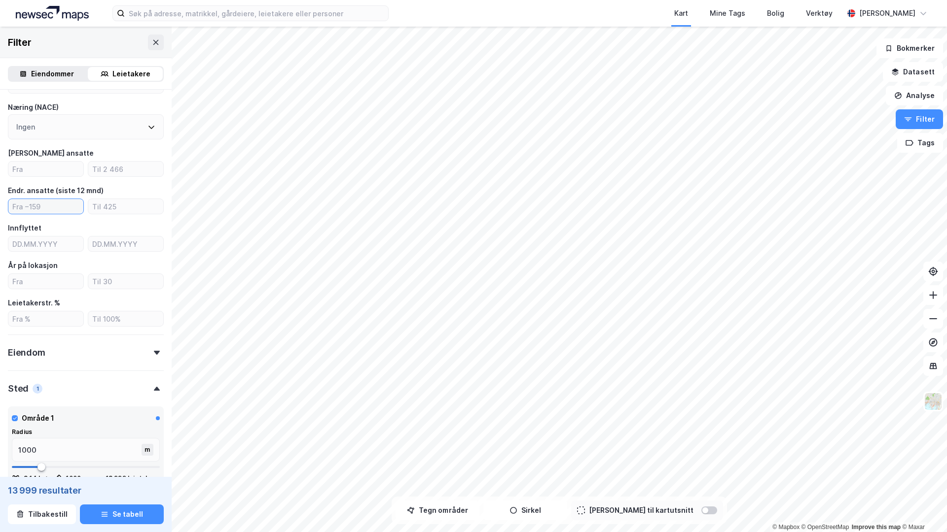
click at [55, 211] on input "number" at bounding box center [45, 206] width 75 height 15
type input "10"
type input "50"
click at [157, 44] on icon at bounding box center [156, 42] width 8 height 8
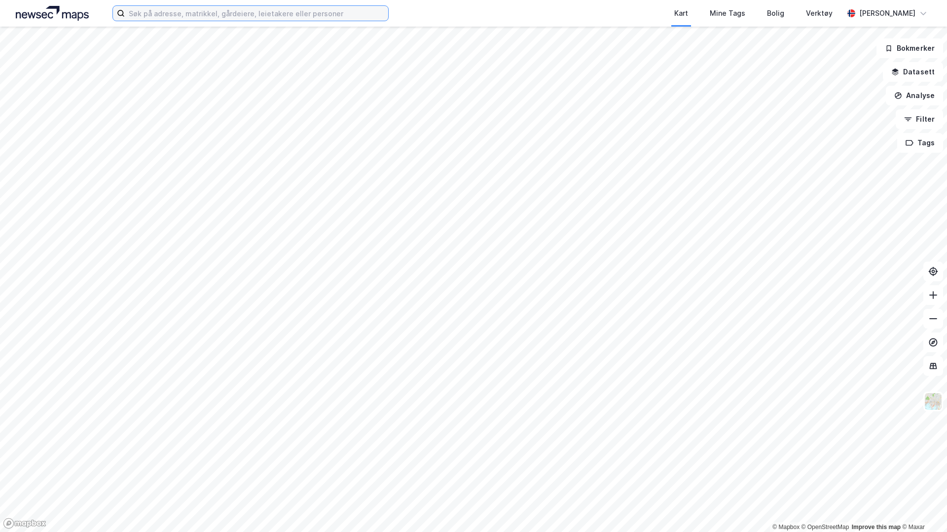
click at [198, 9] on input at bounding box center [256, 13] width 263 height 15
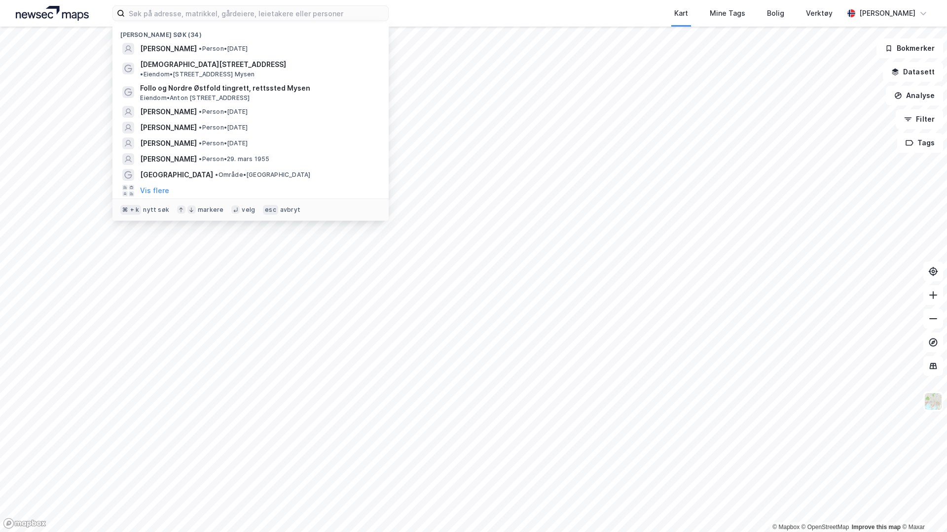
click at [614, 12] on div "Kart Mine Tags Bolig Verktøy" at bounding box center [639, 13] width 407 height 27
click at [201, 15] on input at bounding box center [256, 13] width 263 height 15
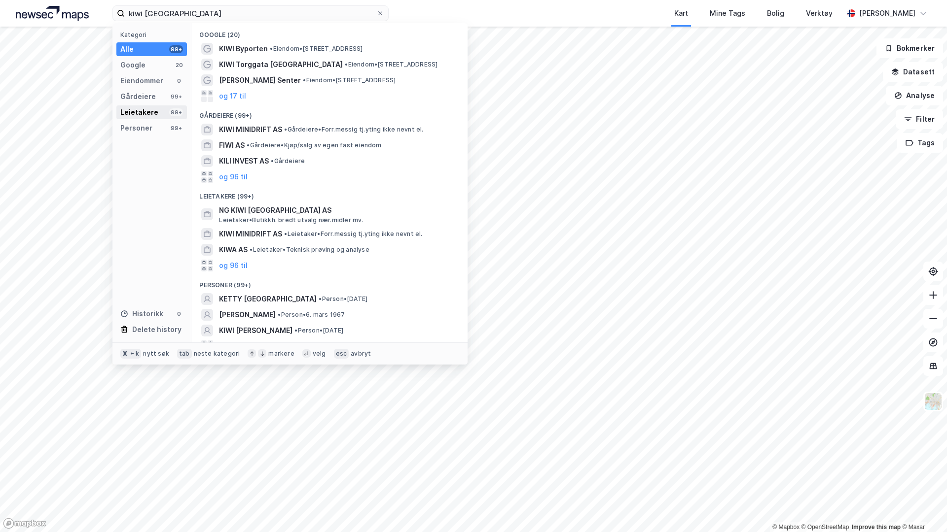
click at [133, 113] on div "Leietakere" at bounding box center [139, 112] width 38 height 12
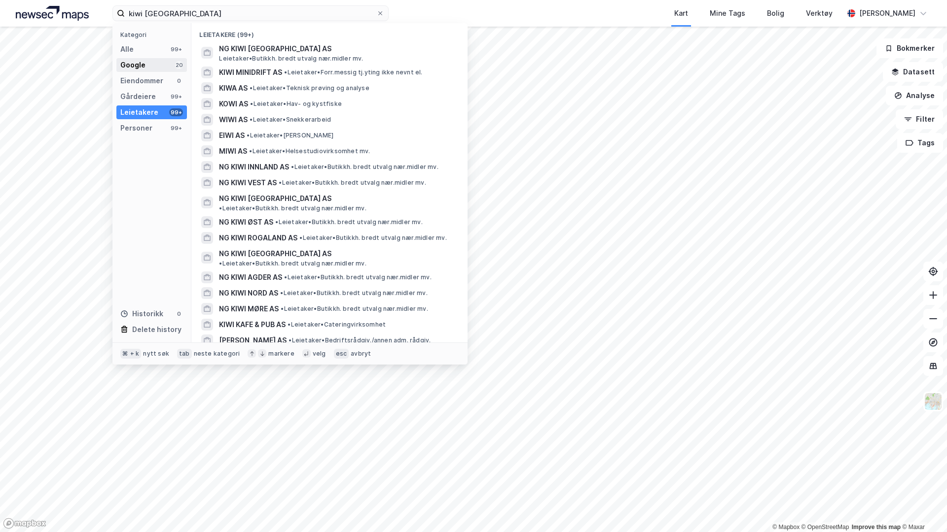
click at [140, 65] on div "Google" at bounding box center [132, 65] width 25 height 12
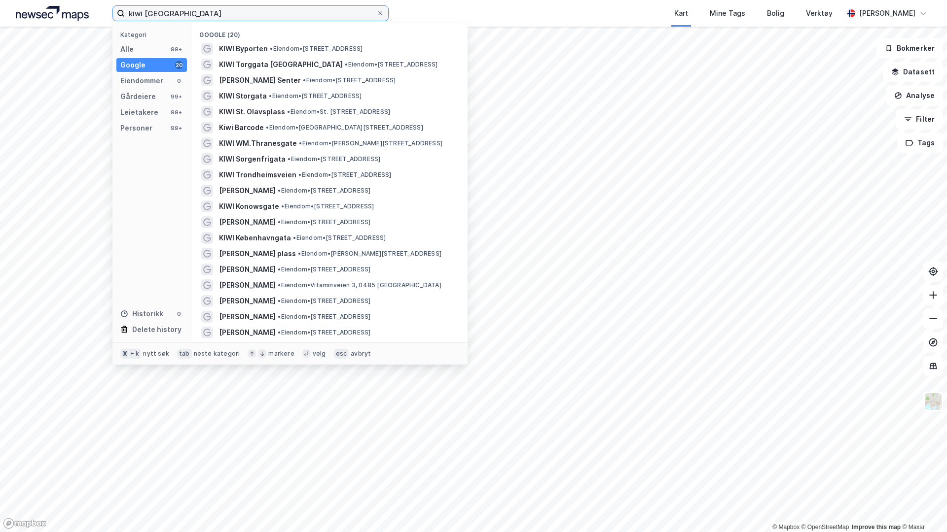
click at [169, 13] on input "kiwi oslo" at bounding box center [250, 13] width 251 height 15
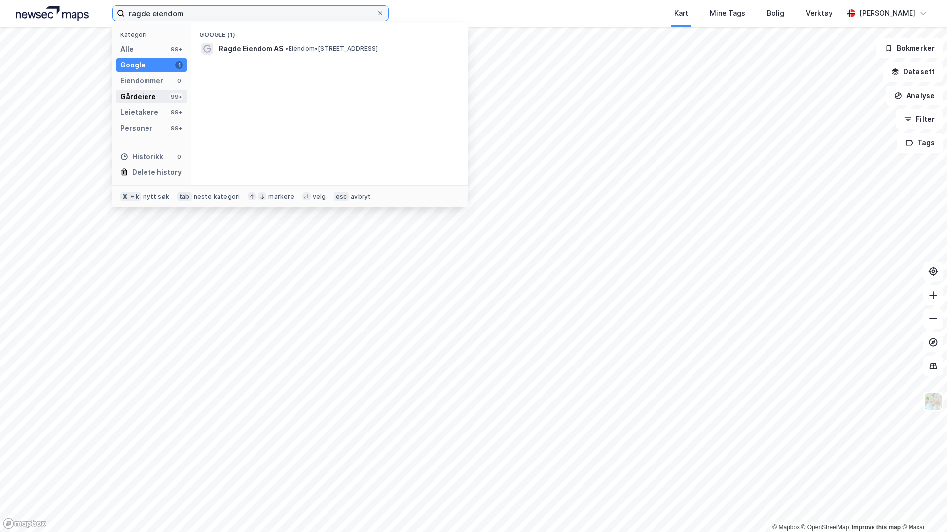
type input "ragde eiendom"
click at [149, 97] on div "Gårdeiere" at bounding box center [137, 97] width 35 height 12
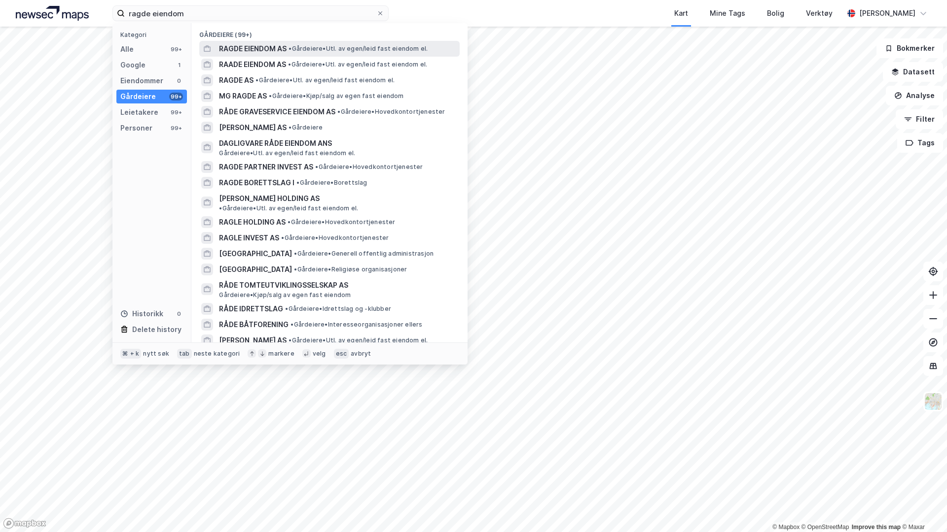
click at [276, 46] on span "RAGDE EIENDOM AS" at bounding box center [253, 49] width 68 height 12
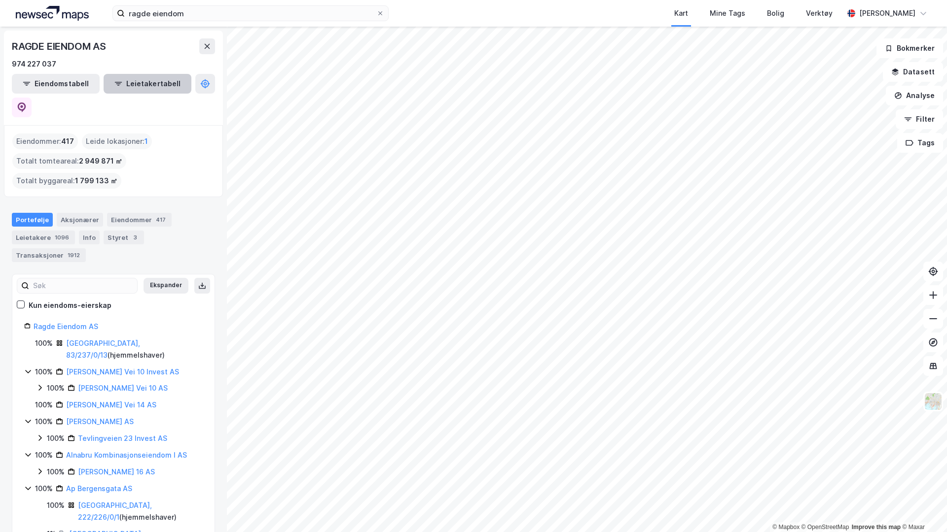
click at [129, 84] on button "Leietakertabell" at bounding box center [148, 84] width 88 height 20
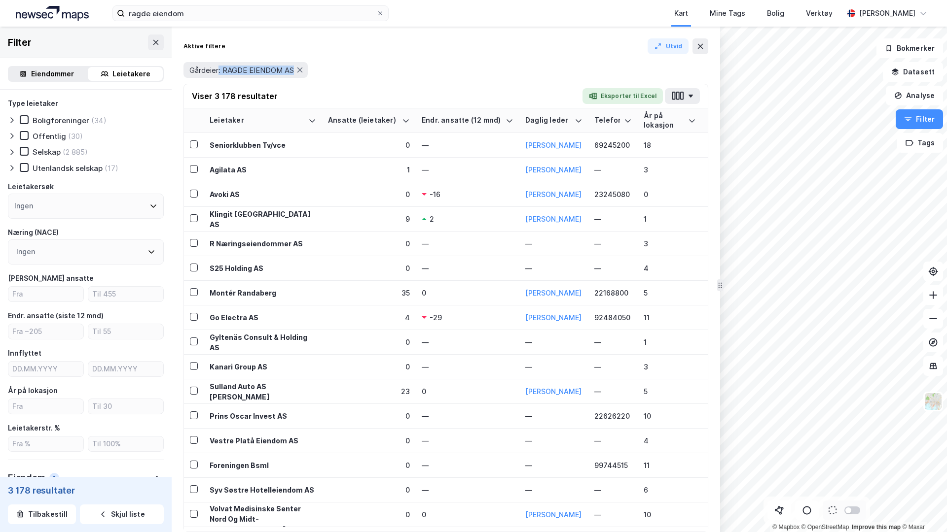
drag, startPoint x: 219, startPoint y: 72, endPoint x: 320, endPoint y: 71, distance: 101.1
click at [320, 71] on div "Gårdeier: RAGDE EIENDOM AS" at bounding box center [445, 70] width 525 height 16
click at [772, 504] on button at bounding box center [779, 511] width 24 height 20
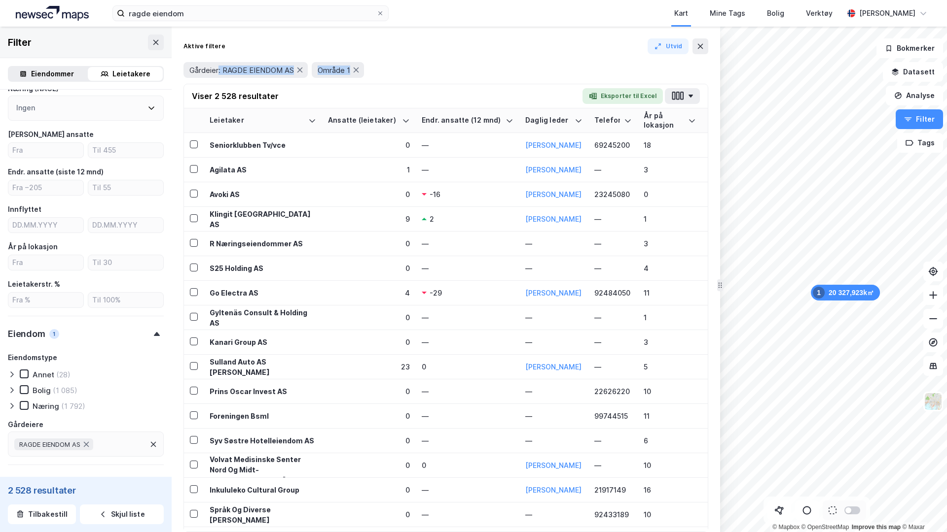
scroll to position [105, 0]
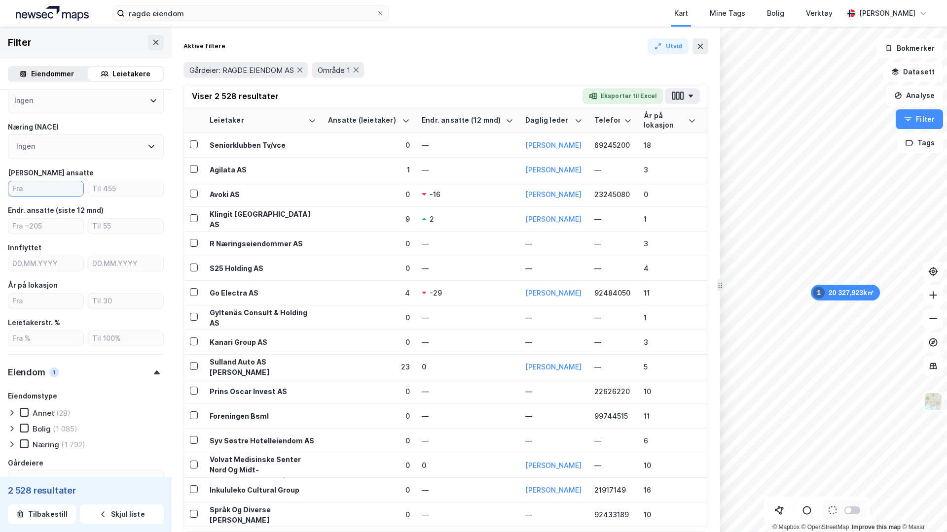
click at [41, 188] on input "number" at bounding box center [45, 188] width 75 height 15
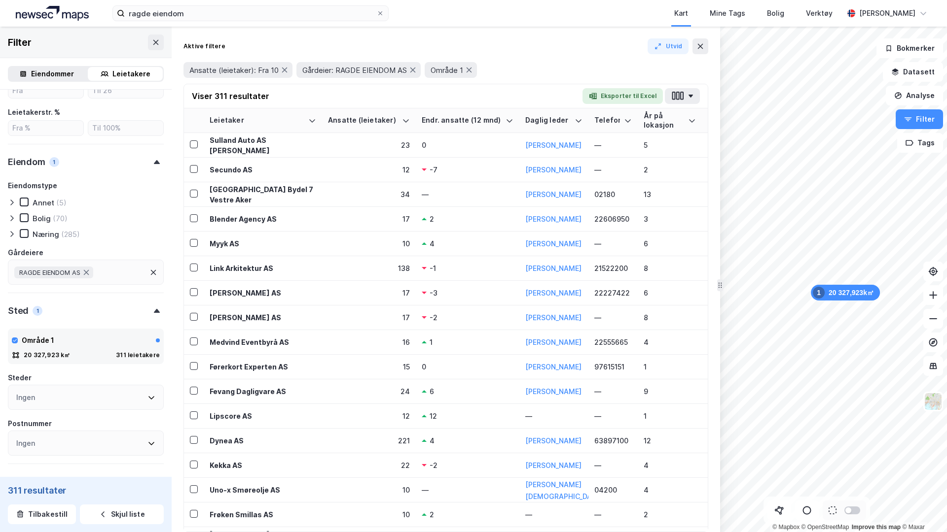
scroll to position [321, 0]
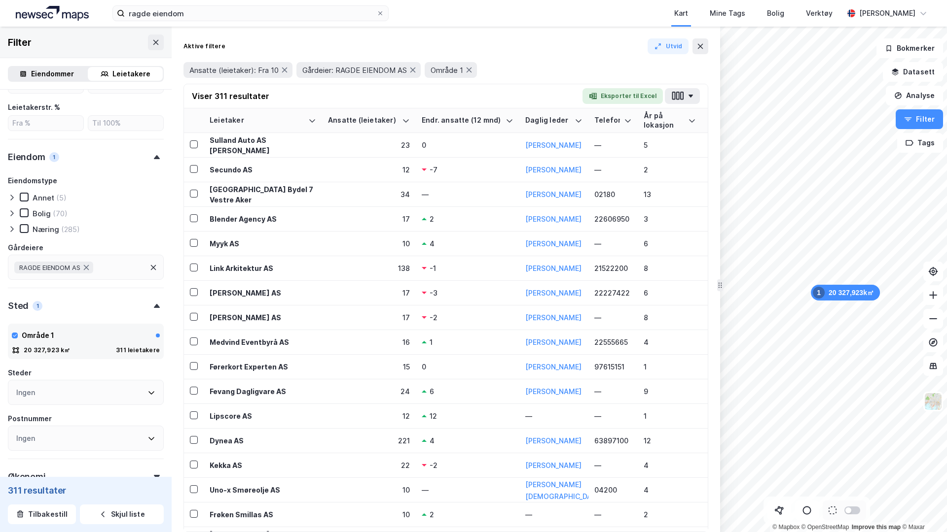
type input "10"
click at [118, 269] on div "RAGDE EIENDOM AS" at bounding box center [86, 267] width 156 height 25
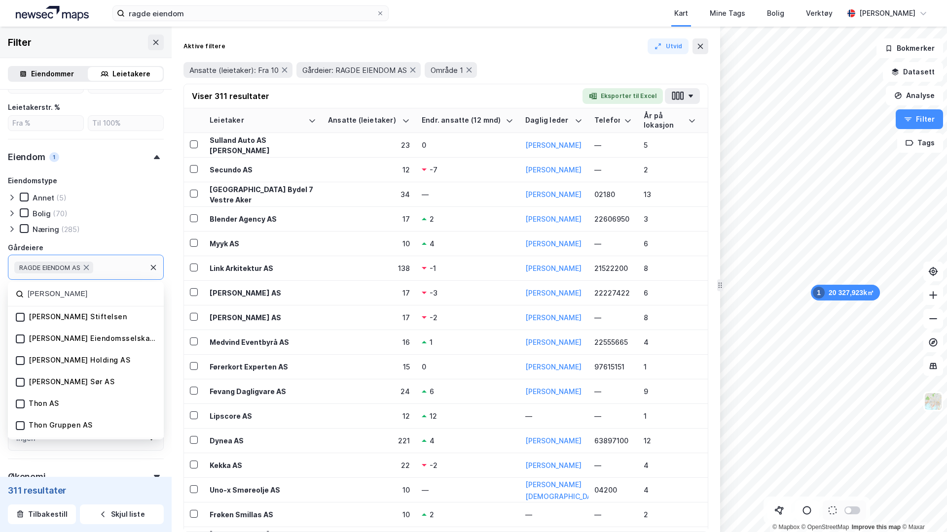
type input "olav thon"
click at [102, 336] on div "Olav Thon Eiendomsselskap ASA" at bounding box center [93, 338] width 129 height 9
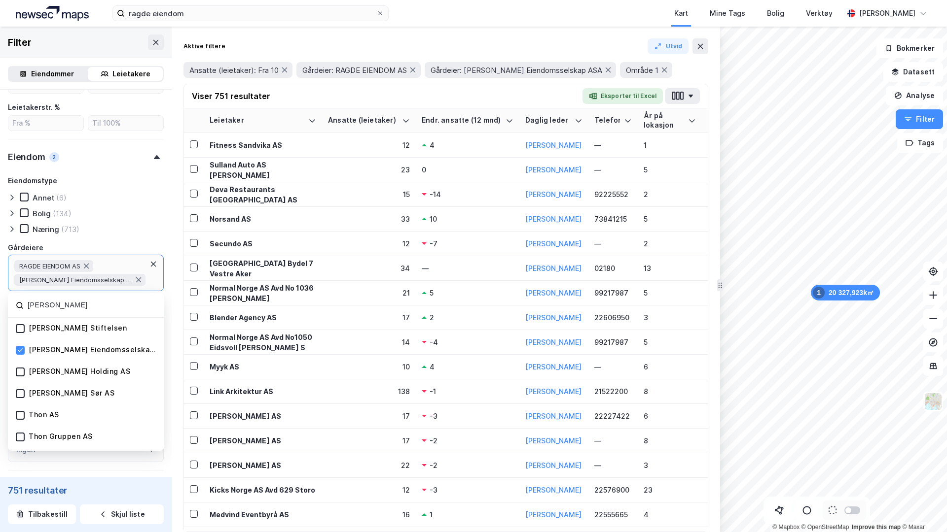
click at [324, 44] on div "Aktive filtere Utvid" at bounding box center [445, 46] width 525 height 16
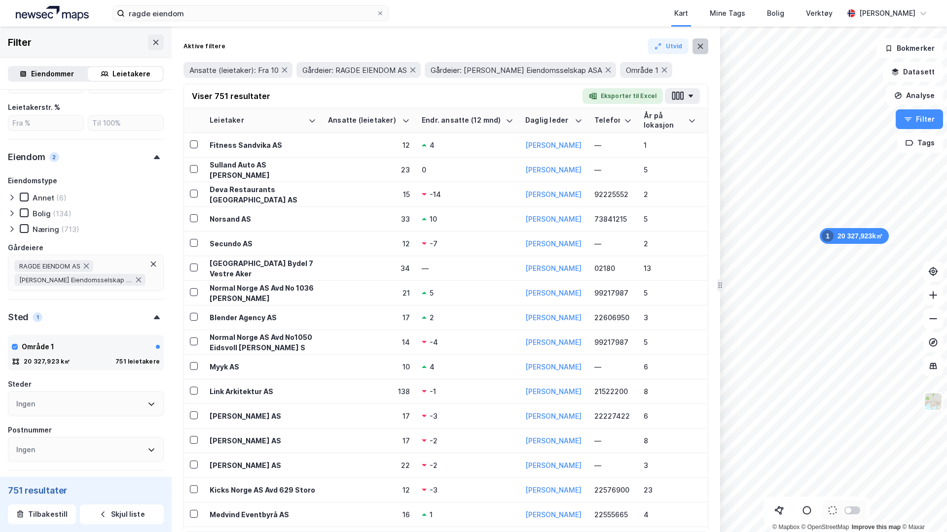
click at [702, 47] on icon at bounding box center [700, 46] width 8 height 8
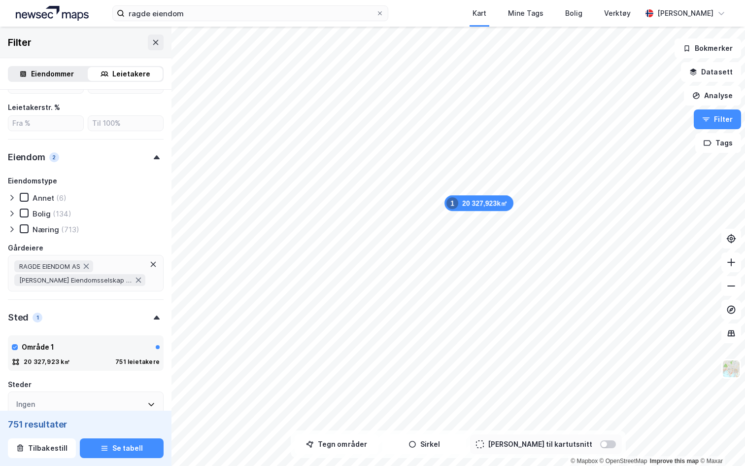
scroll to position [321, 0]
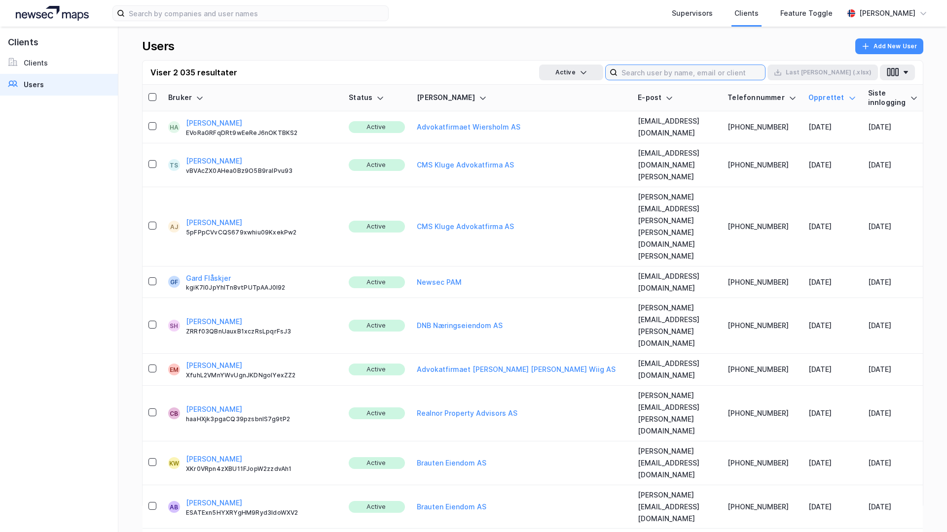
click at [708, 78] on input at bounding box center [690, 72] width 147 height 15
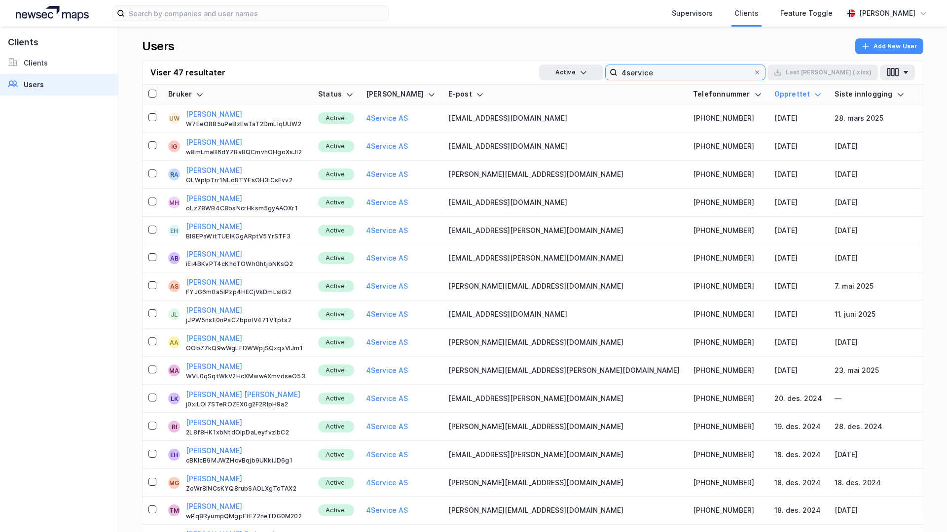
type input "4service"
drag, startPoint x: 170, startPoint y: 72, endPoint x: 212, endPoint y: 71, distance: 42.4
click at [213, 71] on div "Viser 47 resultater" at bounding box center [187, 73] width 75 height 12
click at [250, 59] on div "Users Add New User" at bounding box center [532, 49] width 781 height 22
